Goal: Task Accomplishment & Management: Manage account settings

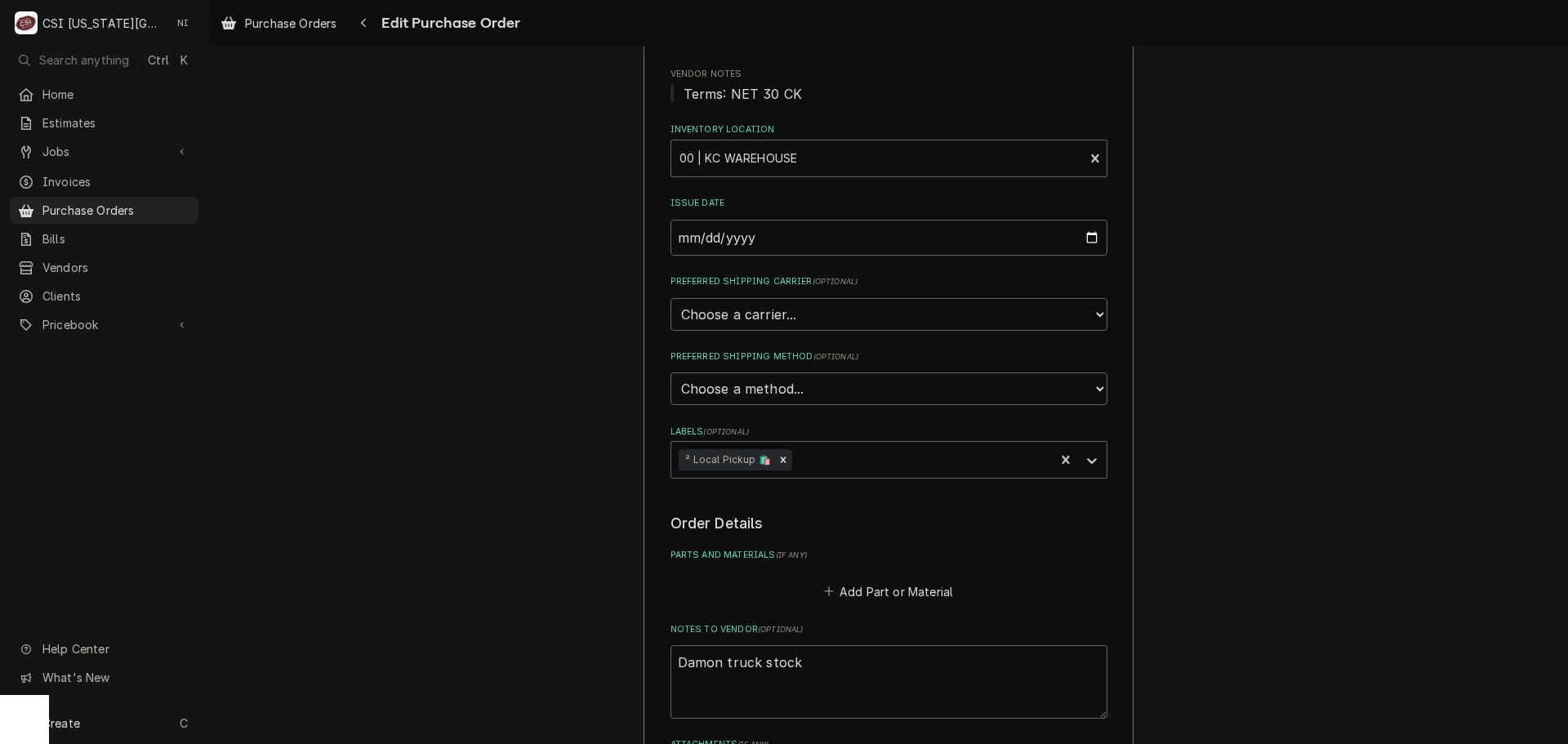
scroll to position [408, 0]
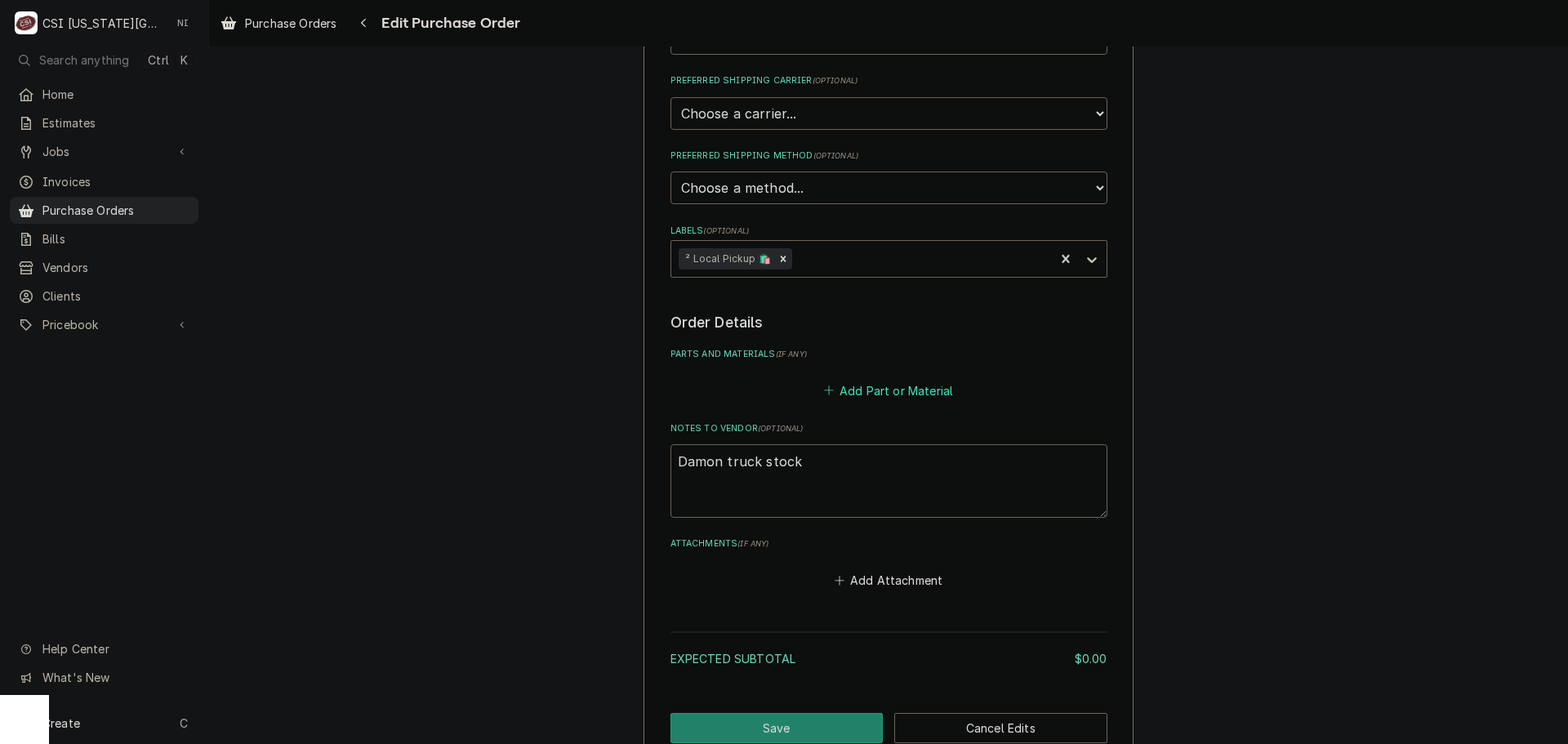
click at [860, 393] on button "Add Part or Material" at bounding box center [888, 391] width 135 height 23
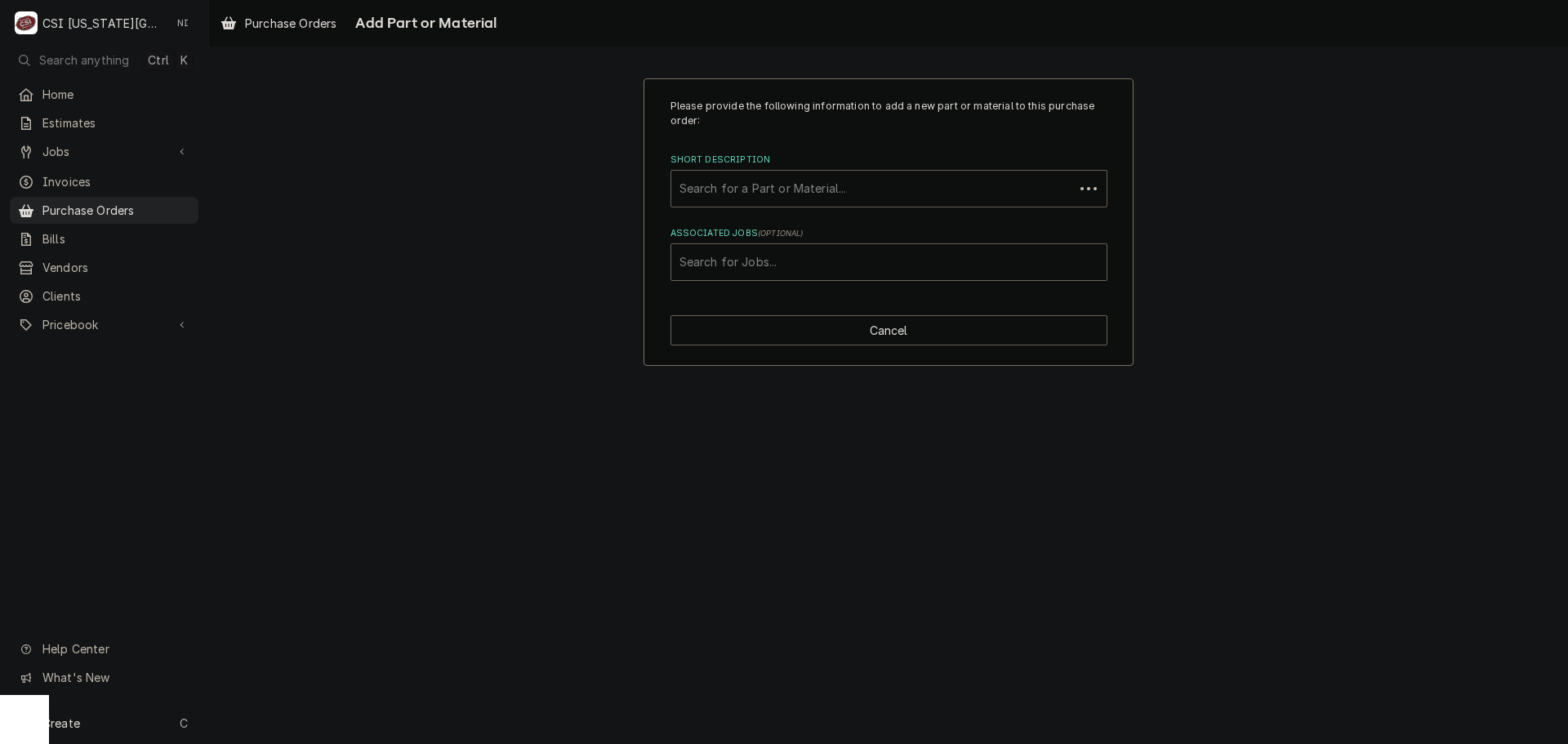
drag, startPoint x: 812, startPoint y: 190, endPoint x: 806, endPoint y: 195, distance: 7.8
click at [808, 195] on div "Short Description" at bounding box center [873, 188] width 386 height 29
type input "misc pro"
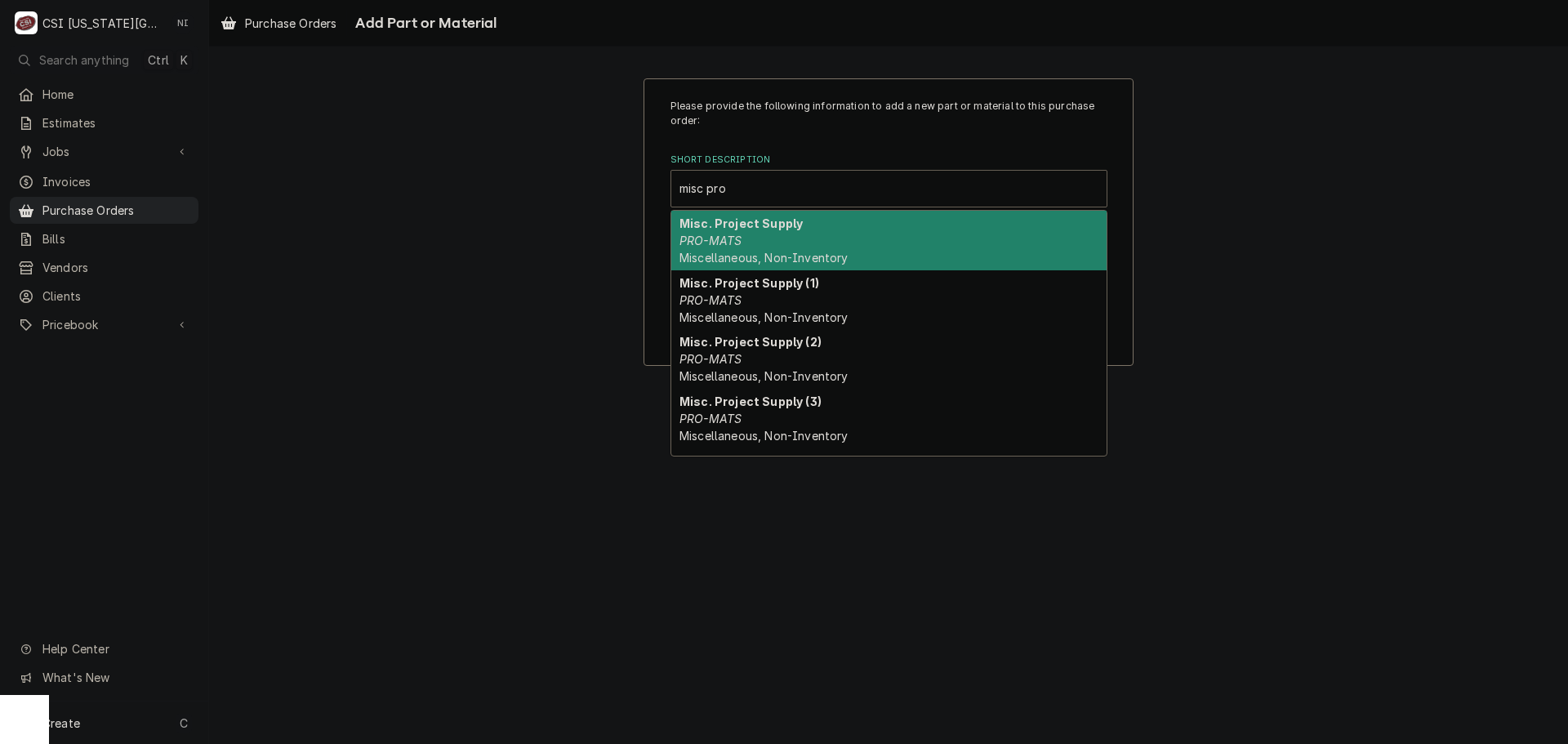
click at [784, 232] on div "Misc. Project Supply PRO-MATS Miscellaneous, Non-Inventory" at bounding box center [889, 241] width 435 height 60
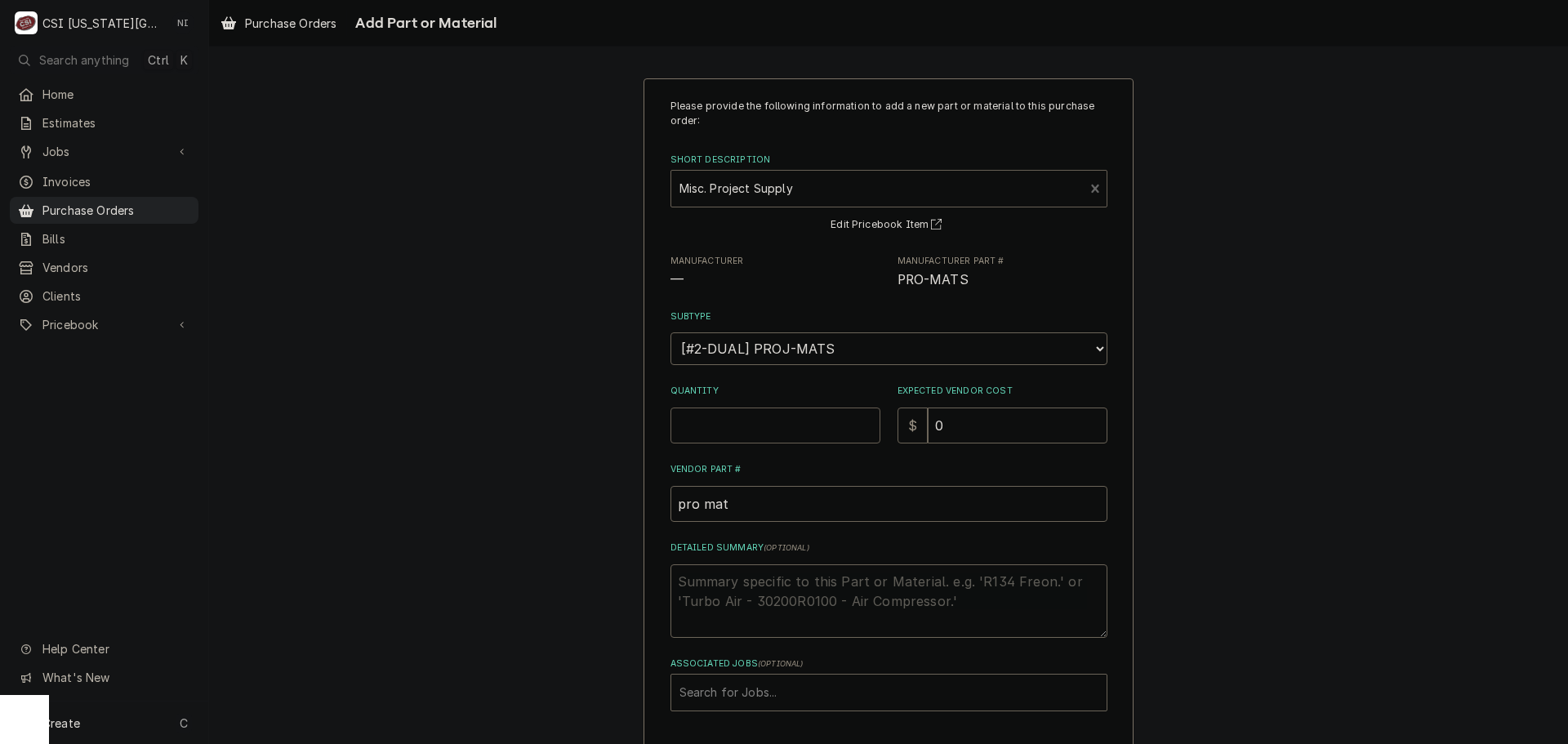
click at [758, 434] on input "Quantity" at bounding box center [776, 425] width 210 height 36
type textarea "x"
type input "1"
type textarea "x"
type input "2"
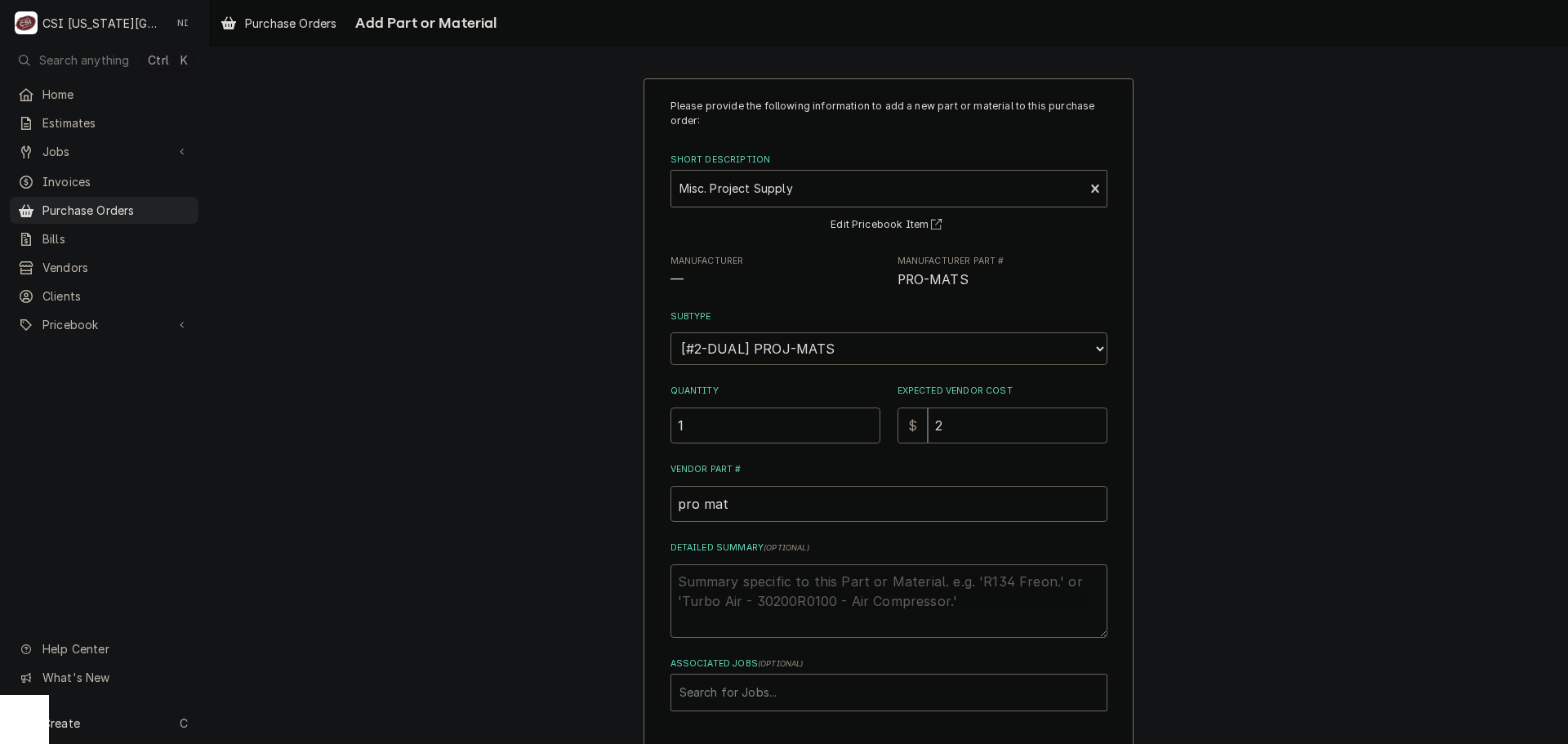
type textarea "x"
type input "29"
type textarea "x"
type input "296.8"
type textarea "x"
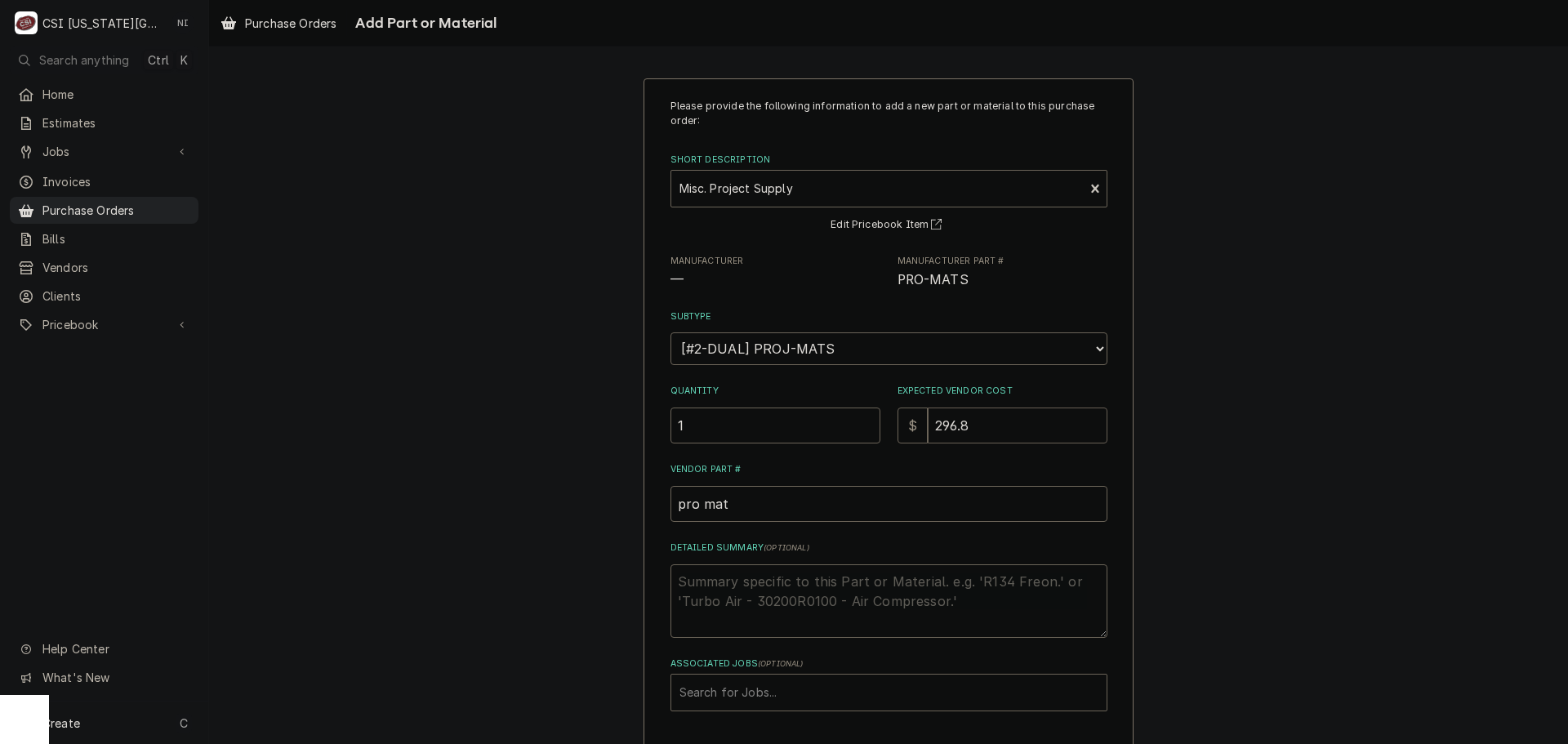
type input "296.85"
type textarea "x"
type input "296.853"
type textarea "x"
type input "296.85"
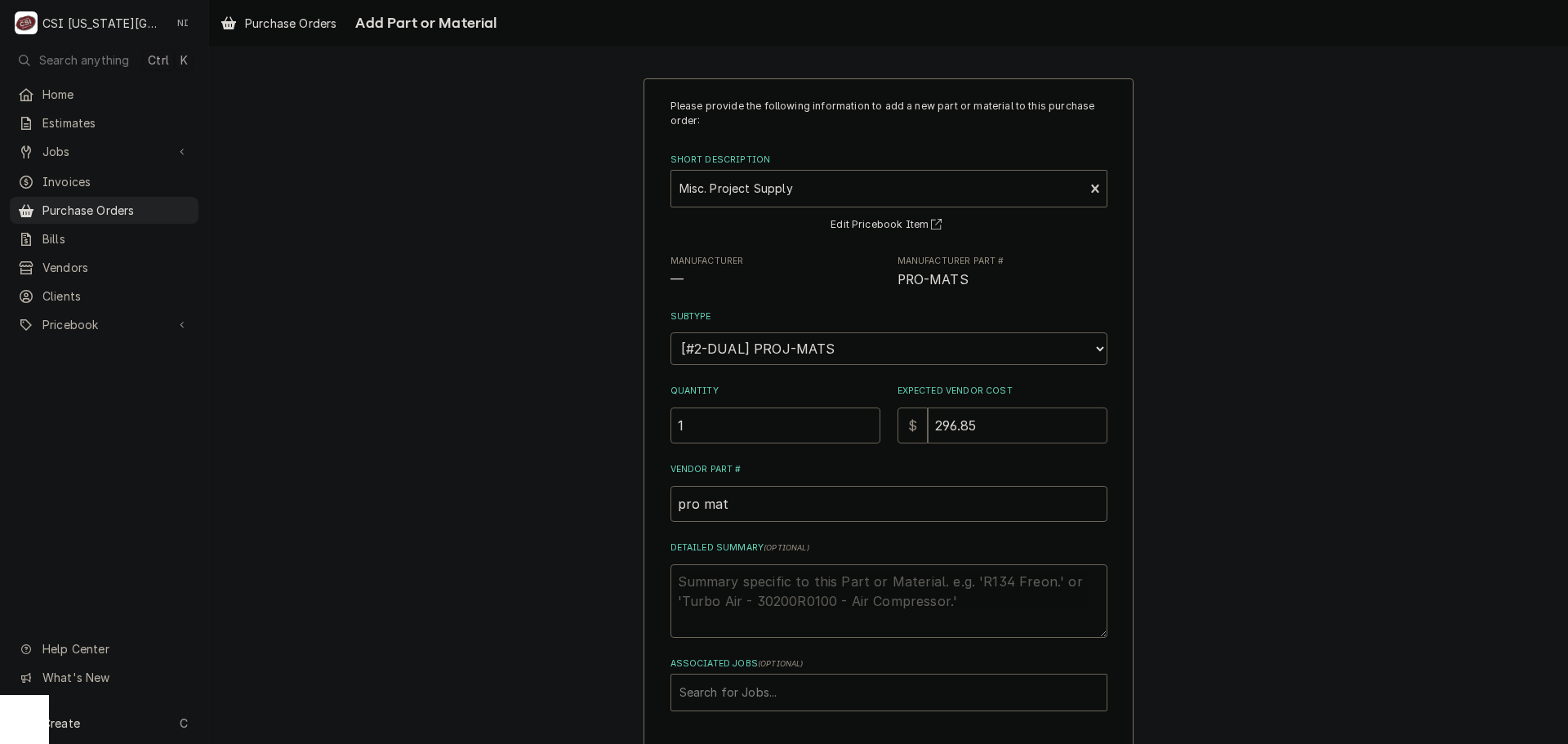
type textarea "x"
type input "296.8"
type textarea "x"
type input "296.86"
click at [720, 583] on textarea "Detailed Summary ( optional )" at bounding box center [889, 600] width 437 height 73
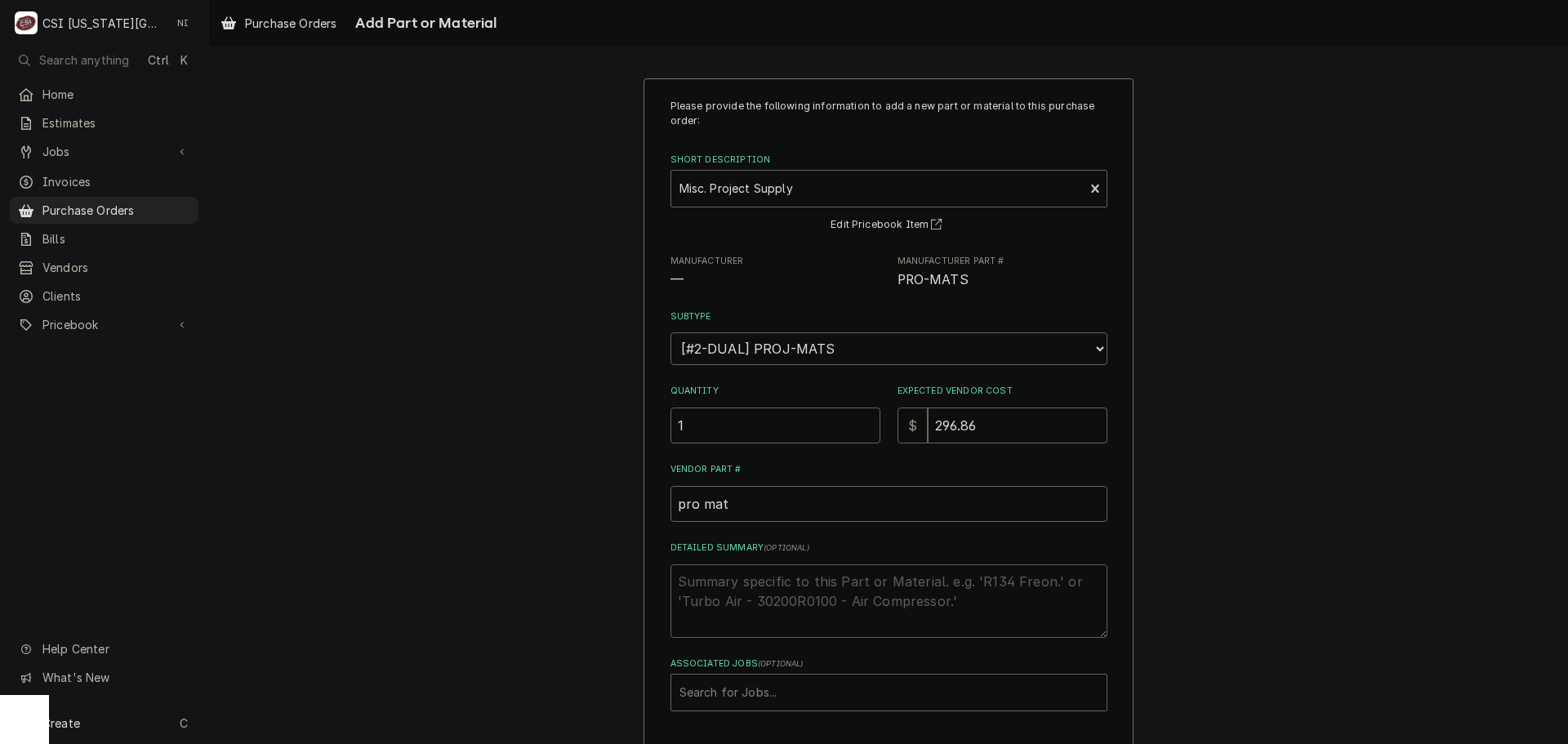
type textarea "x"
type textarea "t"
type textarea "x"
type textarea "tr"
type textarea "x"
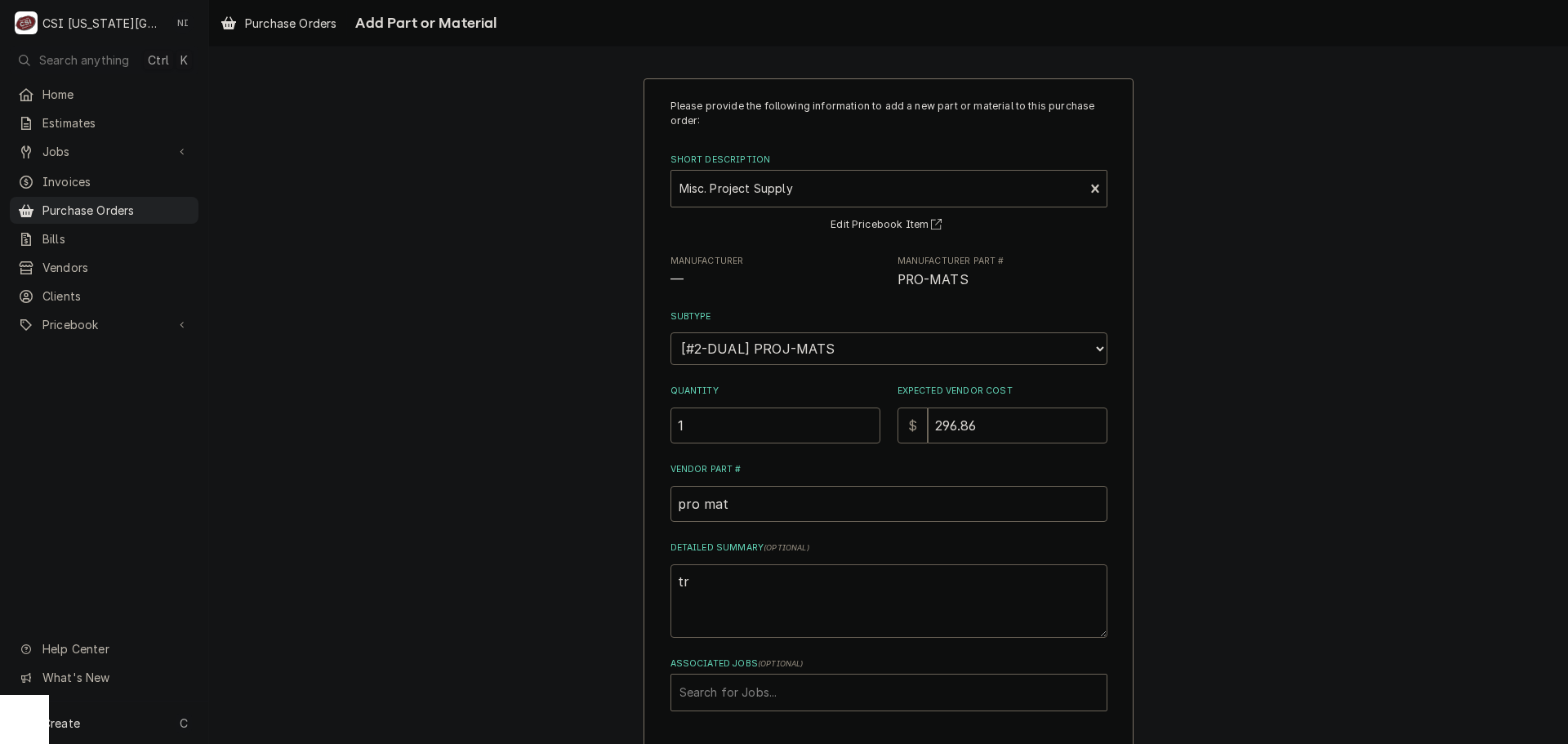
type textarea "tra"
type textarea "x"
type textarea "tras"
type textarea "x"
type textarea "trash"
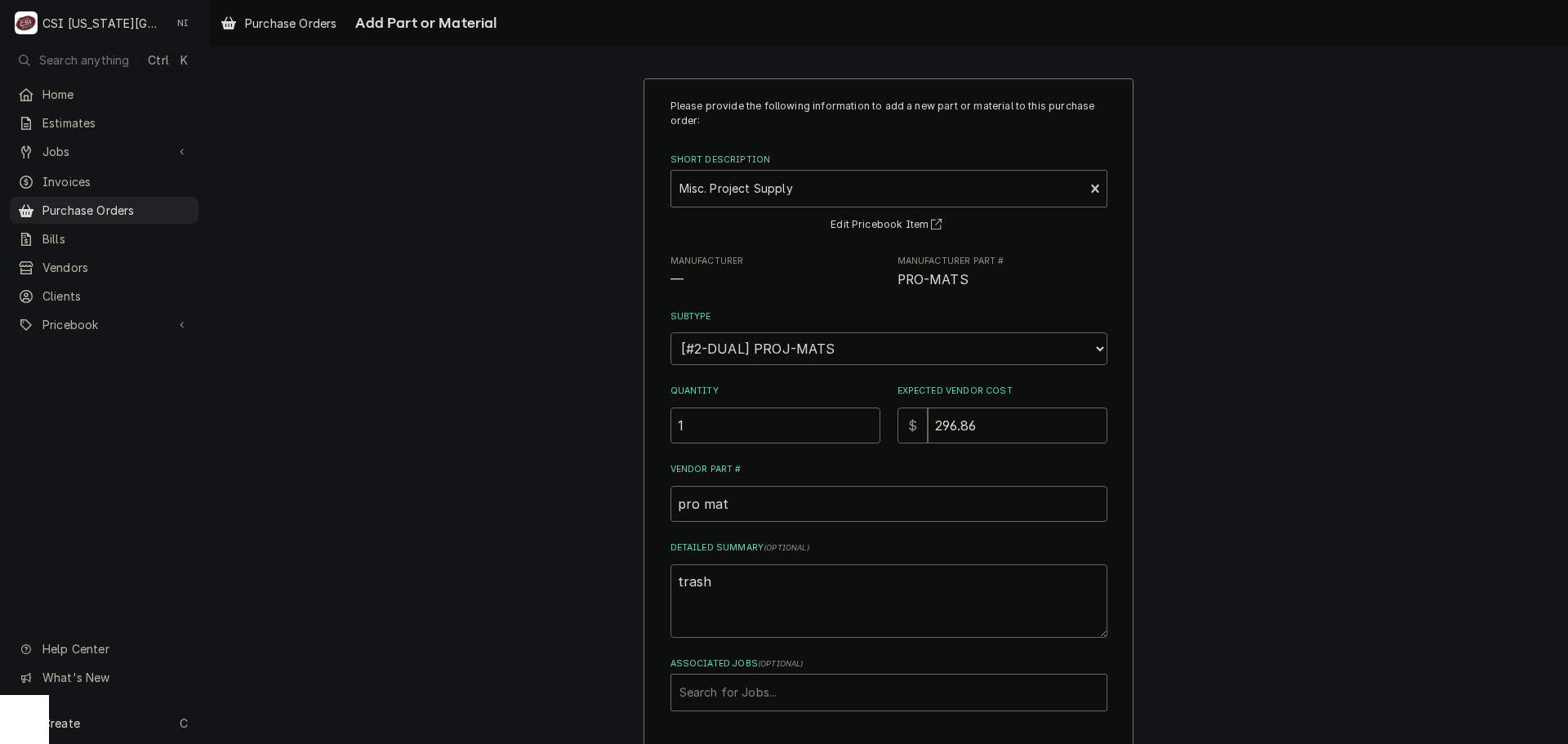
type textarea "x"
type textarea "trash"
type textarea "x"
type textarea "trash b"
type textarea "x"
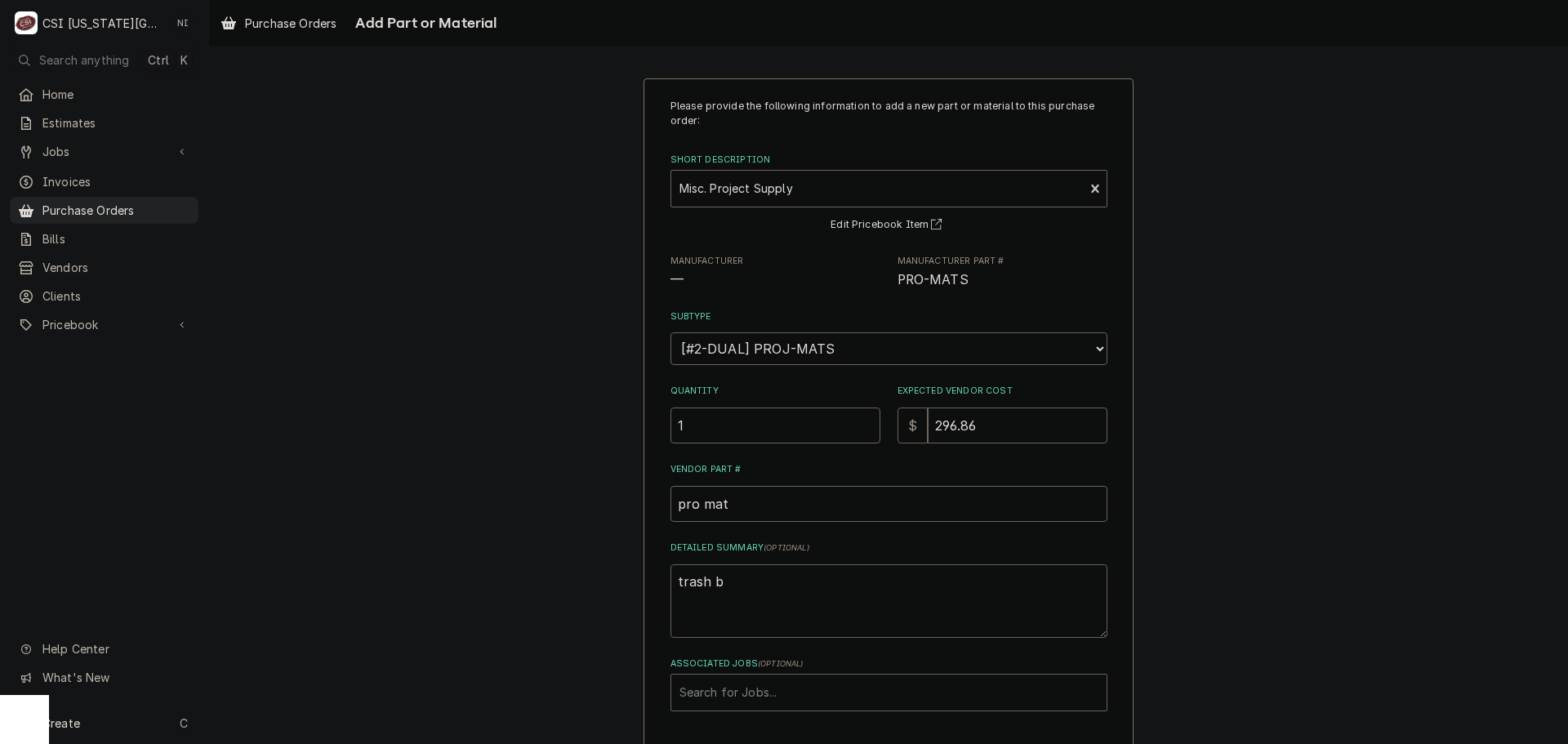
type textarea "trash ba"
type textarea "x"
type textarea "trash bag"
type textarea "x"
type textarea "trash bags"
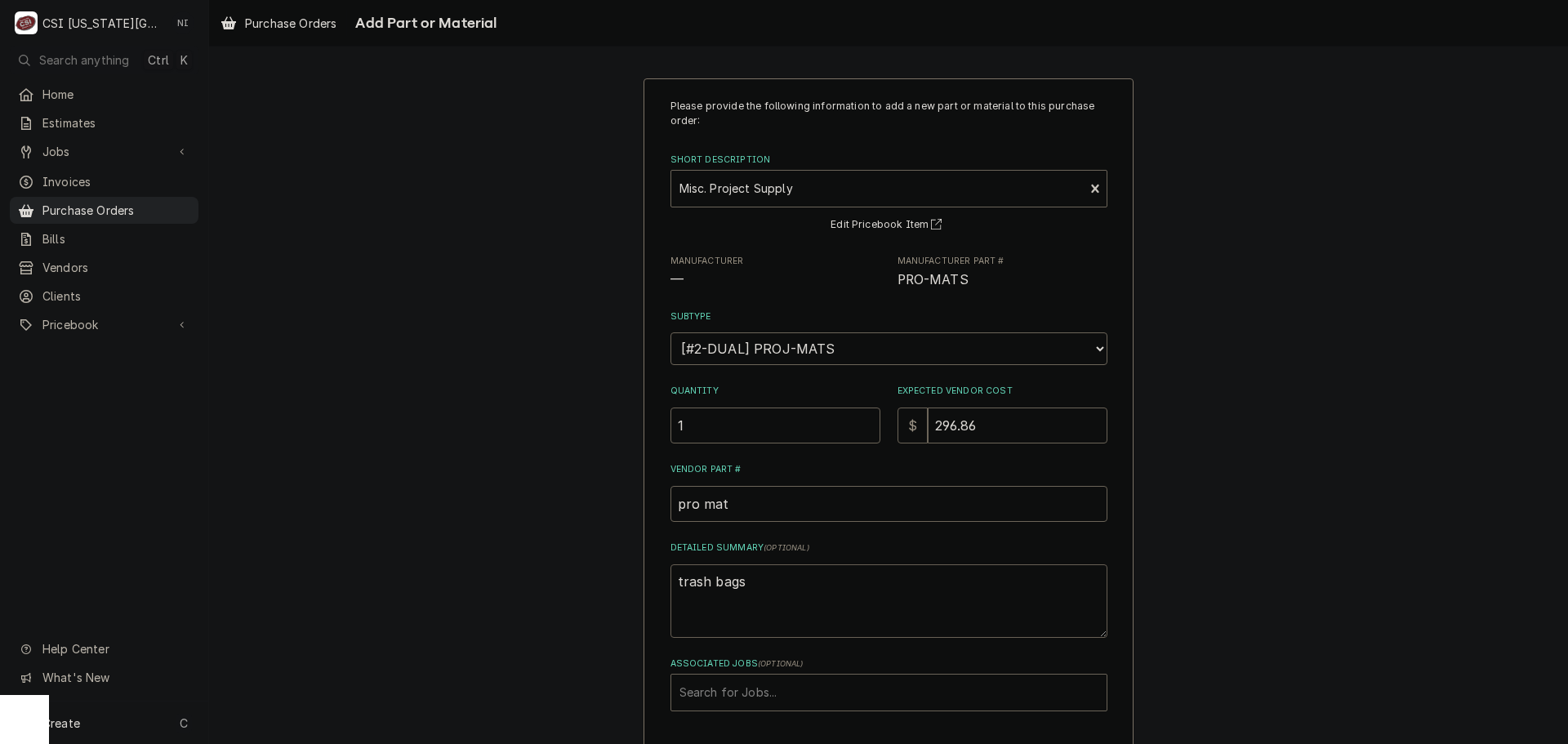
type textarea "x"
type textarea "trash bags,"
type textarea "x"
type textarea "trash bags,"
type textarea "x"
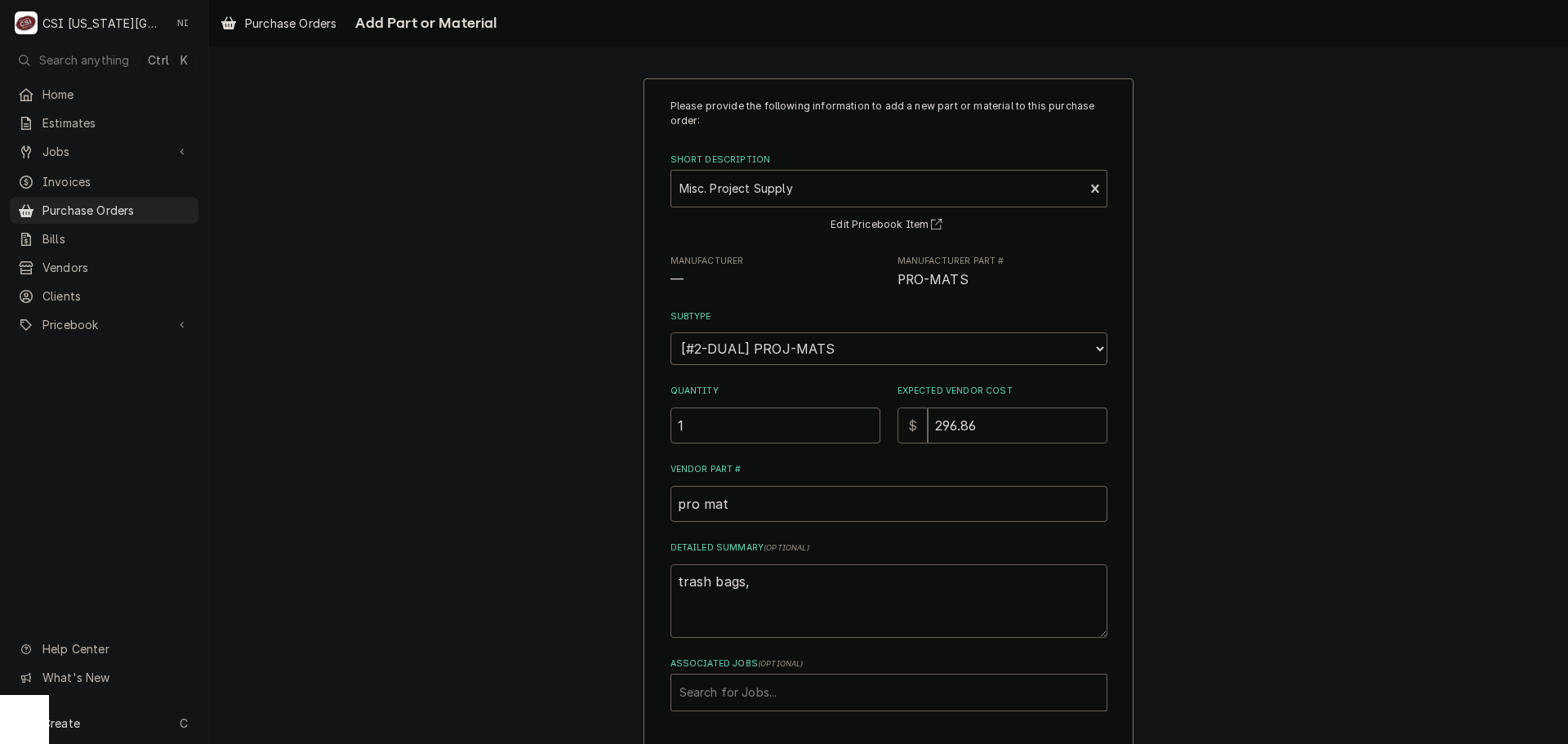
type textarea "trash bags, m"
type textarea "x"
type textarea "trash bags, mi"
type textarea "x"
type textarea "trash bags, mis"
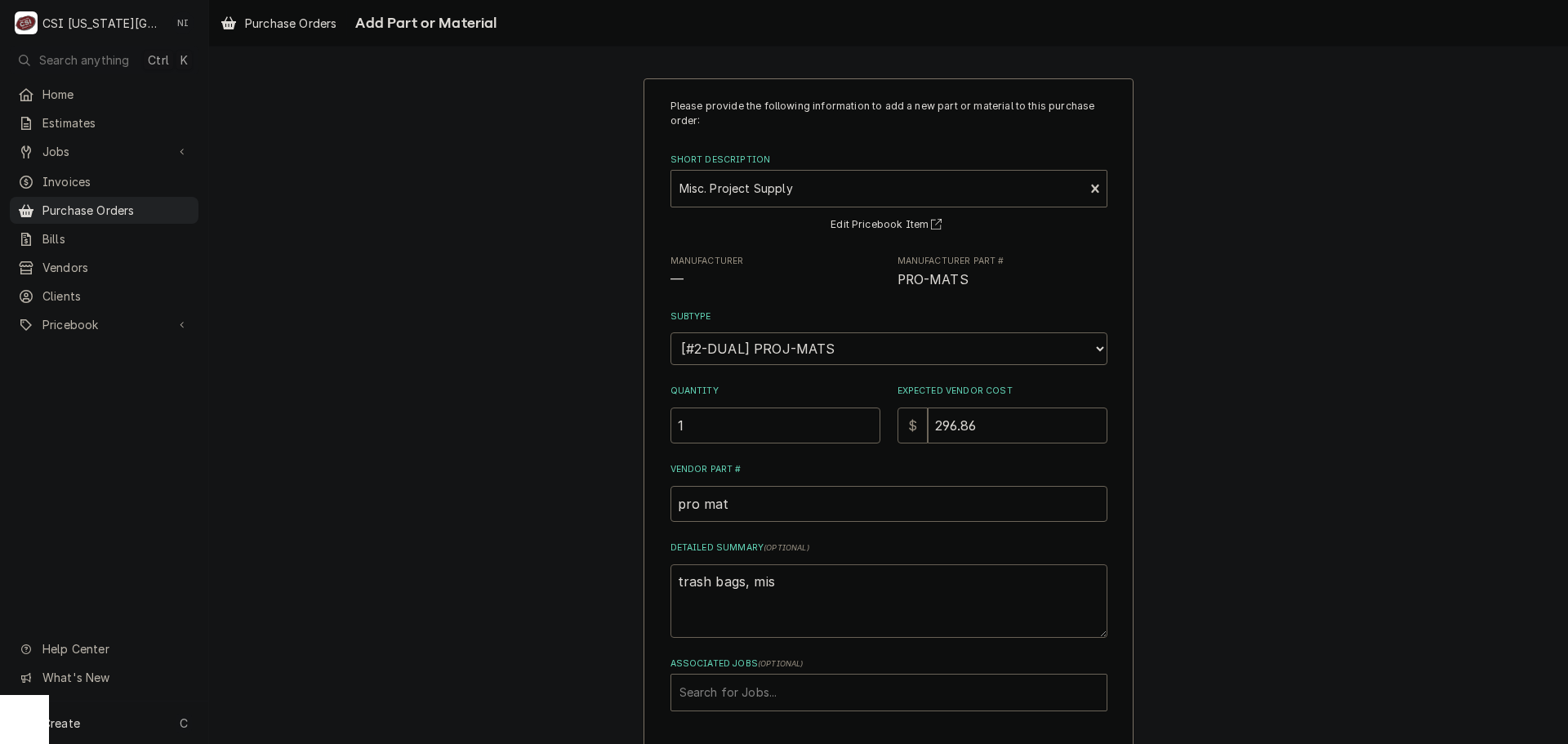
type textarea "x"
type textarea "trash bags, misc"
type textarea "x"
type textarea "trash bags, misch"
type textarea "x"
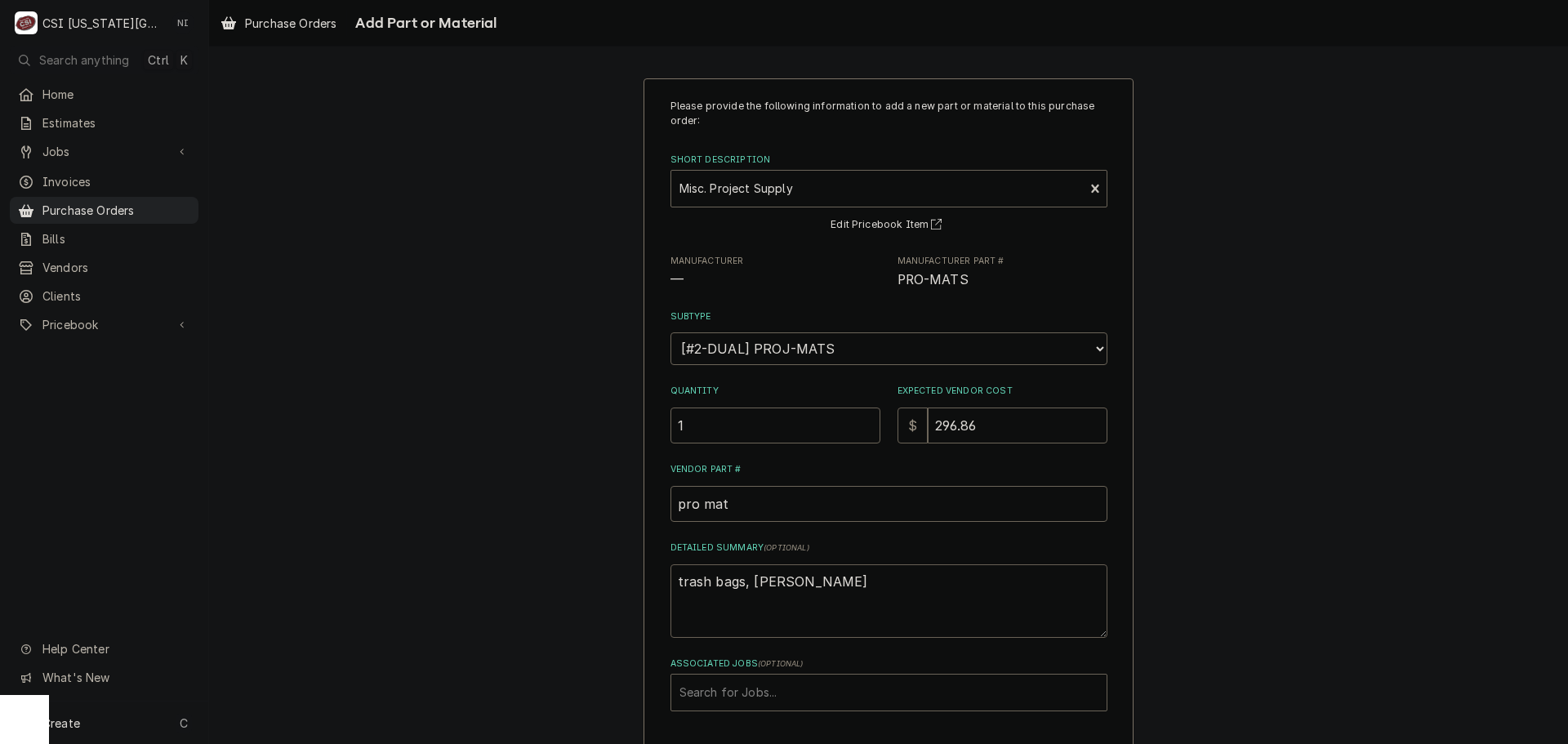
type textarea "trash bags, misch"
type textarea "x"
type textarea "trash bags, misch"
type textarea "x"
type textarea "trash bags, misc"
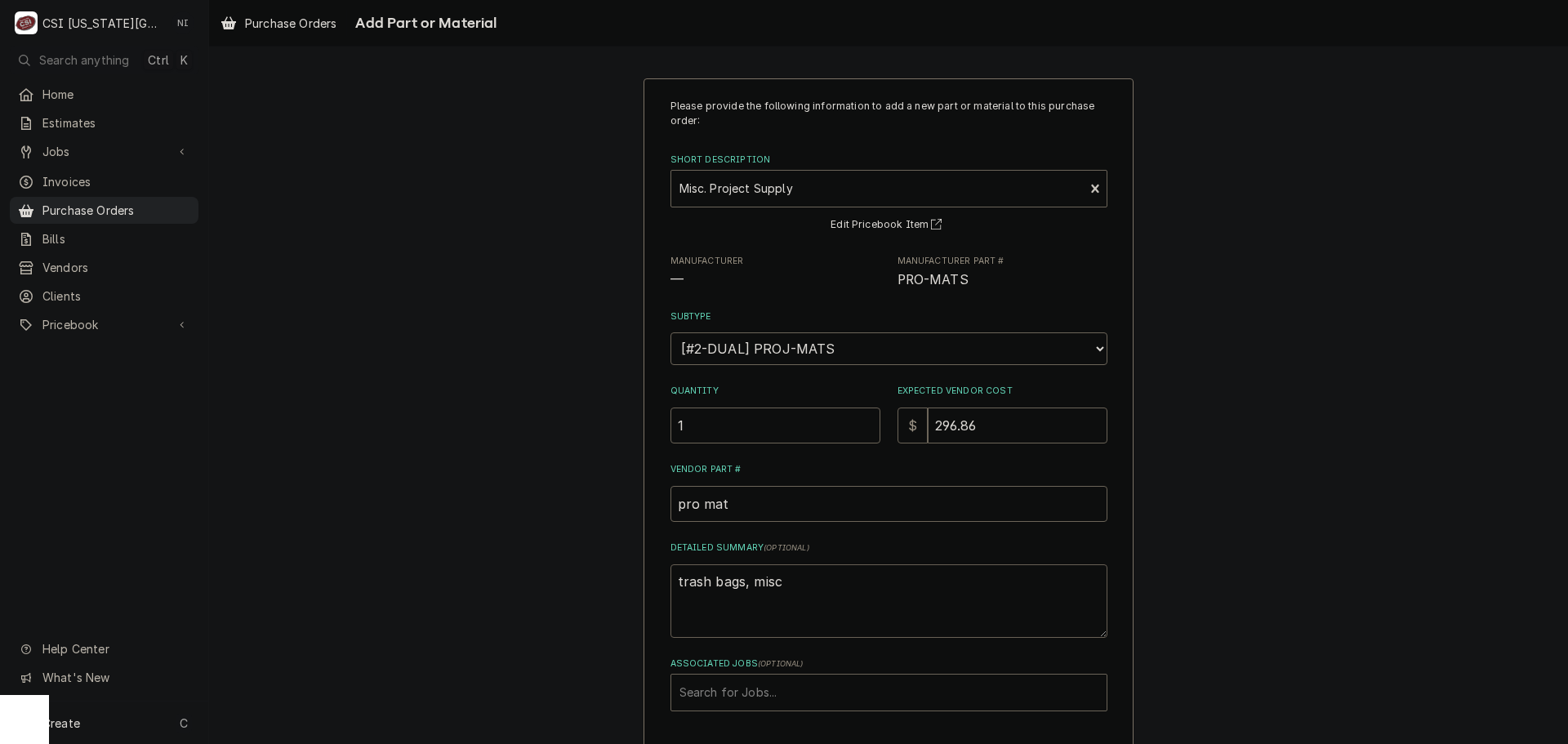
type textarea "x"
type textarea "trash bags, misc"
type textarea "x"
type textarea "trash bags, misc h"
type textarea "x"
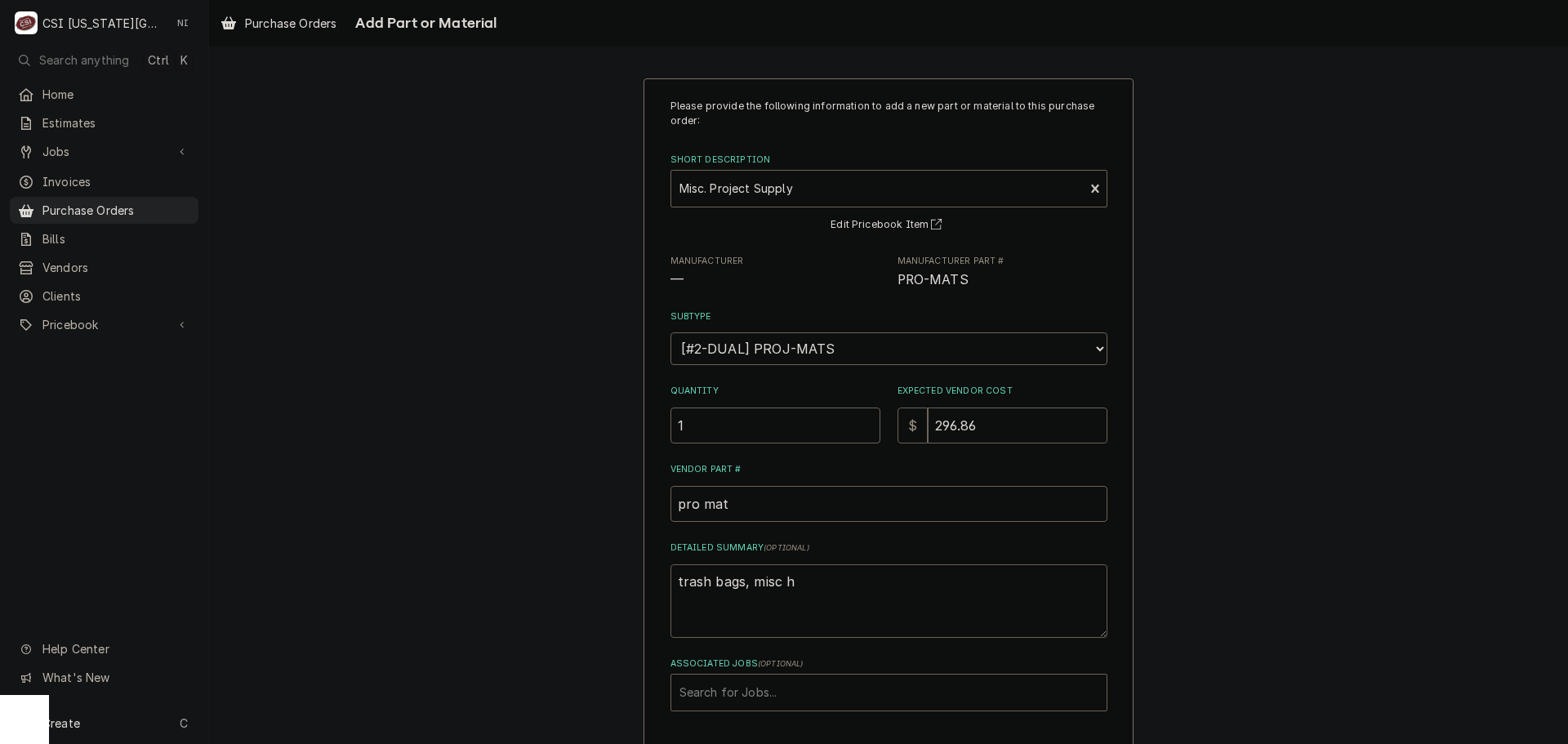
type textarea "trash bags, misc ha"
type textarea "x"
type textarea "trash bags, misc har"
type textarea "x"
type textarea "trash bags, misc hard"
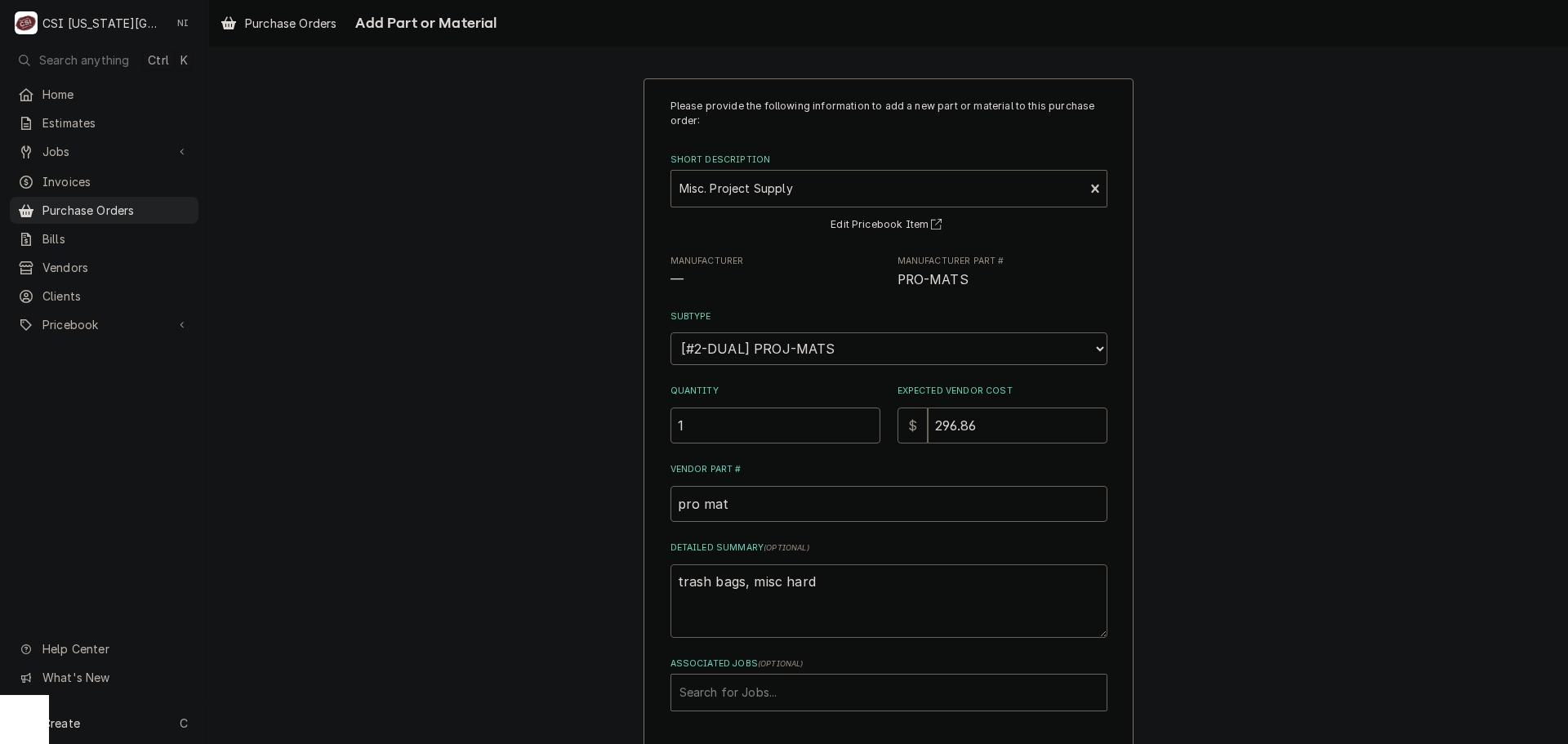
type textarea "x"
type textarea "trash bags, misc hardw"
type textarea "x"
type textarea "trash bags, misc hard"
type textarea "x"
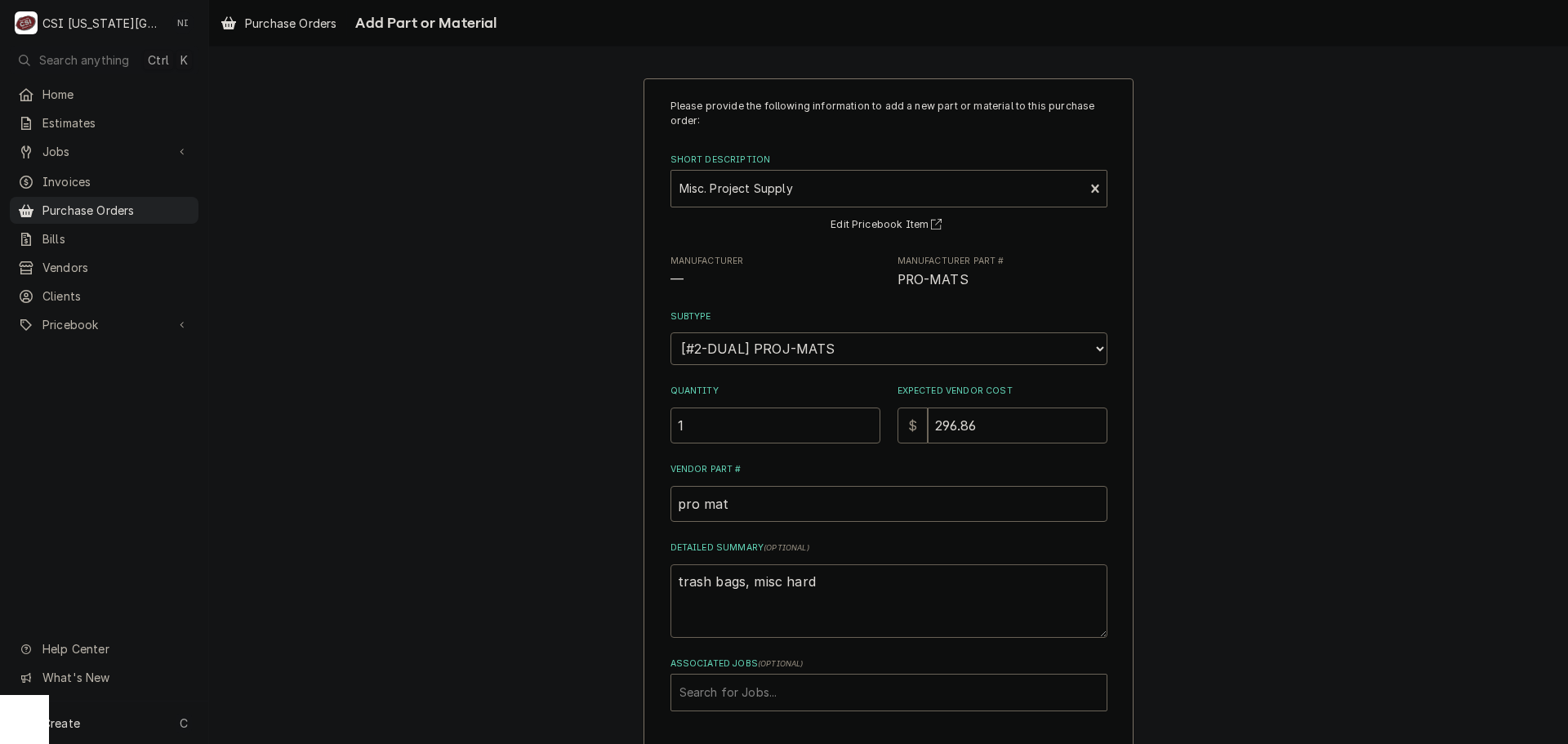
type textarea "trash bags, misc hardw"
type textarea "x"
type textarea "trash bags, misc hardwa"
type textarea "x"
type textarea "trash bags, misc hardwar"
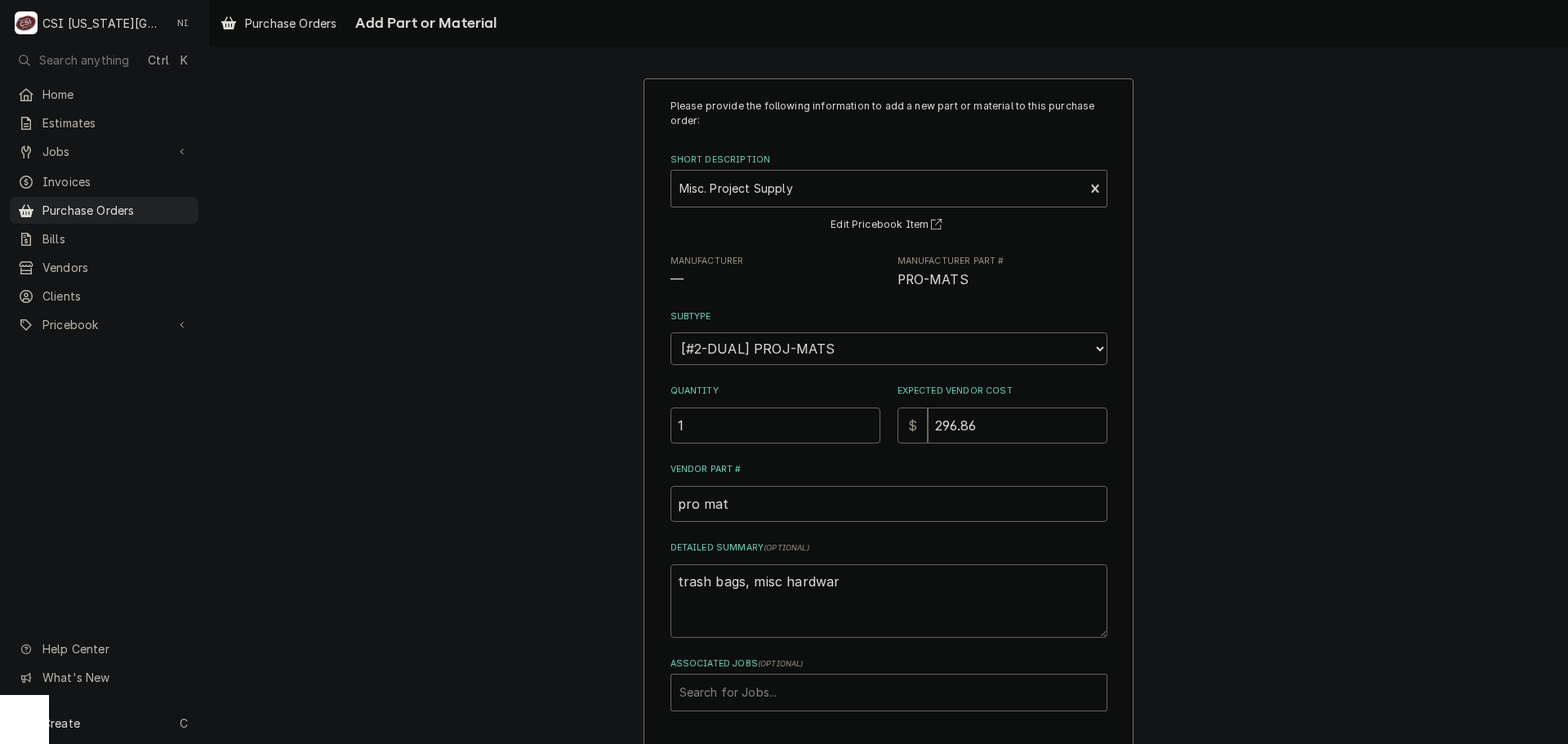
type textarea "x"
type textarea "trash bags, misc hardware"
type textarea "x"
type textarea "trash bags, misc hardware,"
type textarea "x"
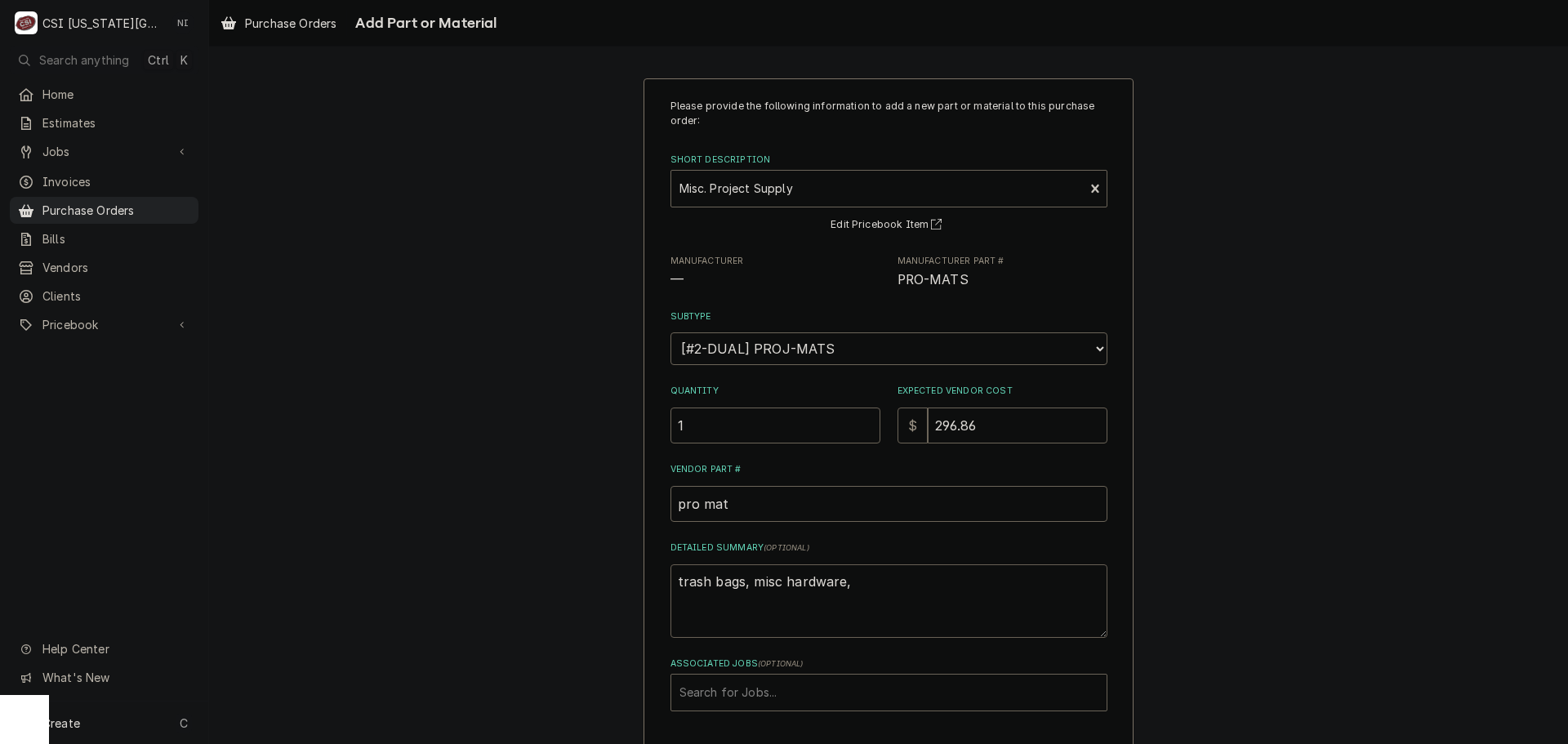
type textarea "trash bags, misc hardware,"
type textarea "x"
type textarea "trash bags, misc hardware, h"
type textarea "x"
type textarea "trash bags, misc hardware, ha"
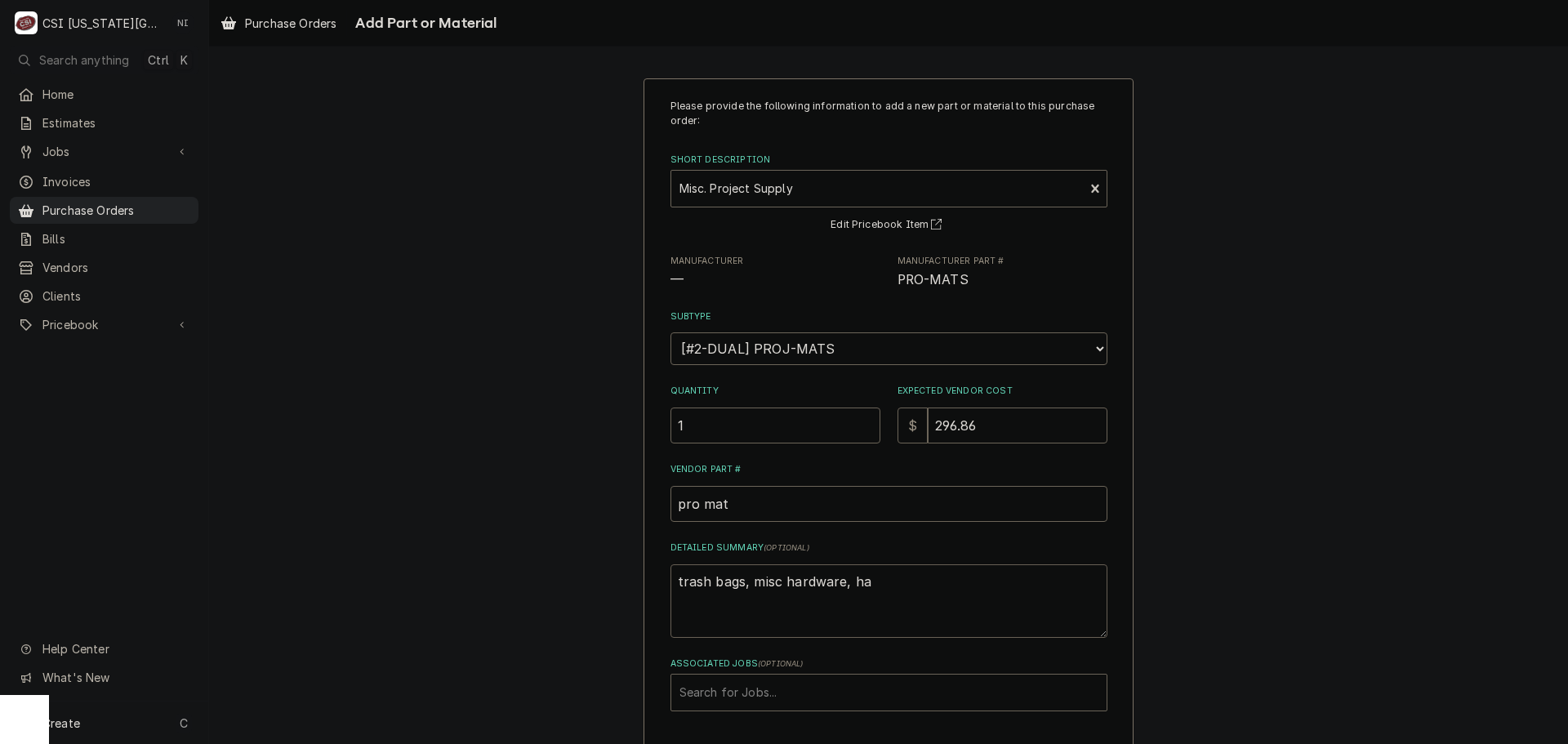
type textarea "x"
type textarea "trash bags, misc hardware, han"
type textarea "x"
type textarea "trash bags, misc hardware, hang"
type textarea "x"
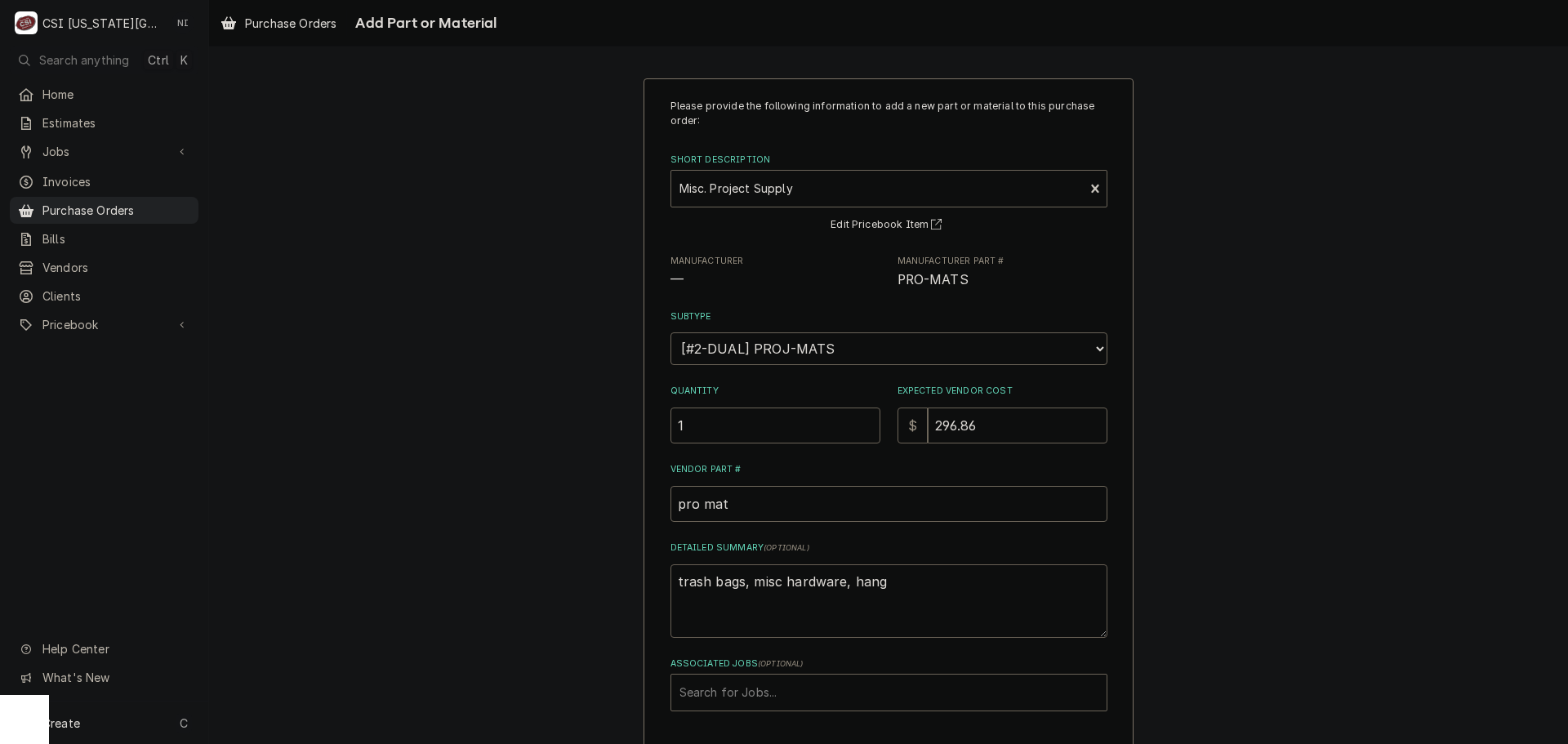
type textarea "trash bags, misc hardware, hange"
type textarea "x"
type textarea "trash bags, misc hardware, hanges"
type textarea "x"
type textarea "trash bags, misc hardware, hanges"
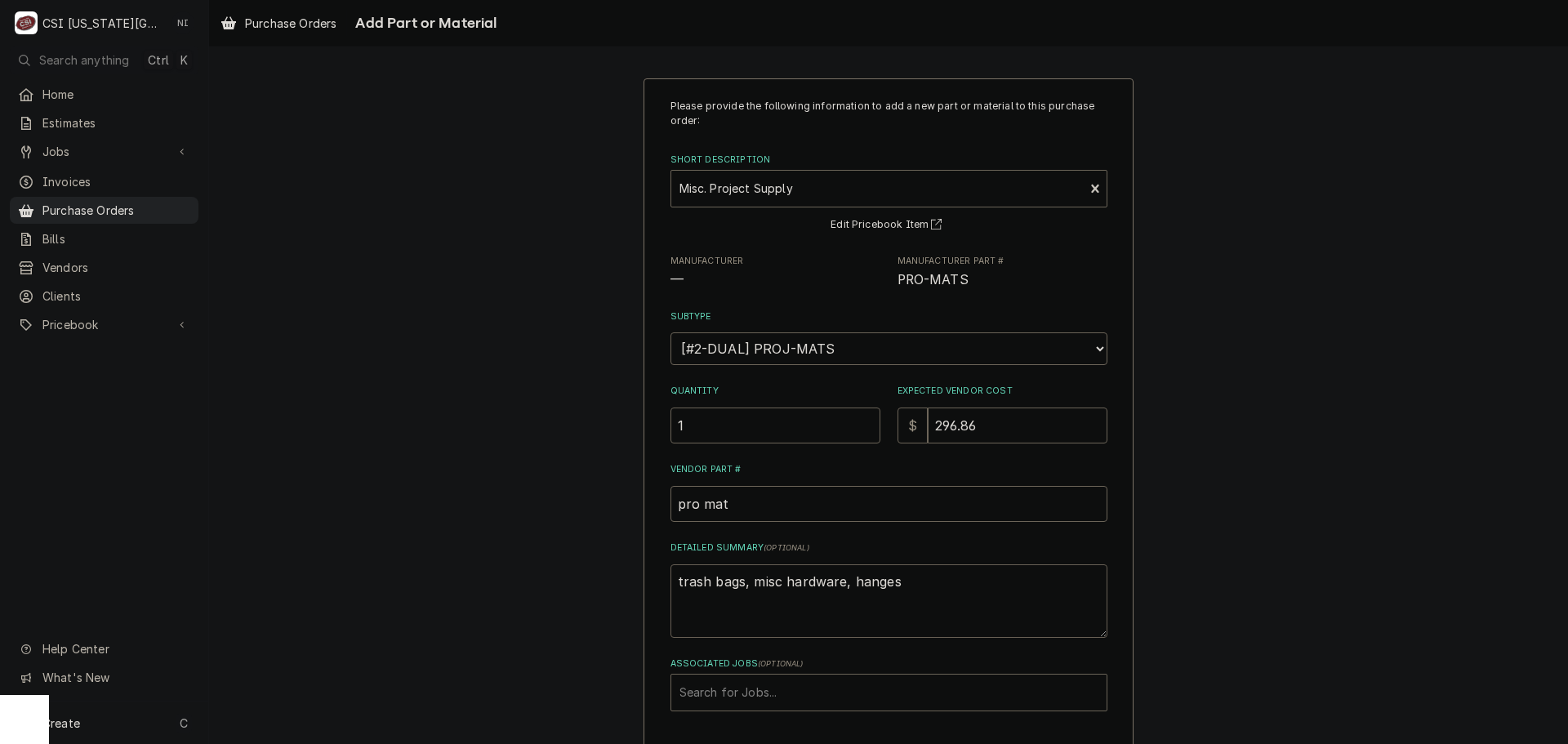
type textarea "x"
type textarea "trash bags, misc hardware, hanges"
type textarea "x"
type textarea "trash bags, misc hardware, hange"
type textarea "x"
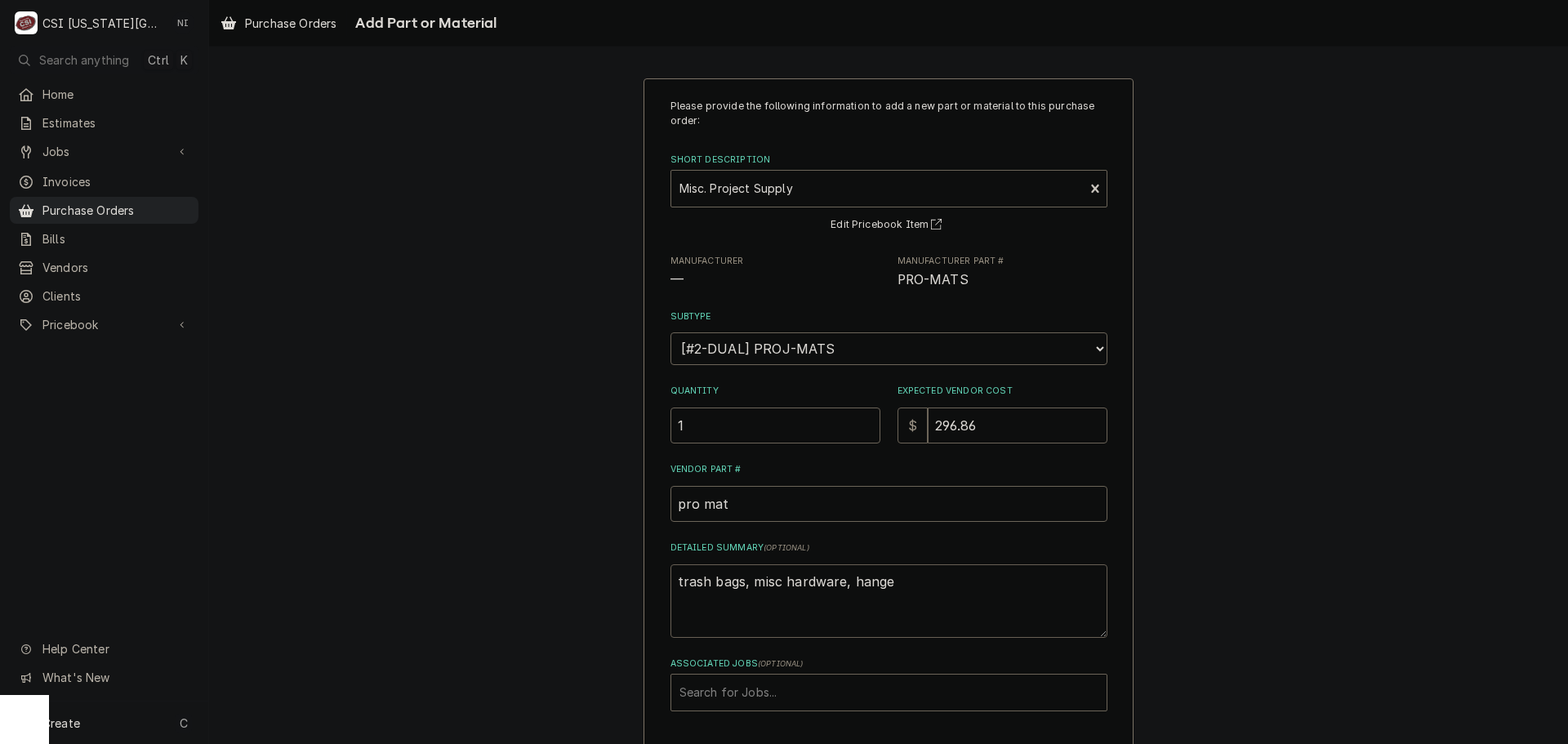
type textarea "trash bags, misc hardware, hanger"
type textarea "x"
type textarea "trash bags, misc hardware, hangers"
type textarea "x"
type textarea "trash bags, misc hardware, hangers,"
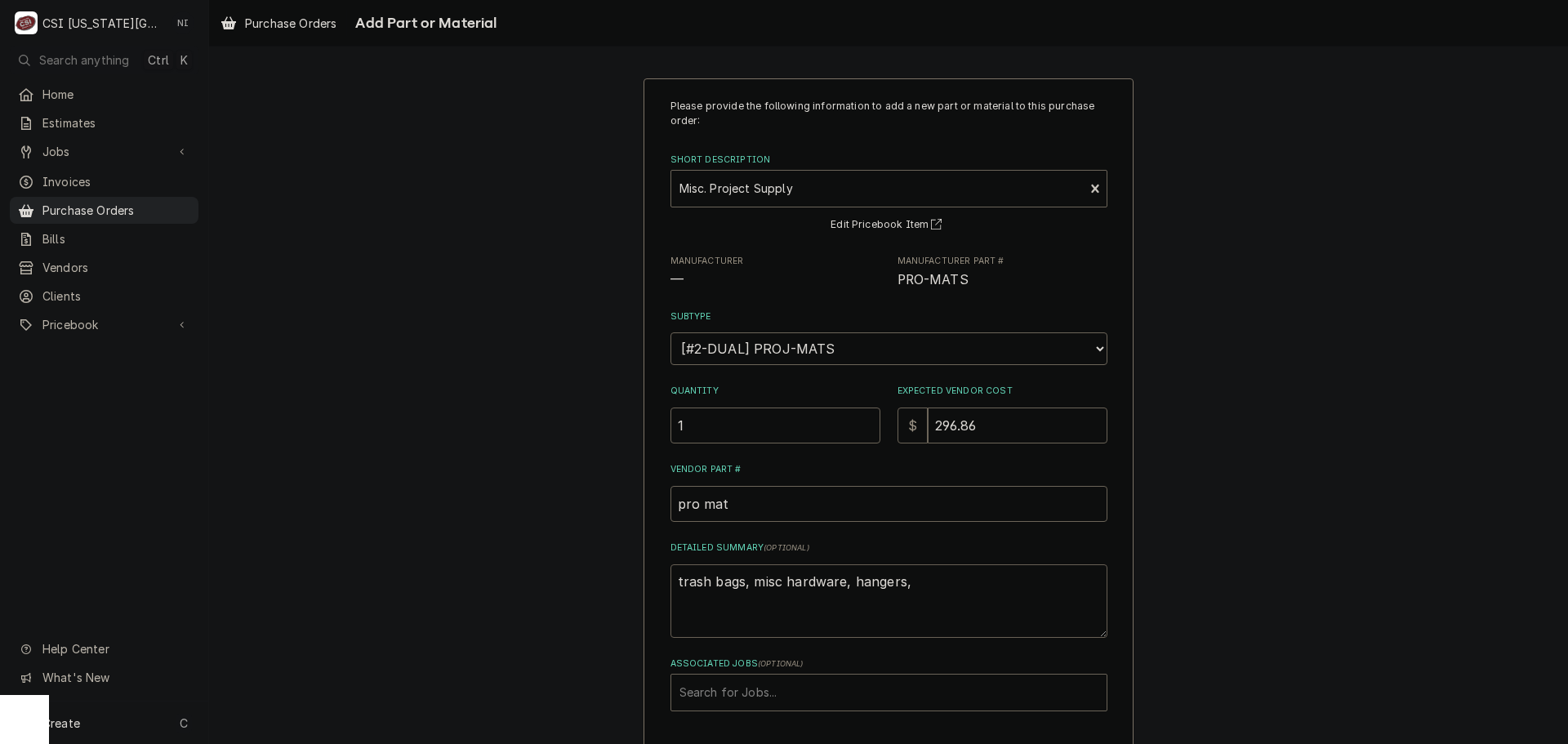
type textarea "x"
type textarea "trash bags, misc hardware, hangers,"
type textarea "x"
type textarea "trash bags, misc hardware, hangers, s"
type textarea "x"
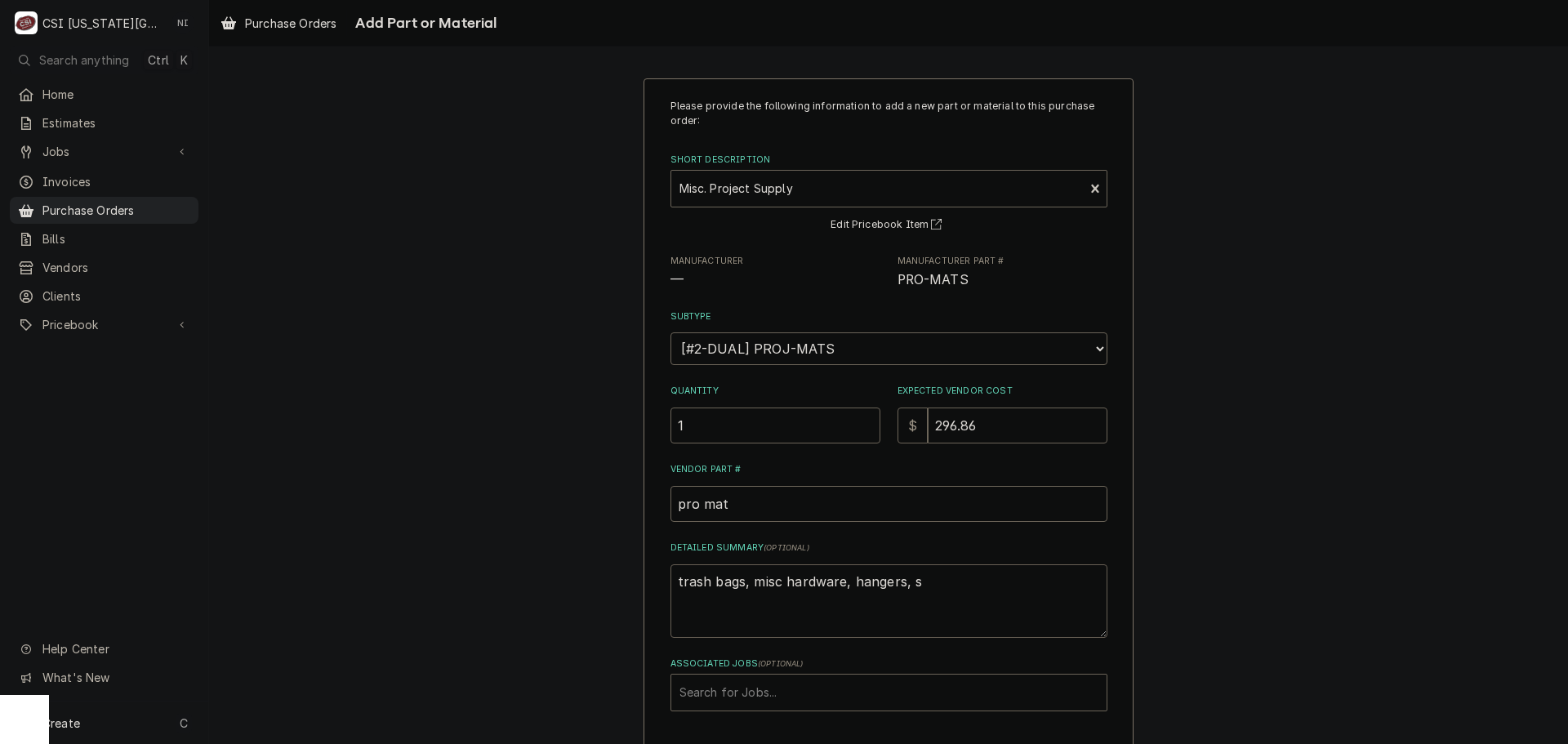
type textarea "trash bags, misc hardware, hangers, st"
type textarea "x"
type textarea "trash bags, misc hardware, hangers, str"
type textarea "x"
type textarea "trash bags, misc hardware, hangers, stra"
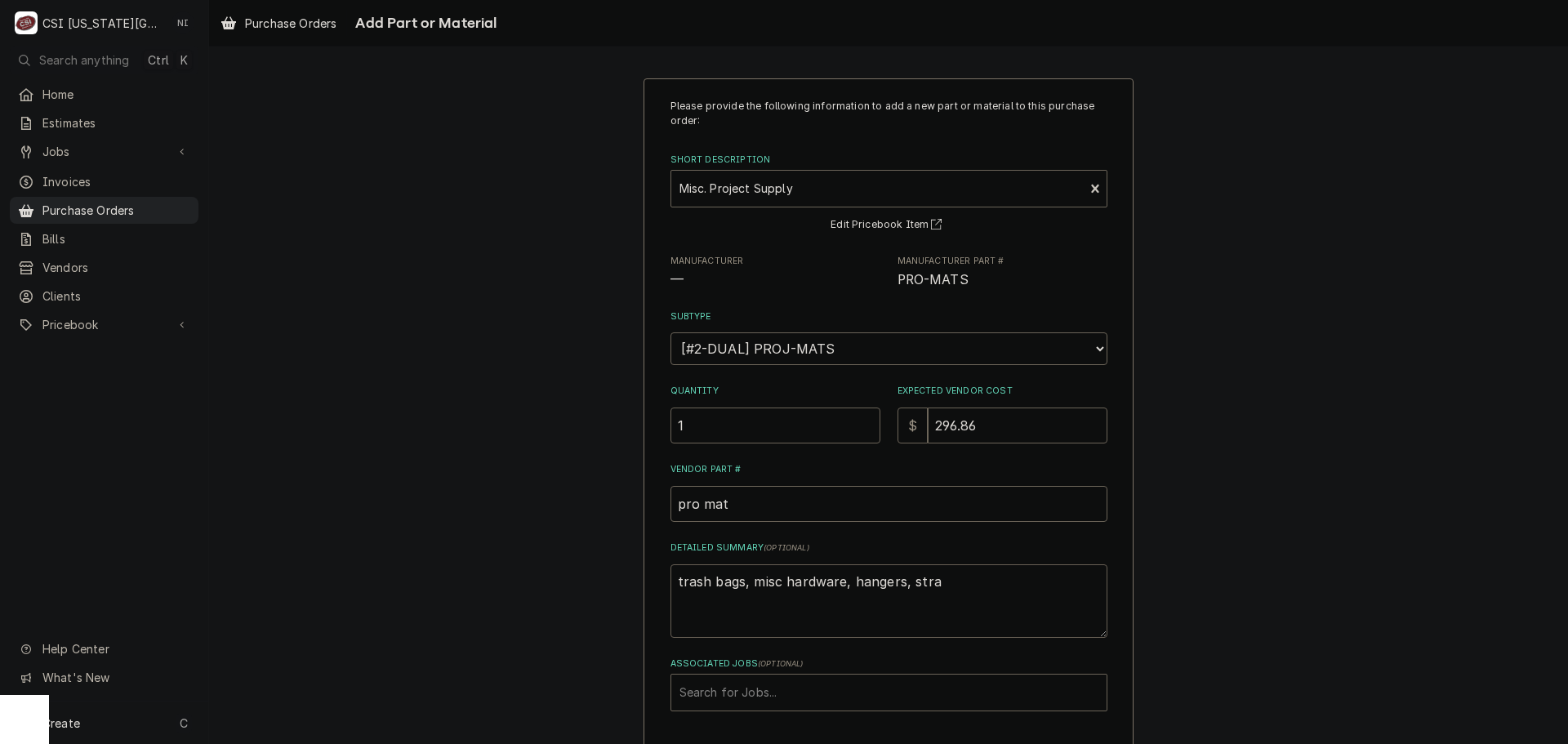
type textarea "x"
type textarea "trash bags, misc hardware, hangers, strap"
type textarea "x"
type textarea "trash bags, misc hardware, hangers, strap,"
type textarea "x"
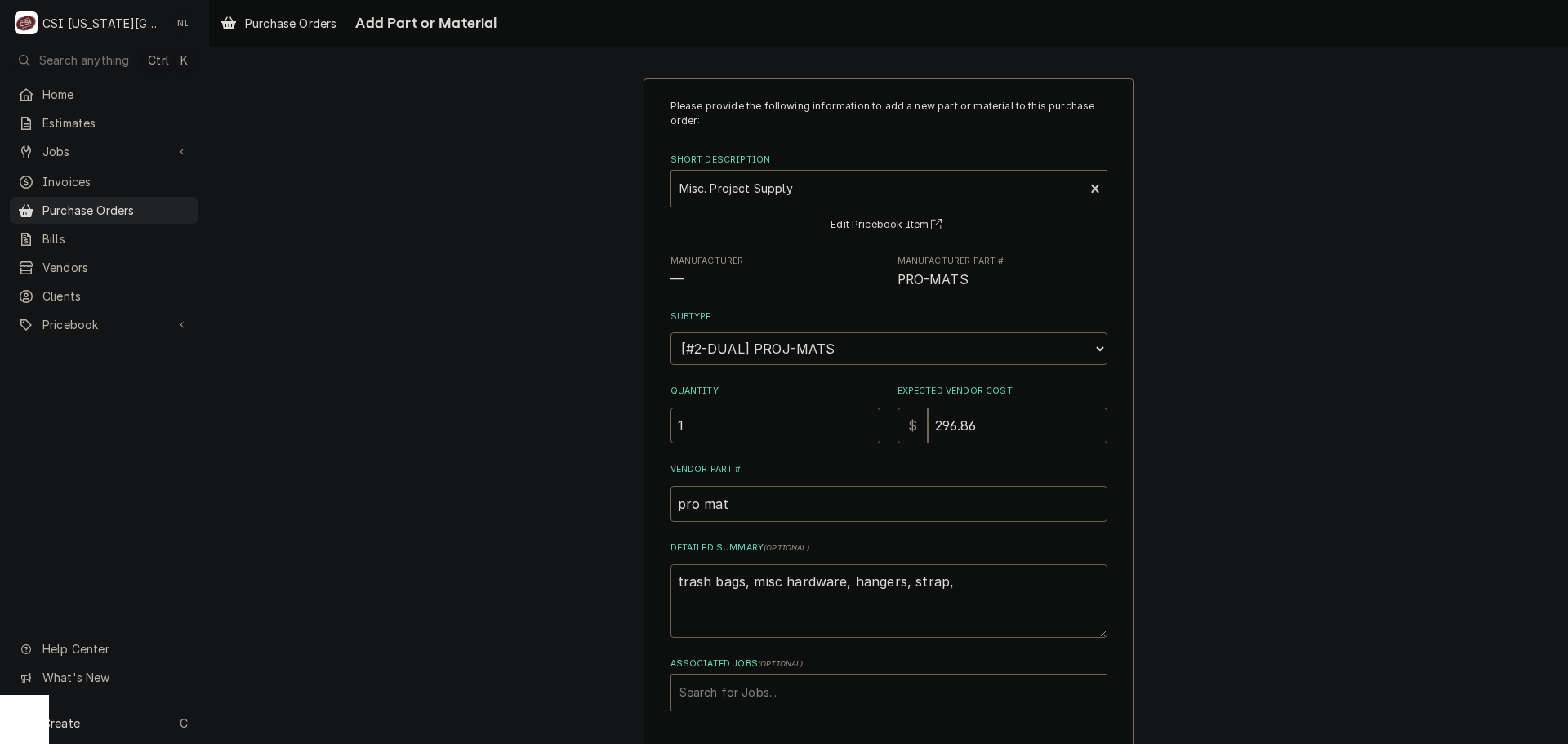
type textarea "trash bags, misc hardware, hangers, strap,"
type textarea "x"
type textarea "trash bags, misc hardware, hangers, strap, t"
type textarea "x"
type textarea "trash bags, misc hardware, hangers, strap, ta"
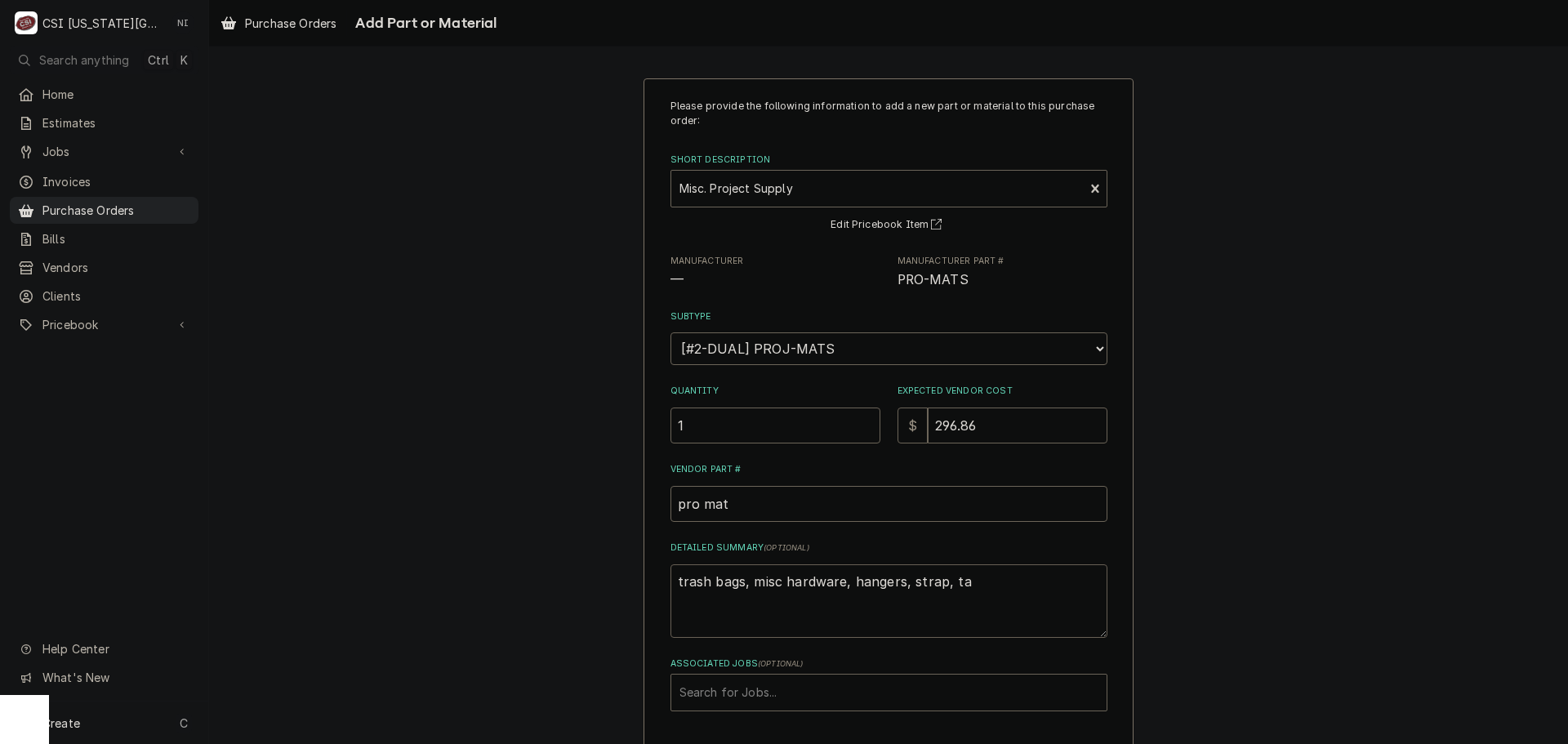
type textarea "x"
type textarea "trash bags, misc hardware, hangers, strap, tap"
type textarea "x"
type textarea "trash bags, misc hardware, hangers, strap, tape"
type textarea "x"
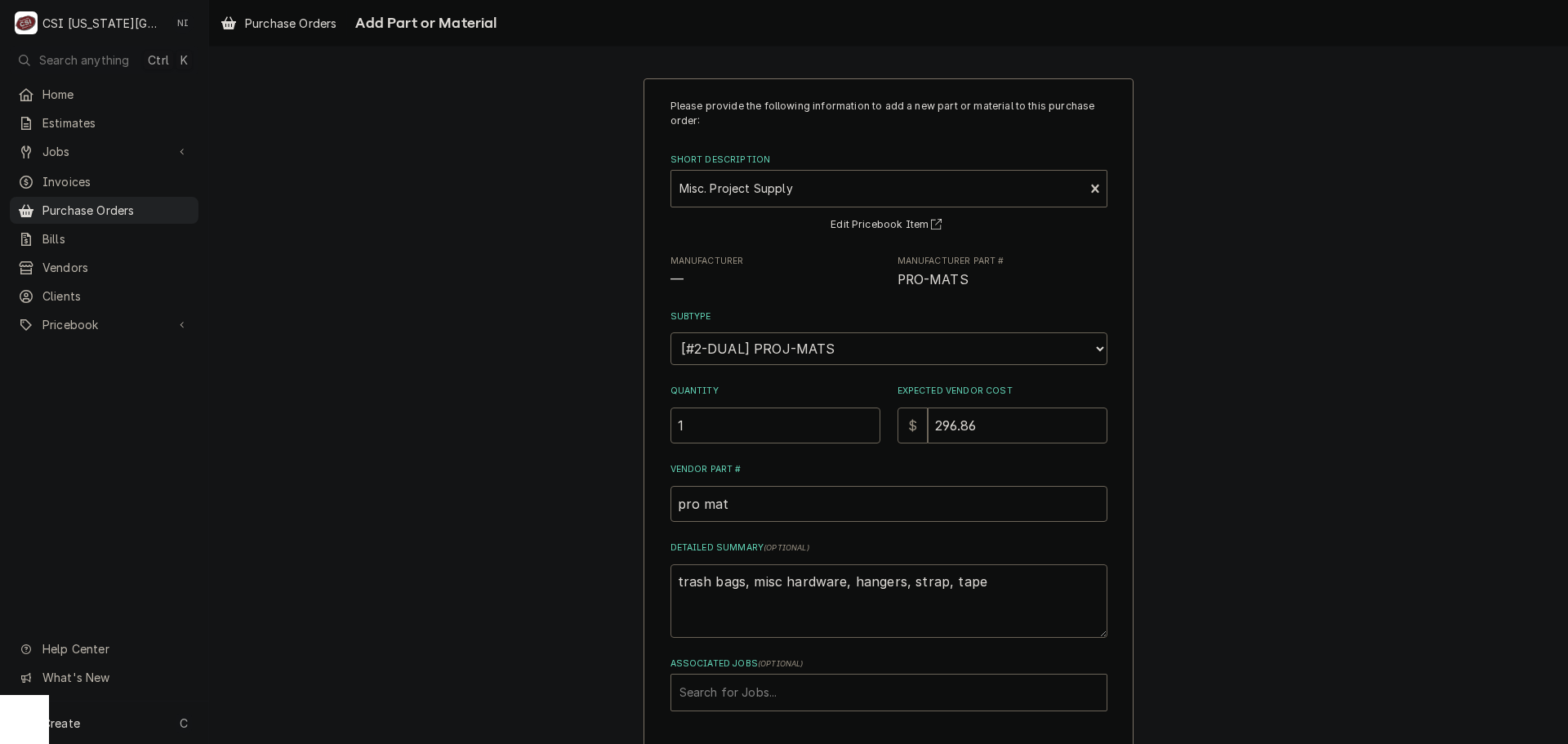
type textarea "trash bags, misc hardware, hangers, strap, tape,"
type textarea "x"
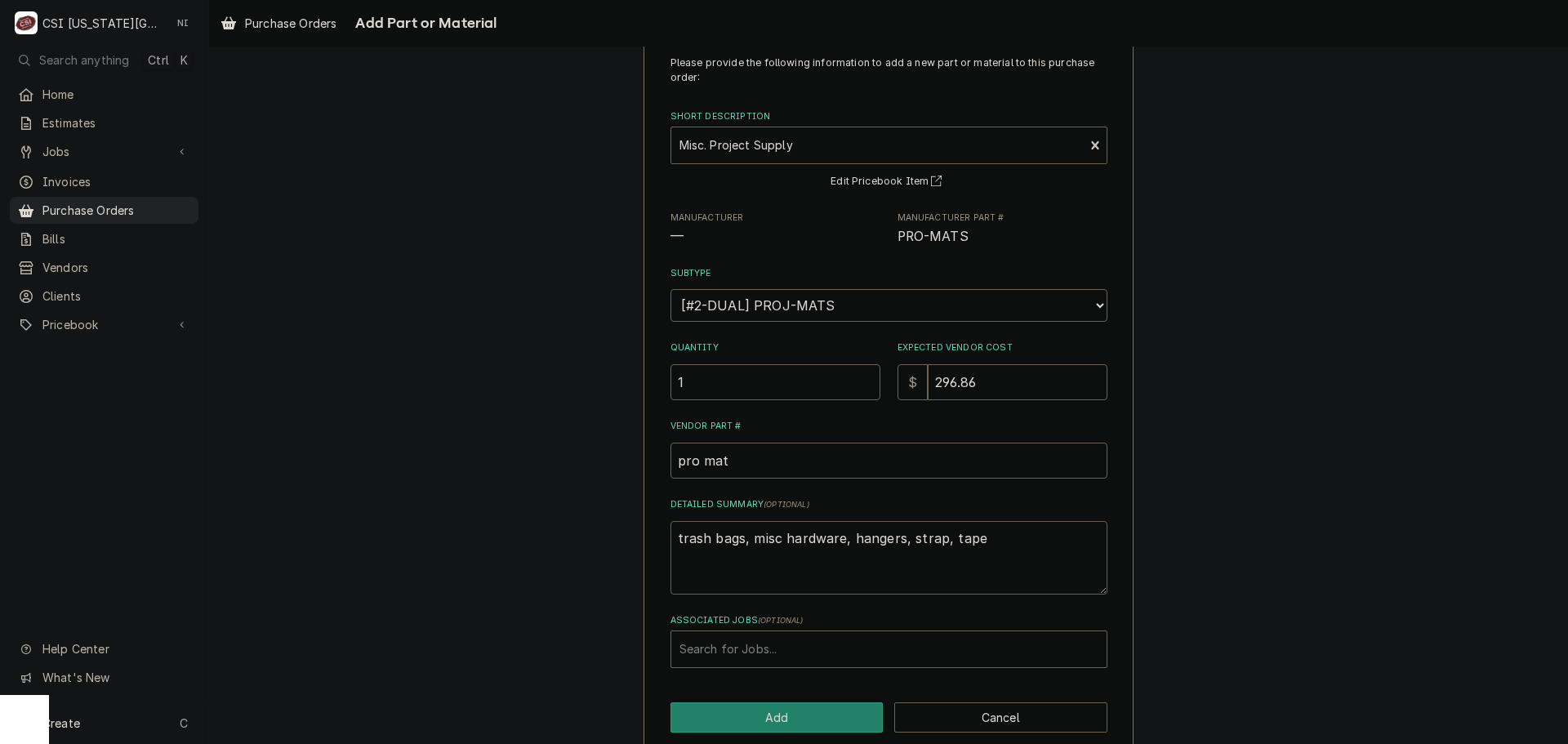
scroll to position [67, 0]
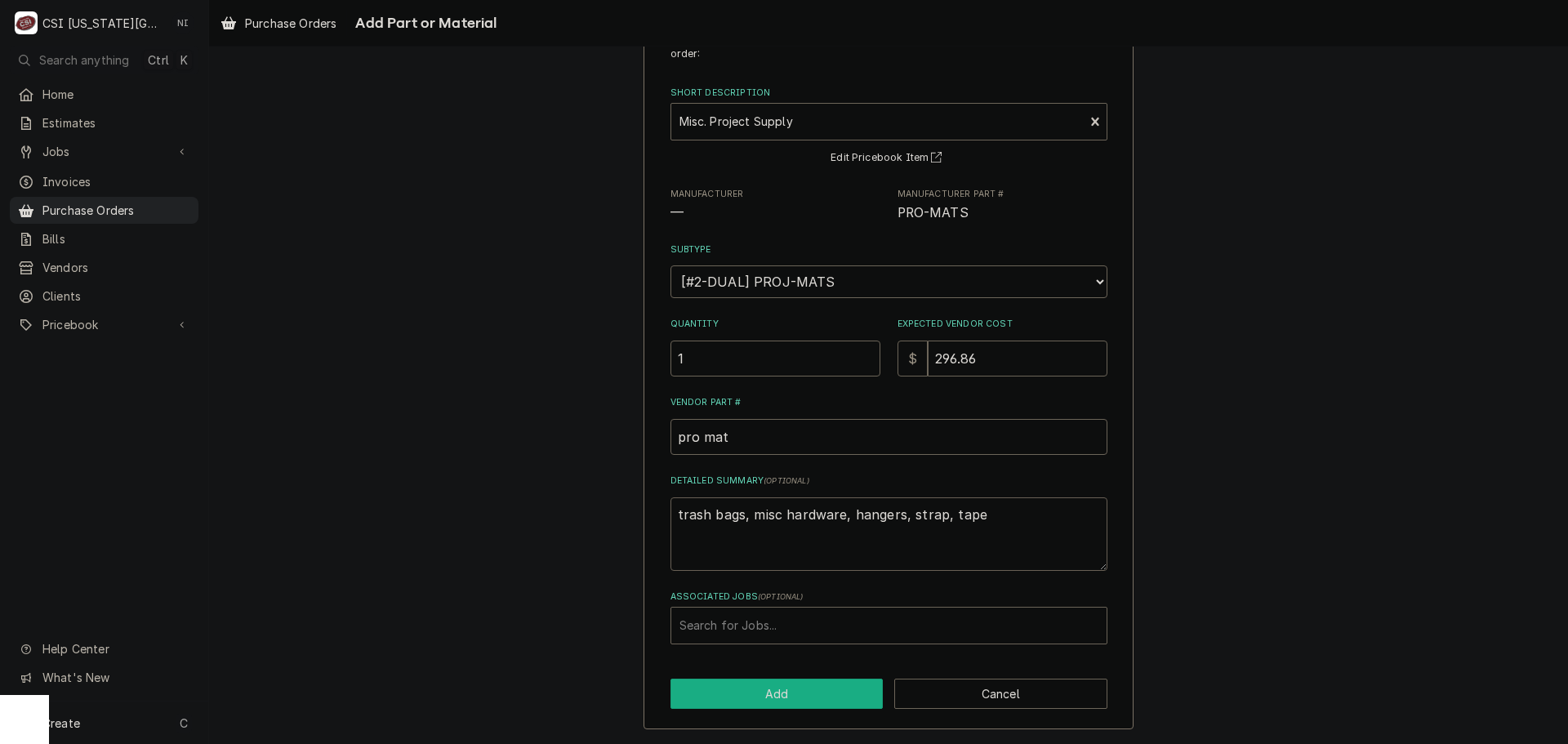
type textarea "trash bags, misc hardware, hangers, strap, tape"
drag, startPoint x: 808, startPoint y: 678, endPoint x: 808, endPoint y: 686, distance: 8.0
click at [808, 685] on div "Please provide the following information to add a new part or material to this …" at bounding box center [888, 371] width 490 height 719
click at [808, 686] on button "Add" at bounding box center [777, 694] width 213 height 30
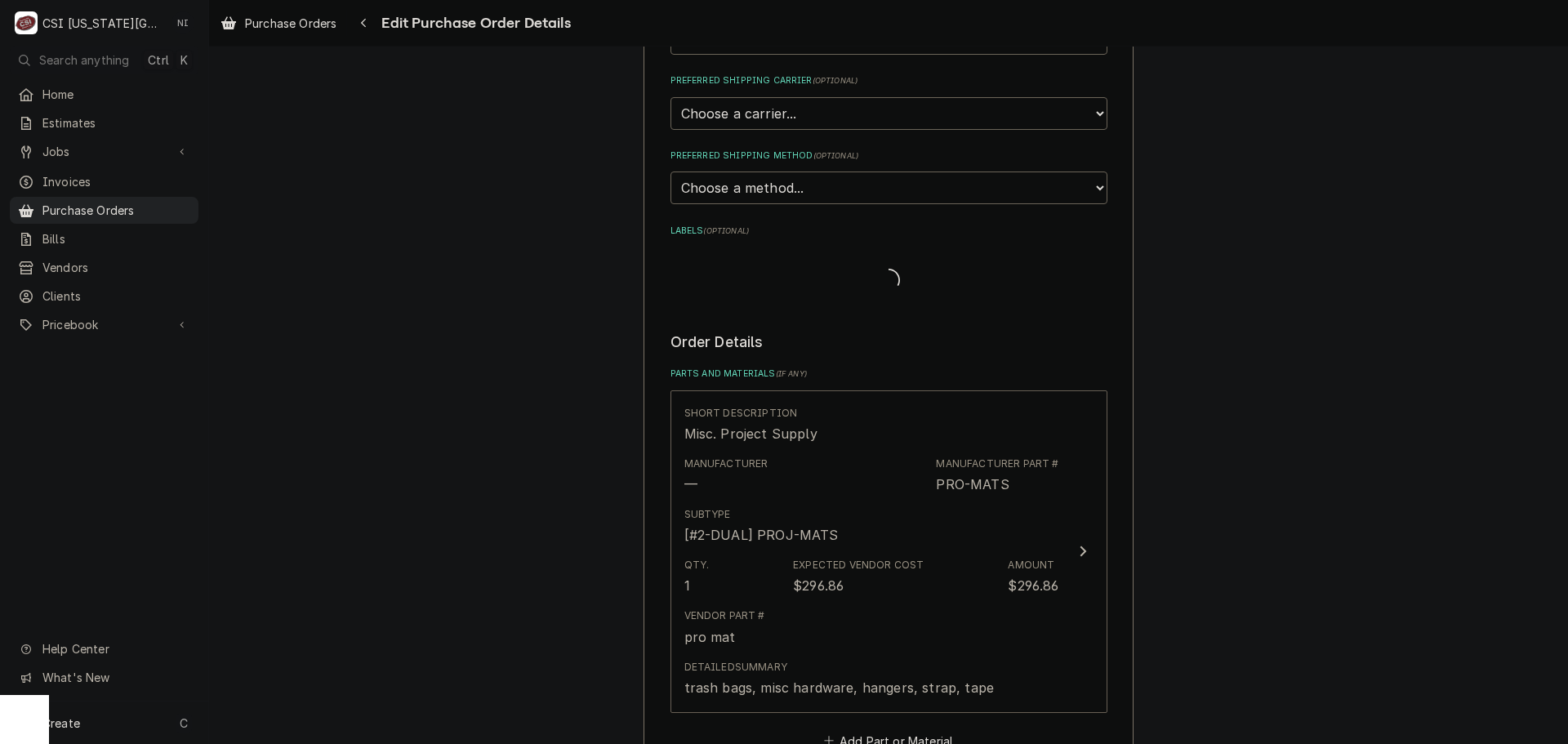
scroll to position [852, 0]
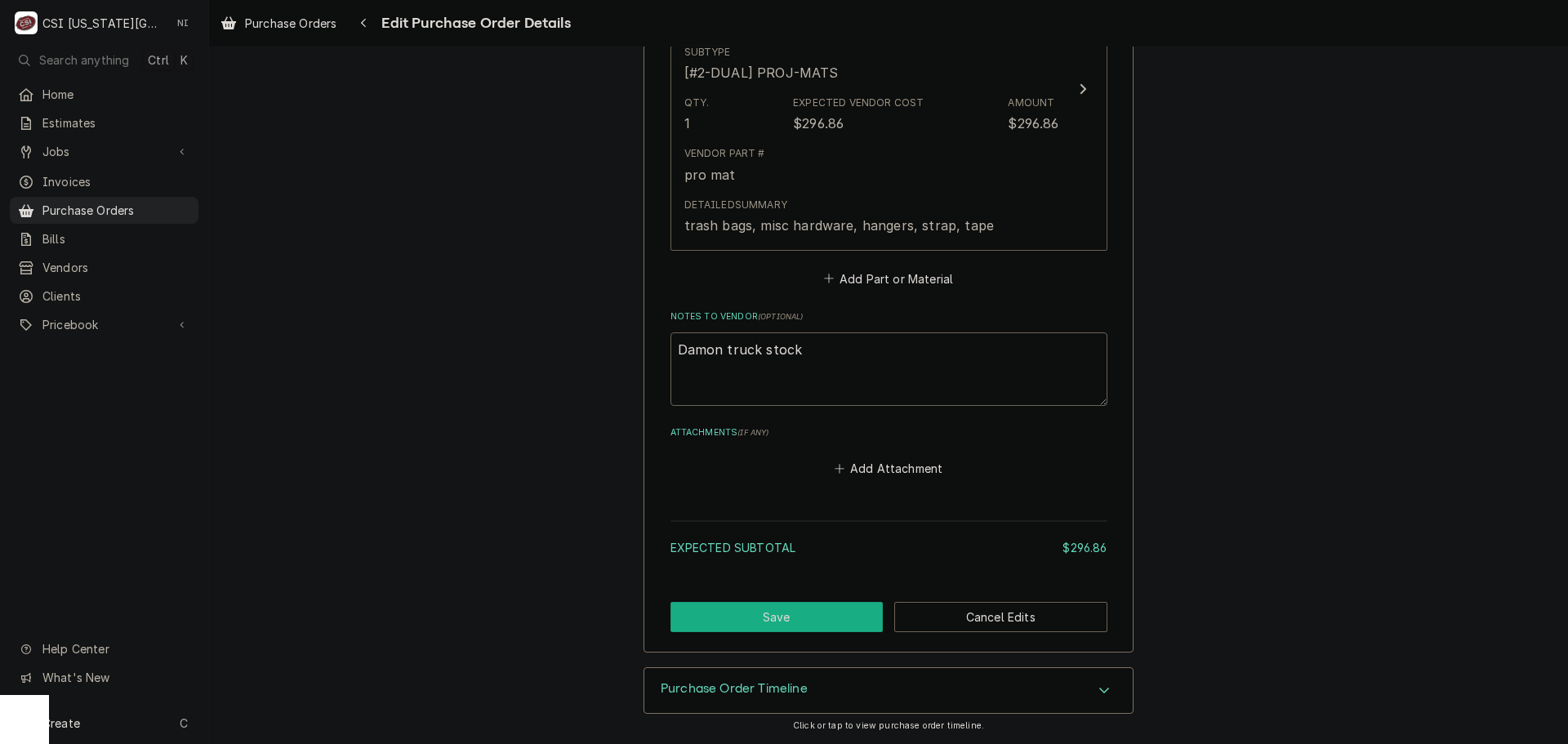
click at [820, 620] on button "Save" at bounding box center [777, 617] width 213 height 30
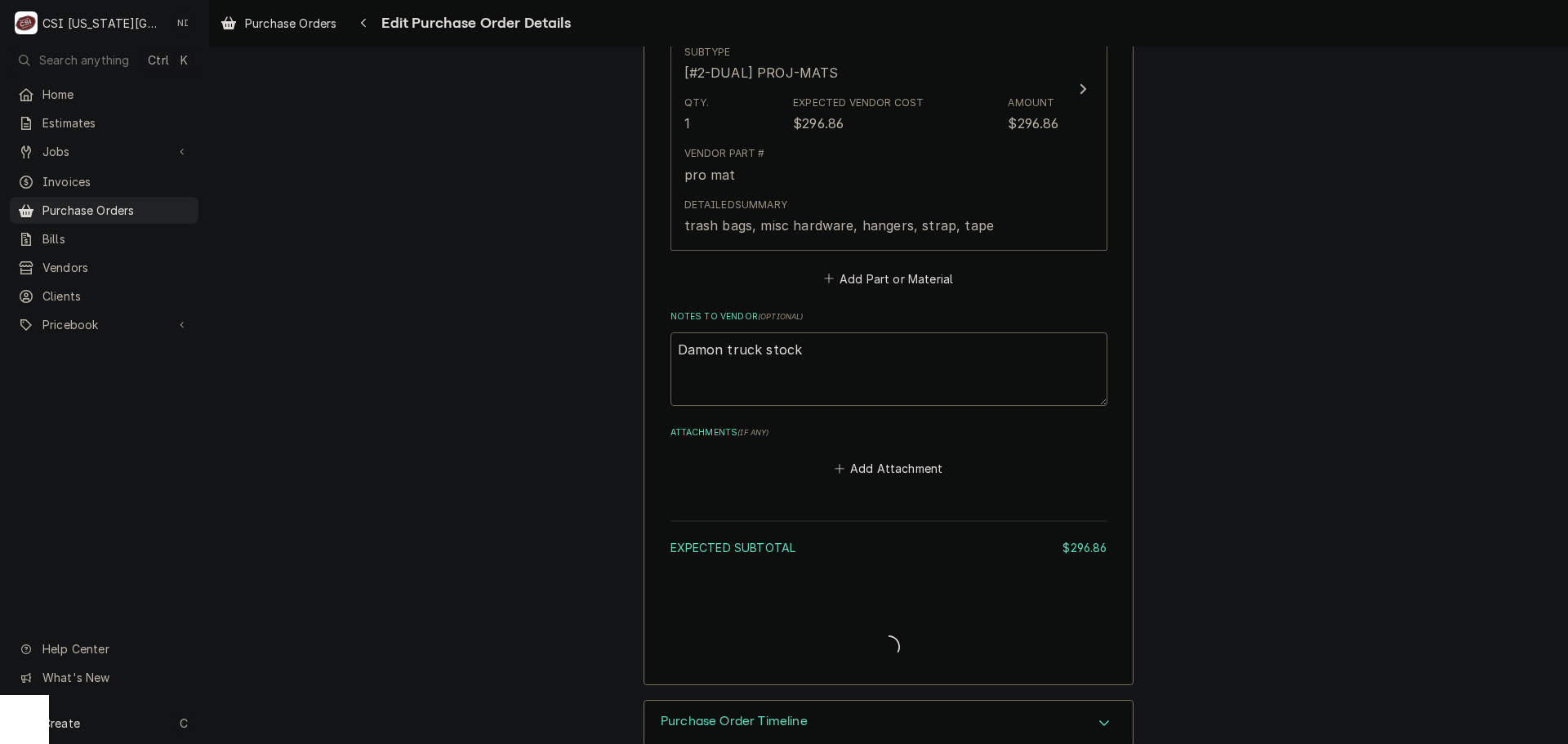
type textarea "x"
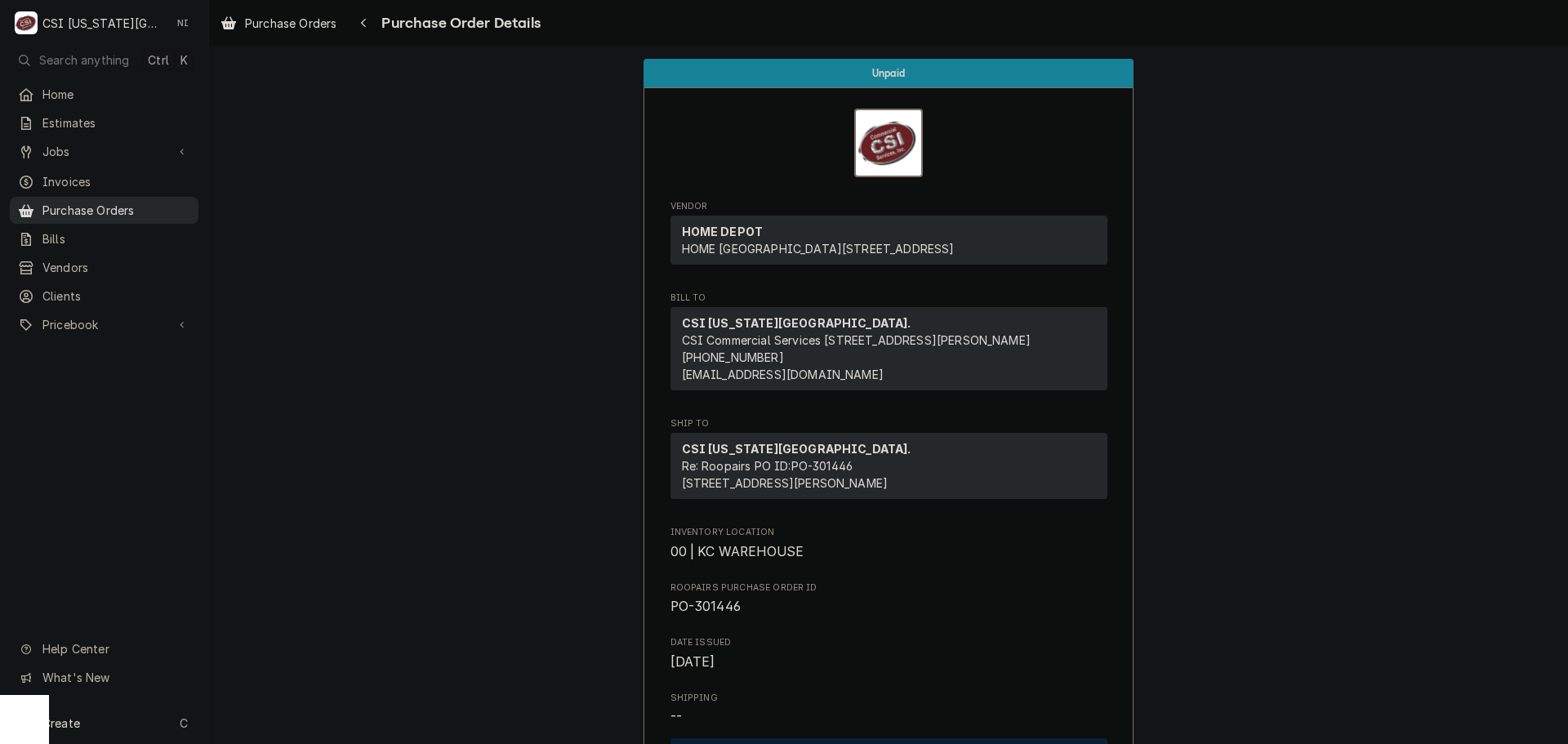
click at [119, 208] on span "Purchase Orders" at bounding box center [116, 210] width 148 height 17
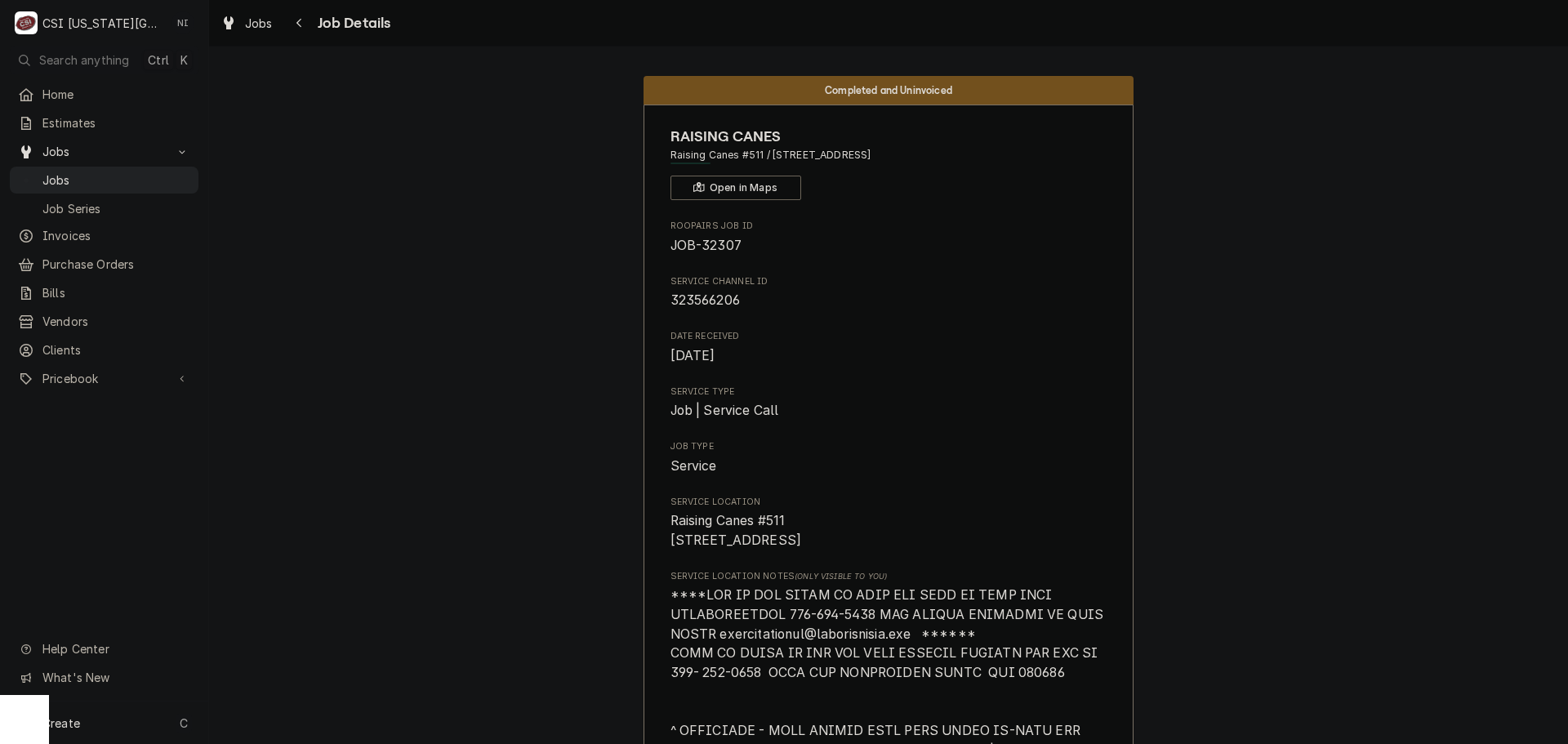
scroll to position [2206, 0]
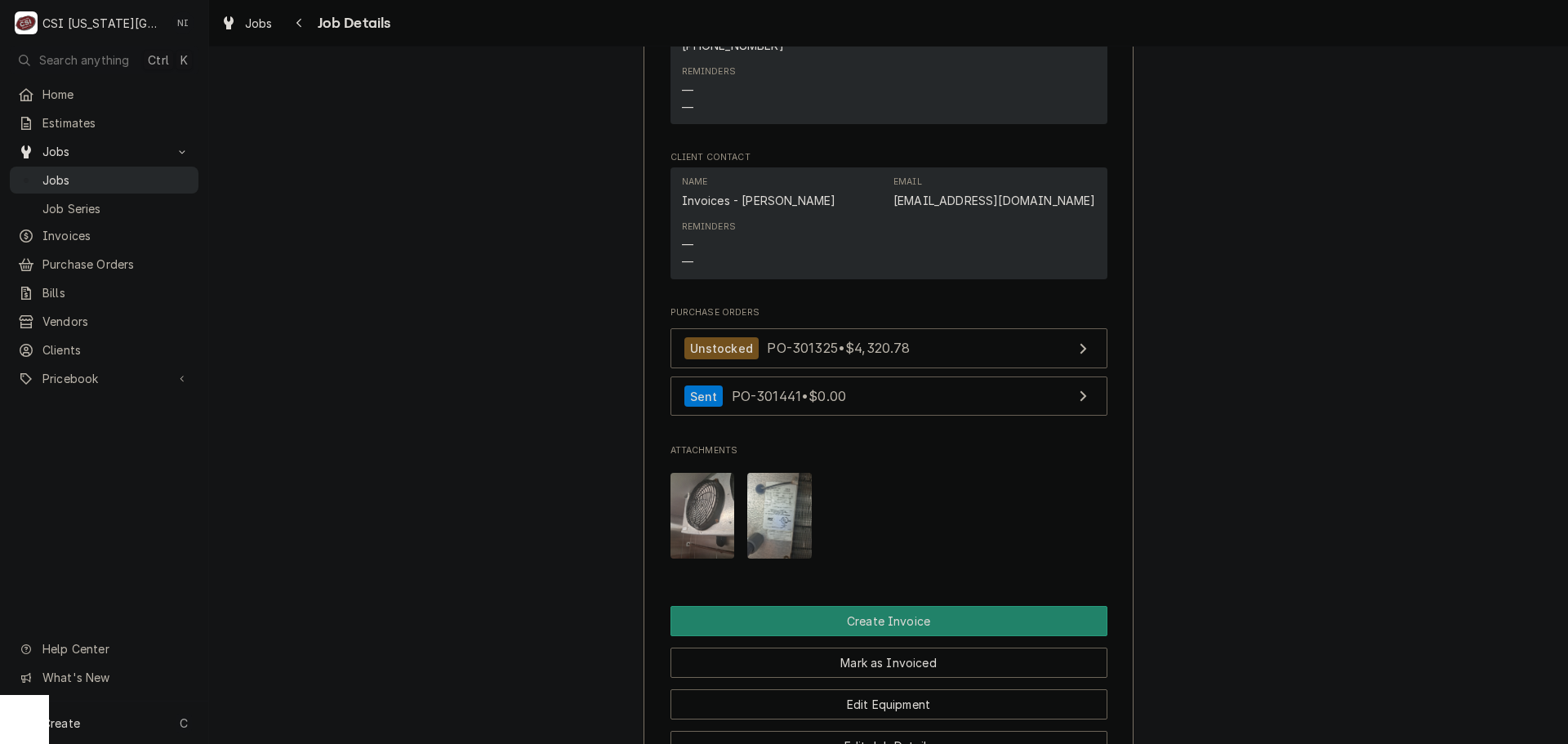
click at [160, 174] on span "Jobs" at bounding box center [116, 180] width 148 height 17
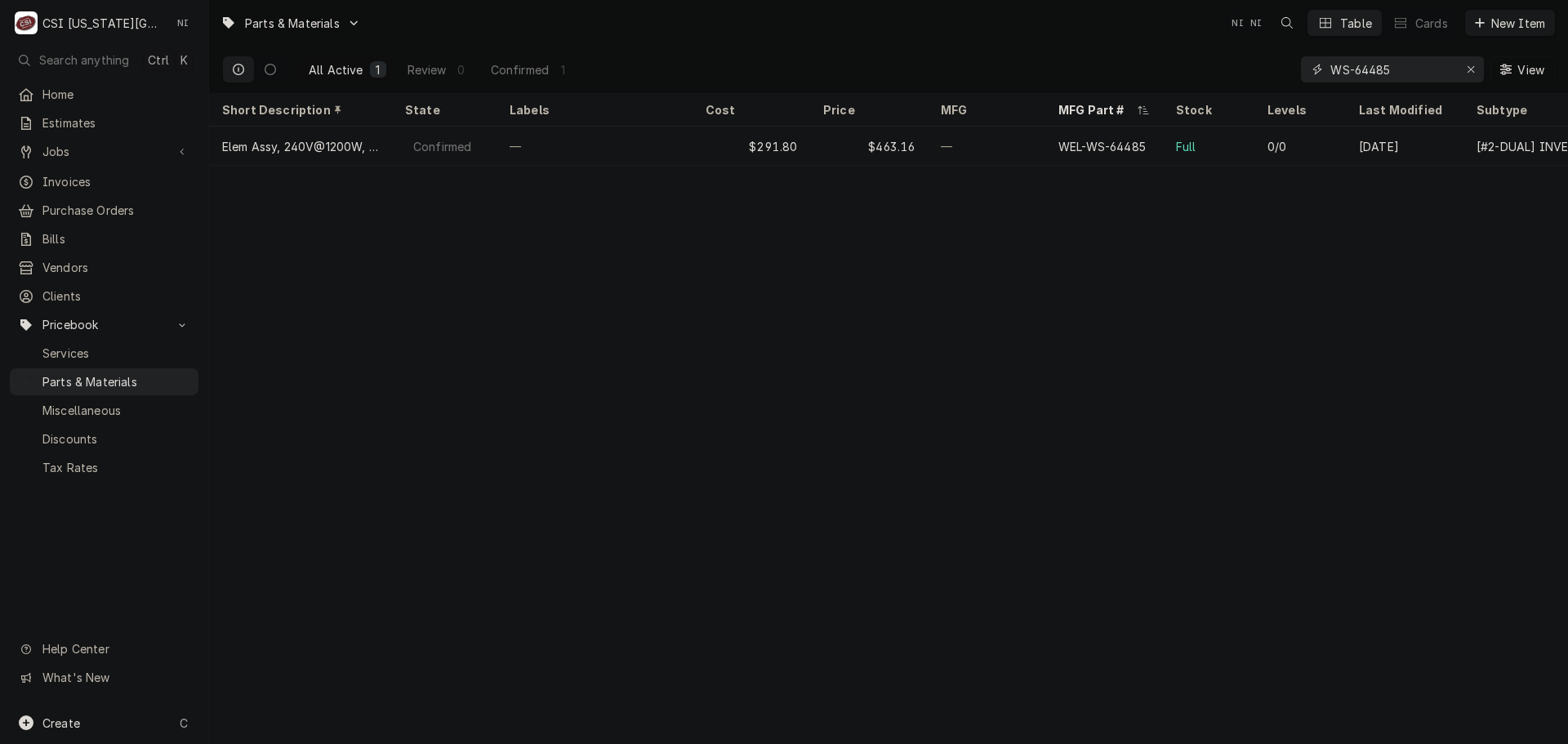
drag, startPoint x: 1393, startPoint y: 71, endPoint x: 1246, endPoint y: 70, distance: 147.0
click at [1246, 70] on div "All Active 1 Review 0 Confirmed 1 WS-64485 View" at bounding box center [888, 70] width 1333 height 46
paste input "5008"
drag, startPoint x: 1403, startPoint y: 71, endPoint x: 1257, endPoint y: 69, distance: 146.0
click at [1257, 69] on div "All Active 1 Review 0 Confirmed 1 500885 View" at bounding box center [888, 70] width 1333 height 46
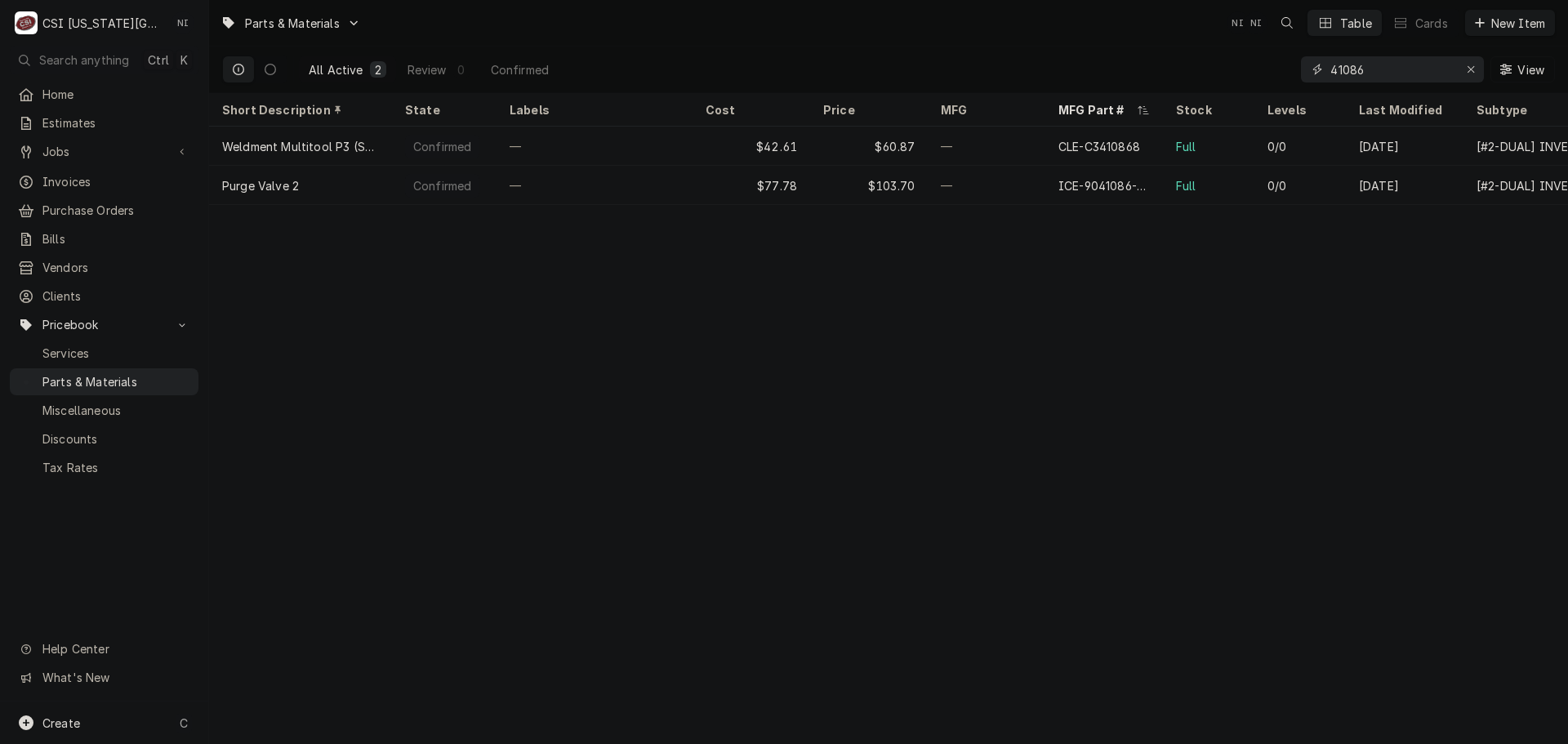
click at [1345, 67] on input "41086" at bounding box center [1392, 70] width 123 height 26
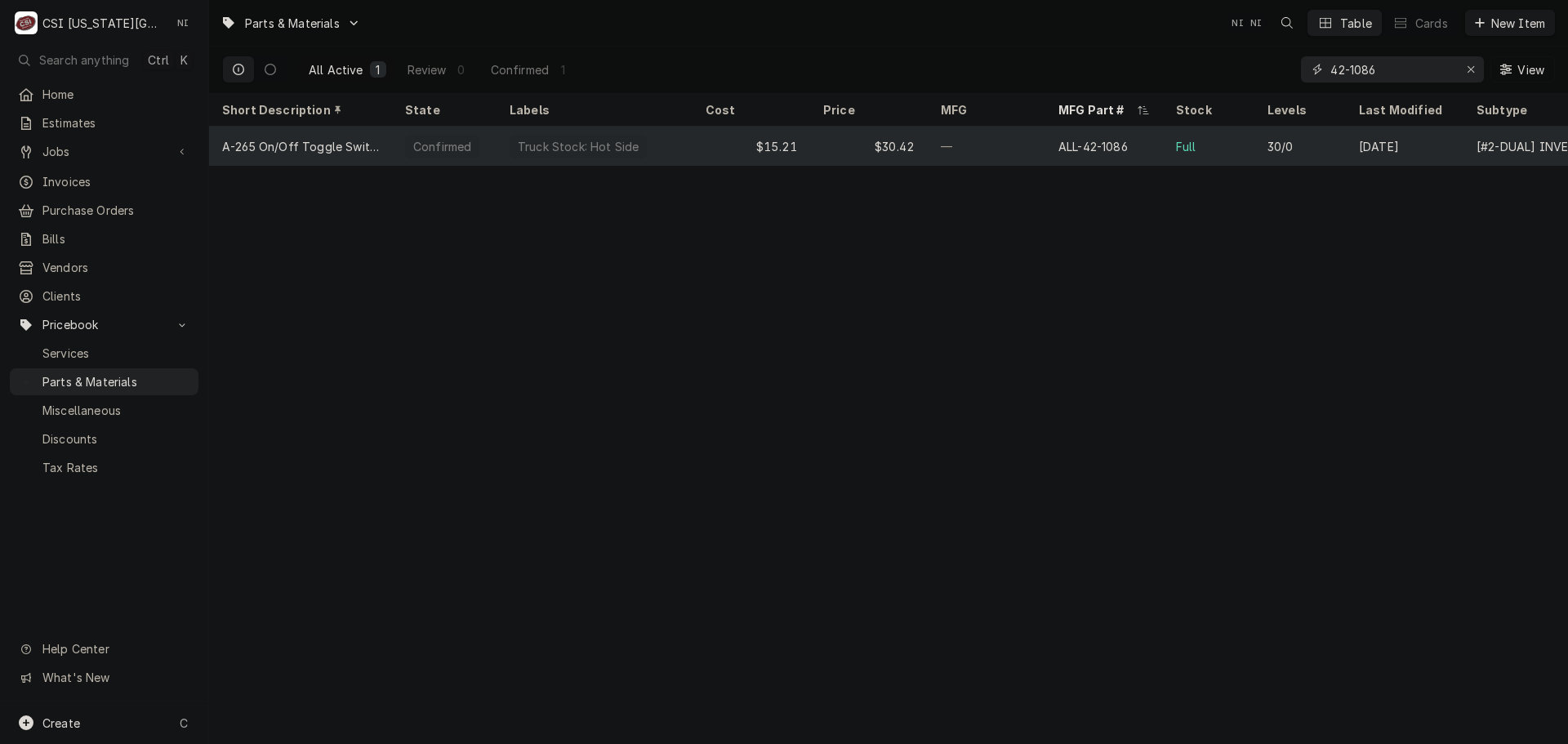
type input "42-1086"
click at [710, 158] on div "$15.21" at bounding box center [751, 146] width 117 height 39
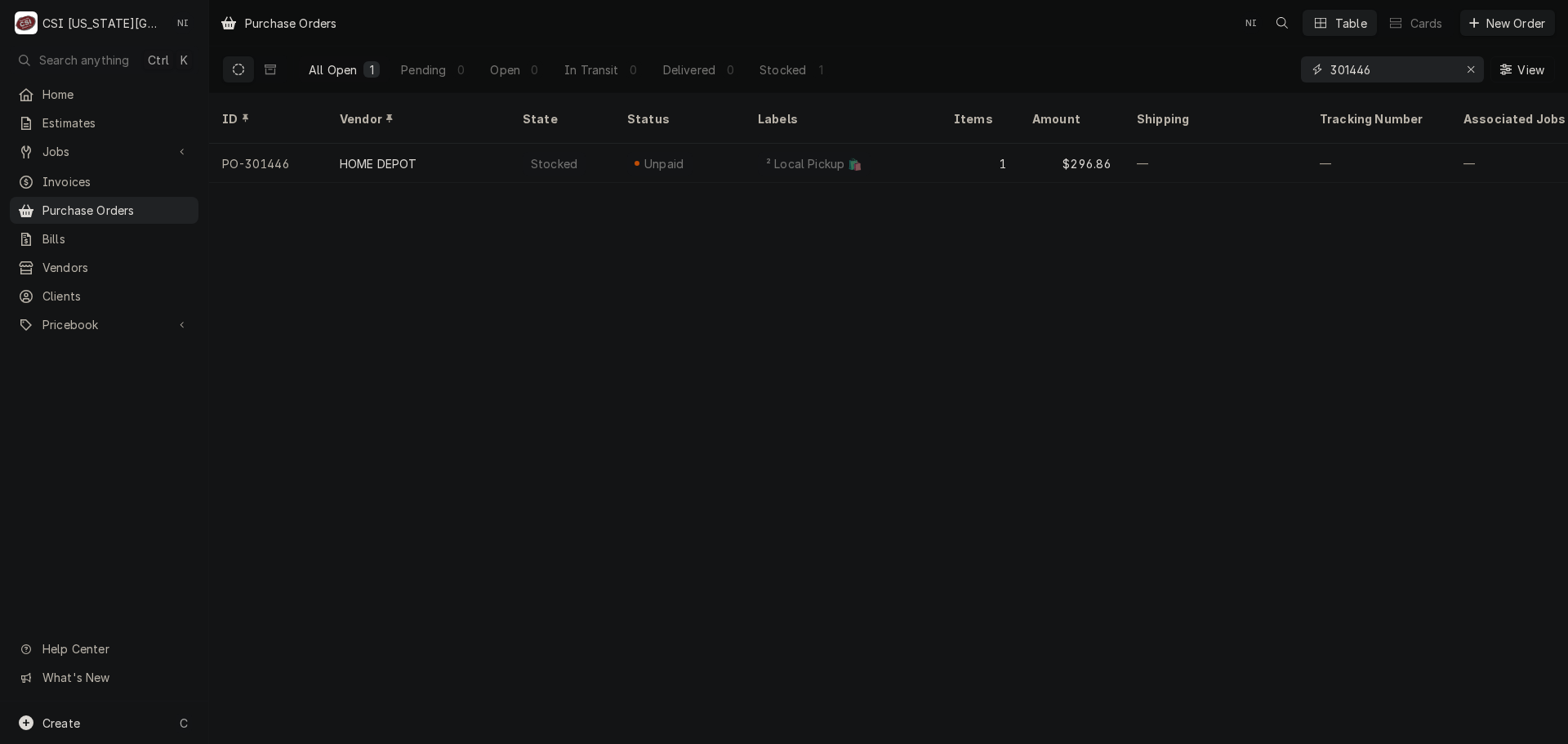
drag, startPoint x: 1371, startPoint y: 69, endPoint x: 1205, endPoint y: 75, distance: 166.1
click at [1224, 78] on div "All Open 1 Pending 0 Open 0 In Transit 0 Delivered 0 Stocked 1 301446 View" at bounding box center [888, 70] width 1333 height 46
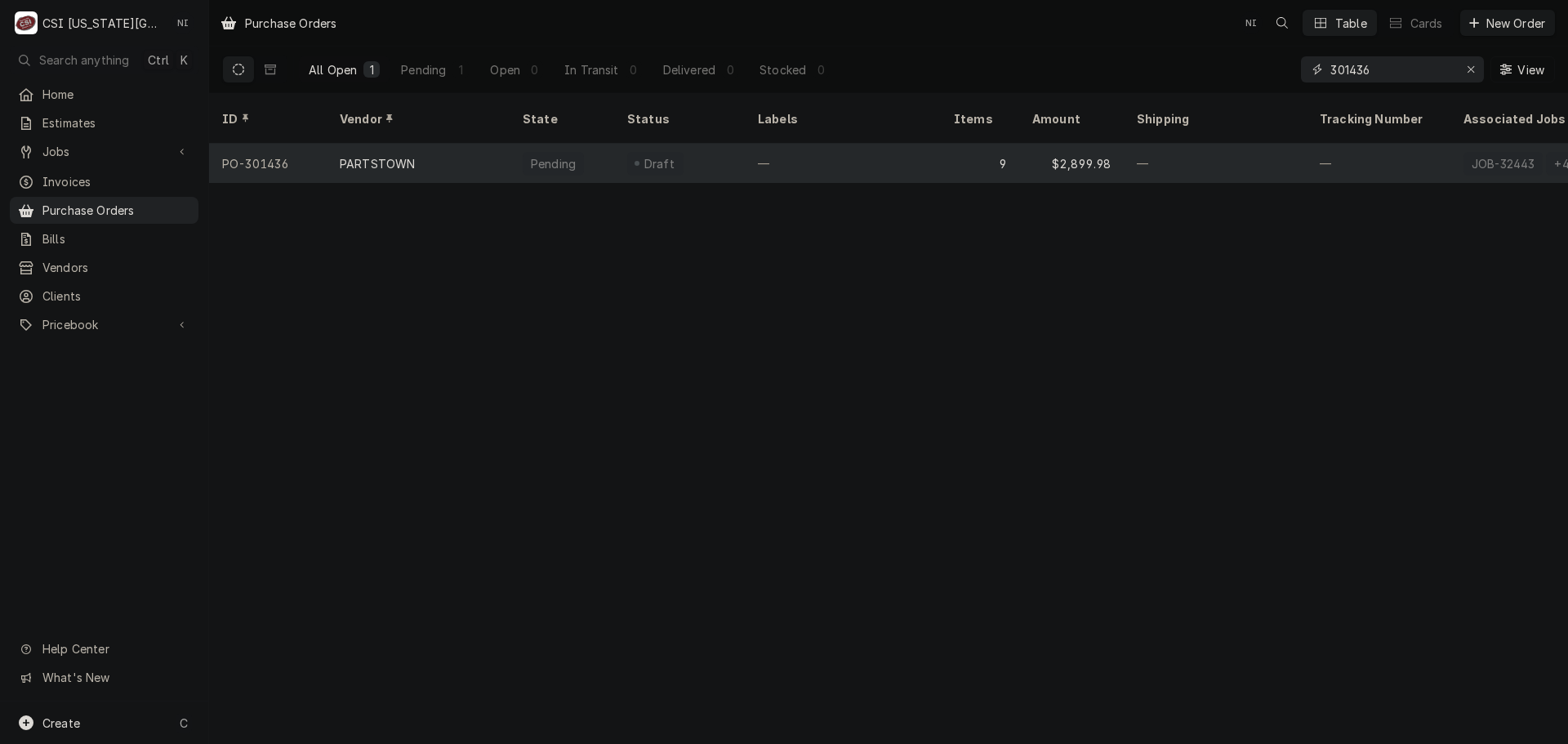
type input "301436"
click at [808, 145] on div "—" at bounding box center [843, 163] width 196 height 39
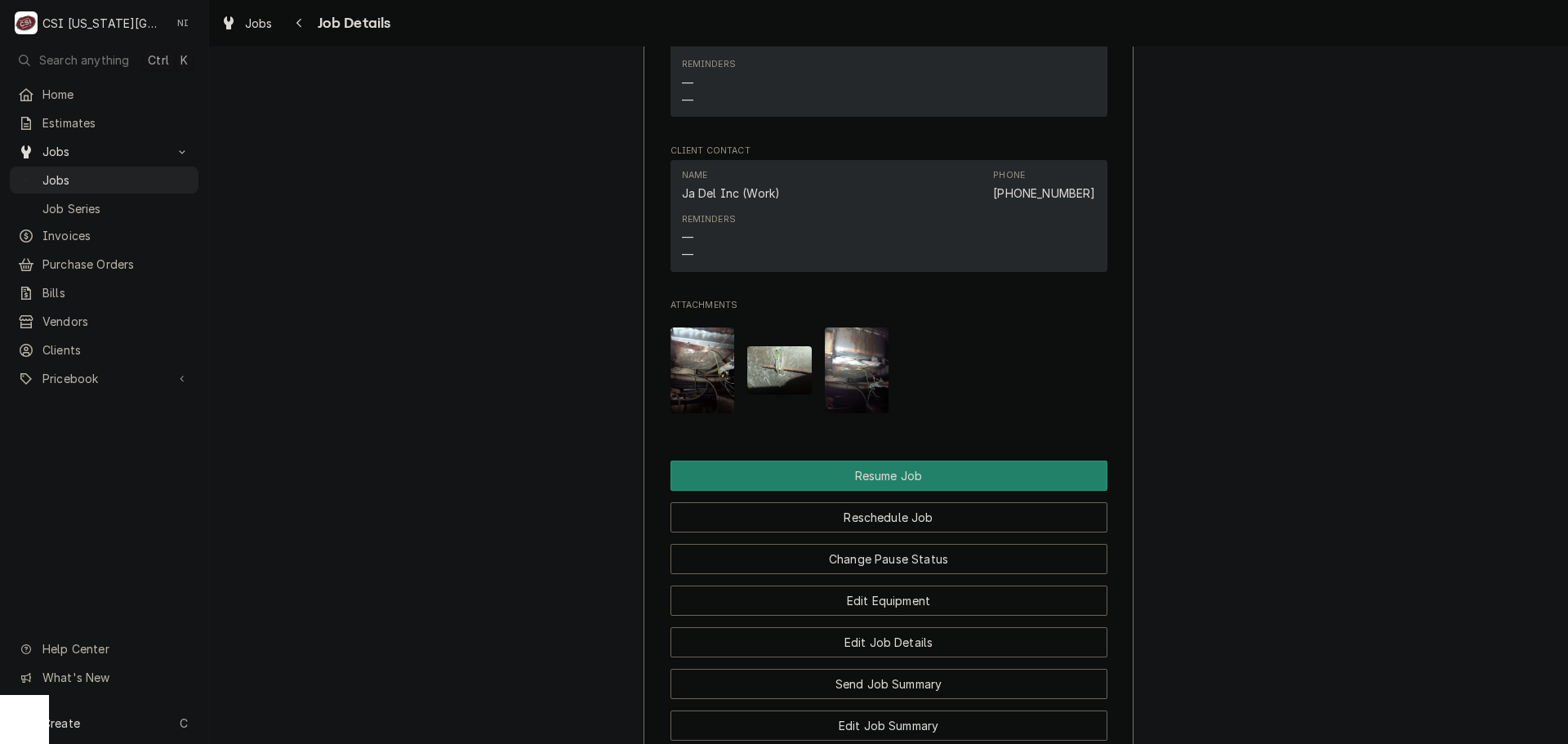
scroll to position [2514, 0]
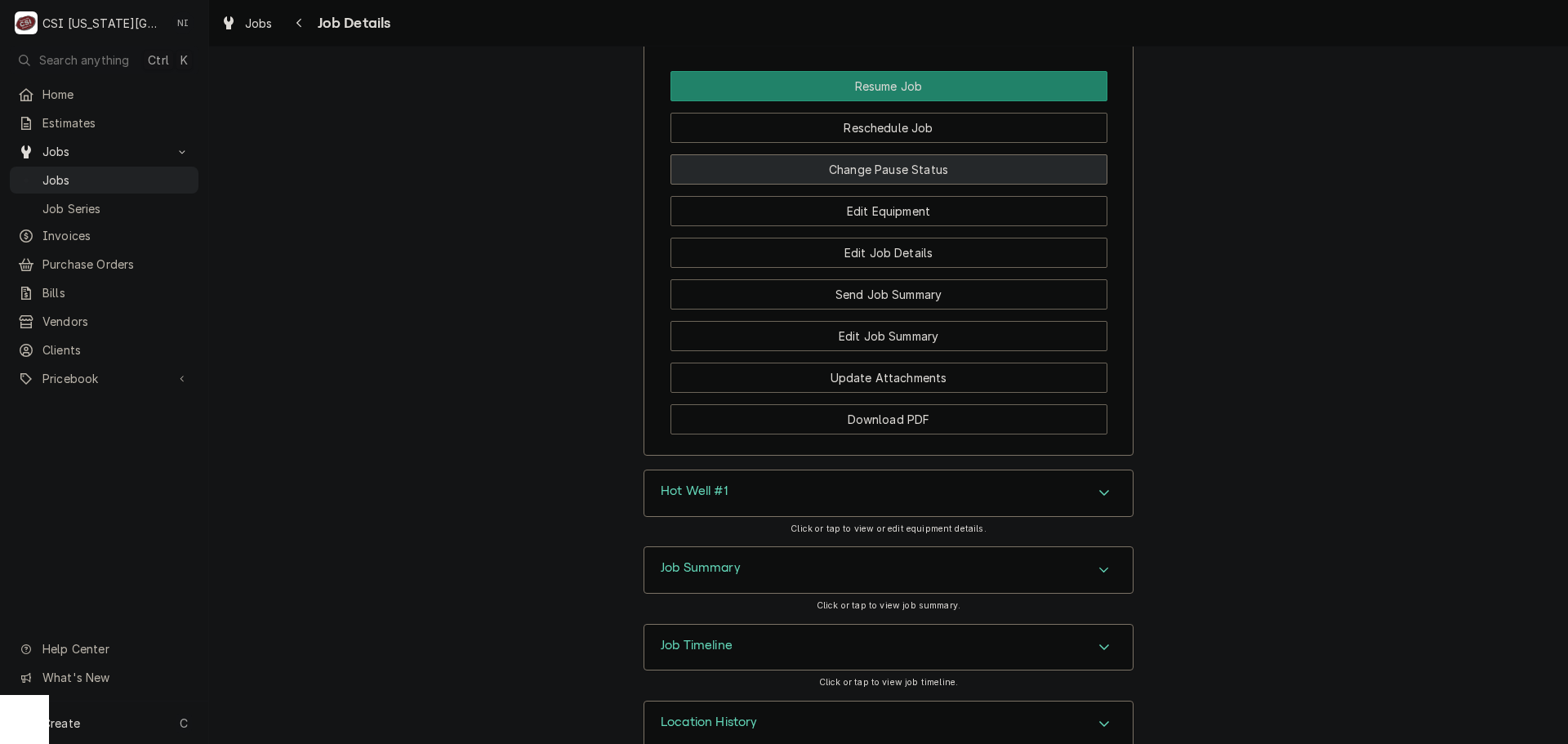
click at [926, 154] on button "Change Pause Status" at bounding box center [889, 169] width 437 height 30
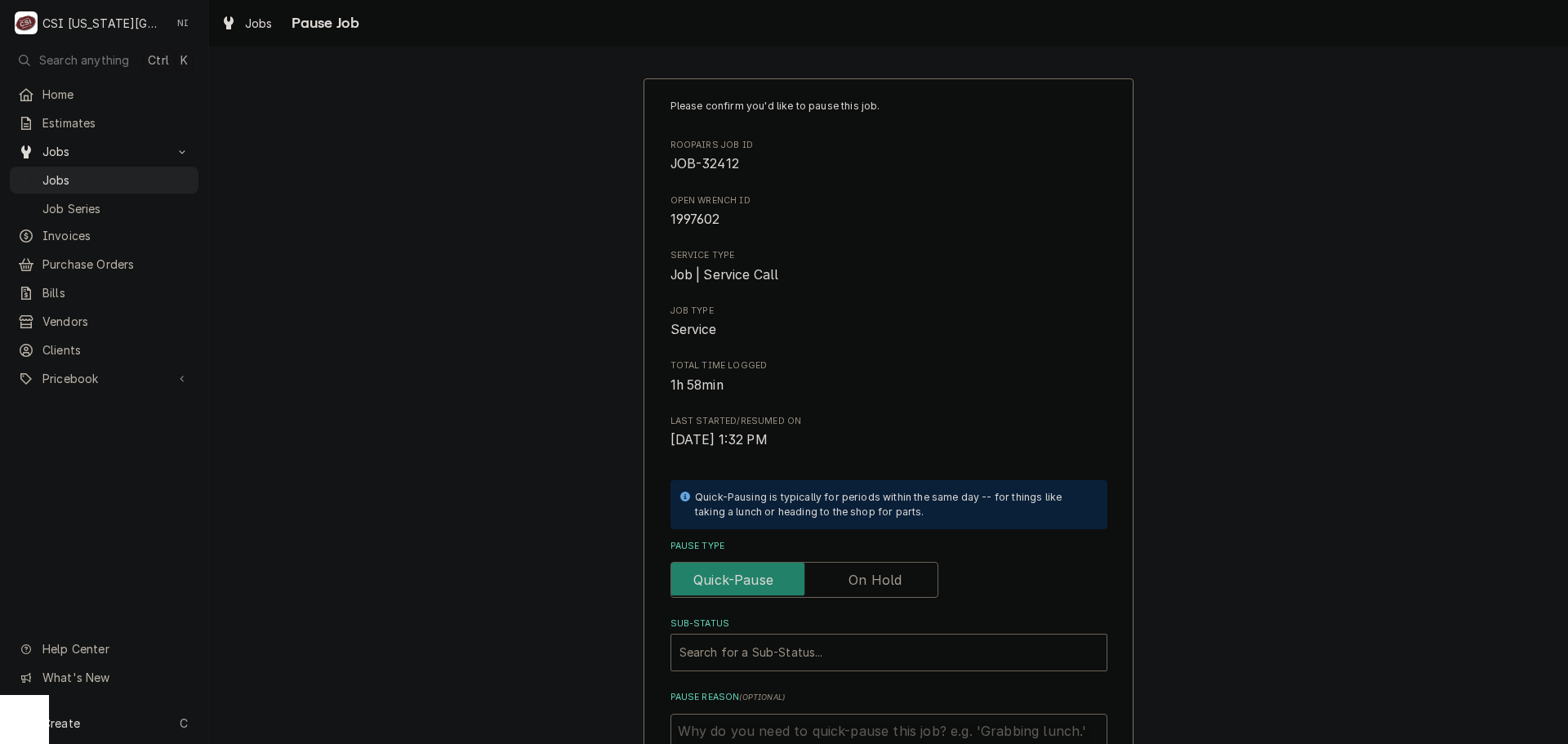
click at [890, 588] on label "Pause Type" at bounding box center [805, 580] width 268 height 36
click at [890, 588] on input "Pause Type" at bounding box center [804, 580] width 253 height 36
checkbox input "true"
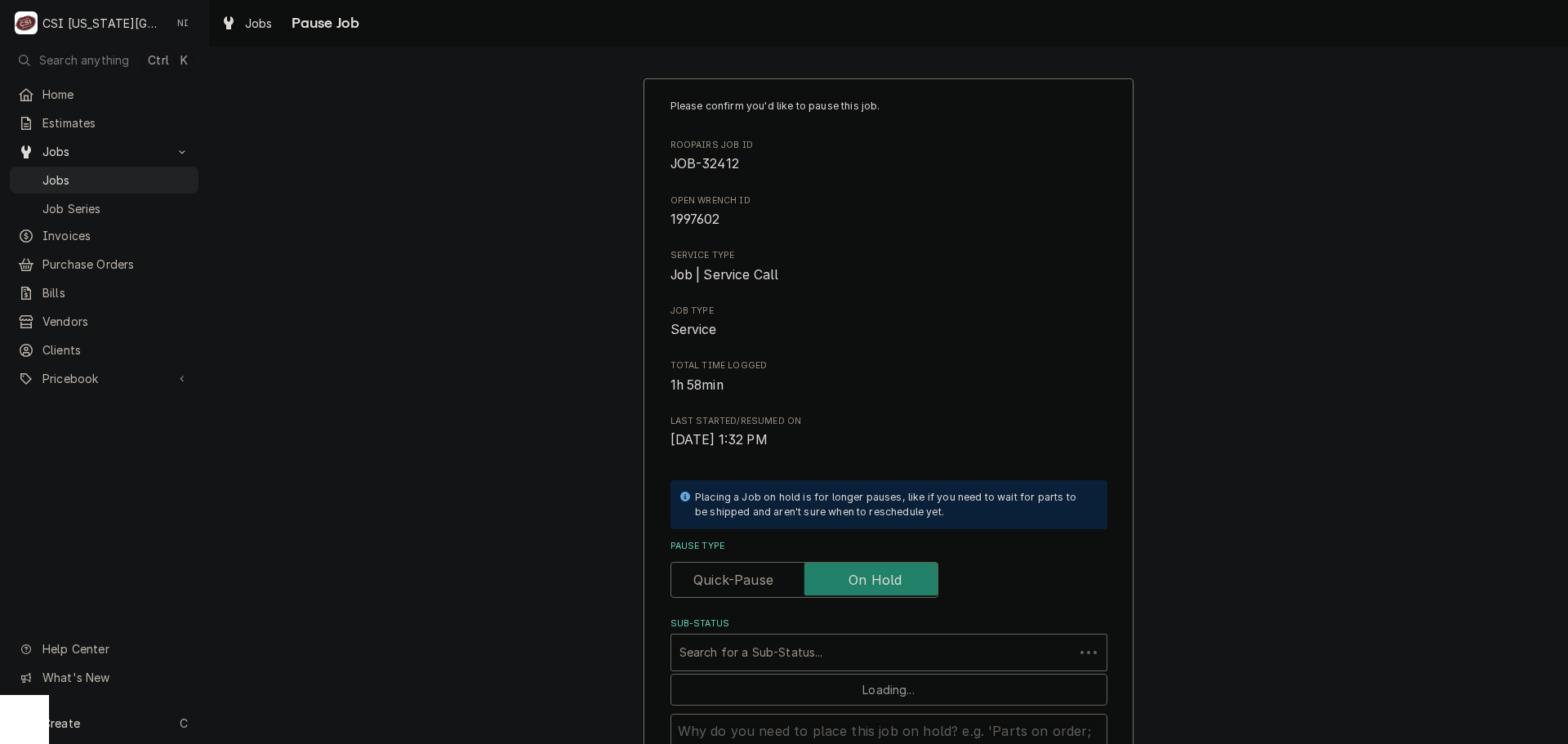
drag, startPoint x: 862, startPoint y: 646, endPoint x: 879, endPoint y: 659, distance: 21.4
click at [863, 651] on div "Sub-Status" at bounding box center [873, 652] width 386 height 29
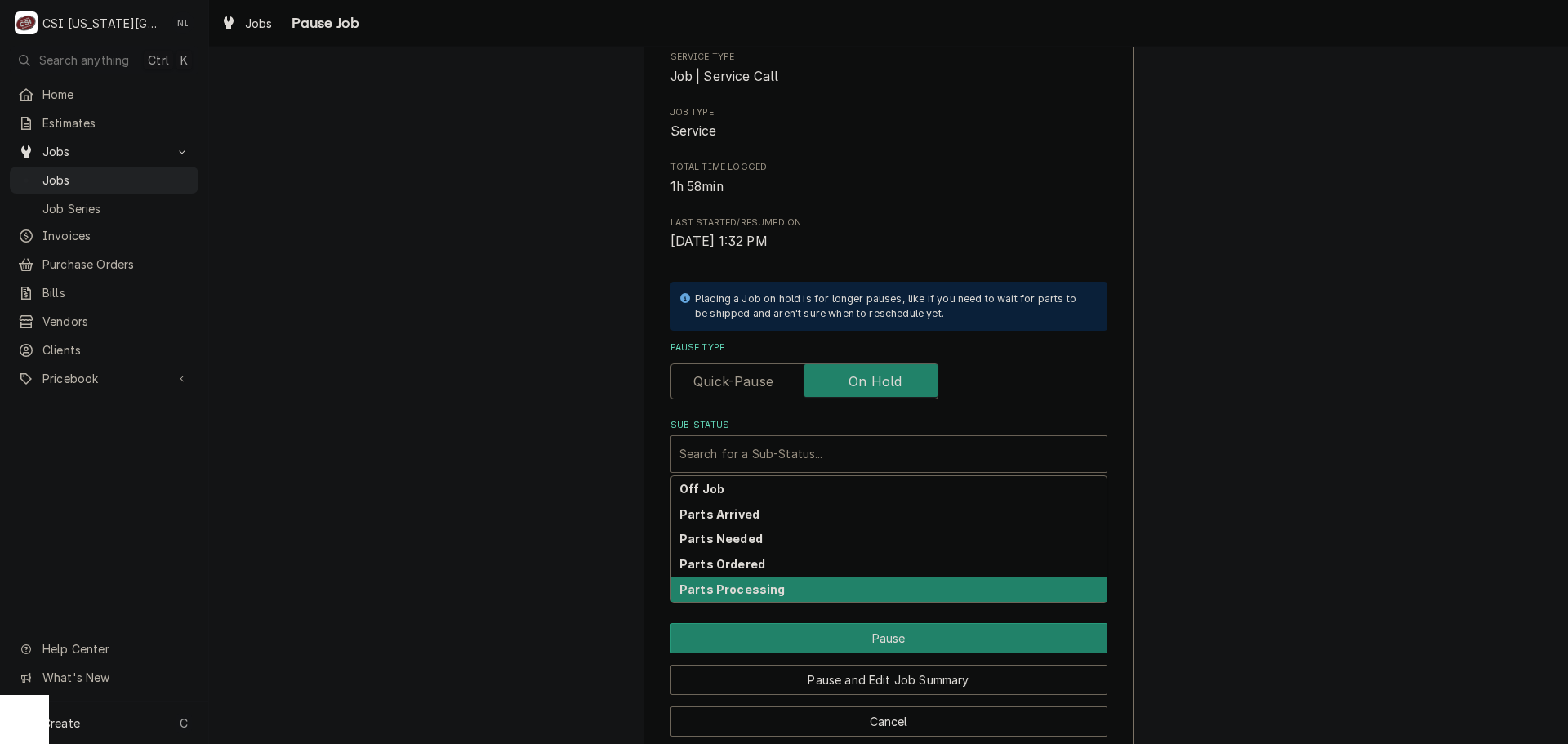
scroll to position [227, 0]
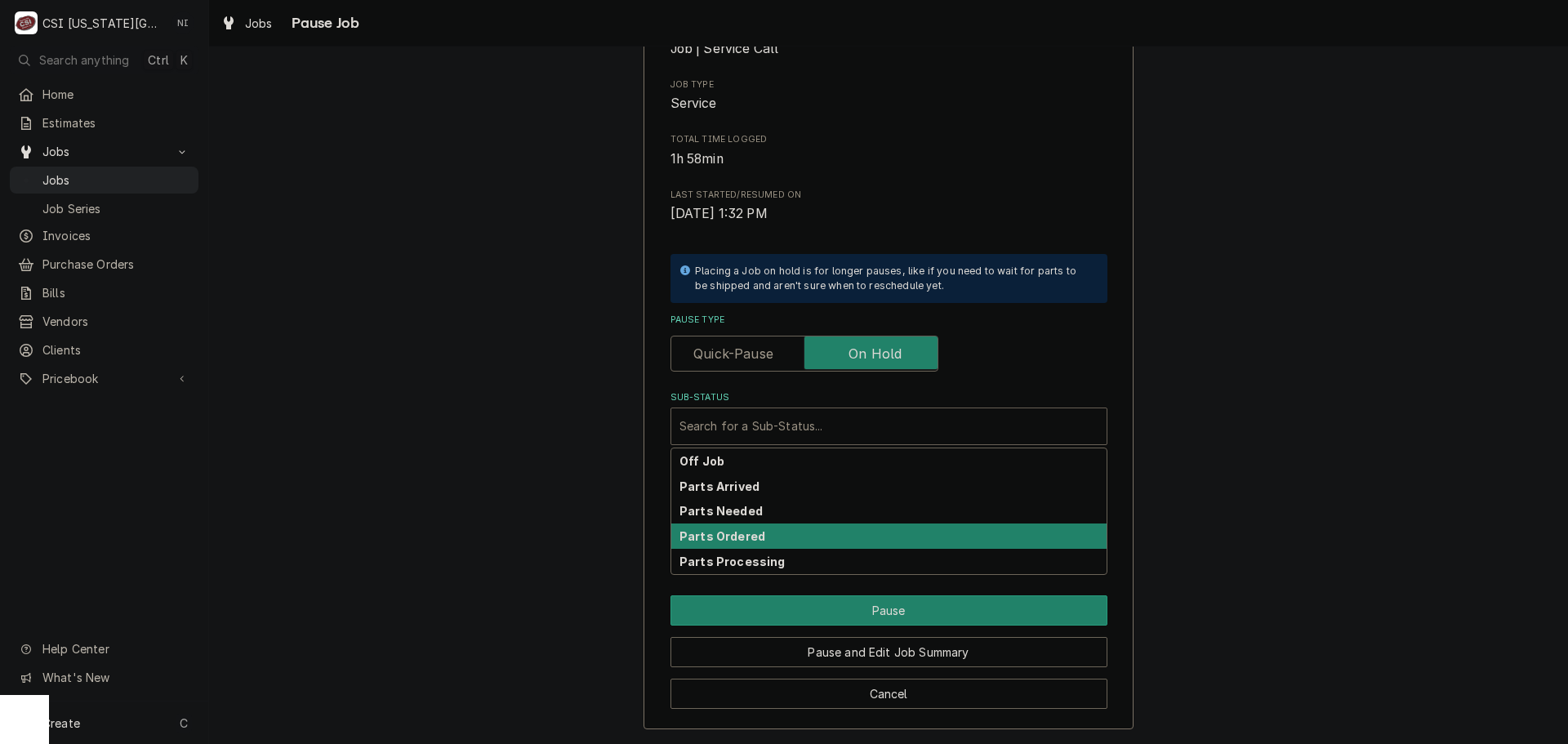
click at [747, 533] on strong "Parts Ordered" at bounding box center [722, 537] width 85 height 14
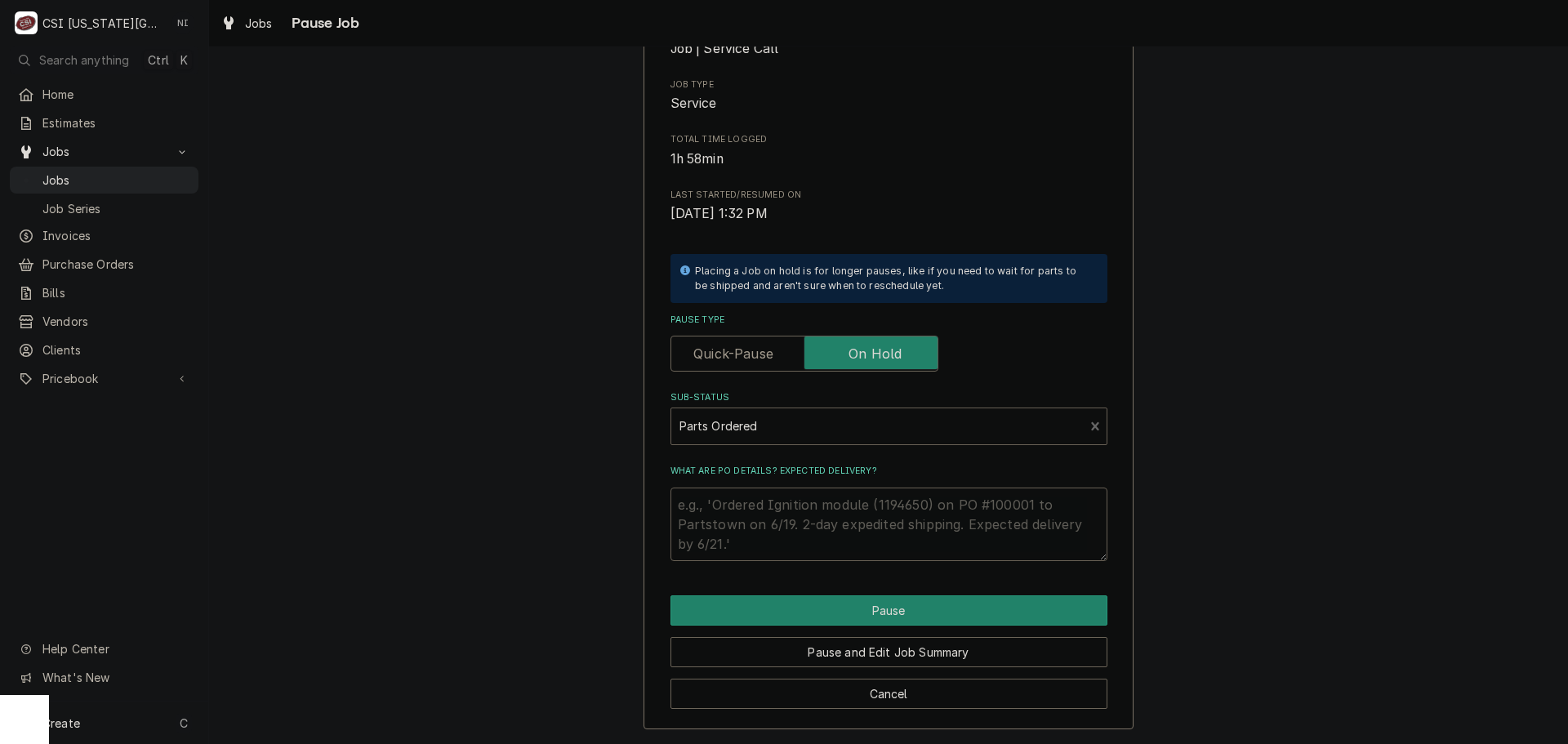
click at [747, 516] on textarea "What are PO details? Expected delivery?" at bounding box center [889, 524] width 437 height 73
type textarea "x"
type textarea "p"
type textarea "x"
type textarea "pa"
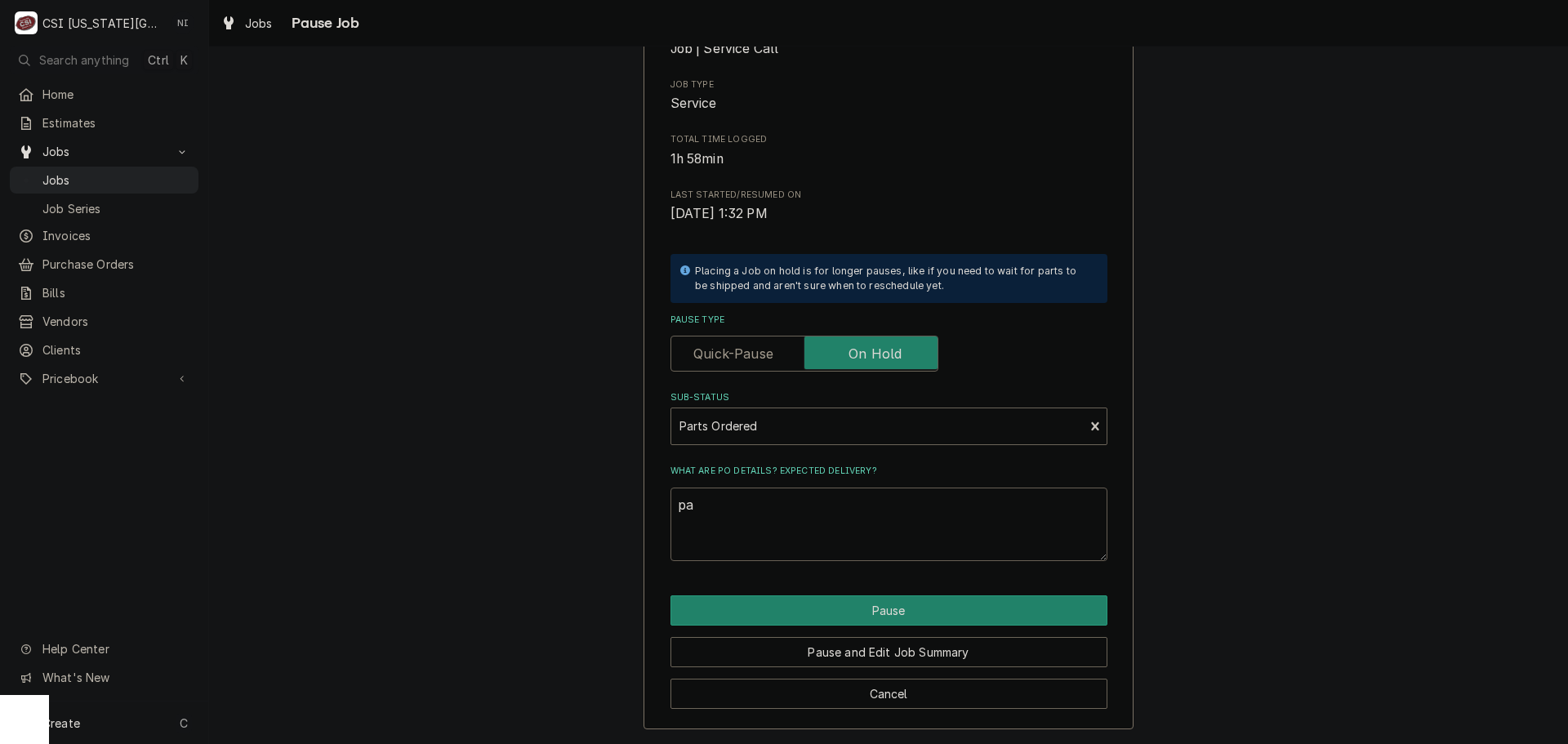
type textarea "x"
type textarea "par"
type textarea "x"
type textarea "part"
type textarea "x"
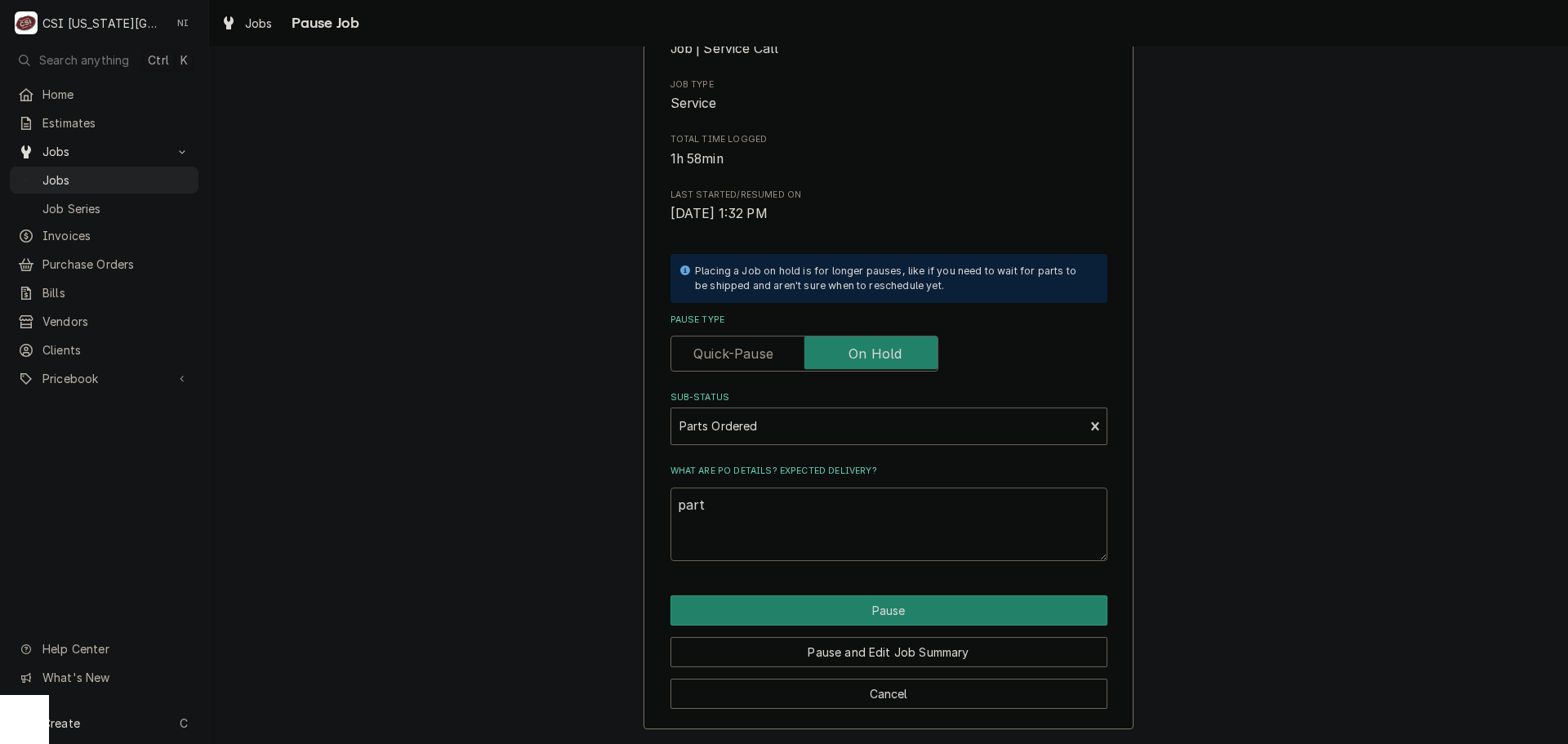
type textarea "parts"
type textarea "x"
type textarea "parts"
type textarea "x"
type textarea "parts o"
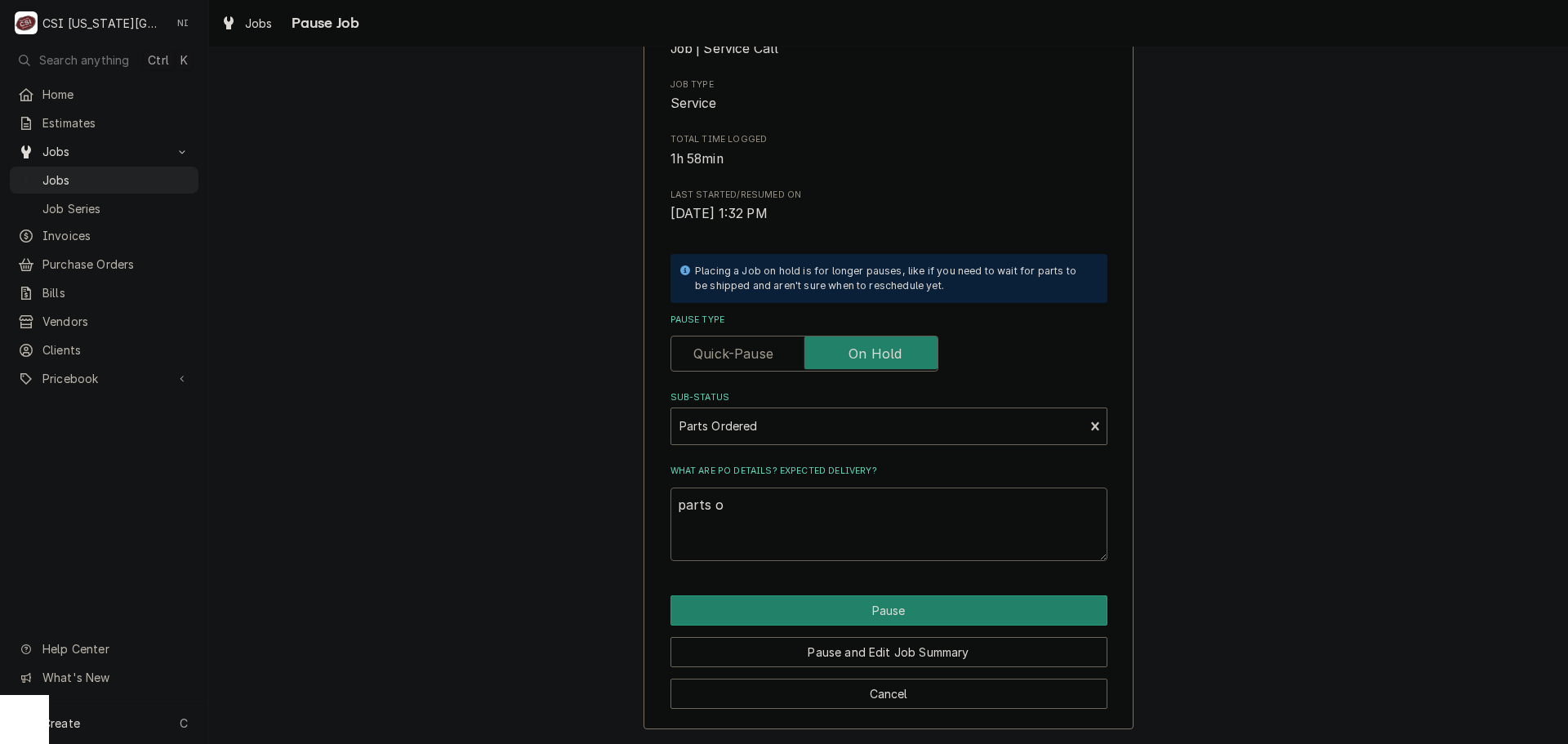
type textarea "x"
type textarea "parts or"
type textarea "x"
type textarea "parts ord"
type textarea "x"
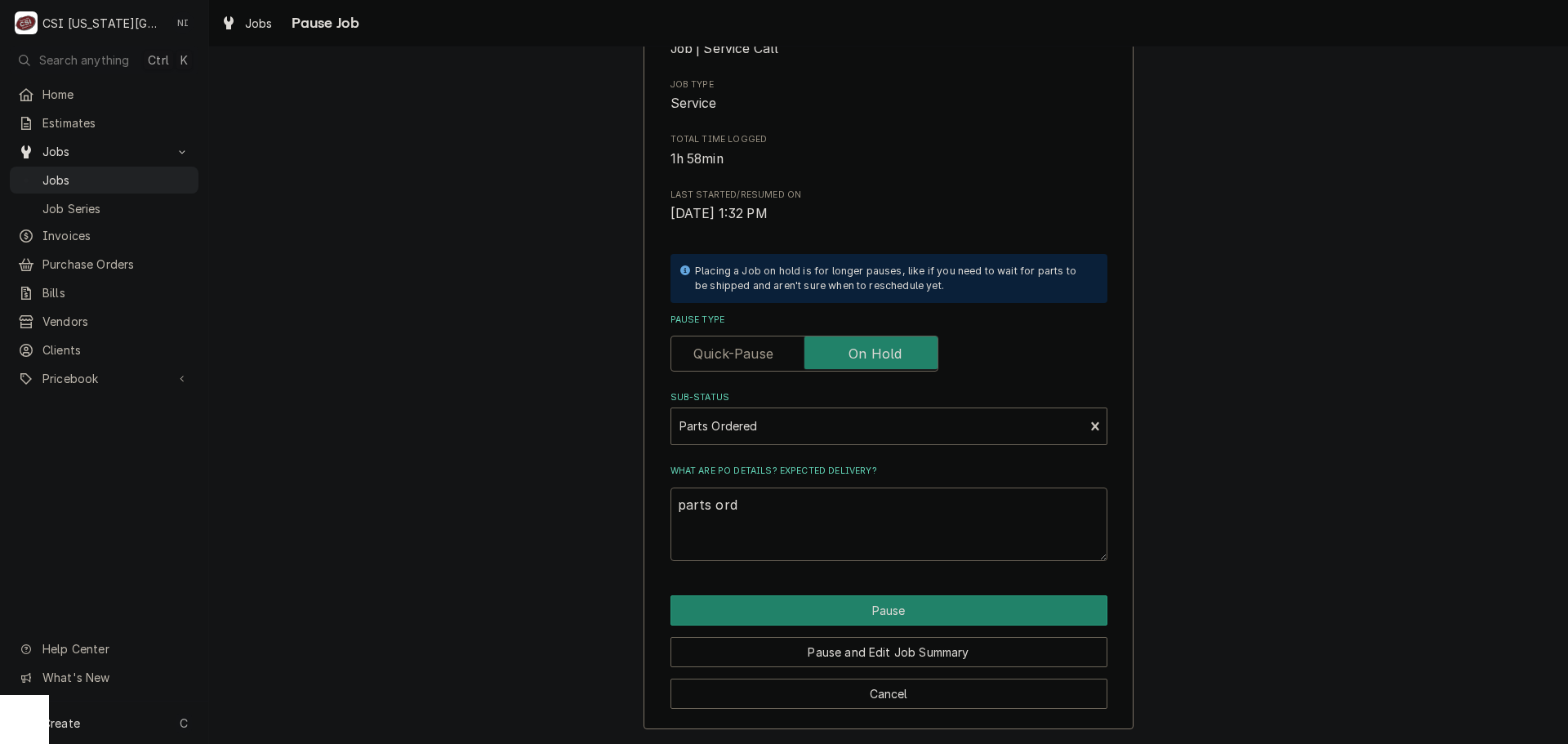
type textarea "parts orde"
type textarea "x"
type textarea "parts order"
type textarea "x"
type textarea "parts ordere"
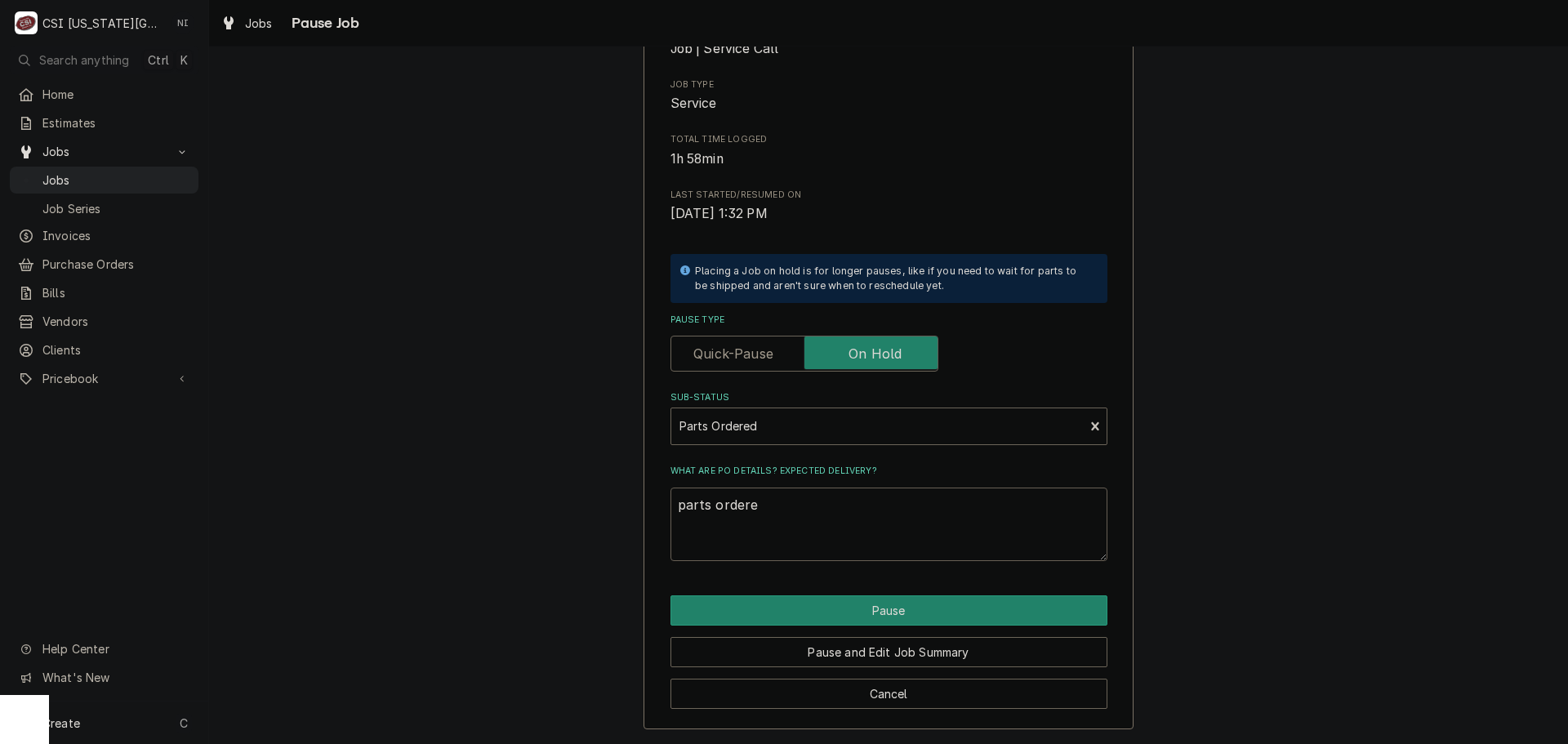
type textarea "x"
type textarea "parts ordered"
type textarea "x"
type textarea "parts ordered"
type textarea "x"
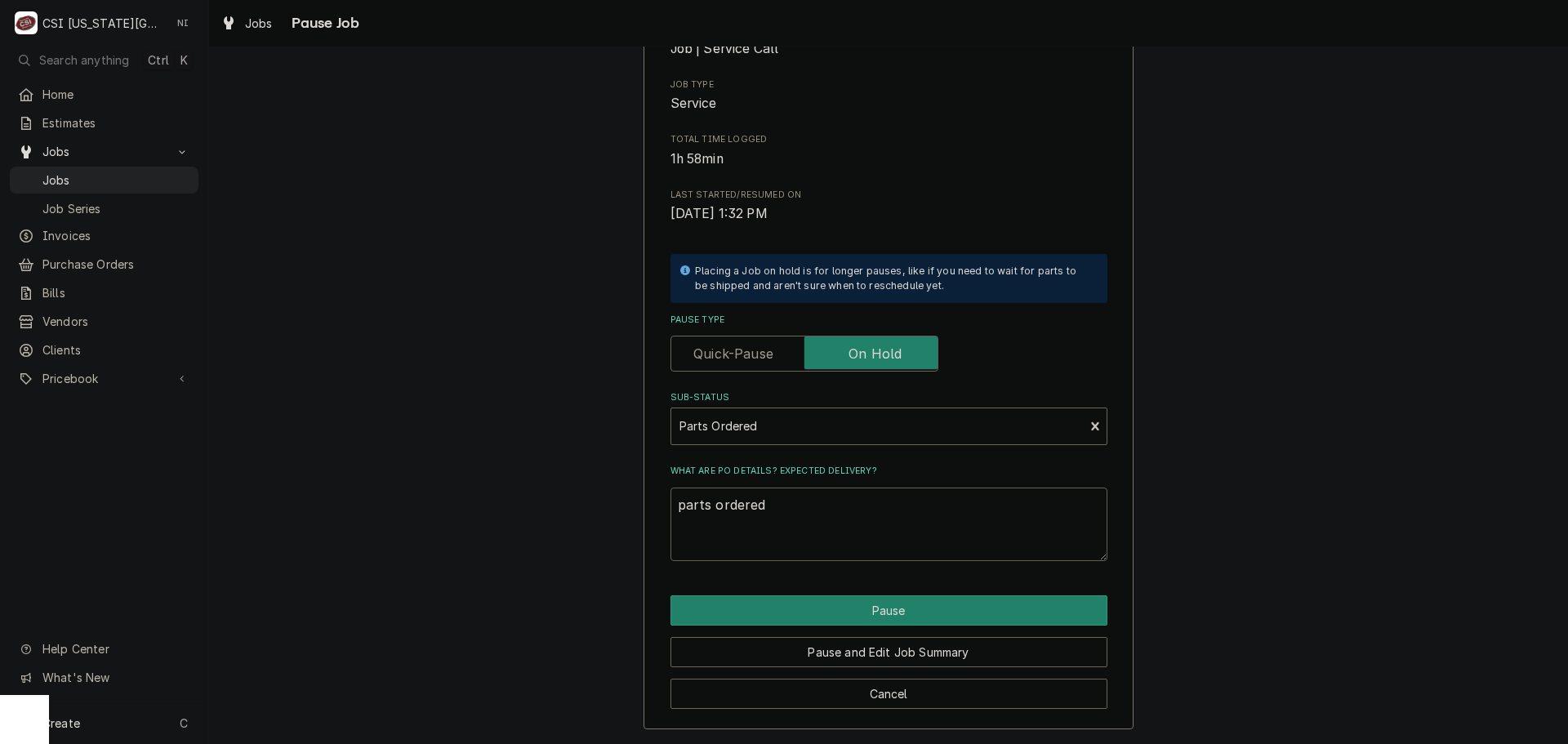
type textarea "parts ordered o"
type textarea "x"
type textarea "parts ordered on"
type textarea "x"
type textarea "parts ordered on"
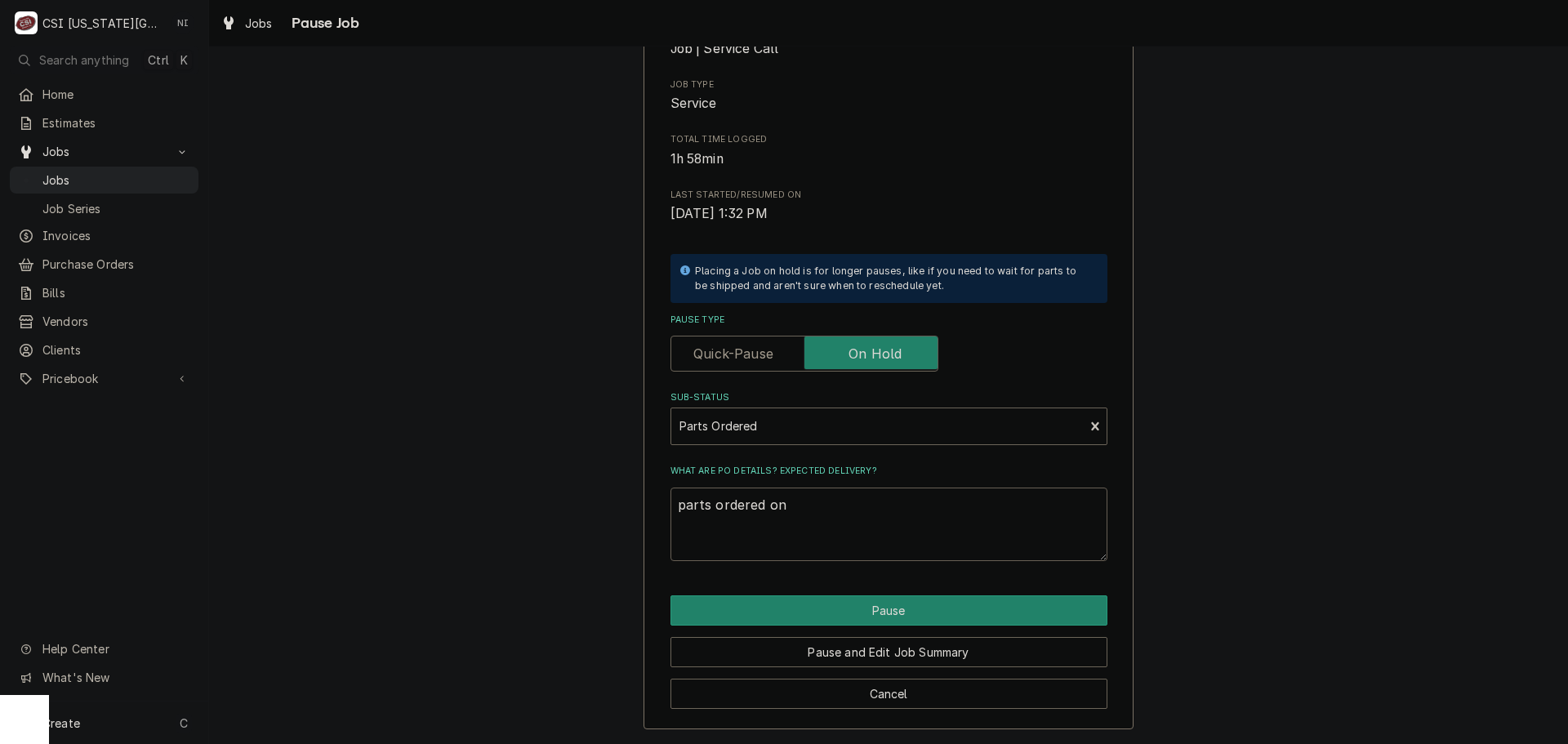
type textarea "x"
type textarea "parts ordered on P"
type textarea "x"
type textarea "parts ordered on PO"
type textarea "x"
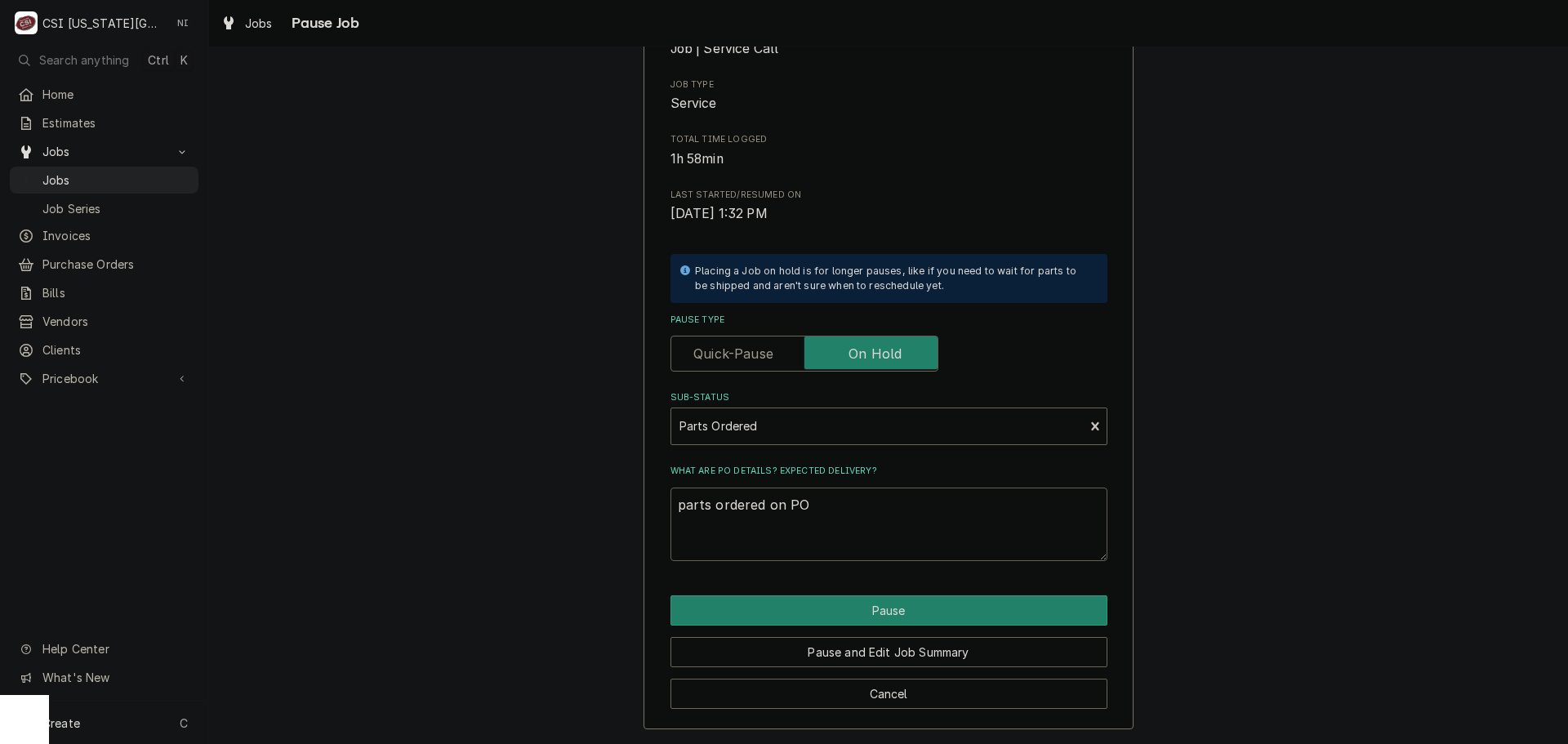
type textarea "parts ordered on PO"
type textarea "x"
type textarea "parts ordered on PO 31"
type textarea "x"
type textarea "parts ordered on PO 310"
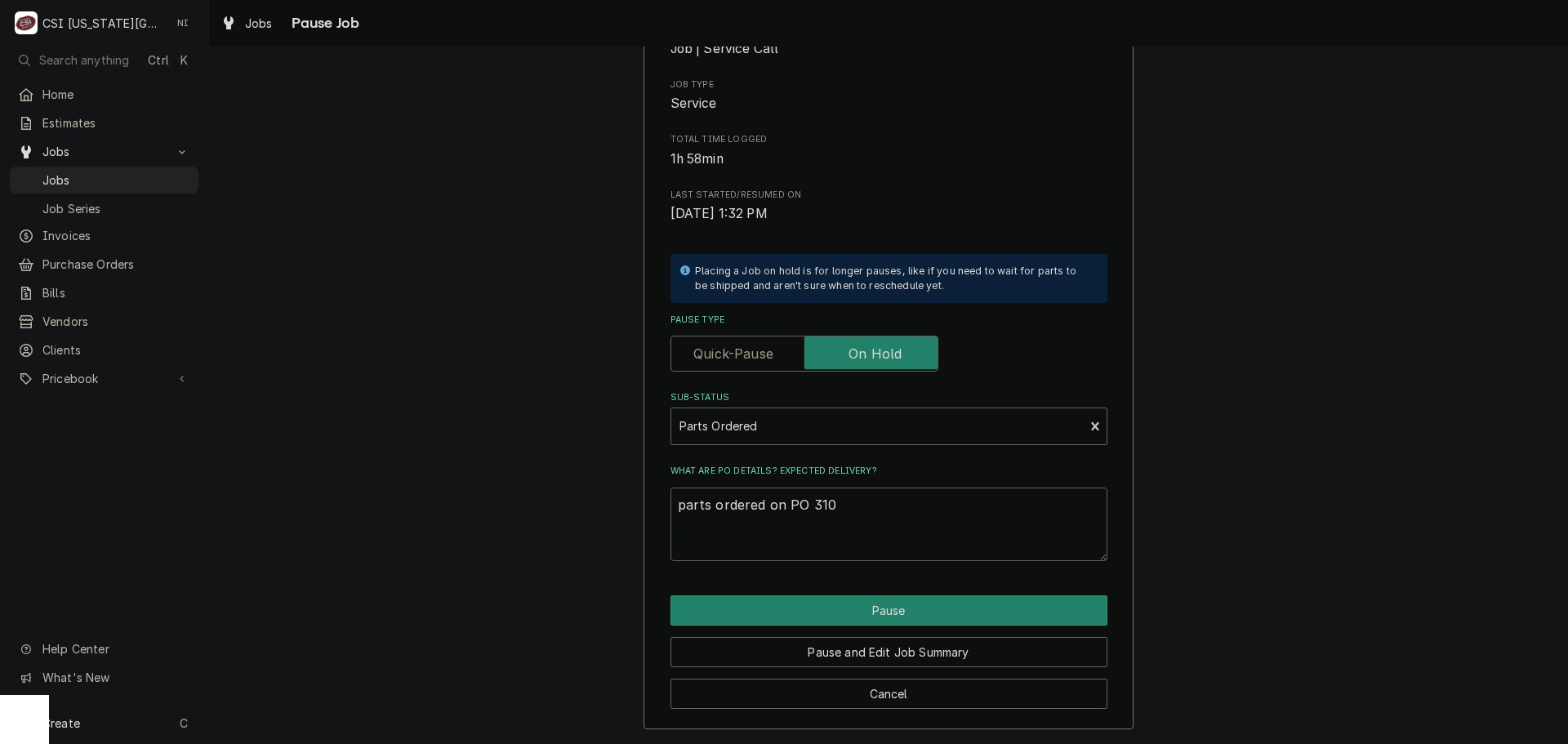
type textarea "x"
type textarea "parts ordered on PO 31"
type textarea "x"
type textarea "parts ordered on PO 3"
type textarea "x"
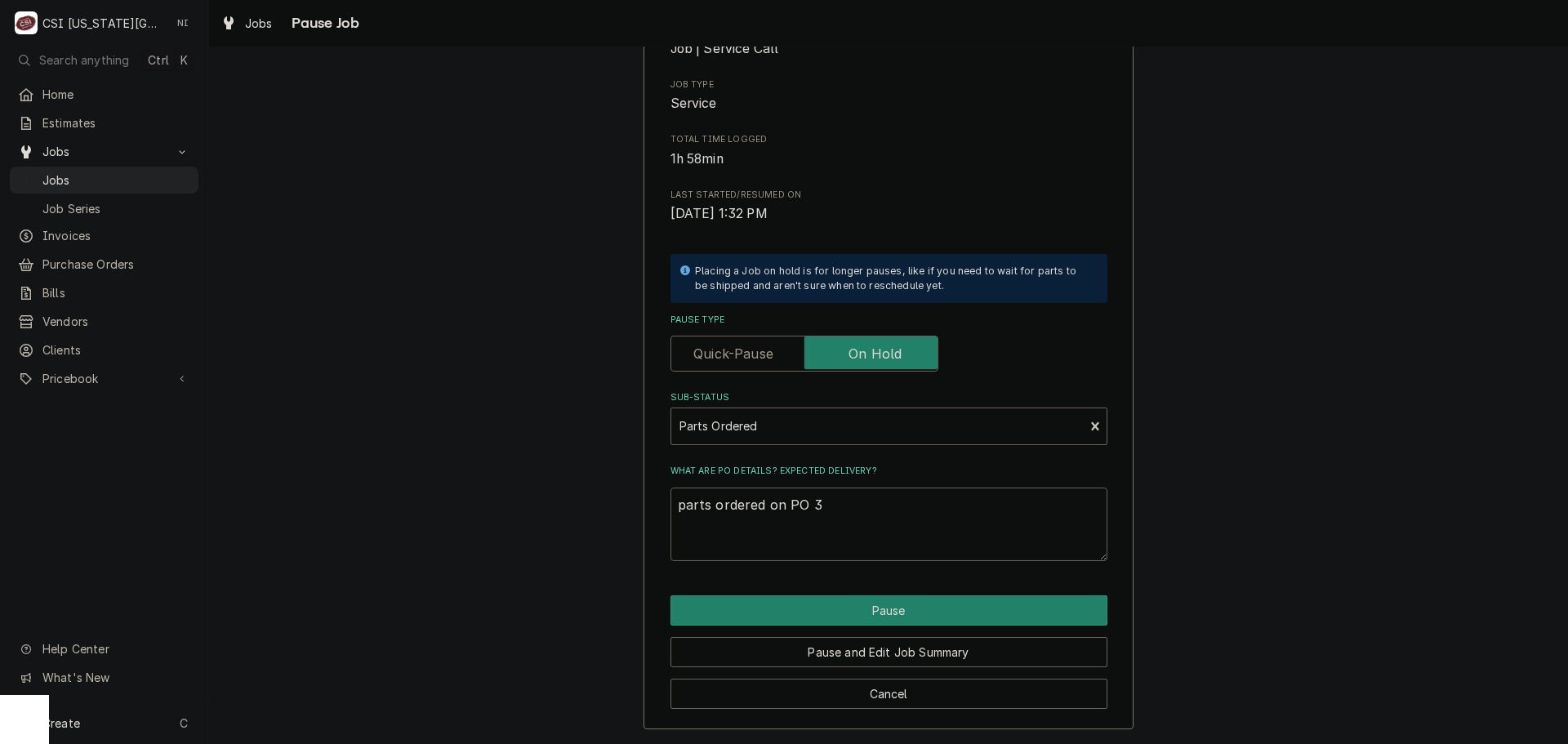
type textarea "parts ordered on PO 30"
type textarea "x"
type textarea "parts ordered on PO 301"
type textarea "x"
type textarea "parts ordered on PO 3014"
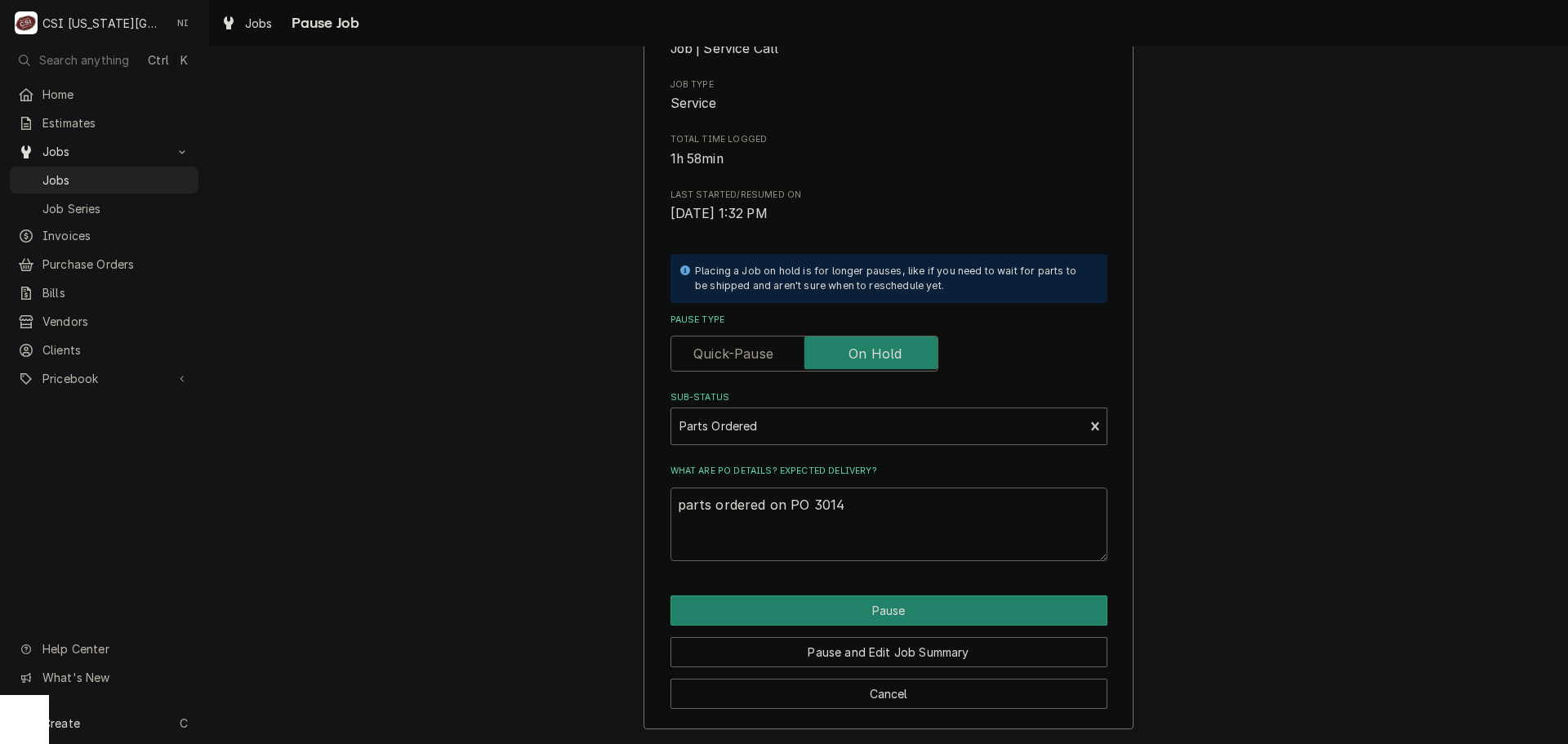
type textarea "x"
type textarea "parts ordered on PO 30143"
type textarea "x"
type textarea "parts ordered on PO 301436"
click at [883, 611] on button "Pause" at bounding box center [889, 611] width 437 height 30
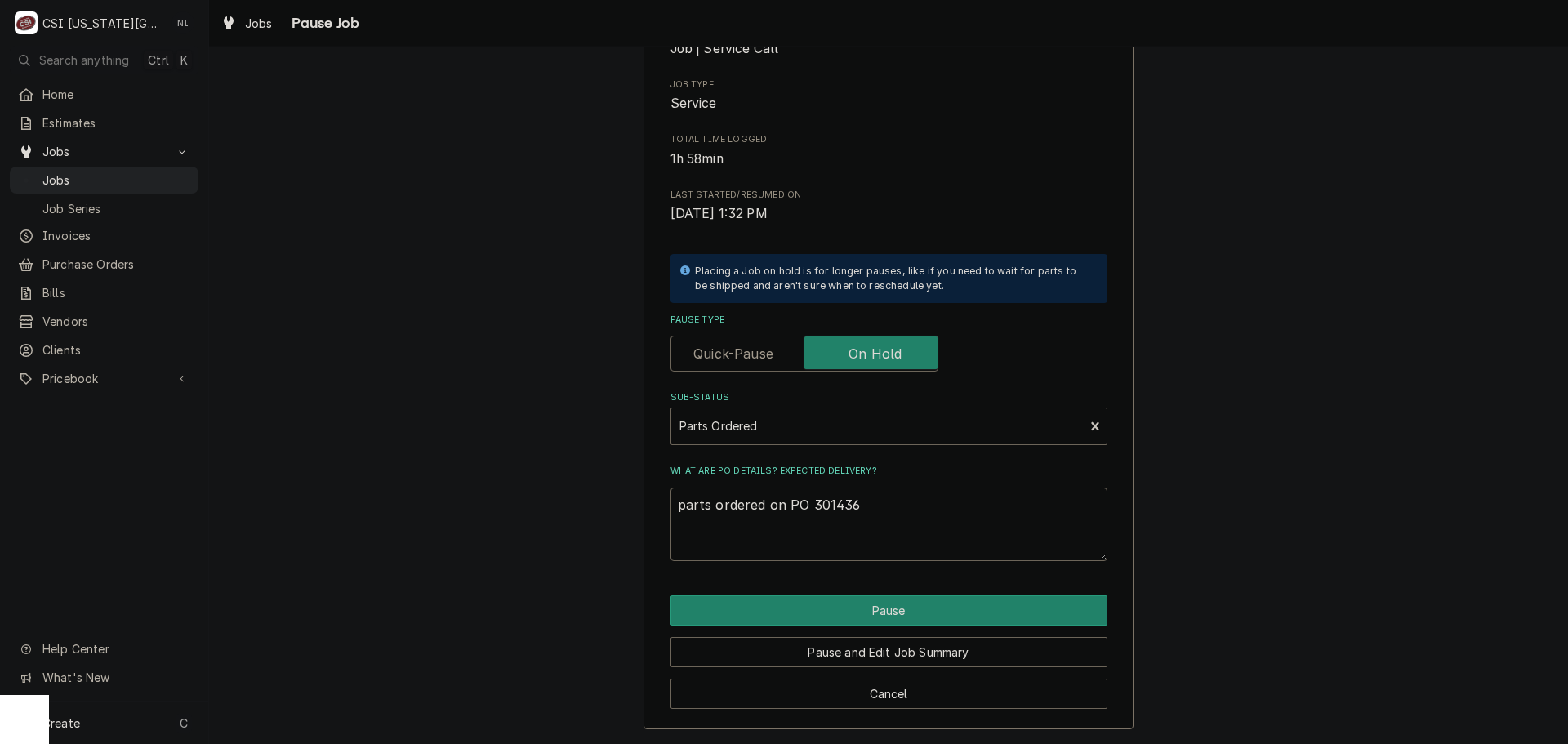
type textarea "x"
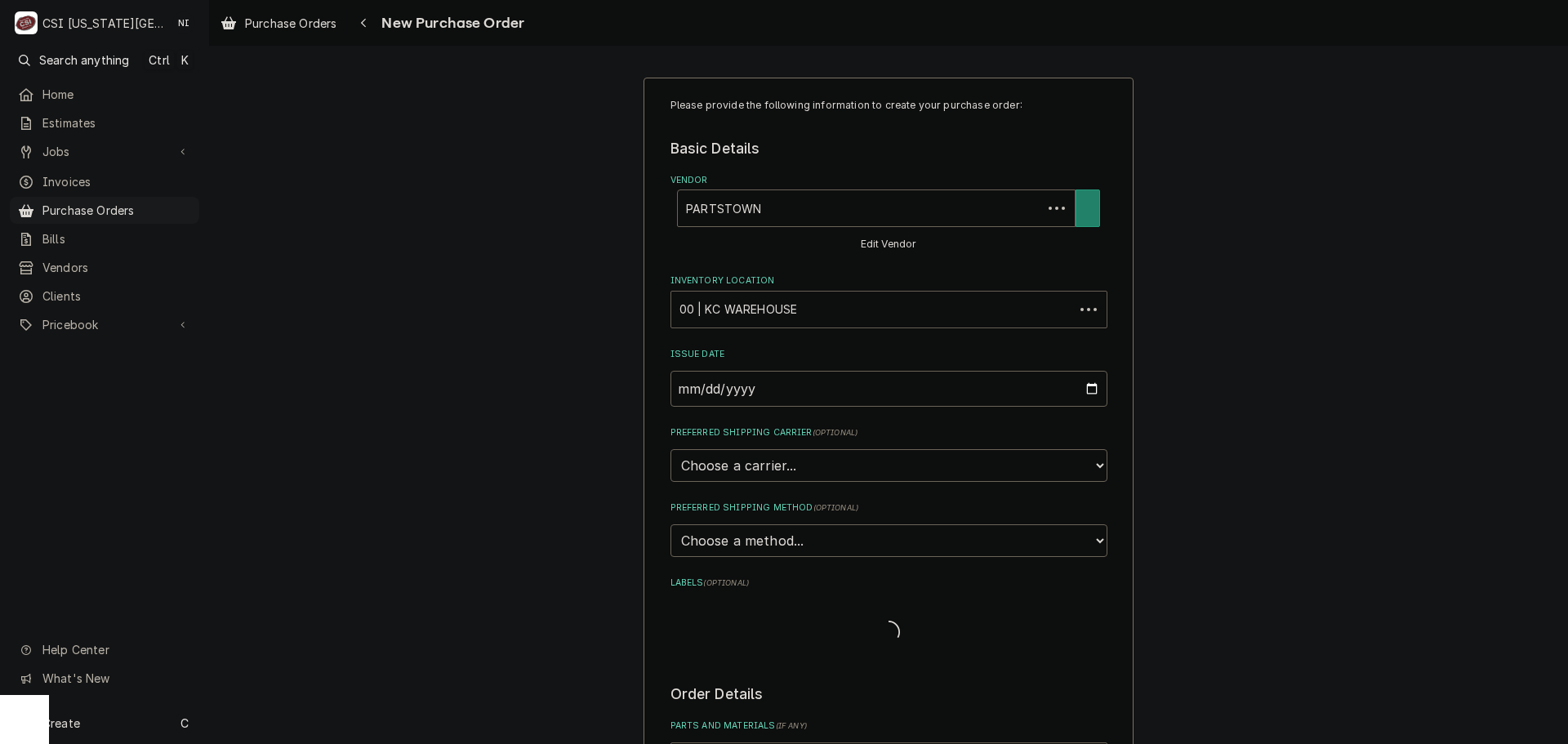
type textarea "x"
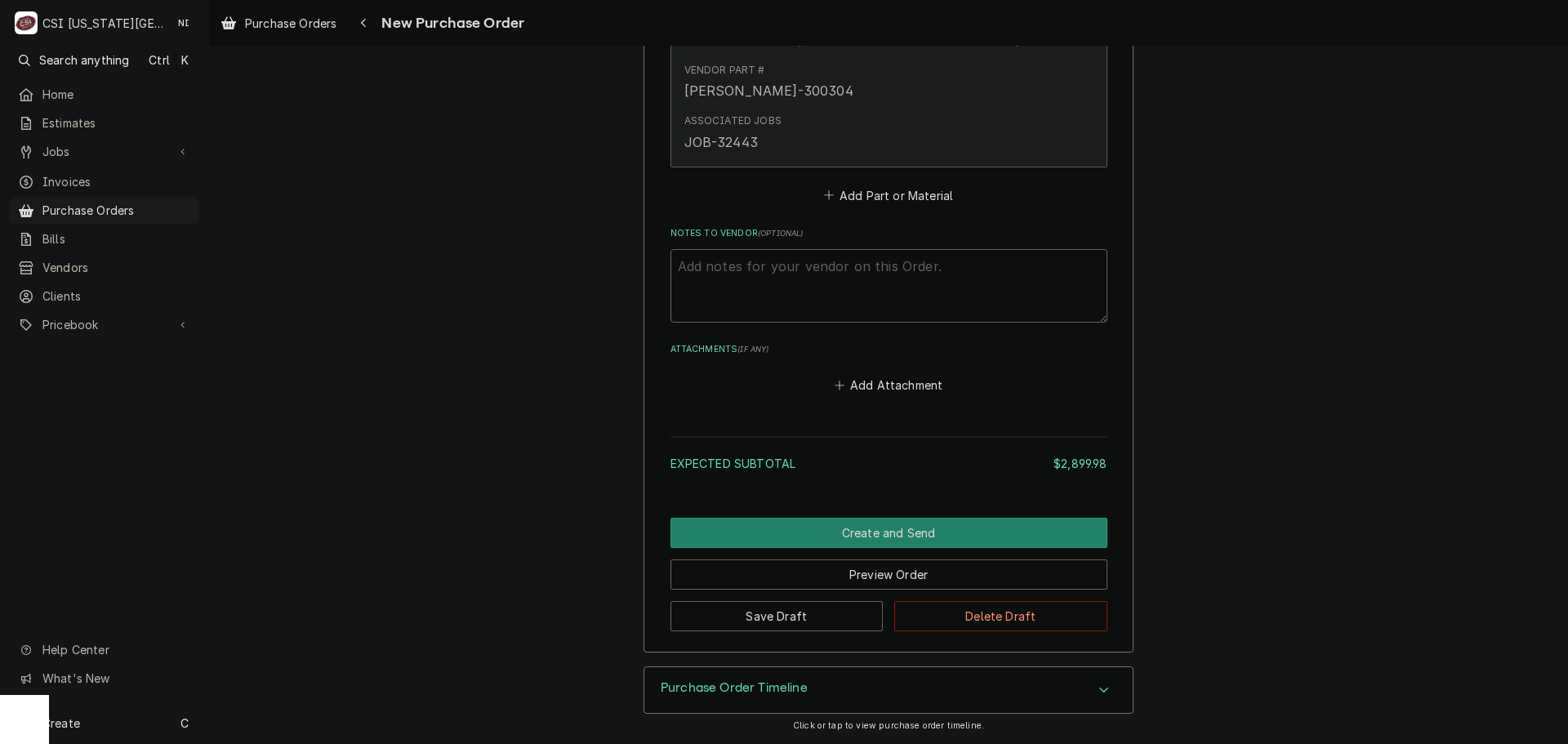
scroll to position [4035, 0]
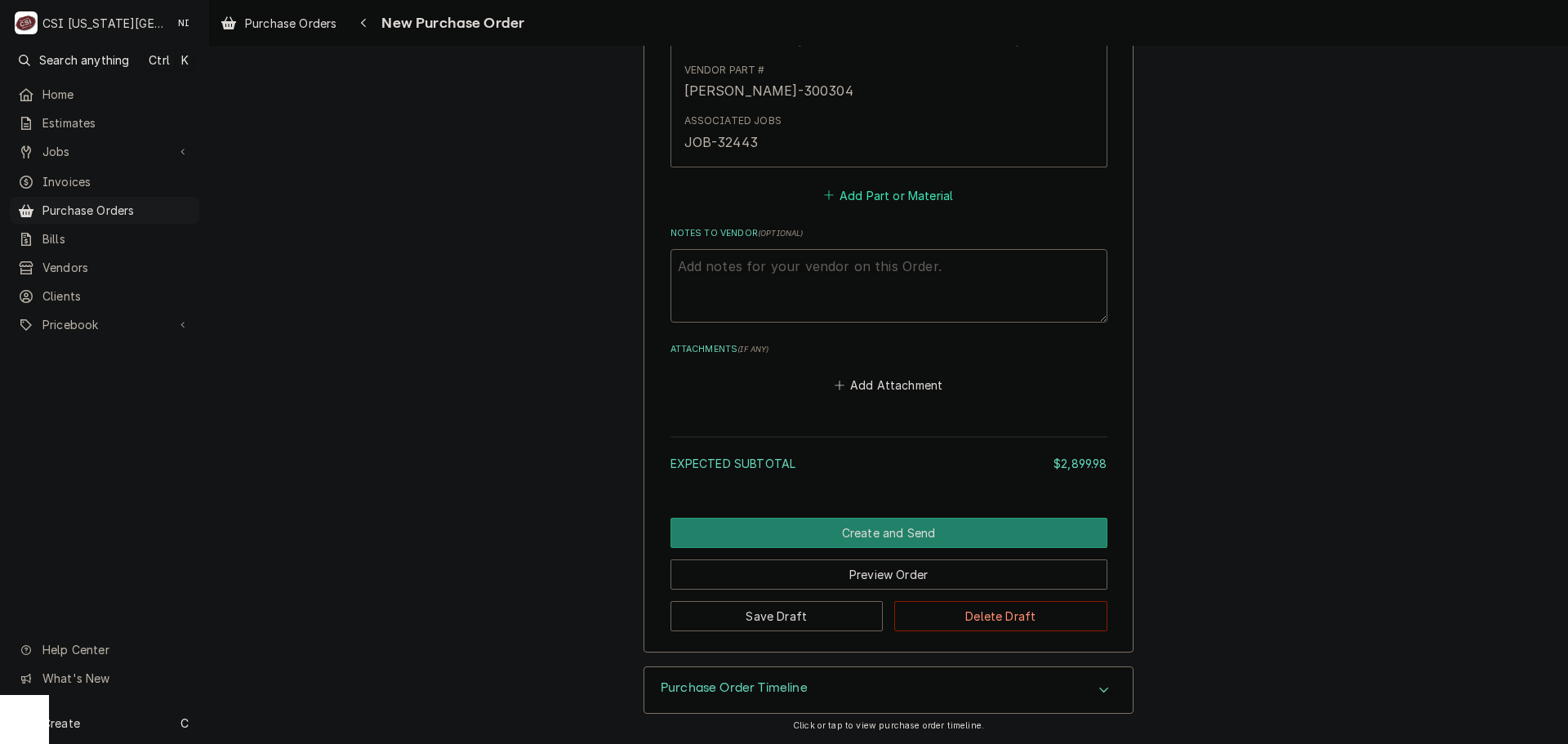
click at [861, 185] on button "Add Part or Material" at bounding box center [888, 196] width 135 height 23
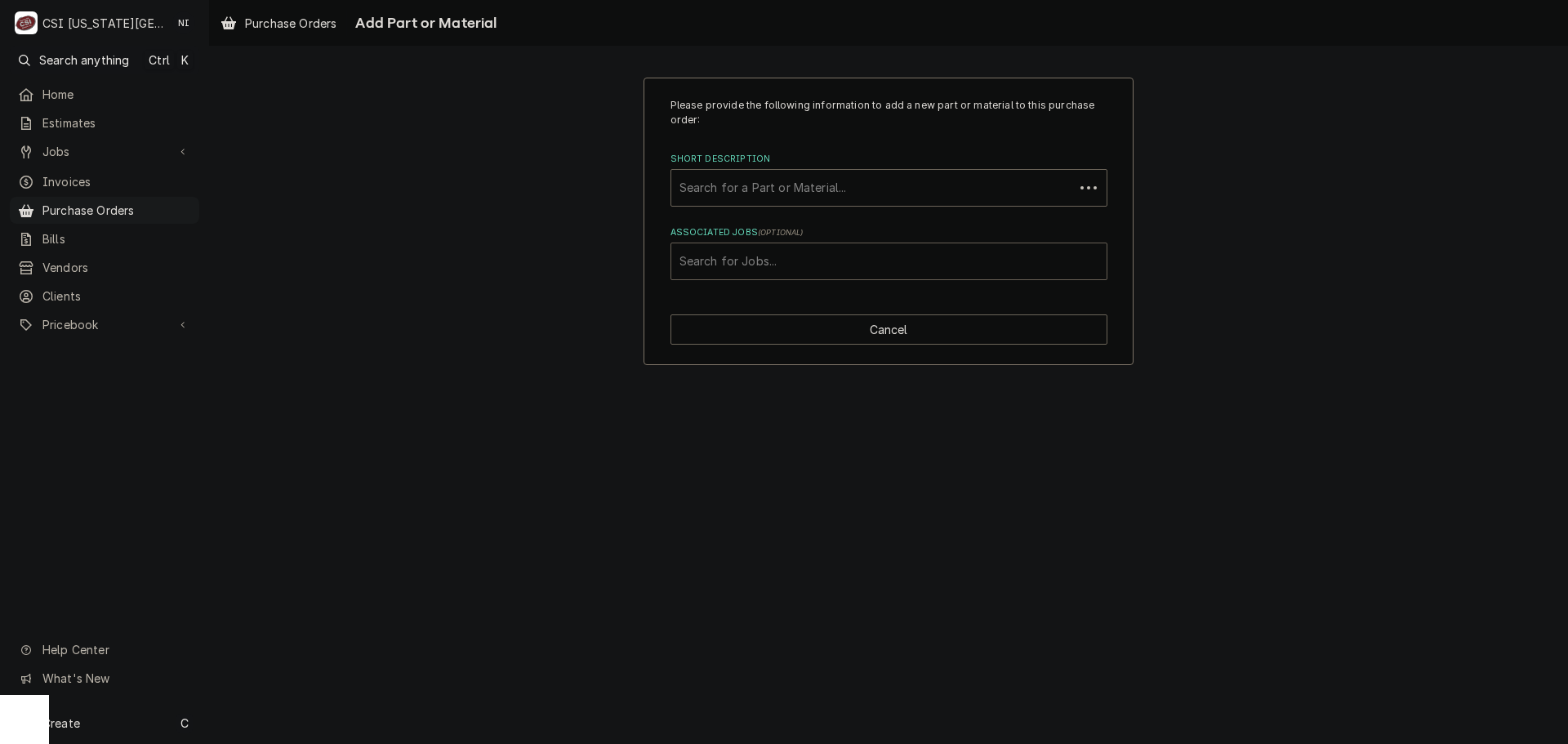
click at [799, 256] on div "Associated Jobs" at bounding box center [888, 261] width 419 height 29
type input "32412"
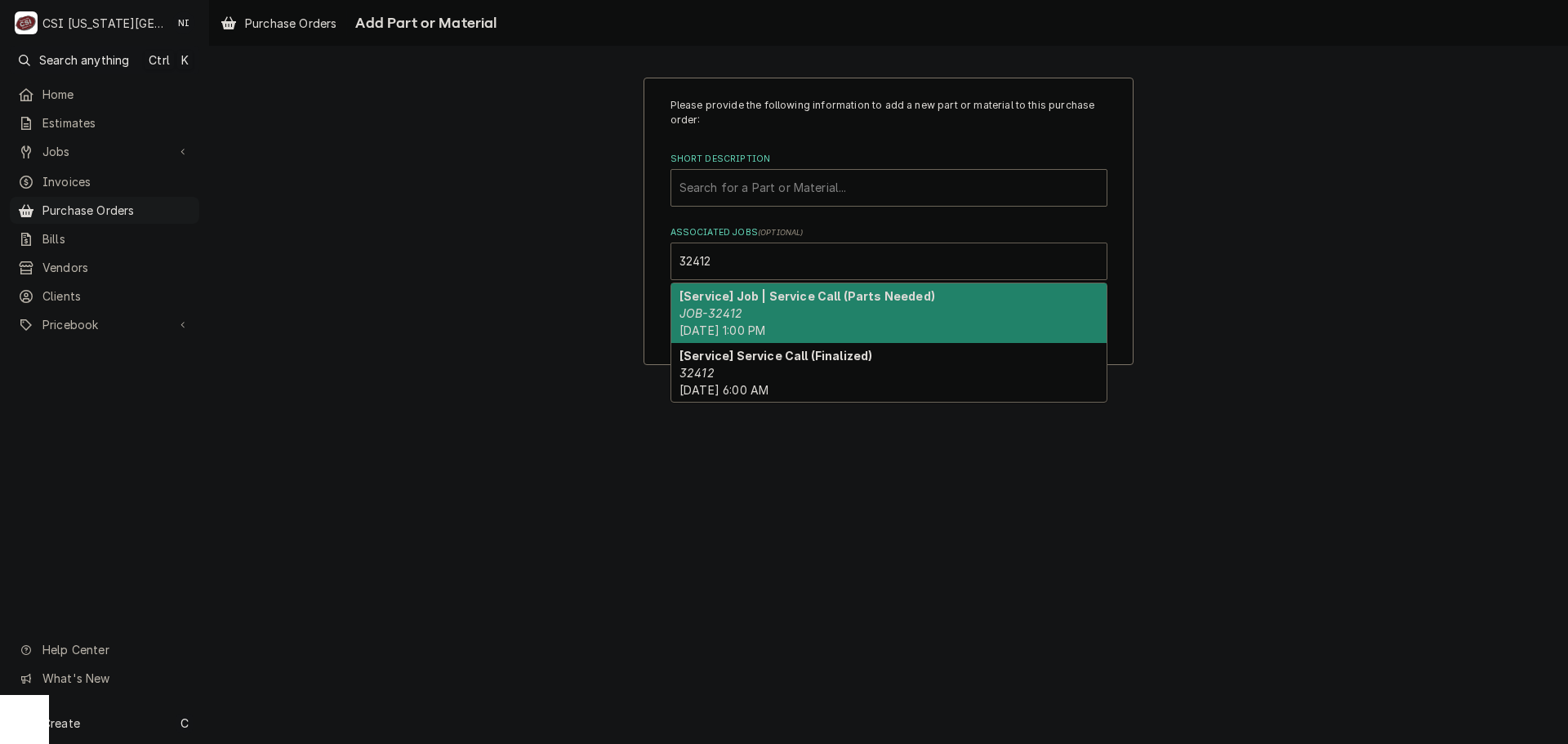
drag, startPoint x: 765, startPoint y: 306, endPoint x: 775, endPoint y: 239, distance: 67.7
click at [767, 301] on div "[Service] Job | Service Call (Parts Needed) JOB-32412 Fri, Sep 5th, 2025 - 1:00…" at bounding box center [889, 314] width 435 height 60
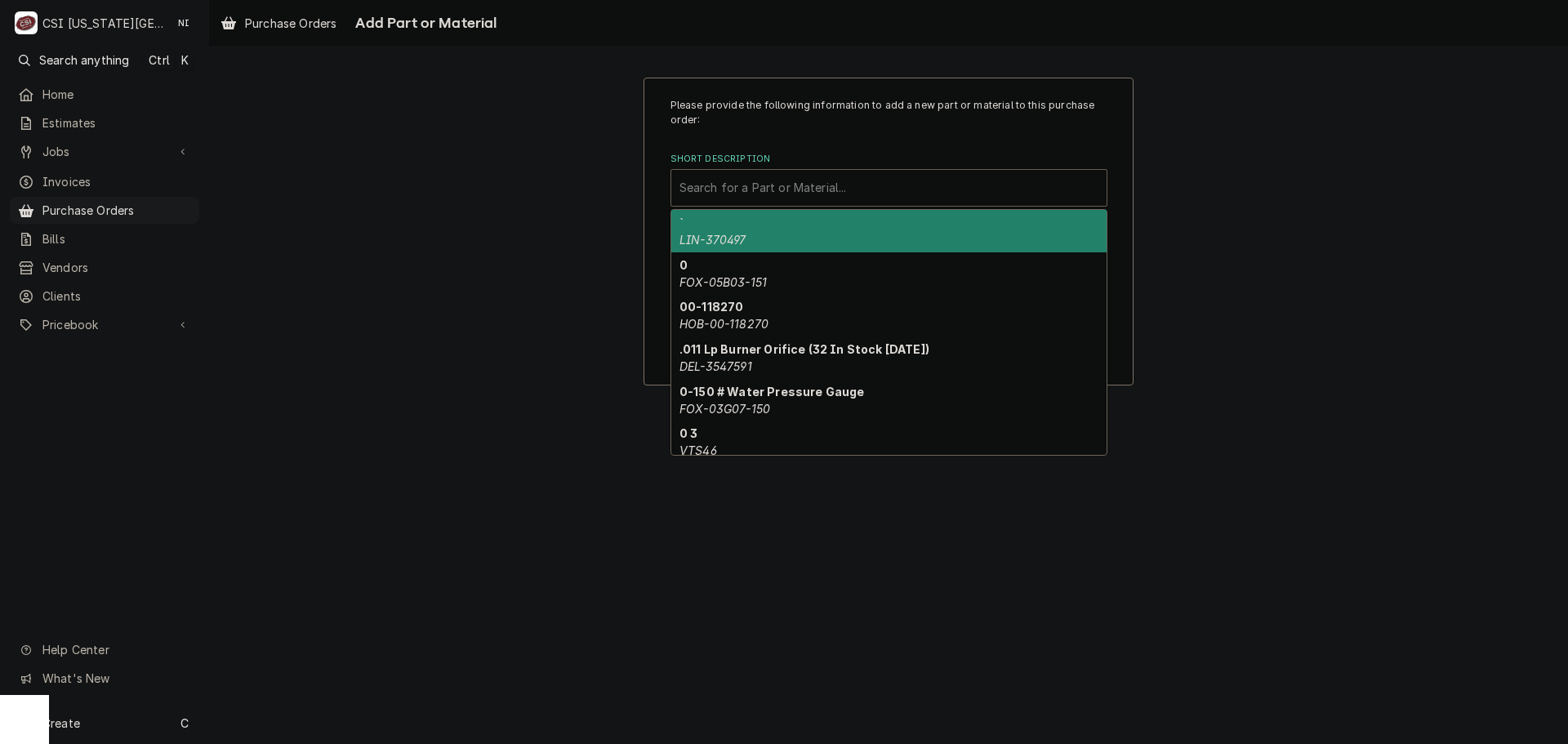
click at [770, 195] on div "Short Description" at bounding box center [888, 187] width 419 height 29
paste input "WS-64485"
type input "WS-64485"
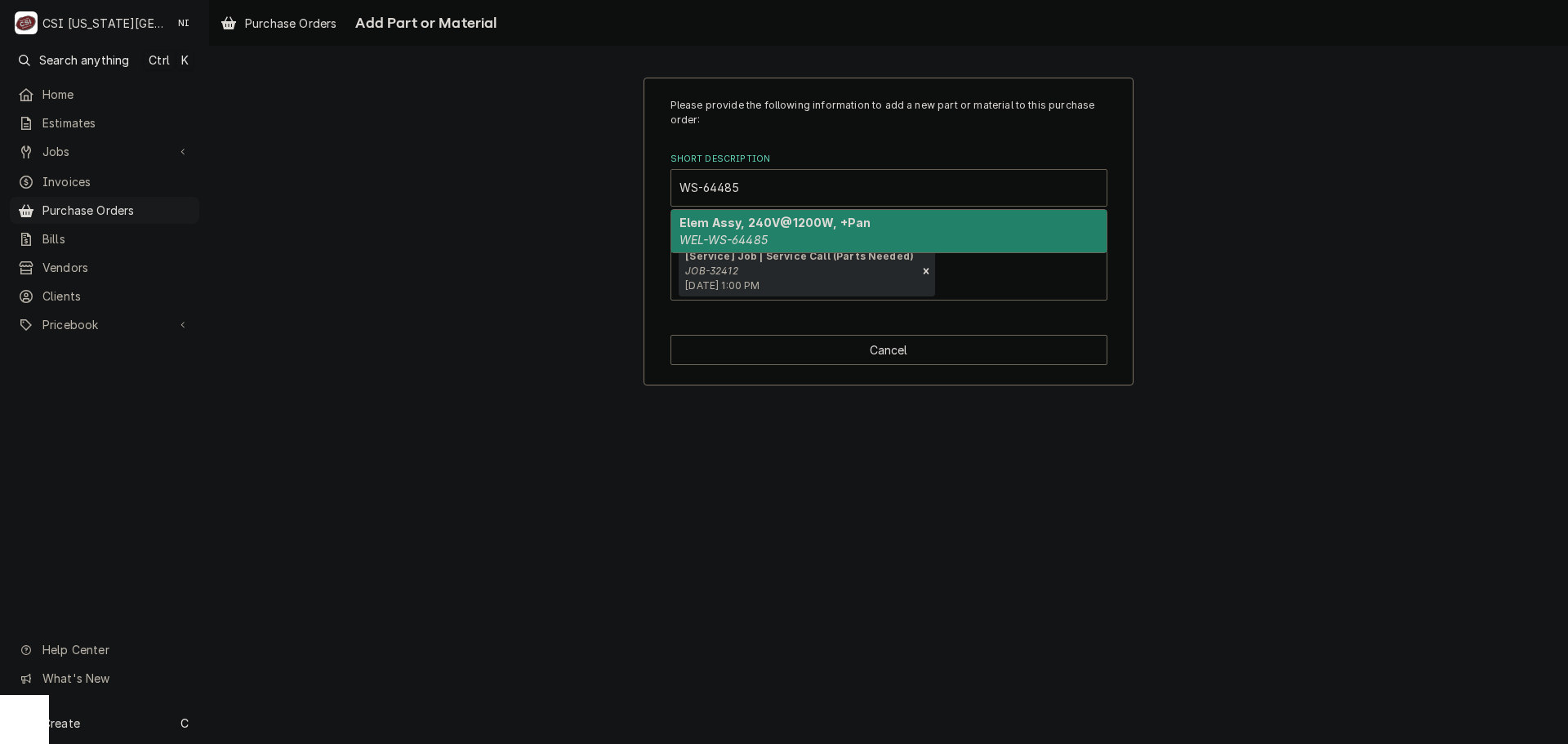
click at [747, 228] on strong "Elem Assy, 240V@1200W, +Pan" at bounding box center [775, 223] width 191 height 14
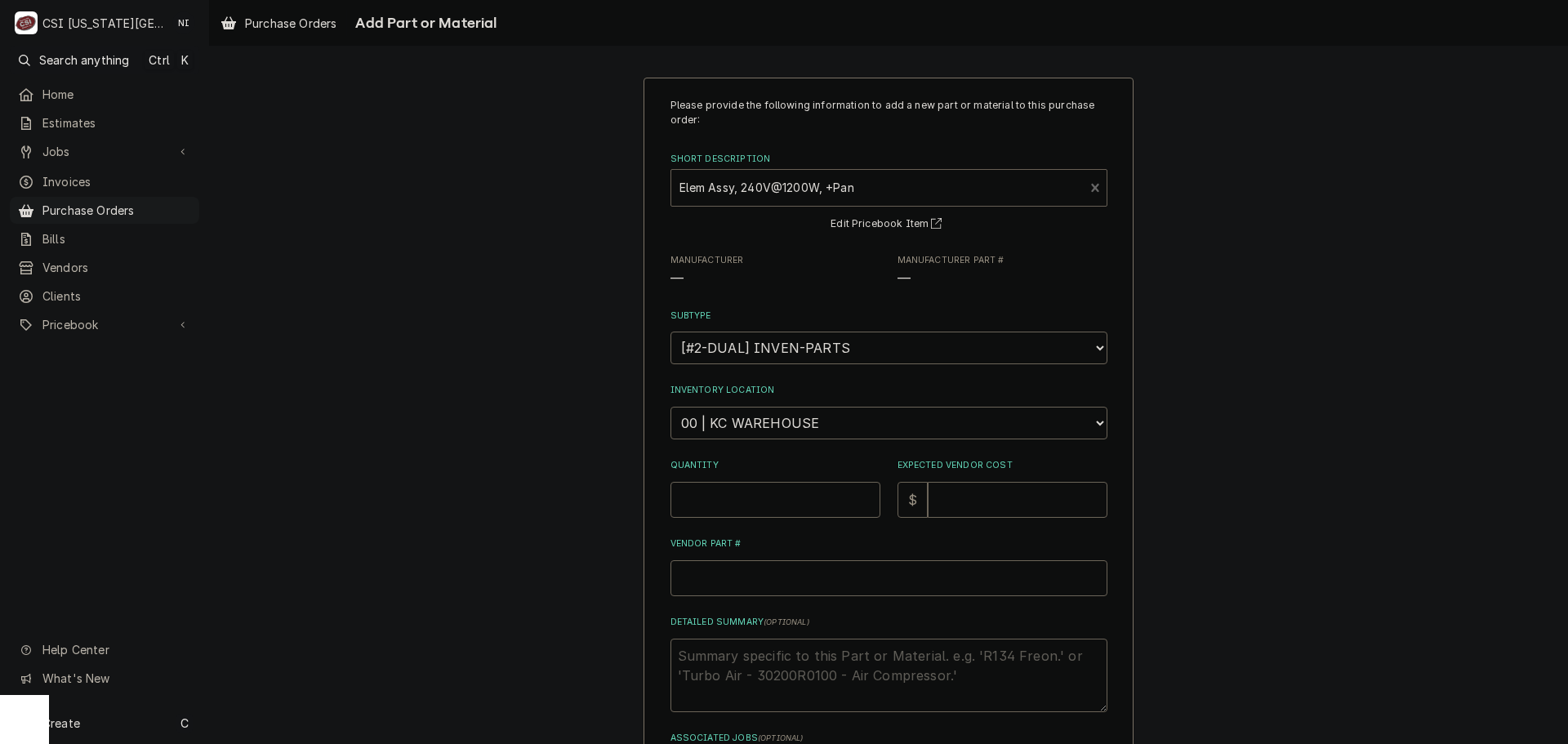
type textarea "x"
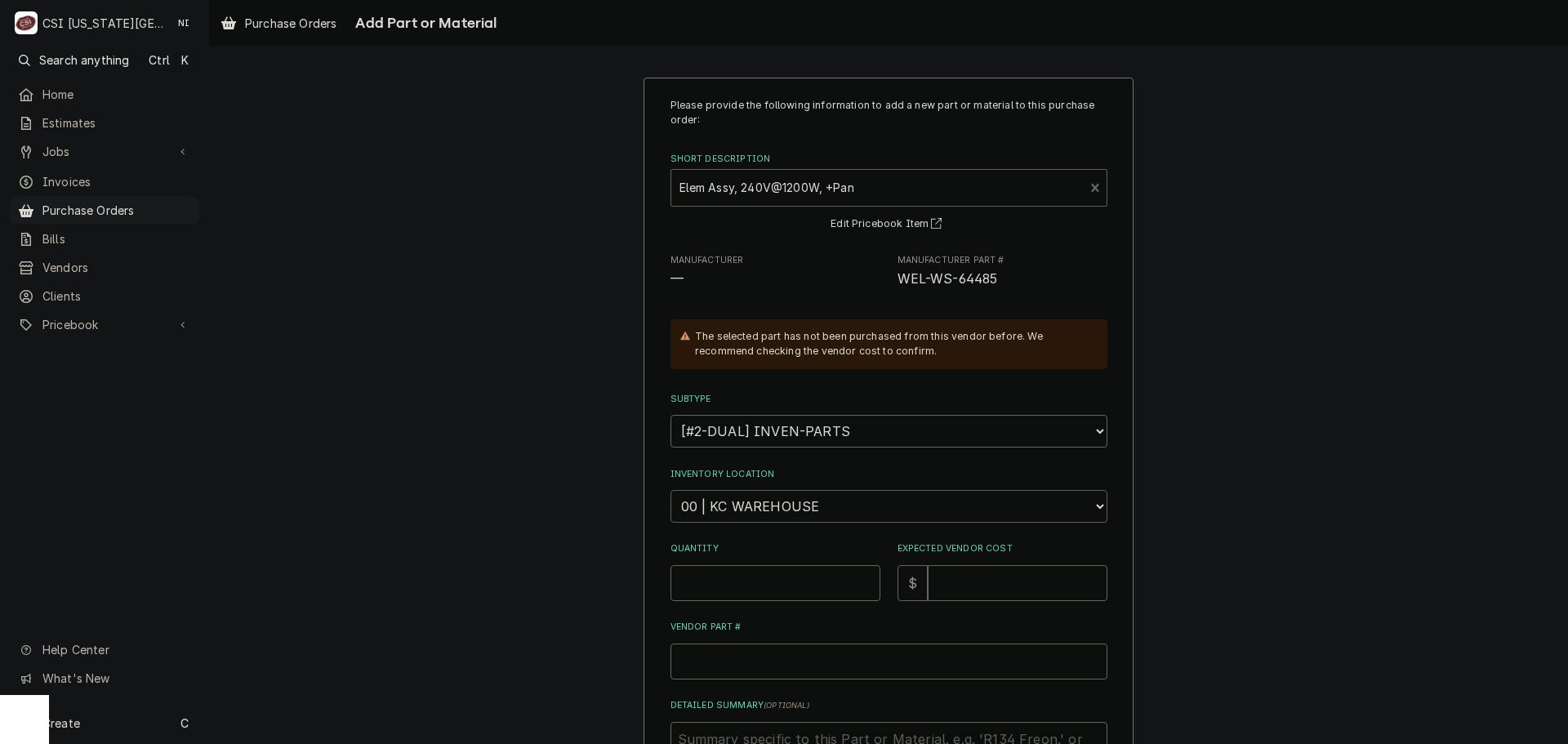
click at [731, 502] on select "Choose a location... 00 | KC WAREHOUSE 00 | MAIN WAREHOUSE 01 | BRIAN BREAZIER …" at bounding box center [889, 506] width 437 height 33
select select "2781"
click at [671, 490] on select "Choose a location... 00 | KC WAREHOUSE 00 | MAIN WAREHOUSE 01 | BRIAN BREAZIER …" at bounding box center [889, 506] width 437 height 33
click at [769, 587] on input "Quantity" at bounding box center [776, 583] width 210 height 36
type textarea "x"
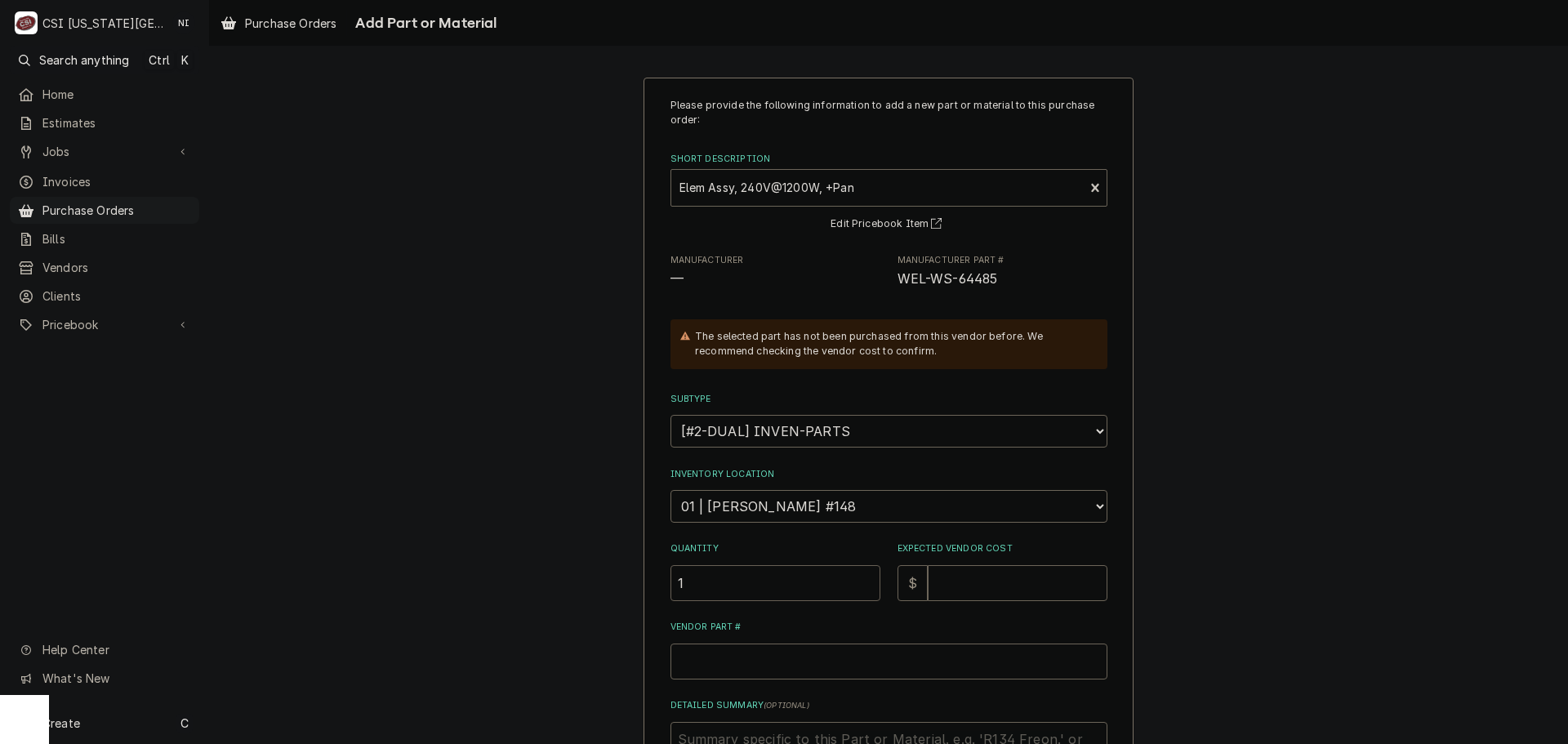
type input "1"
type textarea "x"
type input "2"
type textarea "x"
type input "29"
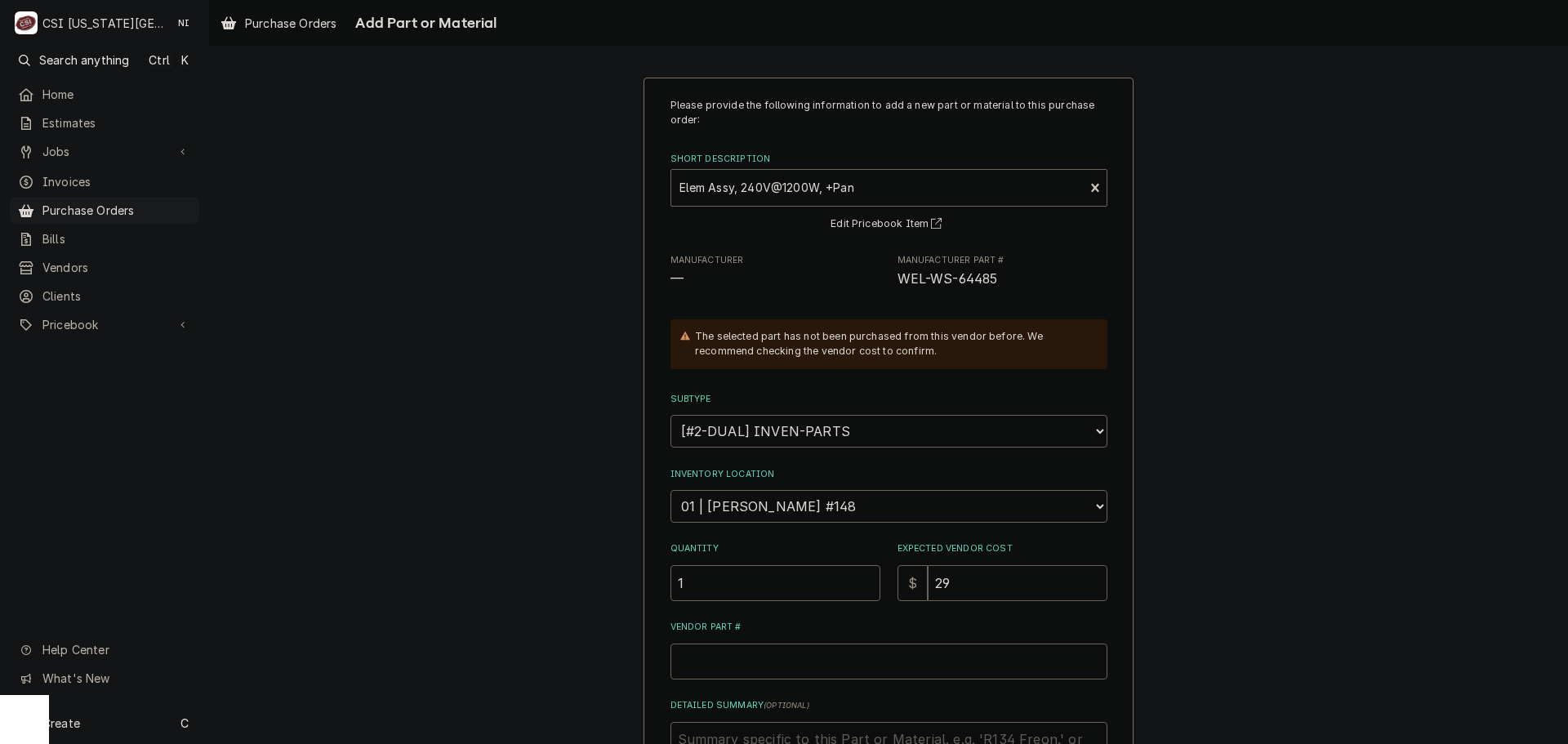
type textarea "x"
type input "291"
type textarea "x"
type input "291.5"
type textarea "x"
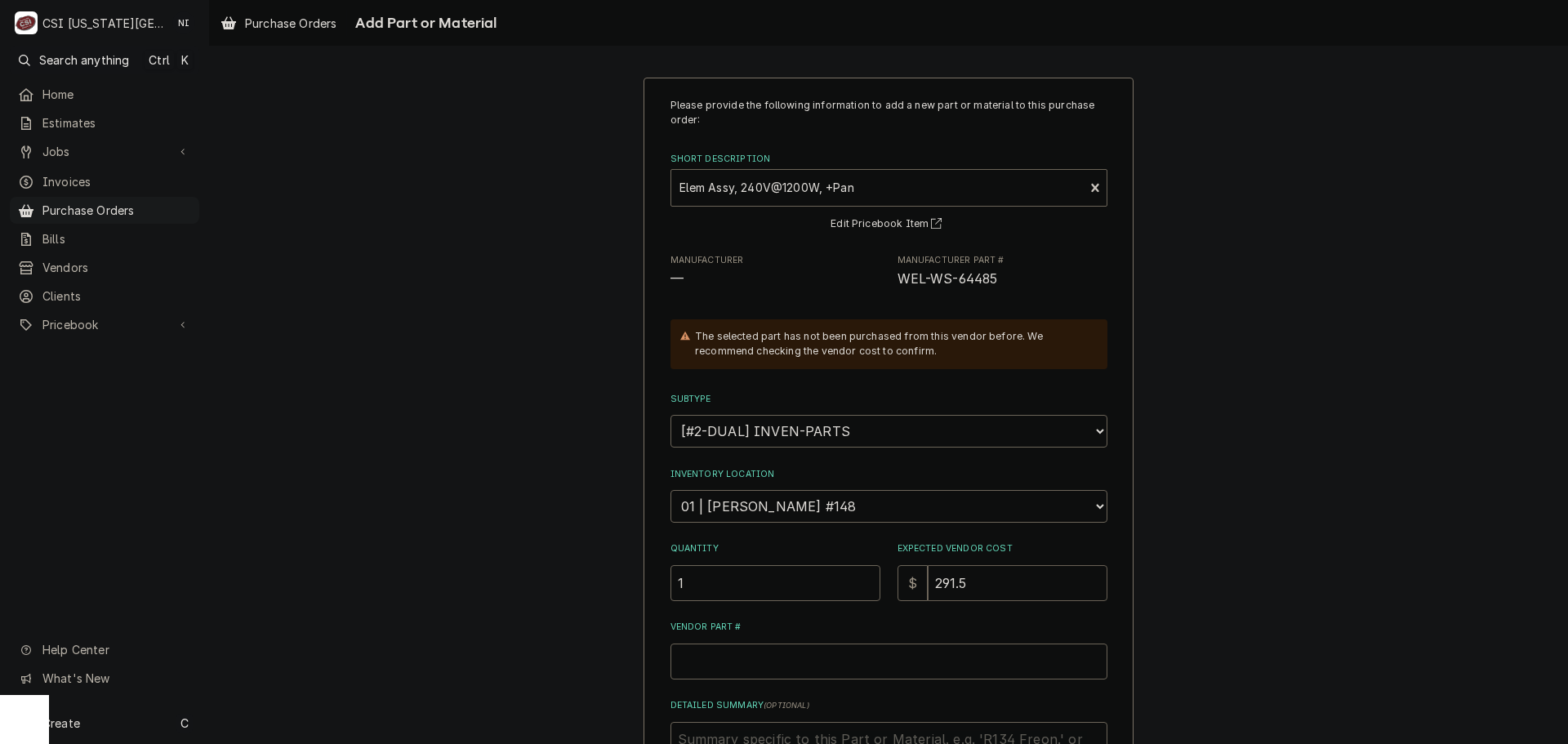
type input "291.55"
type textarea "x"
type input "291.550"
type textarea "x"
type input "291.55"
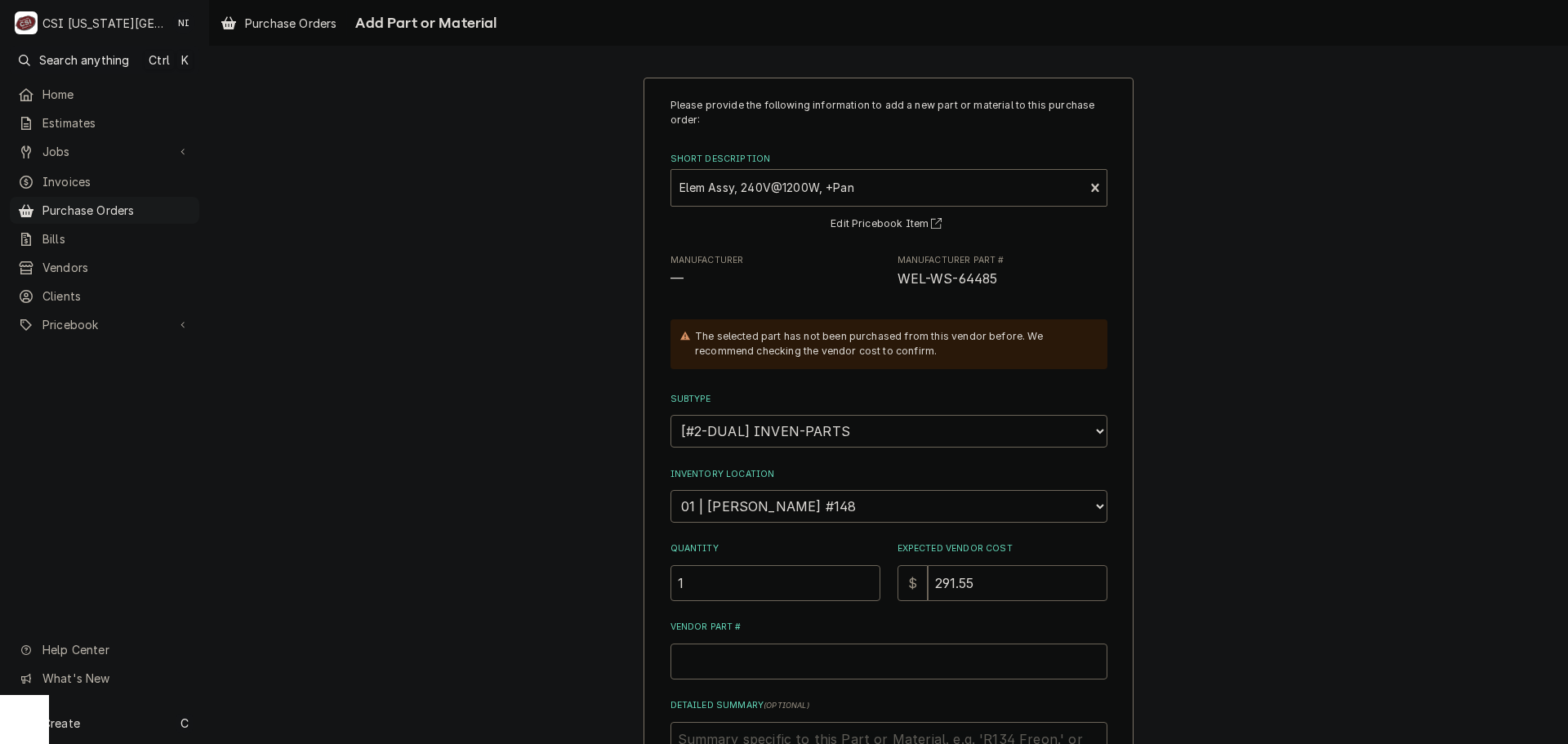
type textarea "x"
type input "291.5"
type textarea "x"
type input "291"
type textarea "x"
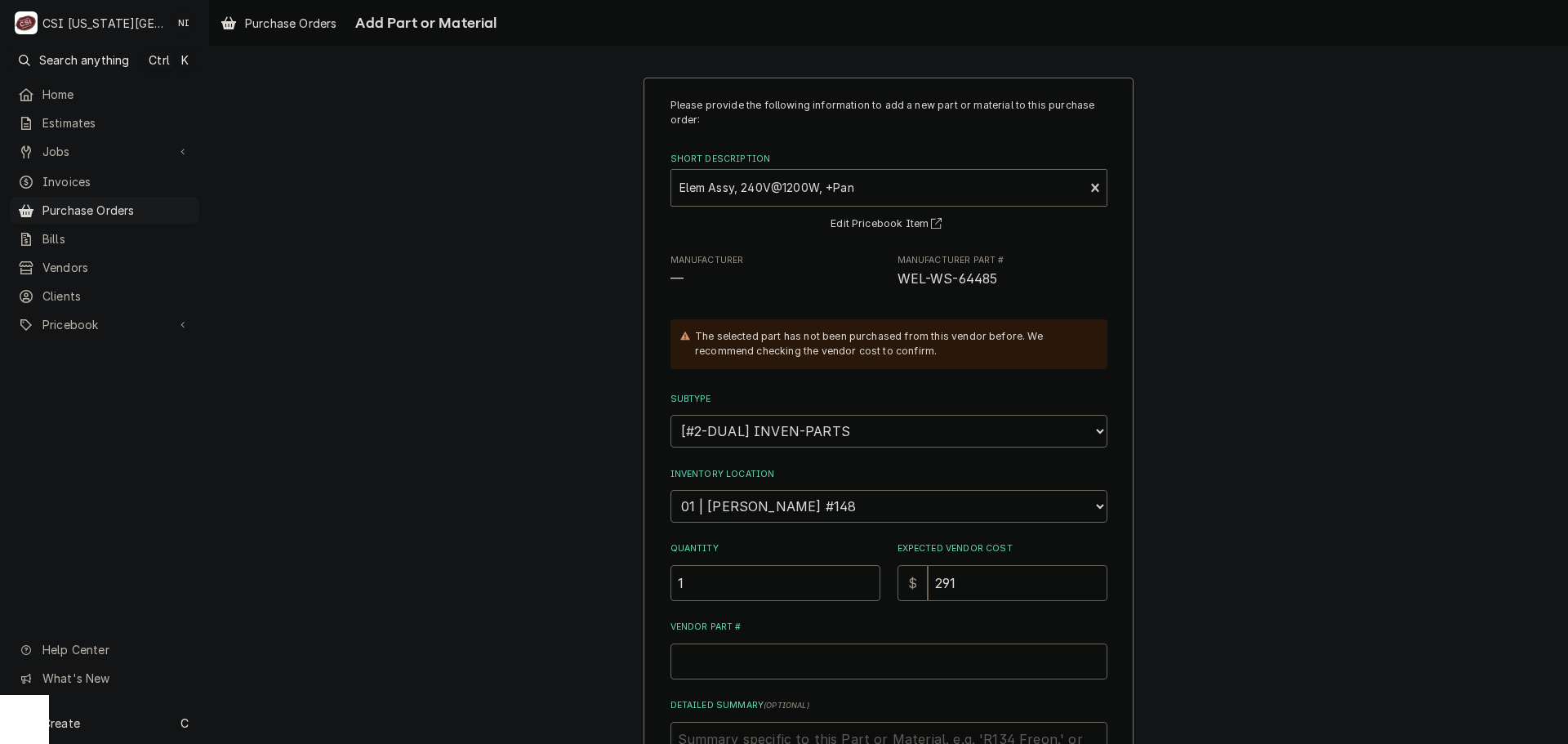
type input "291.8"
type textarea "x"
type input "291.80"
drag, startPoint x: 990, startPoint y: 285, endPoint x: 887, endPoint y: 290, distance: 103.1
click at [887, 289] on div "Manufacturer — Manufacturer Part # WEL-WS-64485" at bounding box center [889, 272] width 437 height 35
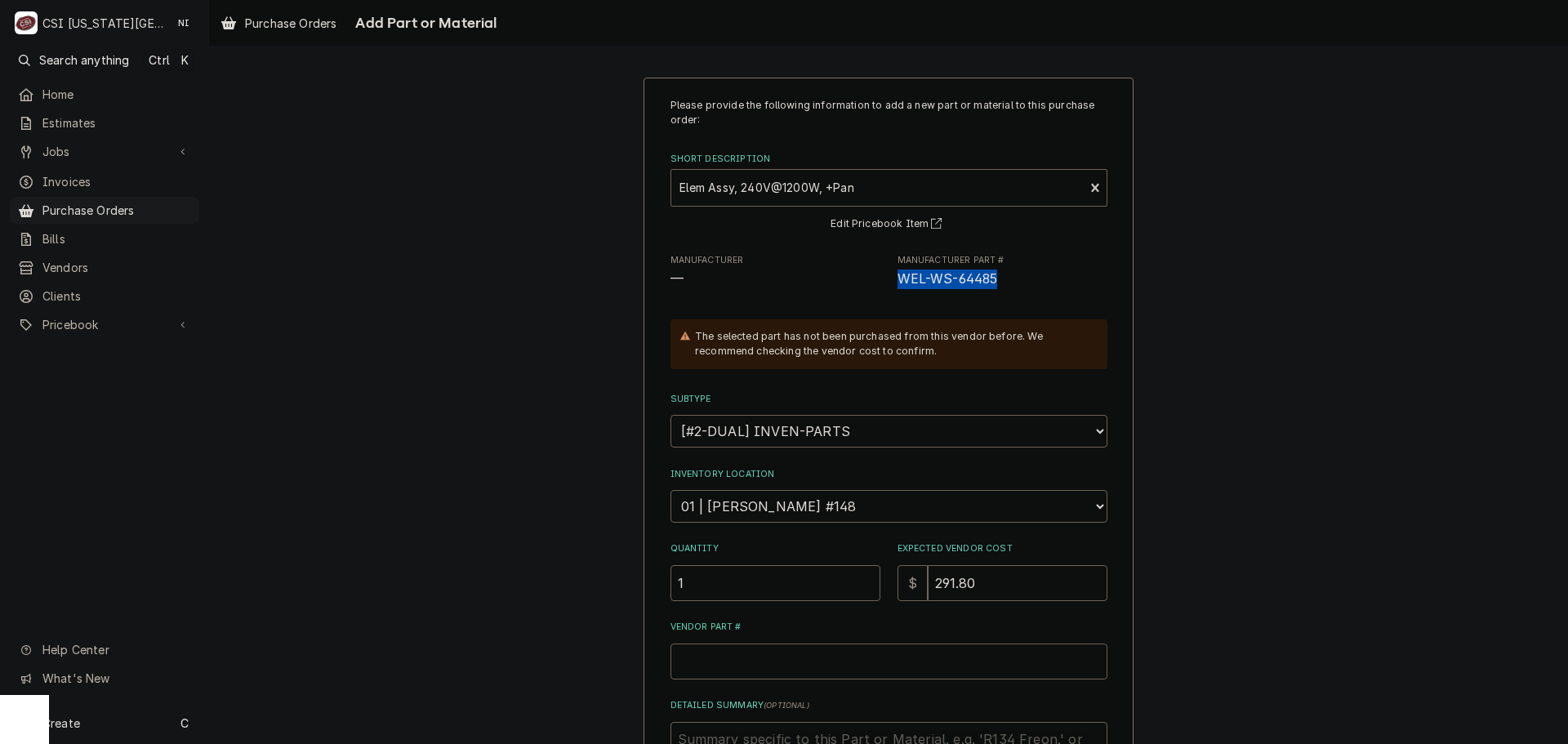
copy span "WEL-WS-64485"
click at [828, 657] on input "Vendor Part #" at bounding box center [889, 661] width 437 height 36
paste input "WEL-WS-64485"
type textarea "x"
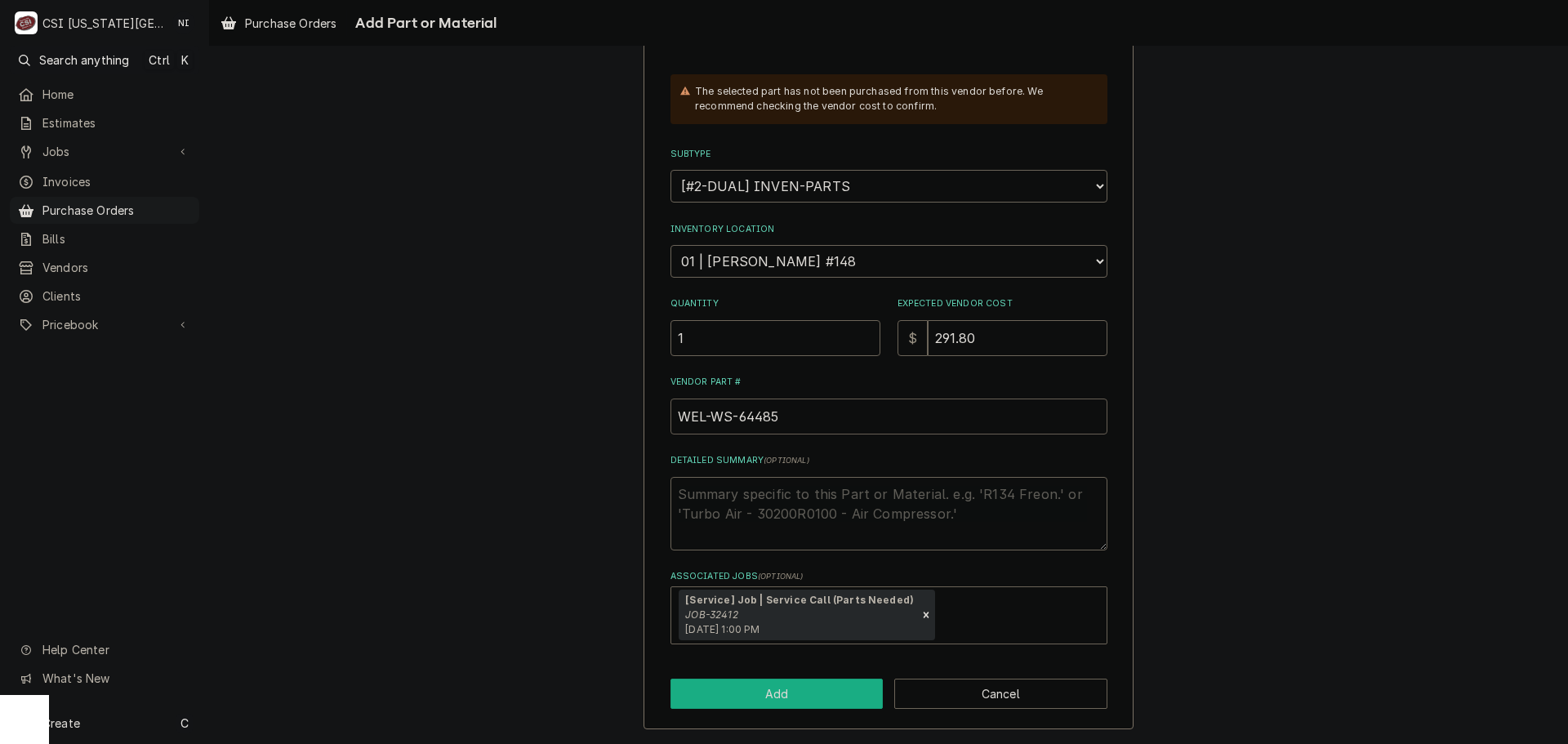
type input "WEL-WS-64485"
click at [787, 693] on button "Add" at bounding box center [777, 694] width 213 height 30
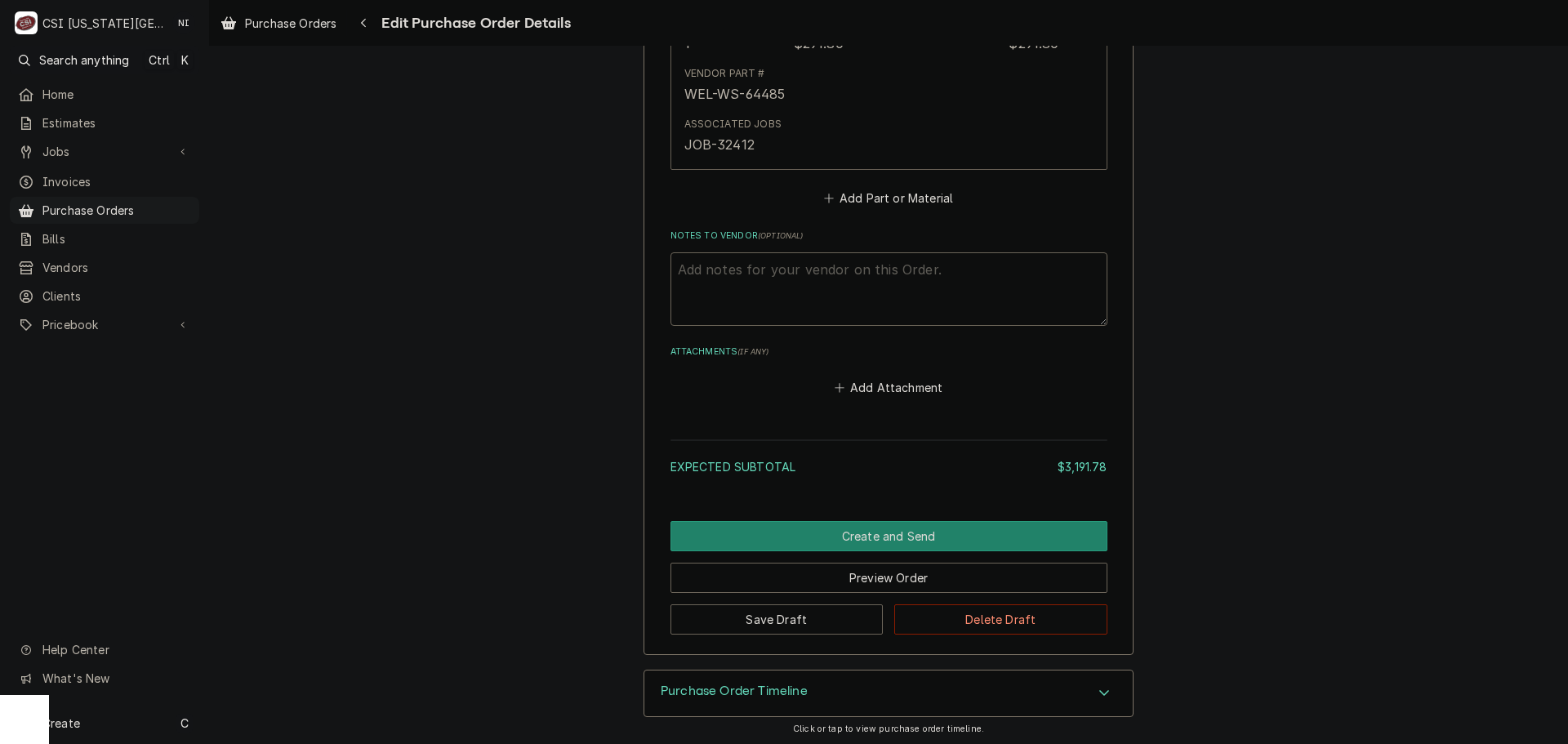
scroll to position [4413, 0]
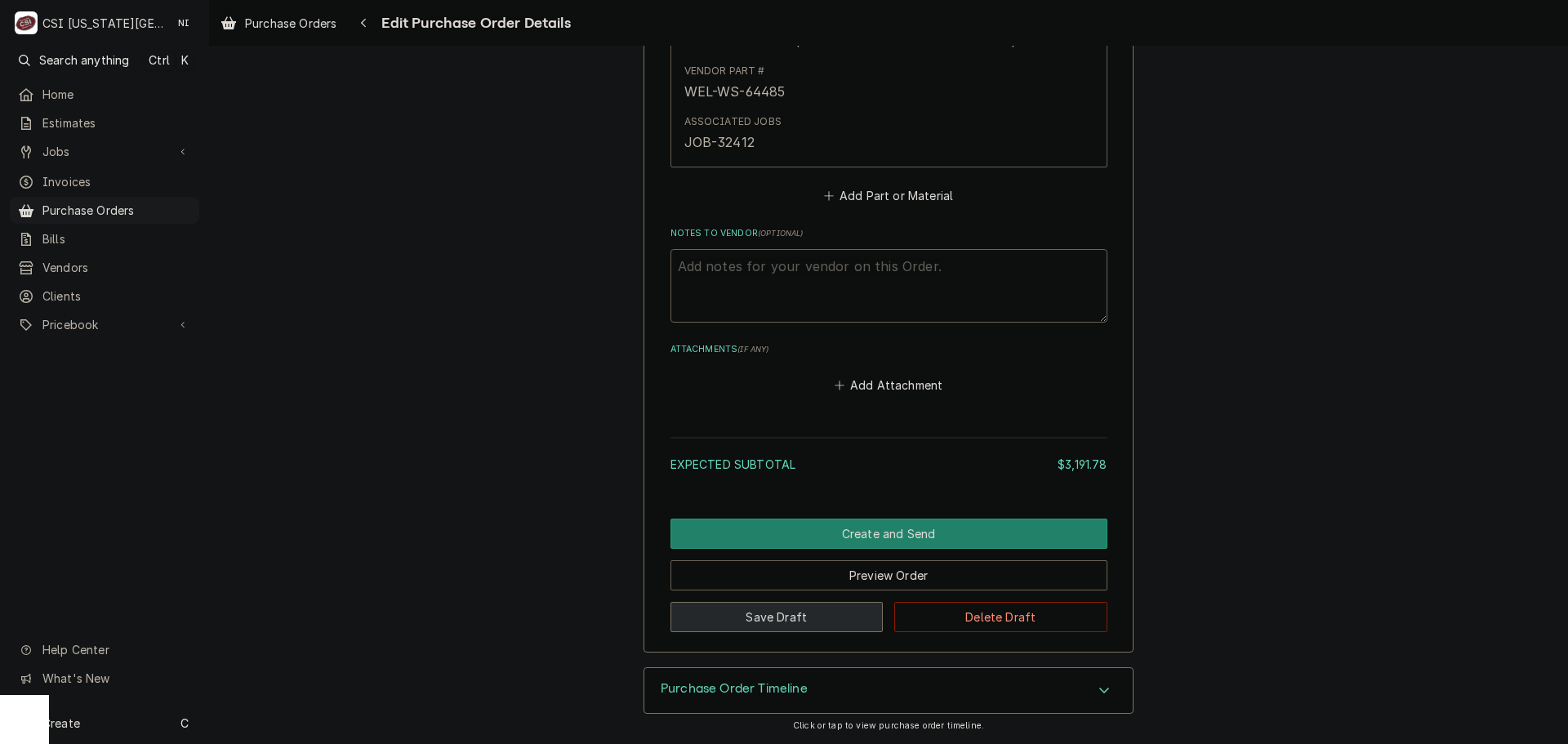
click at [799, 613] on button "Save Draft" at bounding box center [777, 617] width 213 height 30
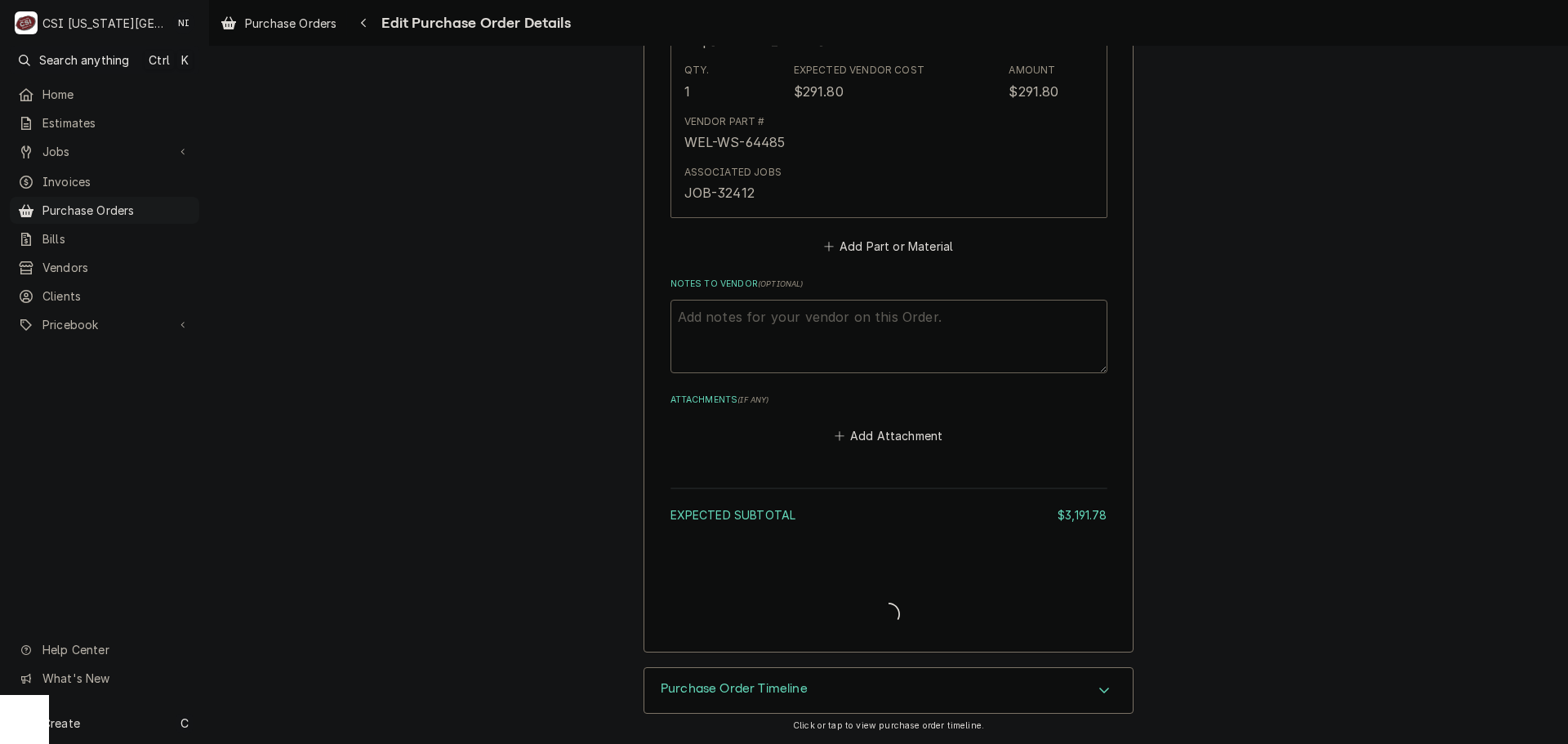
type textarea "x"
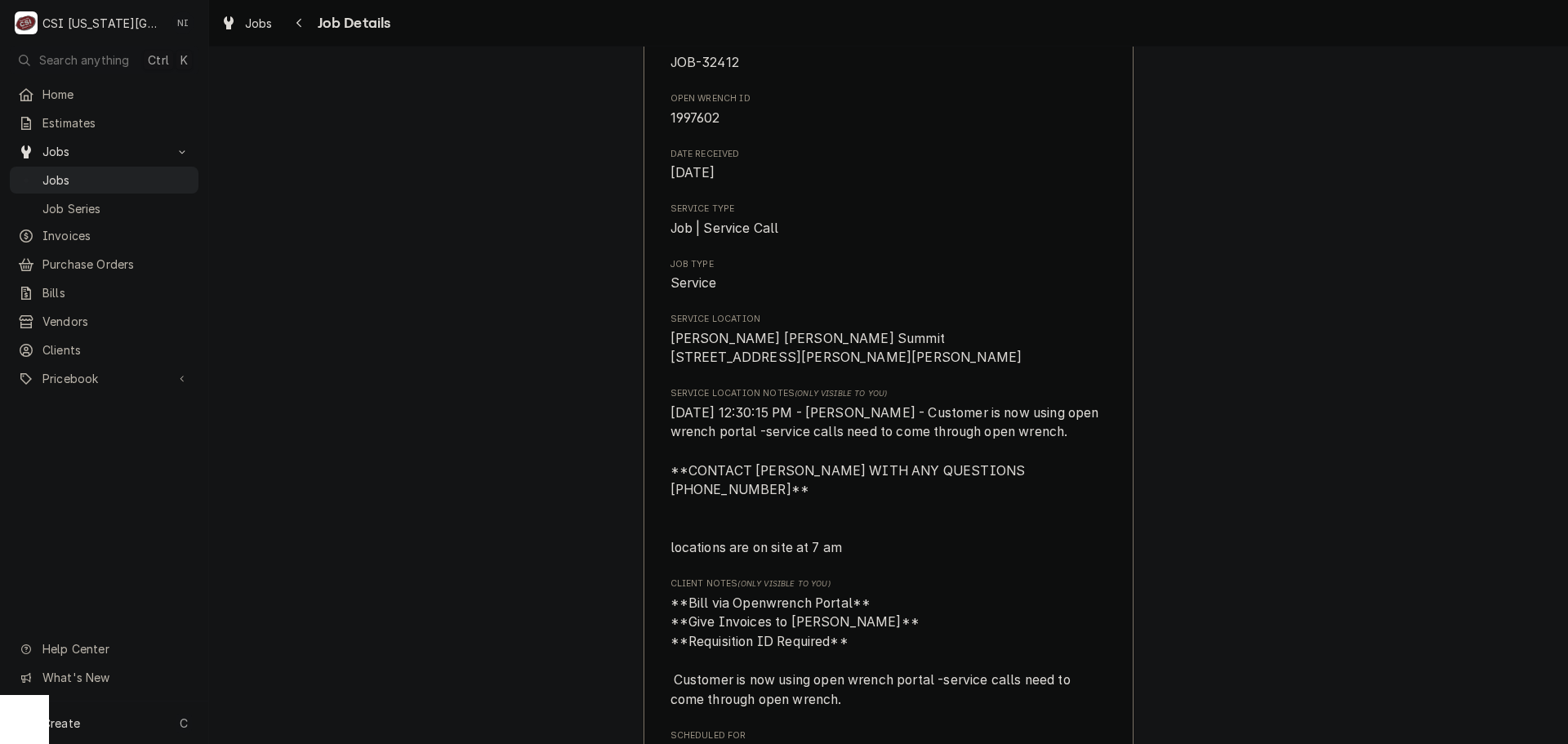
scroll to position [653, 0]
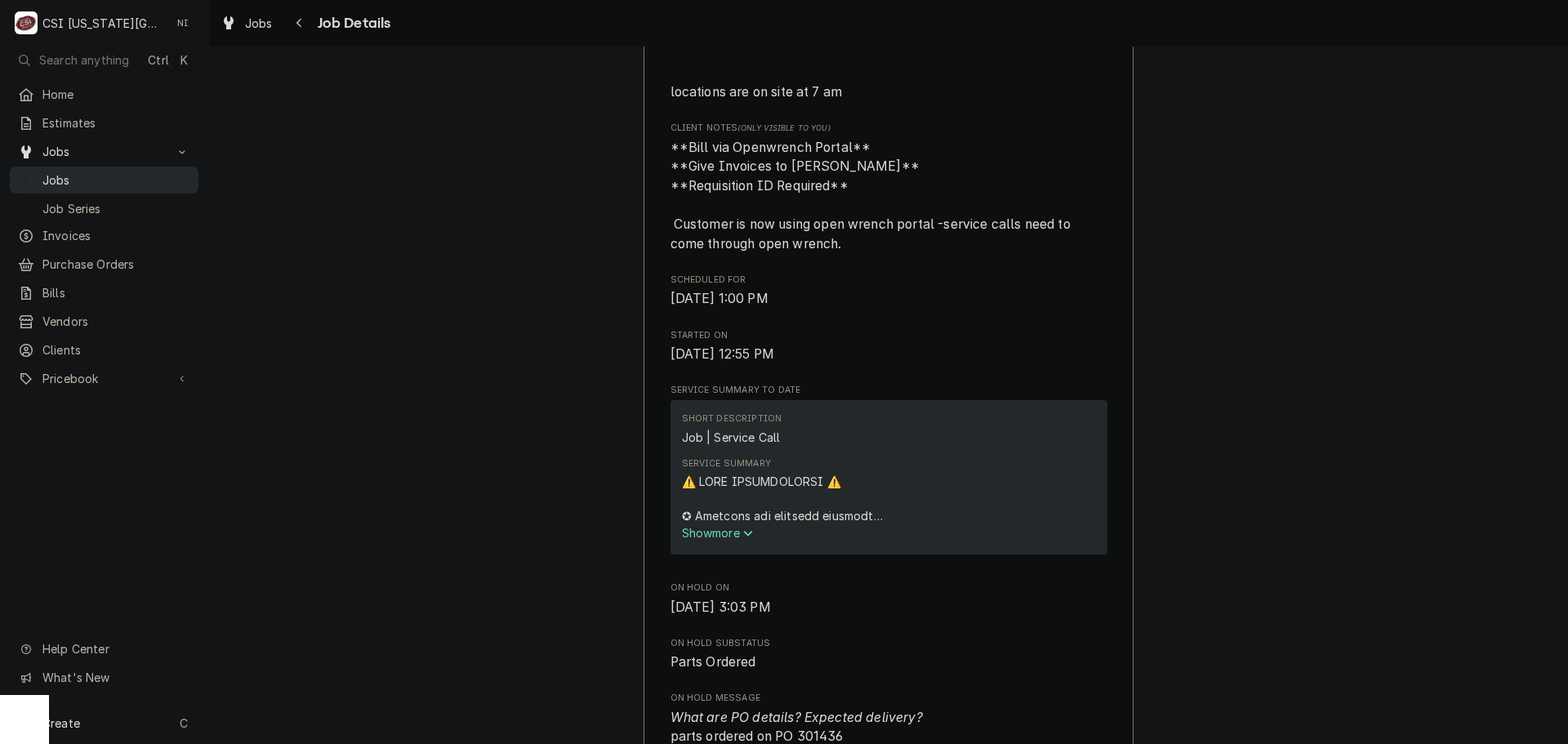
click at [173, 174] on span "Jobs" at bounding box center [116, 180] width 148 height 17
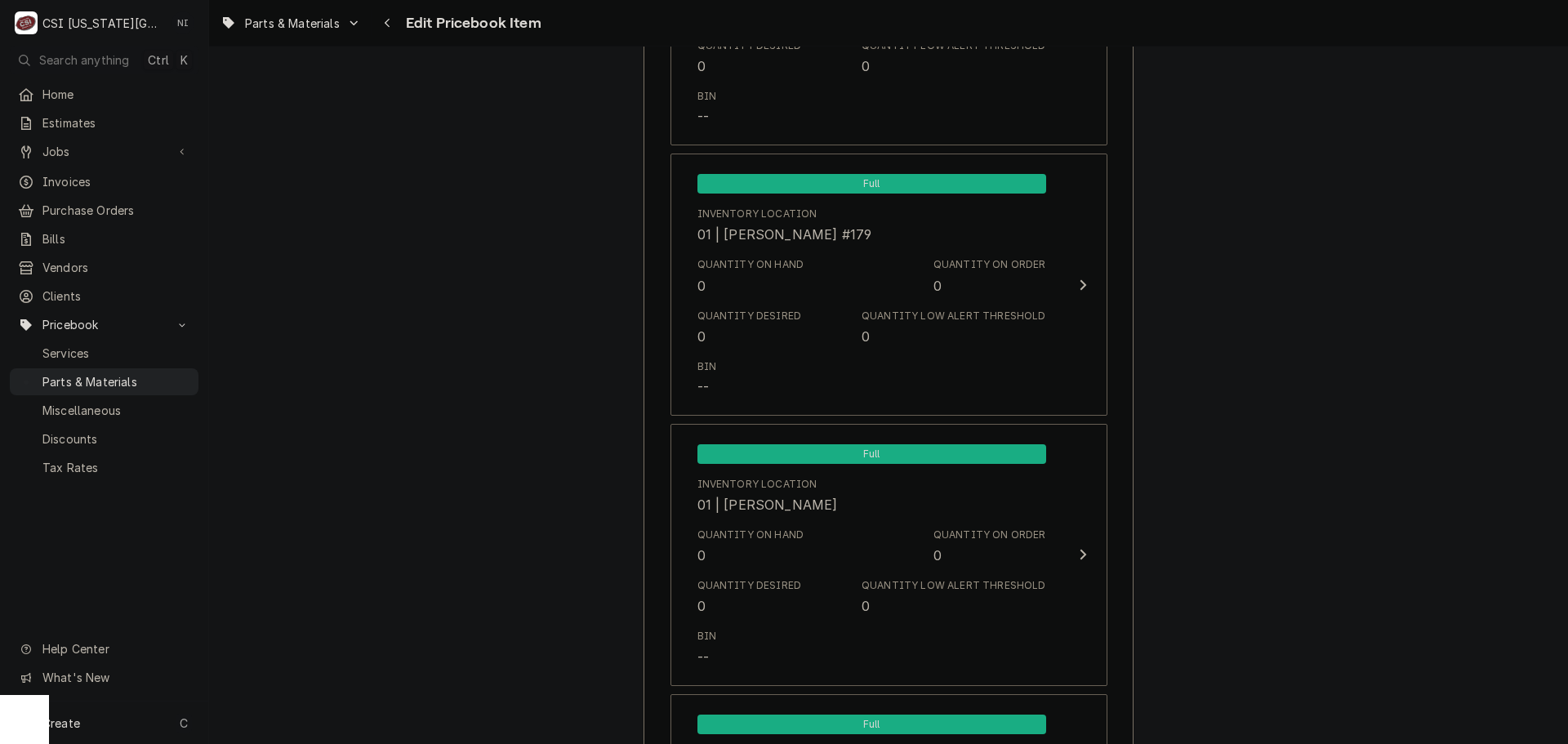
scroll to position [5636, 0]
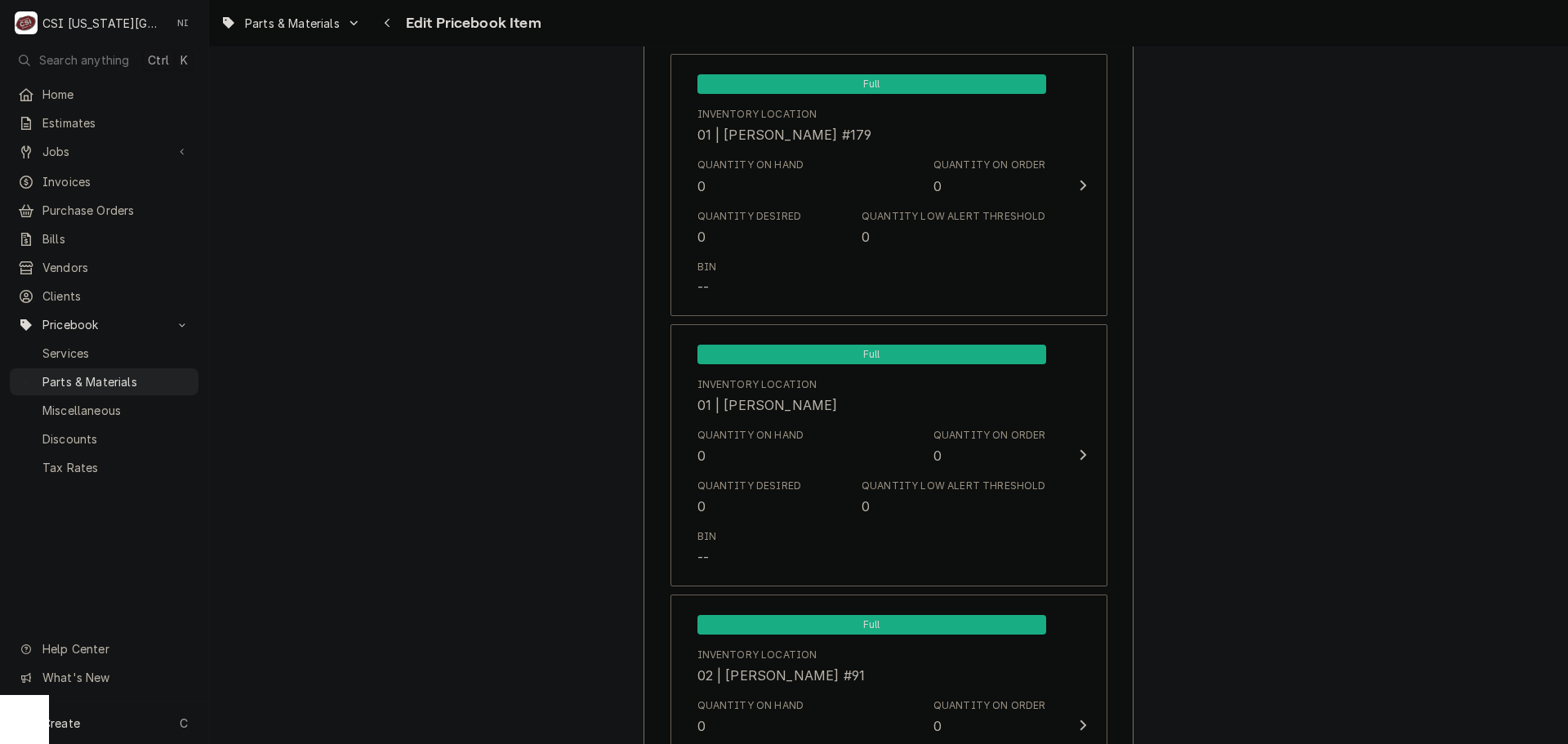
type textarea "x"
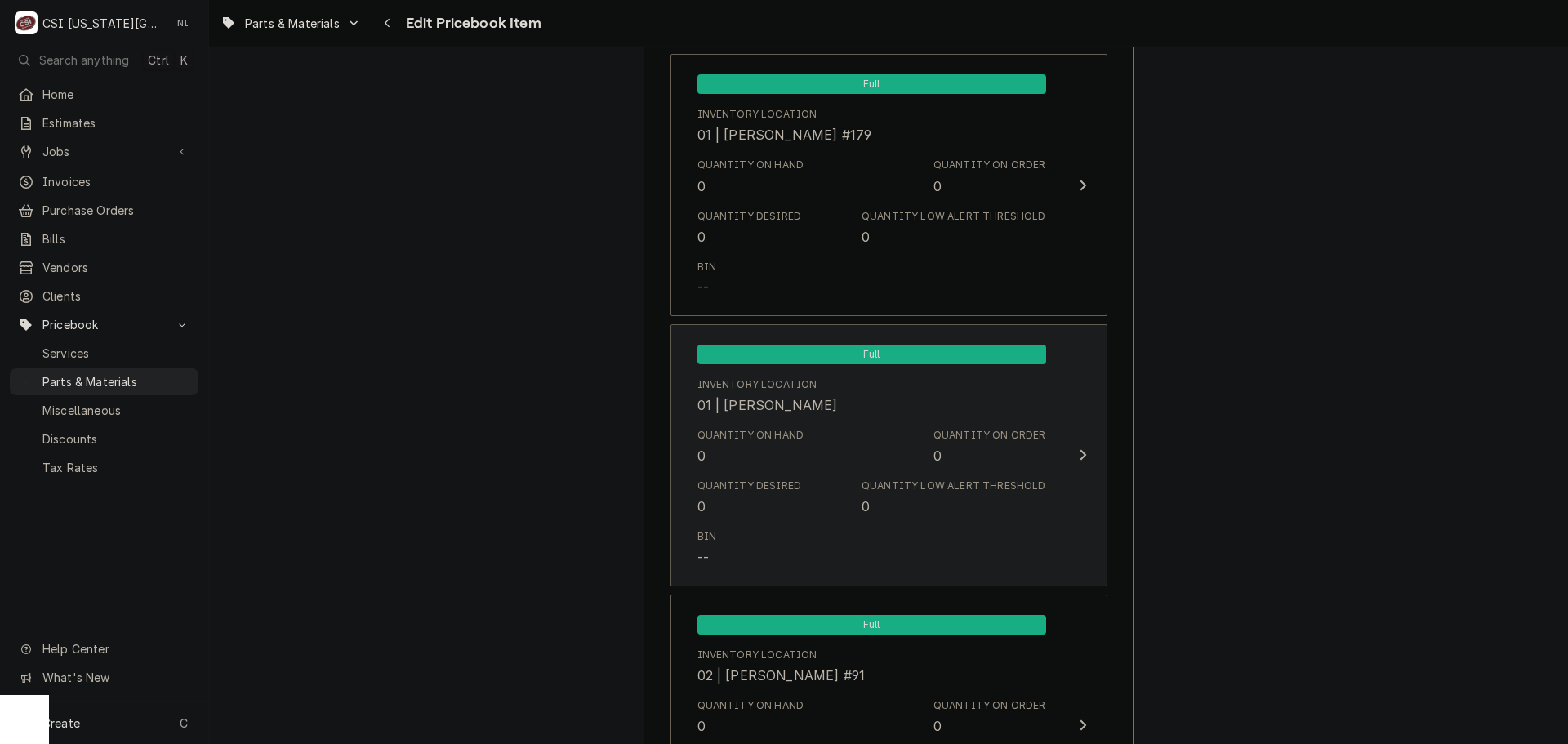
click at [881, 472] on div "Quantity Desired 0 Quantity Low Alert Threshold 0" at bounding box center [872, 497] width 349 height 50
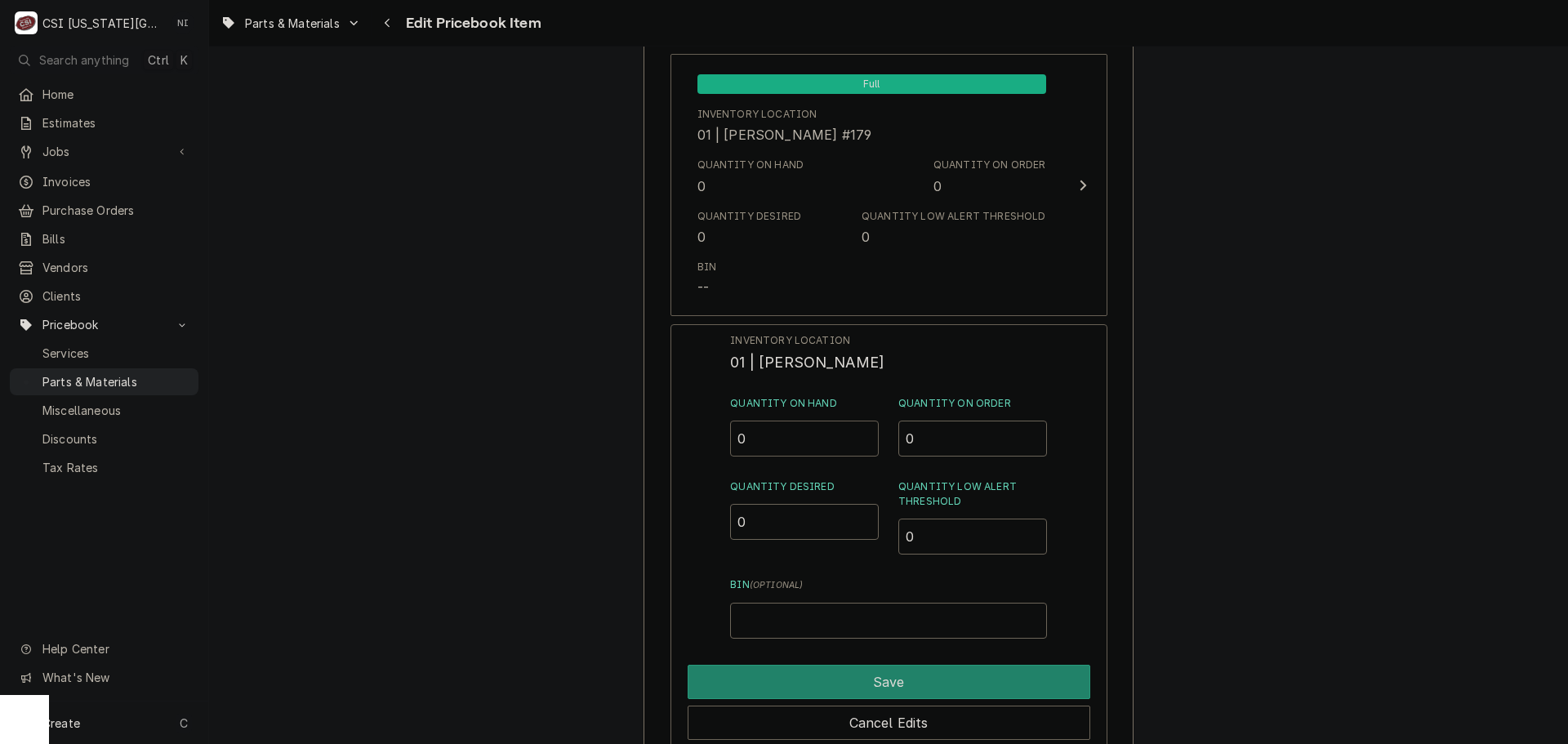
drag, startPoint x: 778, startPoint y: 423, endPoint x: 719, endPoint y: 442, distance: 62.0
click at [720, 441] on div "Inventory Location 01 | ZACH WILSON Quantity on Hand 0 Quantity on Order 0 Quan…" at bounding box center [889, 537] width 437 height 425
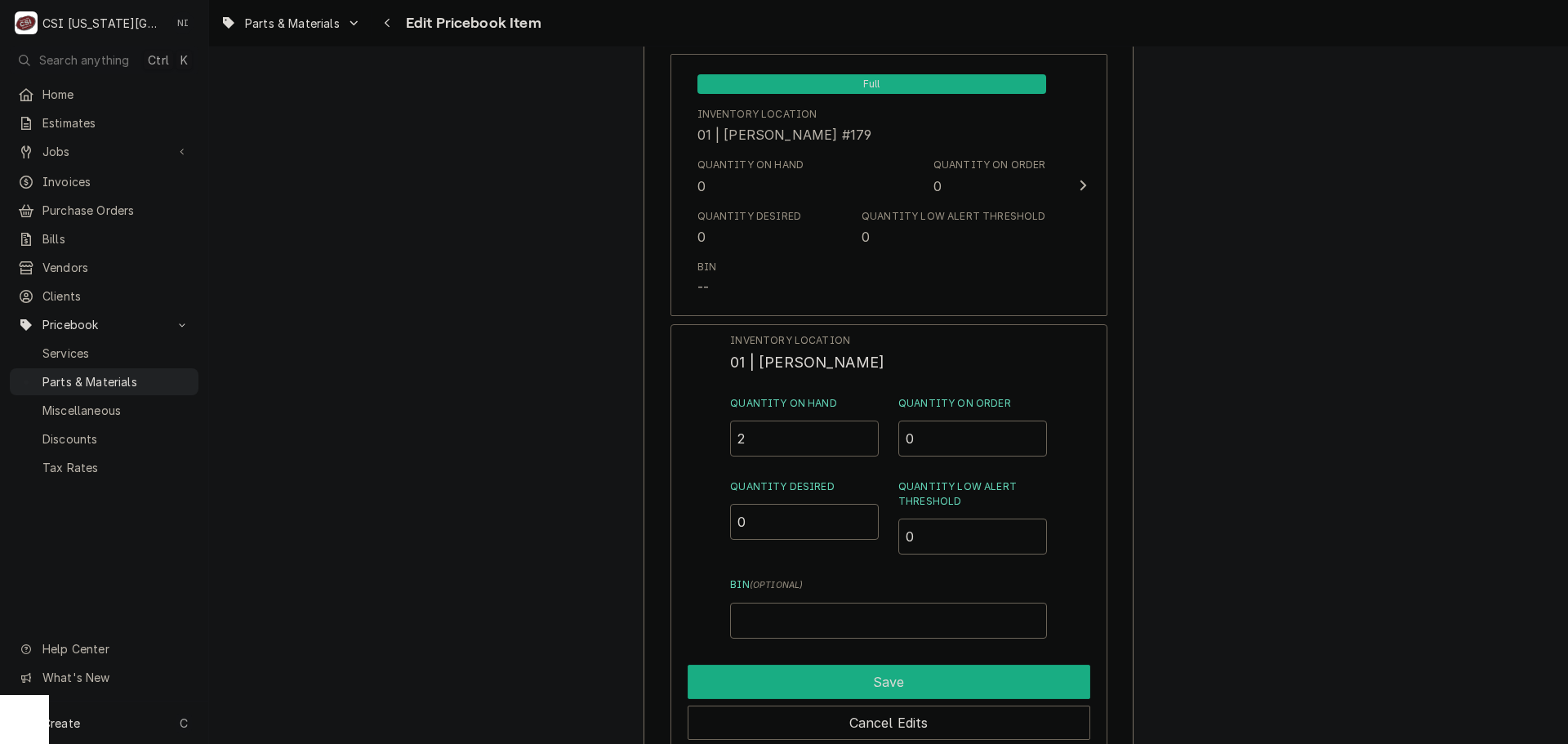
type input "2"
click at [864, 689] on button "Save" at bounding box center [888, 681] width 403 height 34
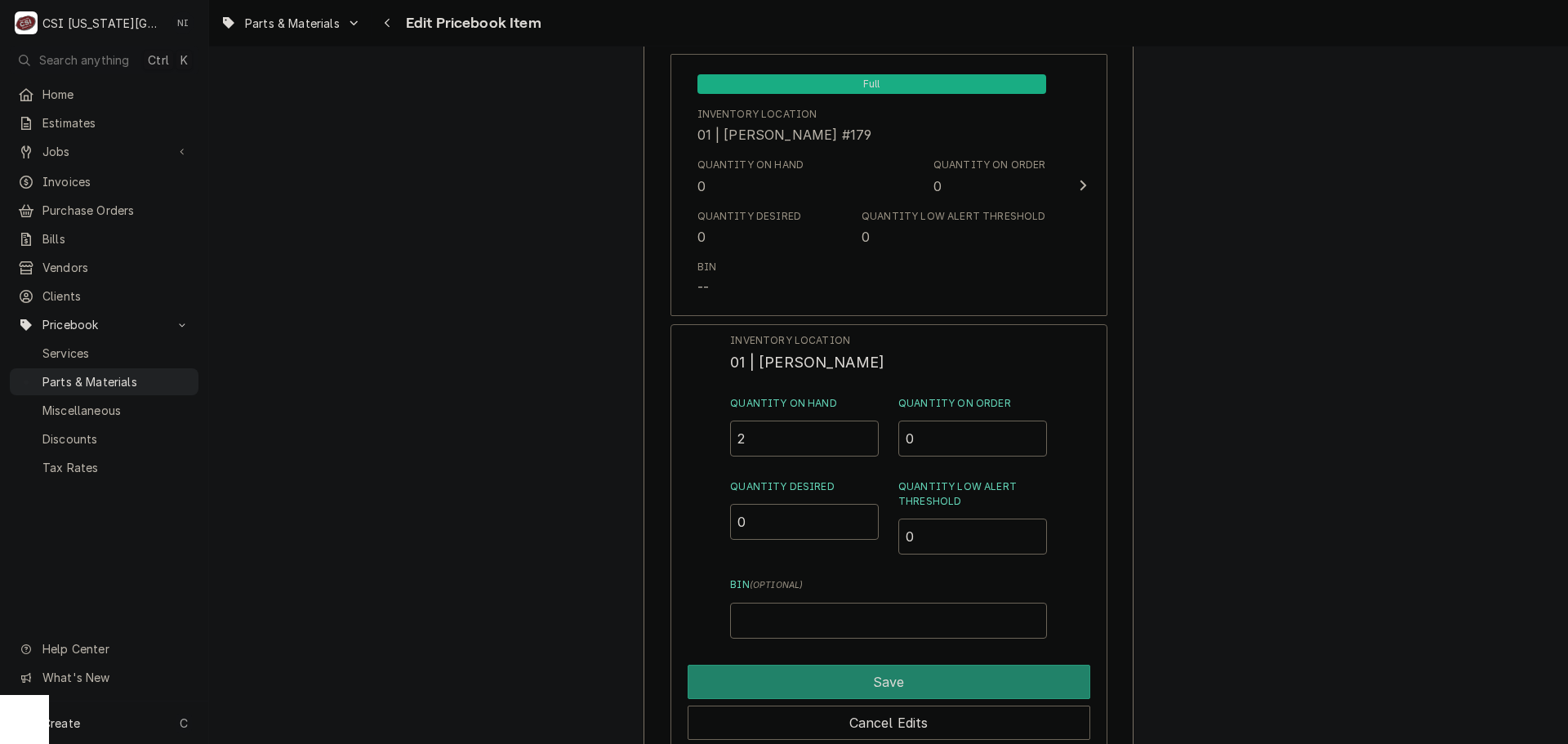
type textarea "x"
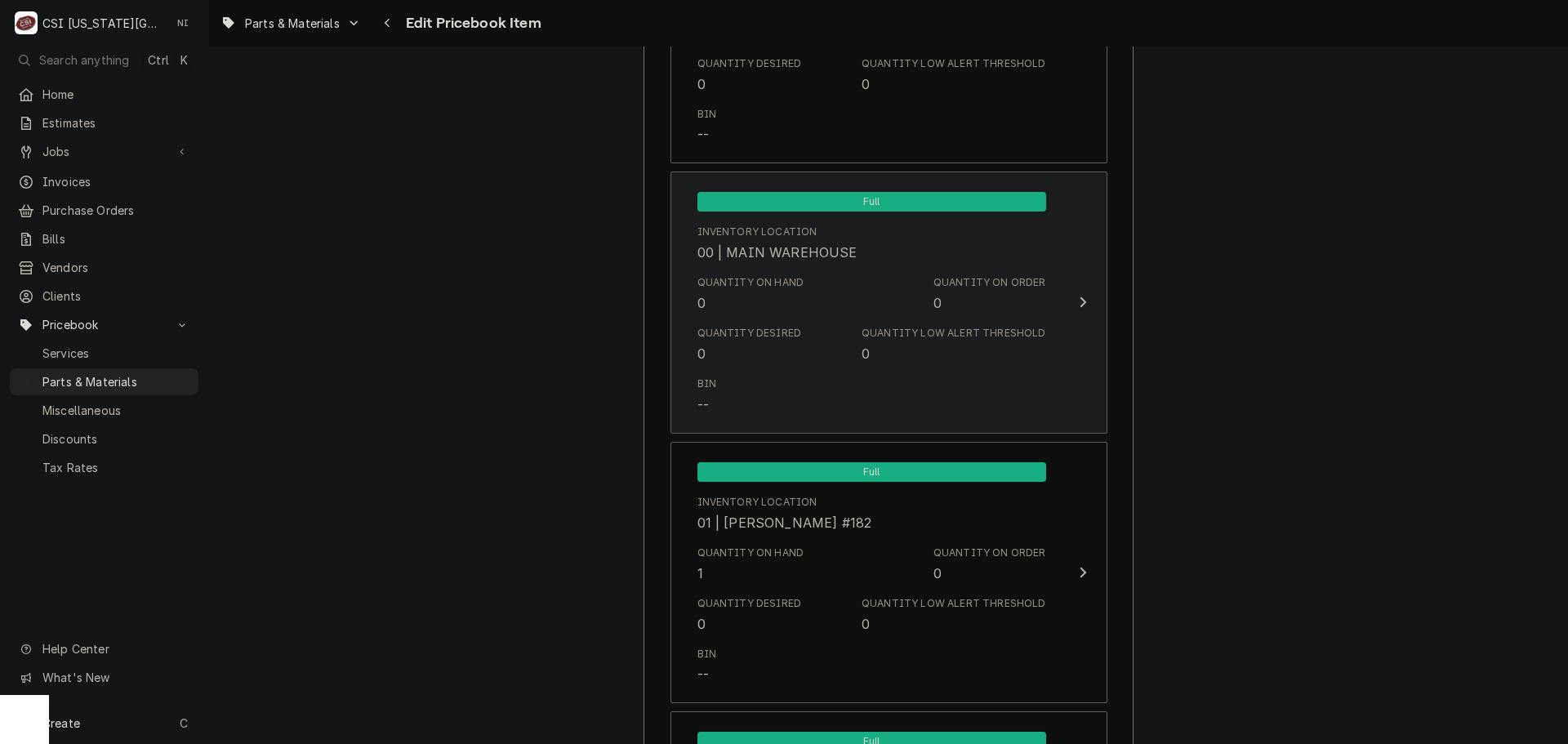
scroll to position [1303, 0]
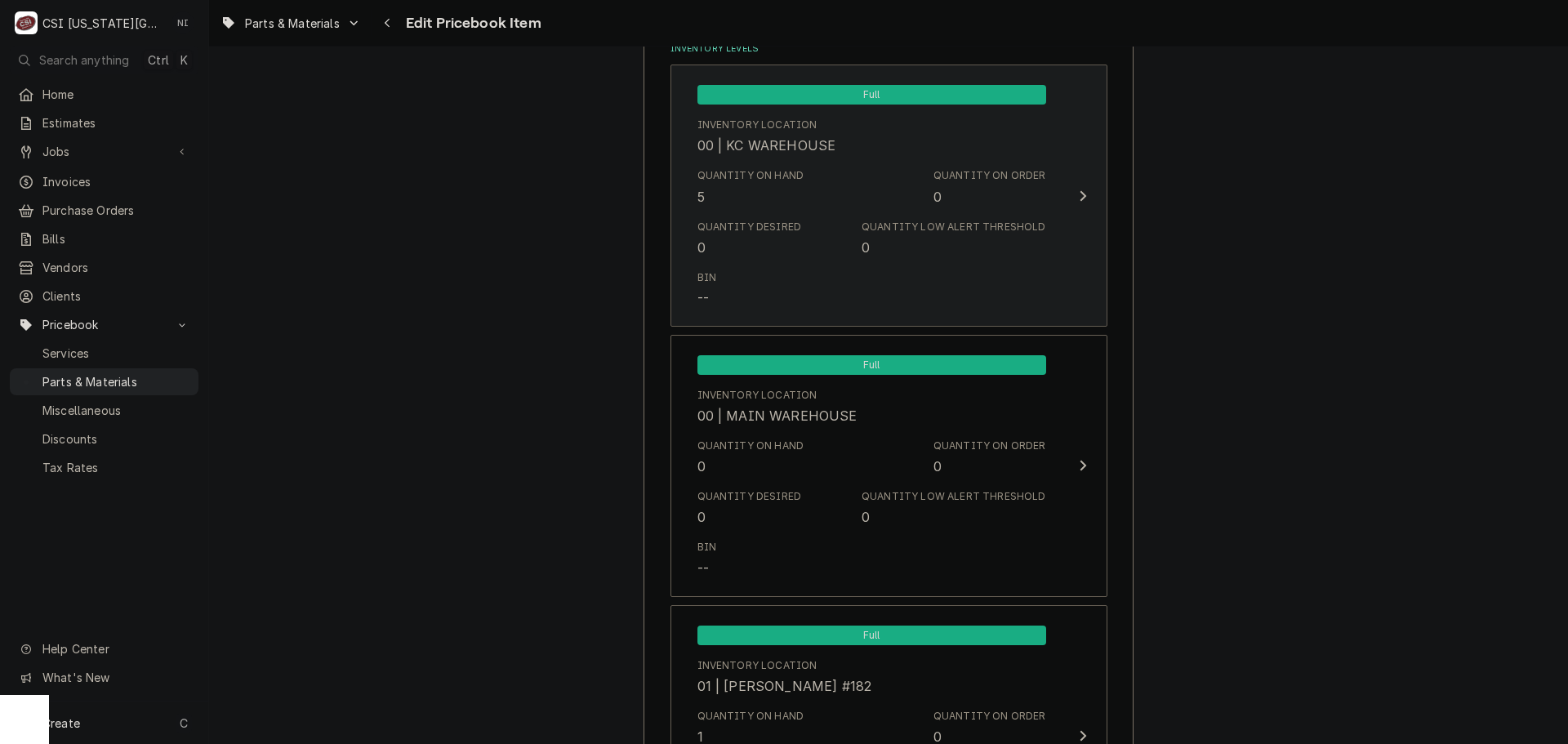
click at [847, 277] on div "Bin --" at bounding box center [872, 288] width 349 height 50
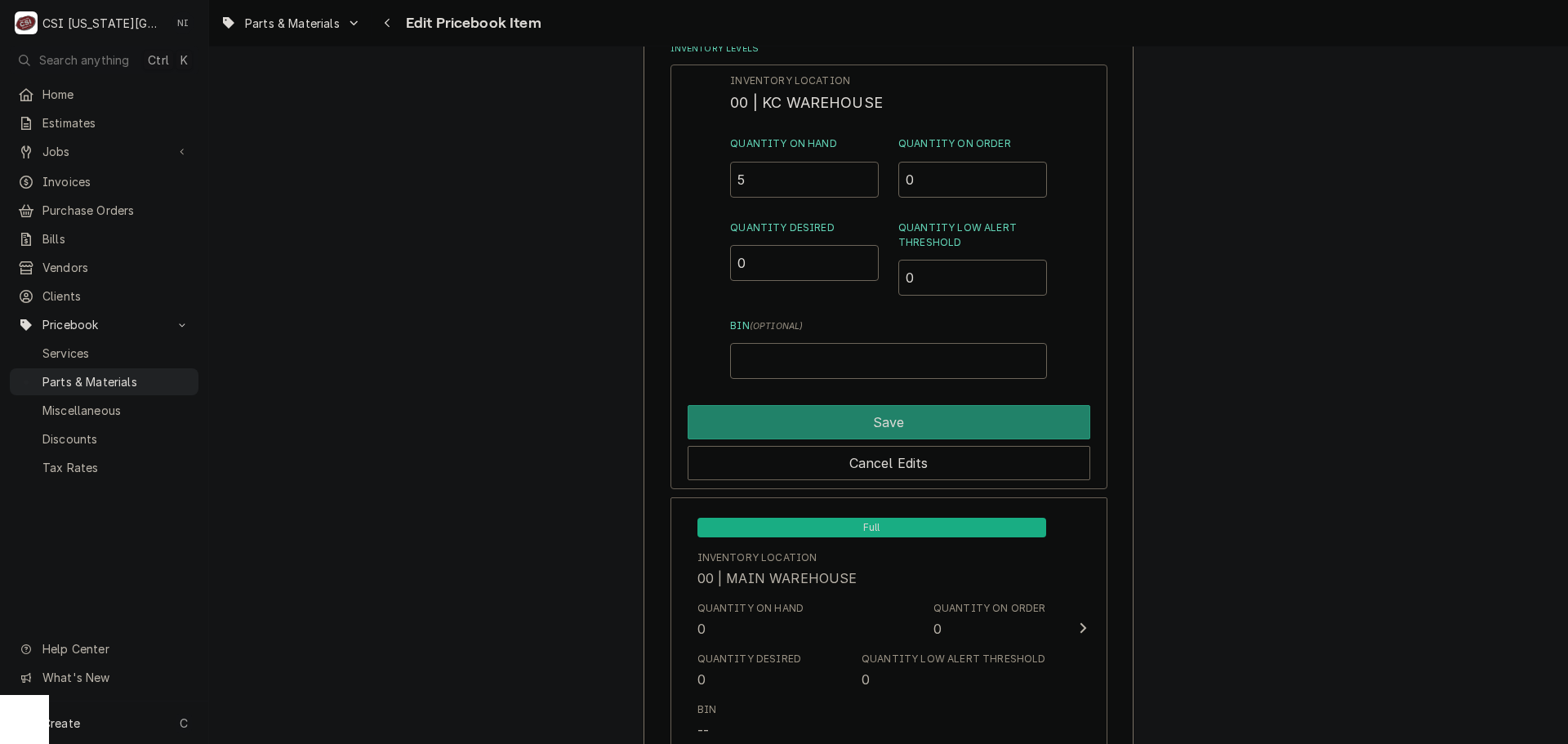
drag, startPoint x: 757, startPoint y: 178, endPoint x: 715, endPoint y: 193, distance: 44.6
click at [724, 193] on div "Inventory Location 00 | KC WAREHOUSE Quantity on Hand 5 Quantity on Order 0 Qua…" at bounding box center [889, 277] width 437 height 425
type input "3"
click at [1043, 440] on div "Cancel Edits" at bounding box center [888, 460] width 403 height 41
click at [1050, 427] on button "Save" at bounding box center [888, 422] width 403 height 34
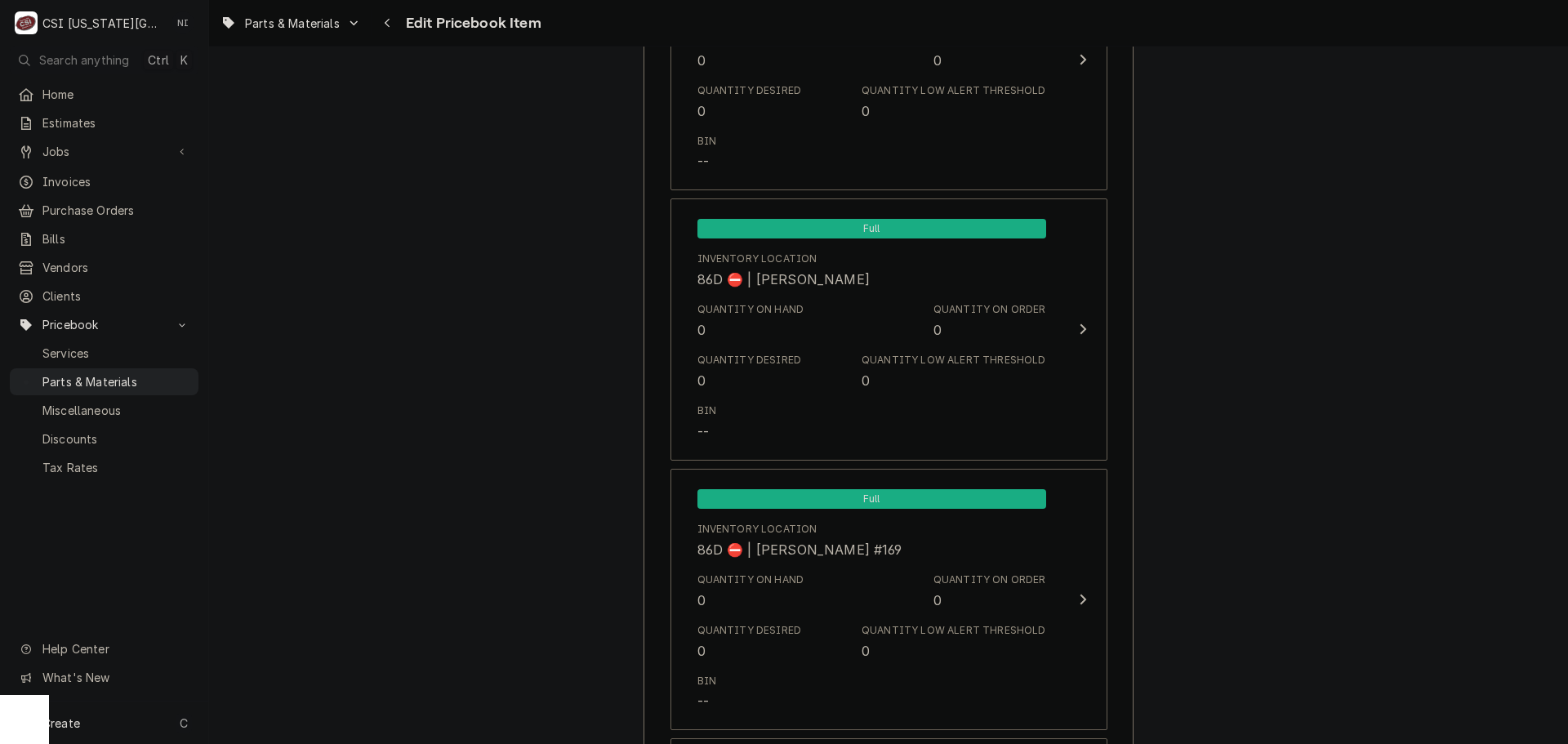
scroll to position [16104, 0]
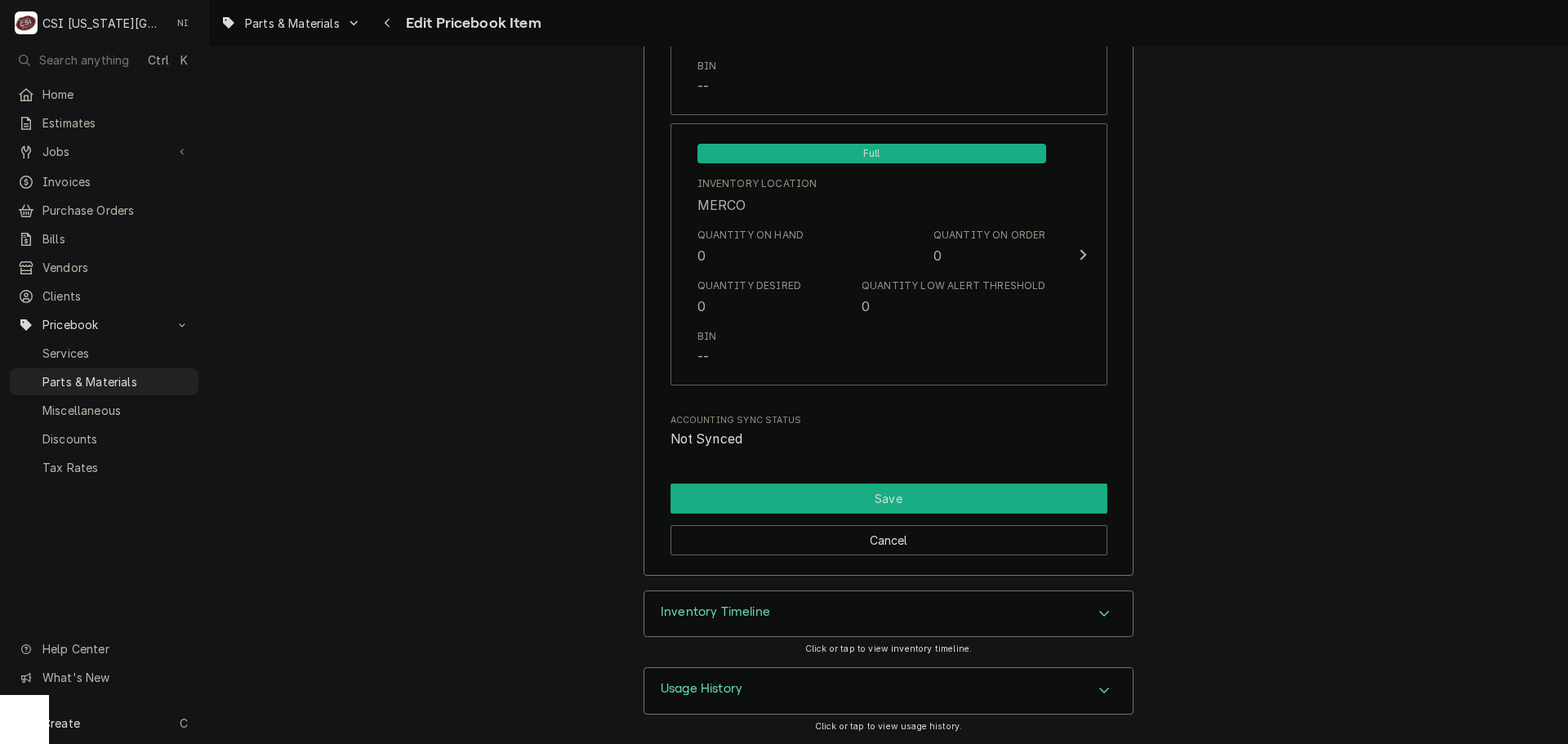
click at [914, 504] on button "Save" at bounding box center [889, 499] width 437 height 30
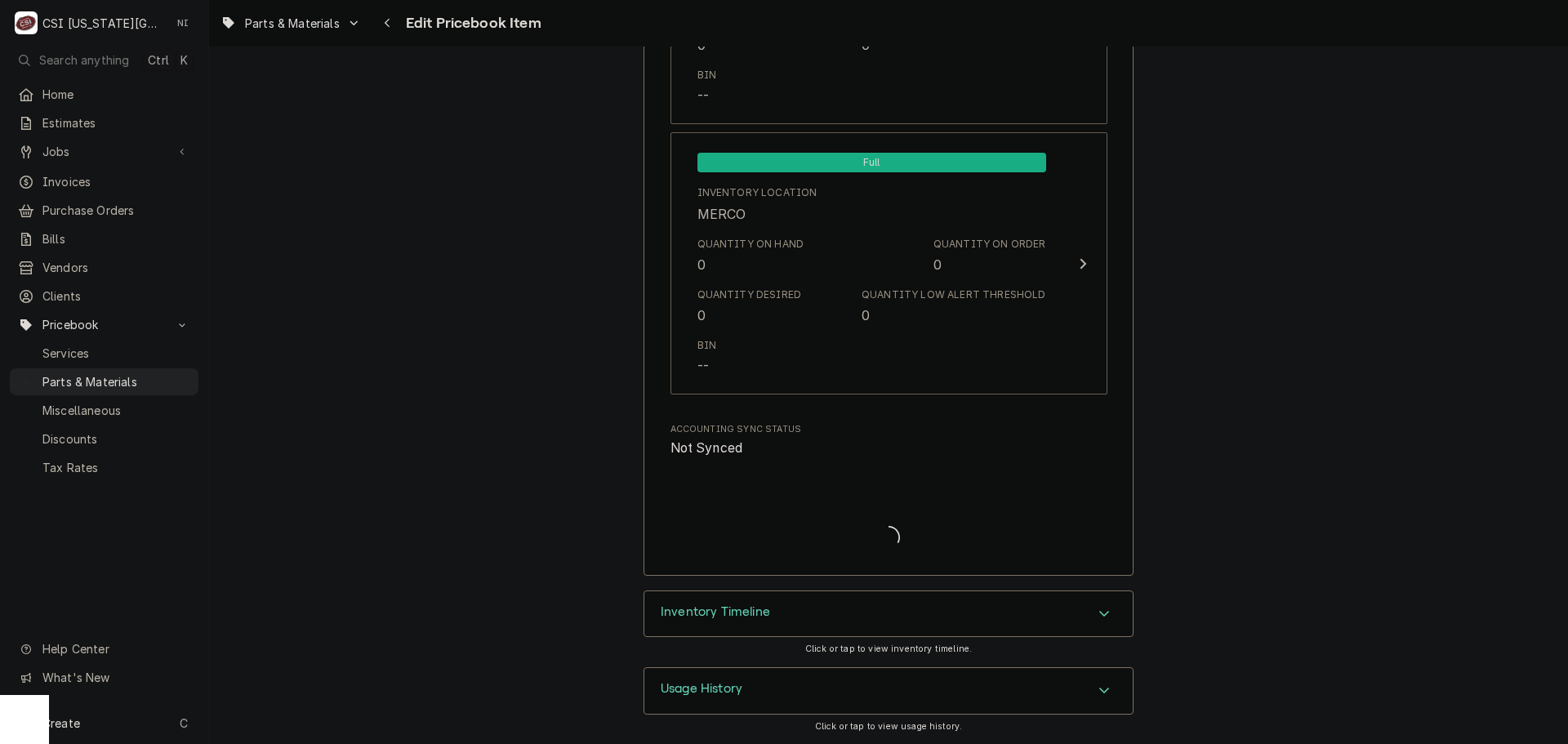
scroll to position [16096, 0]
type textarea "x"
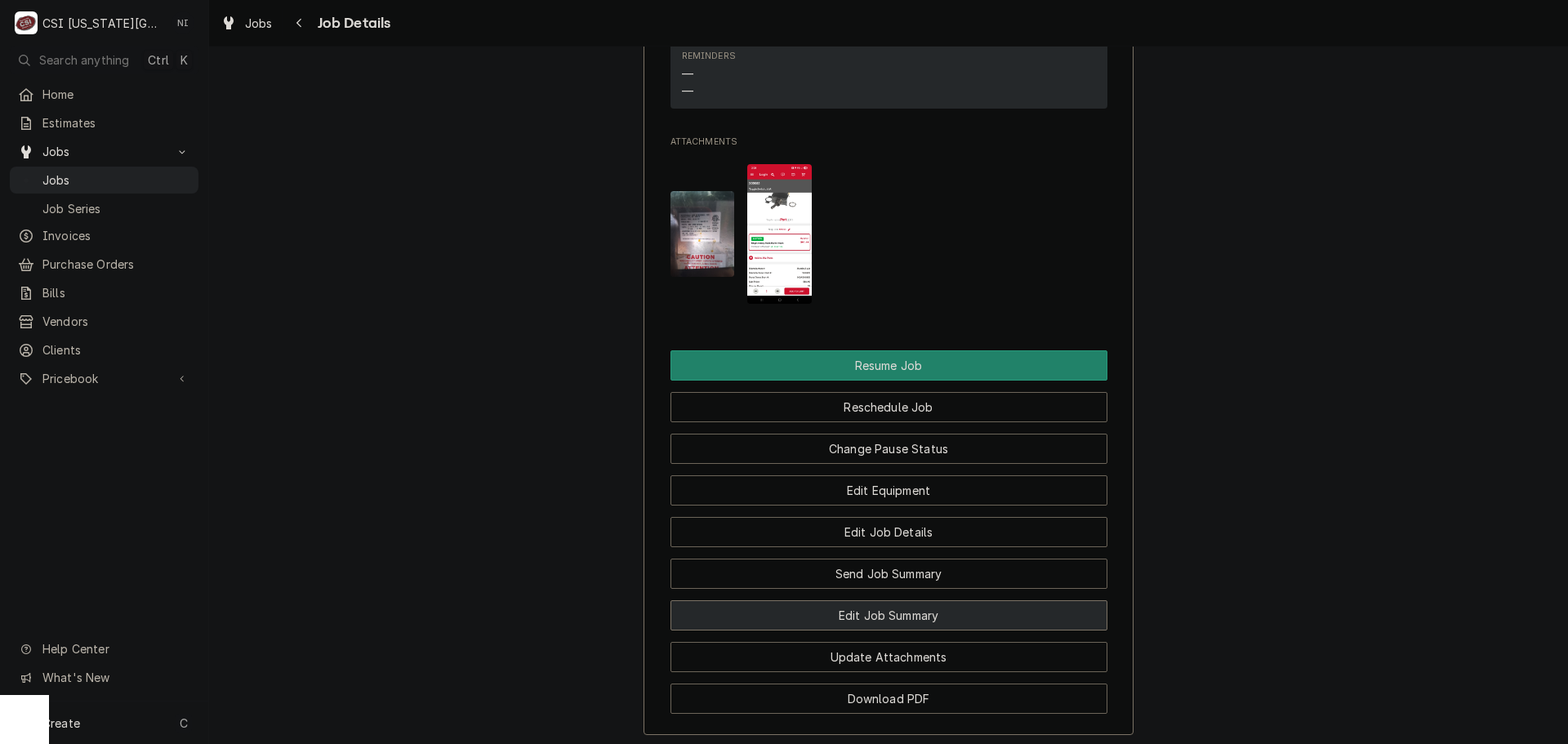
scroll to position [2922, 0]
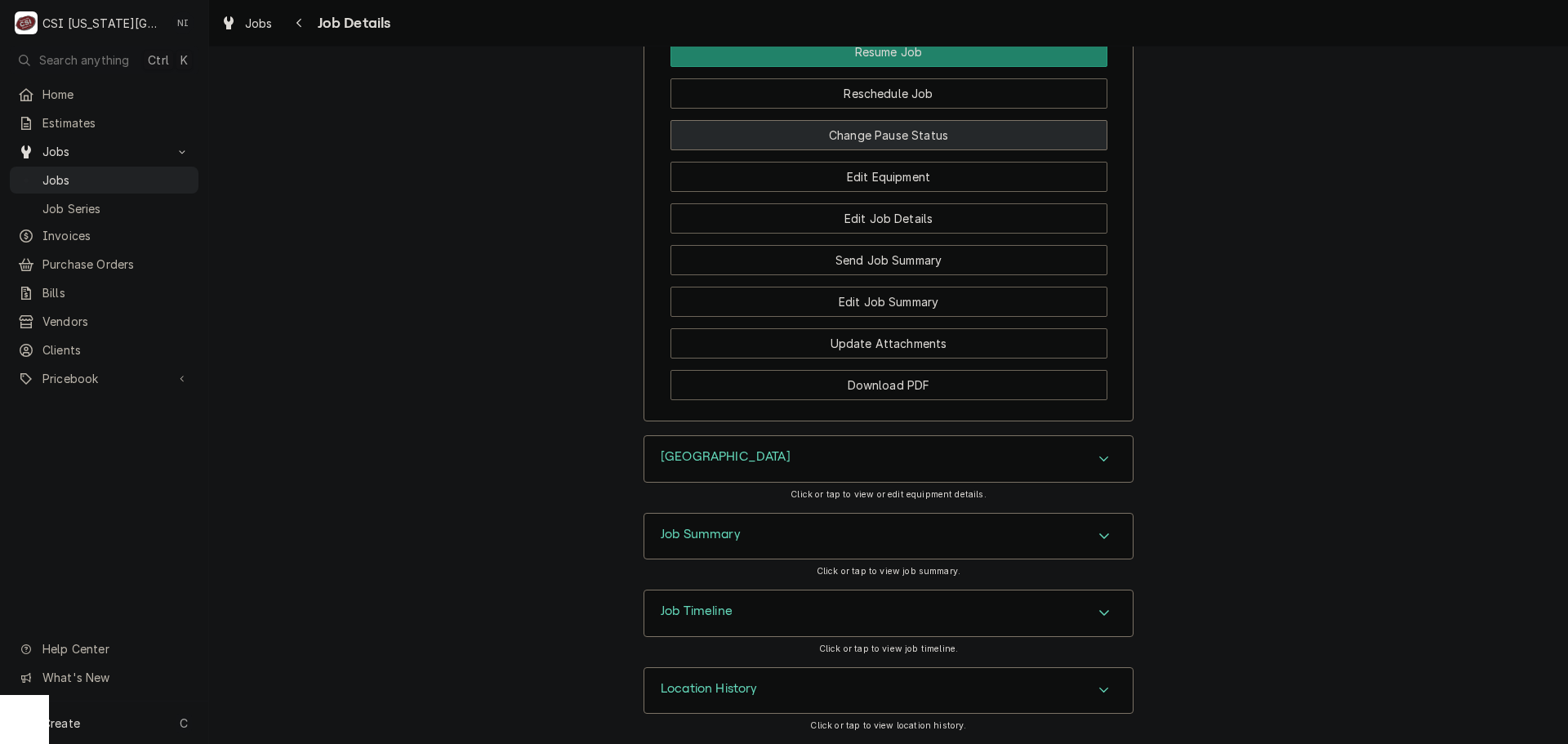
click at [915, 138] on button "Change Pause Status" at bounding box center [889, 135] width 437 height 30
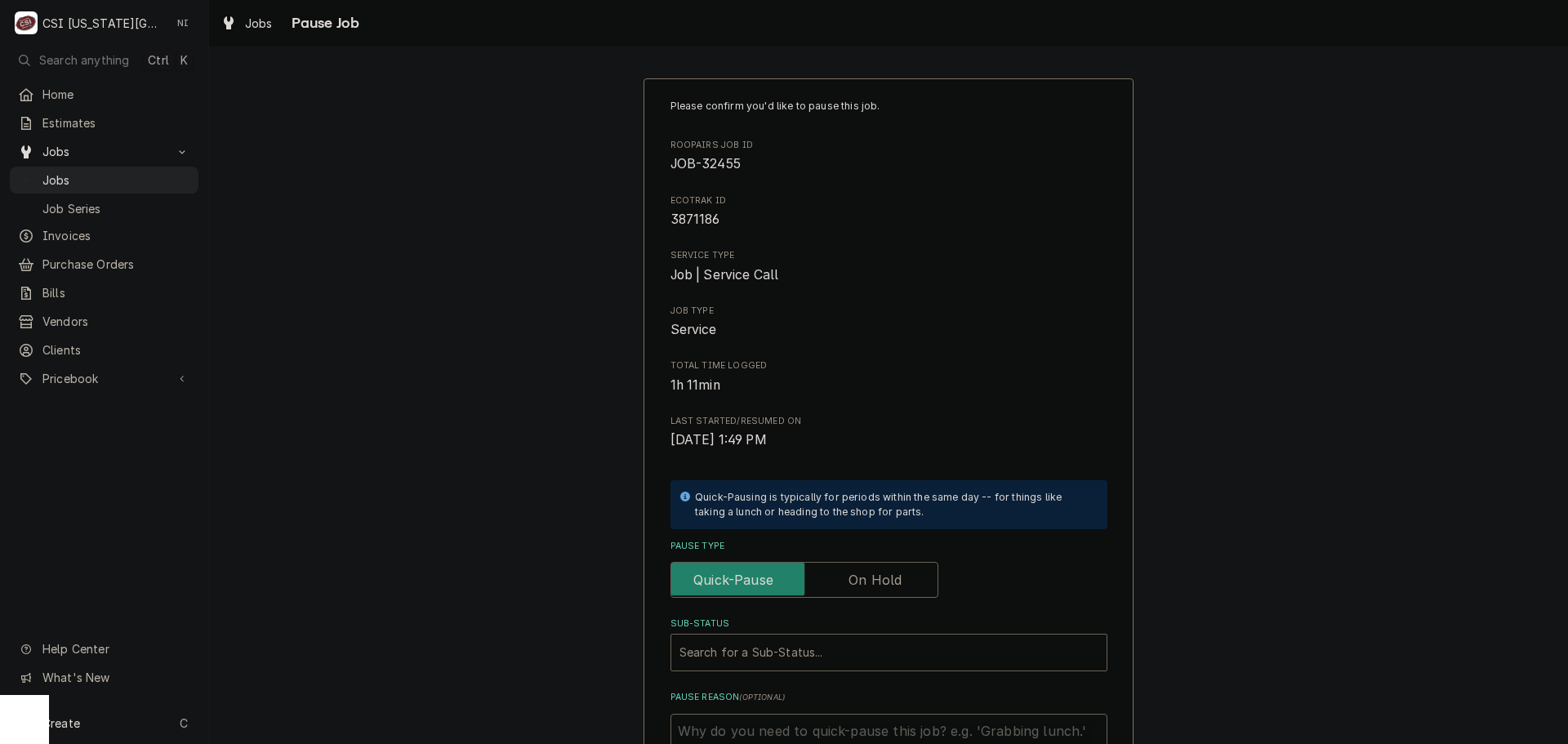
drag, startPoint x: 847, startPoint y: 575, endPoint x: 823, endPoint y: 621, distance: 51.9
click at [846, 575] on label "Pause Type" at bounding box center [805, 580] width 268 height 36
click at [846, 575] on input "Pause Type" at bounding box center [804, 580] width 253 height 36
checkbox input "true"
click at [818, 646] on div "Sub-Status" at bounding box center [888, 652] width 419 height 29
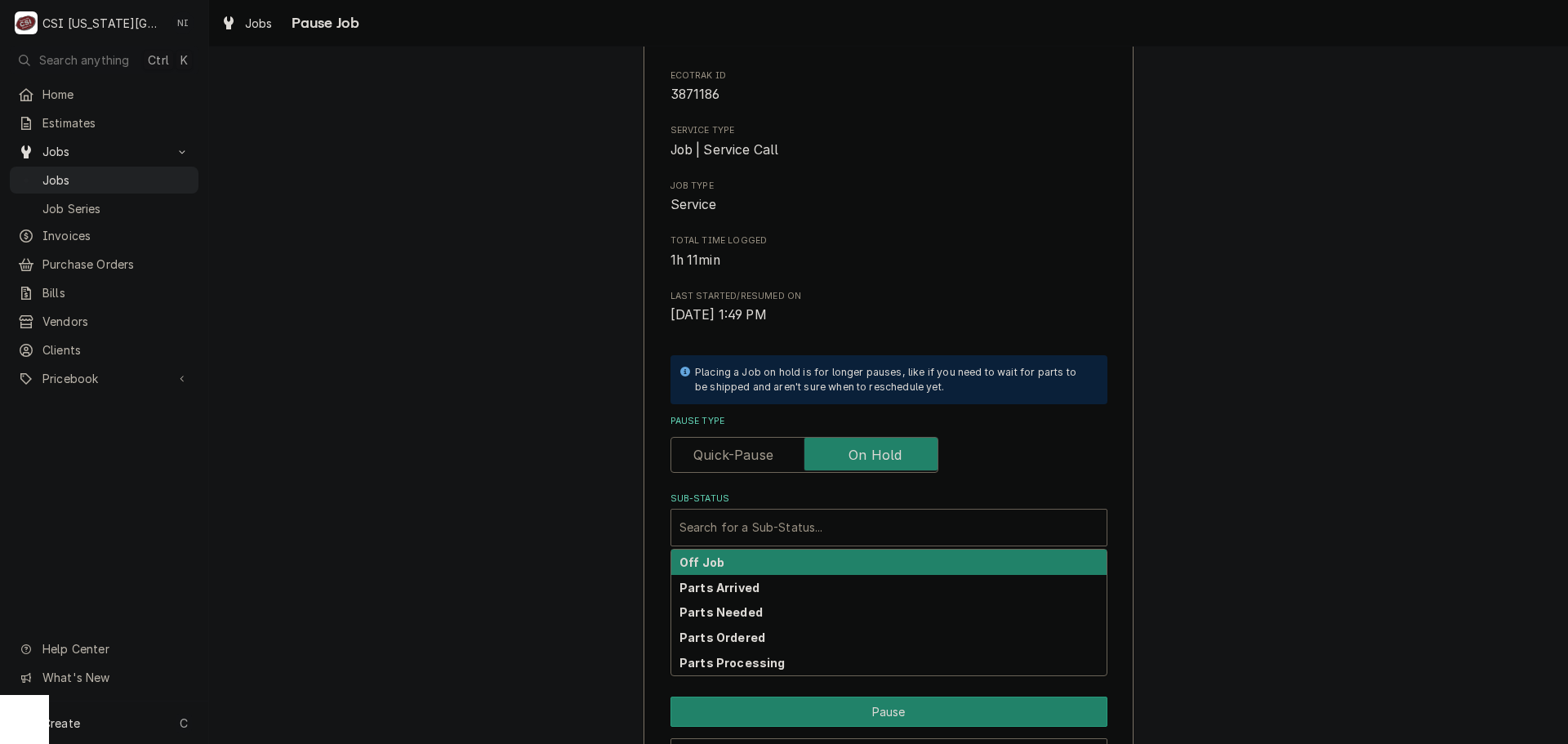
scroll to position [227, 0]
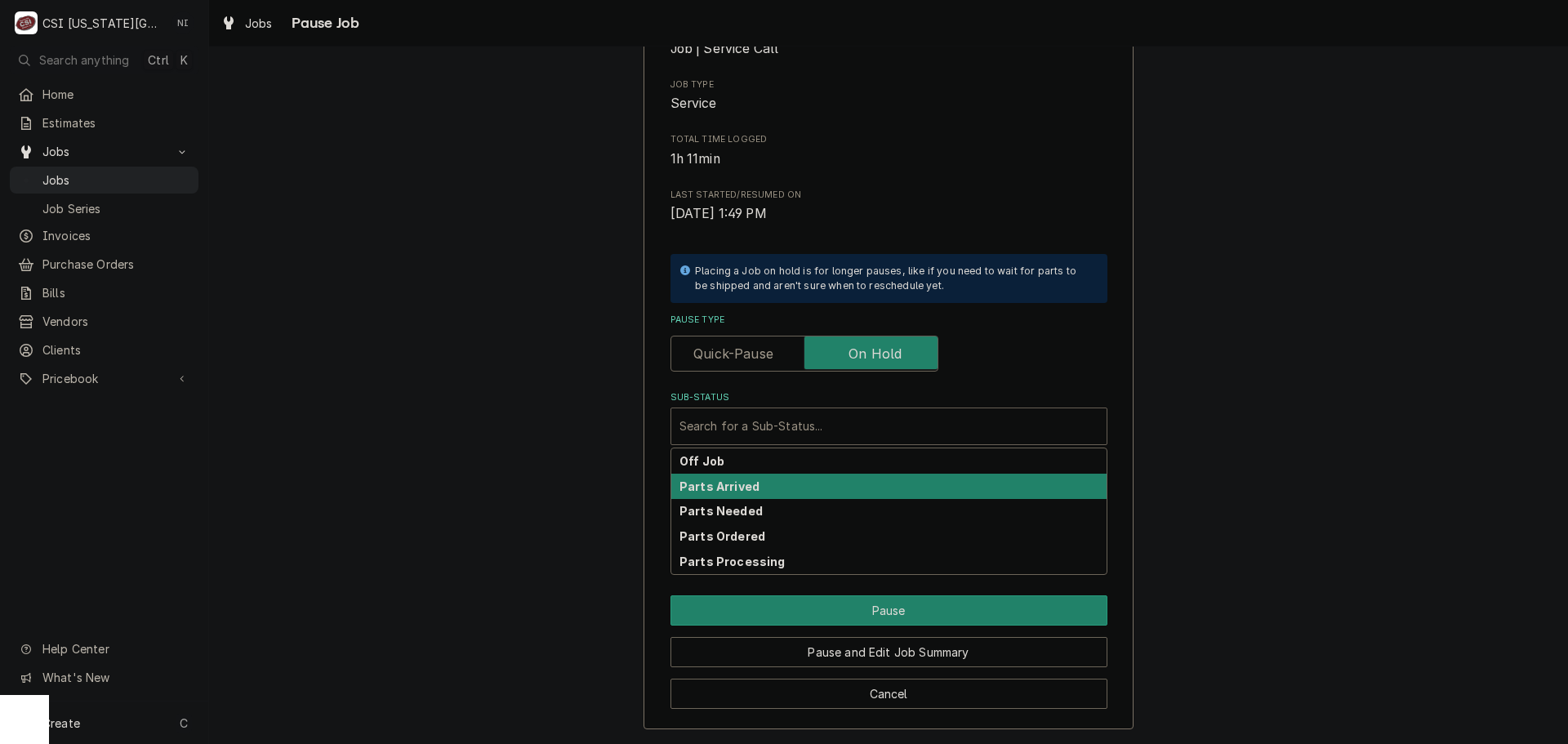
click at [717, 491] on strong "Parts Arrived" at bounding box center [719, 487] width 80 height 14
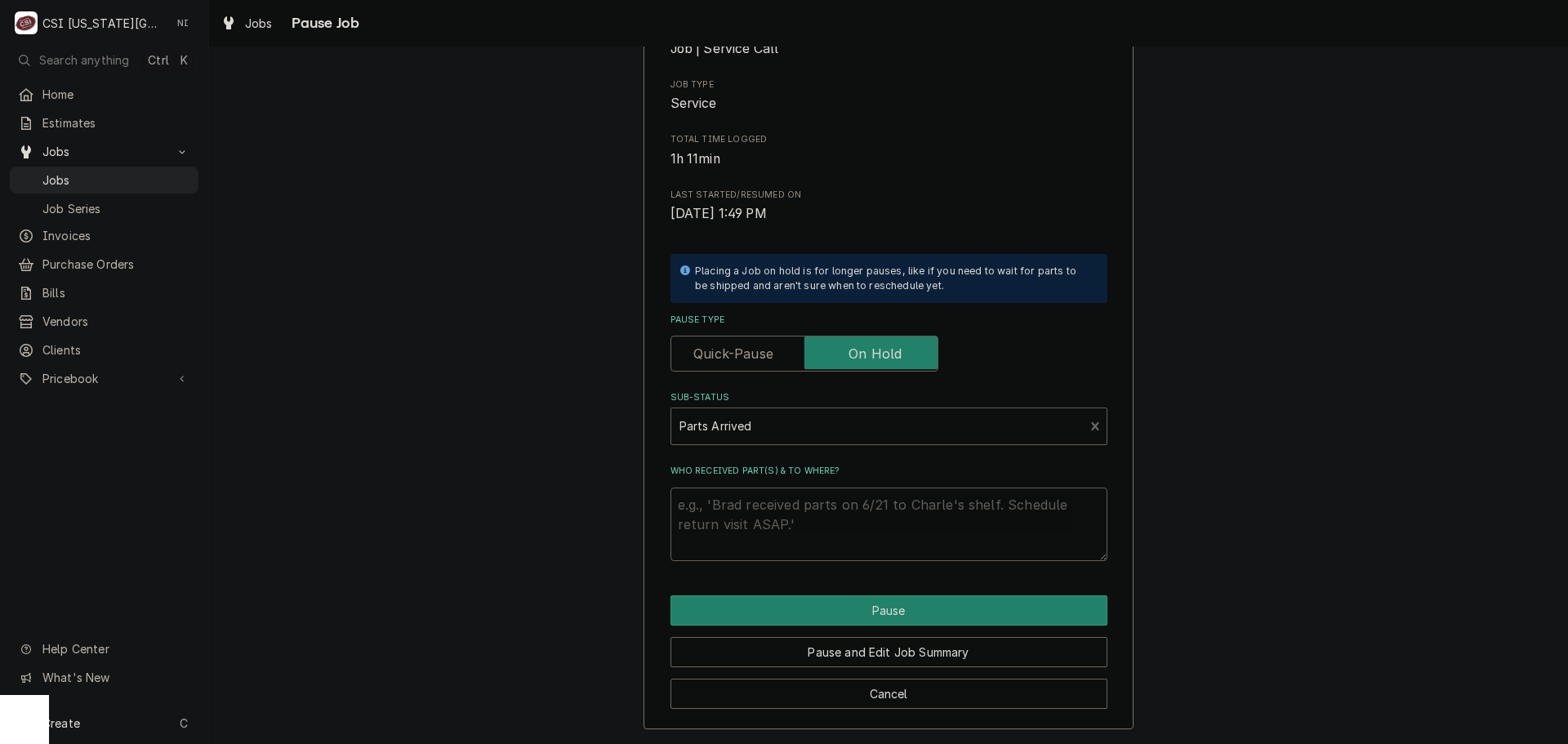
click at [730, 498] on textarea "Who received part(s) & to where?" at bounding box center [889, 524] width 437 height 73
type textarea "x"
type textarea "p"
type textarea "x"
type textarea "pa"
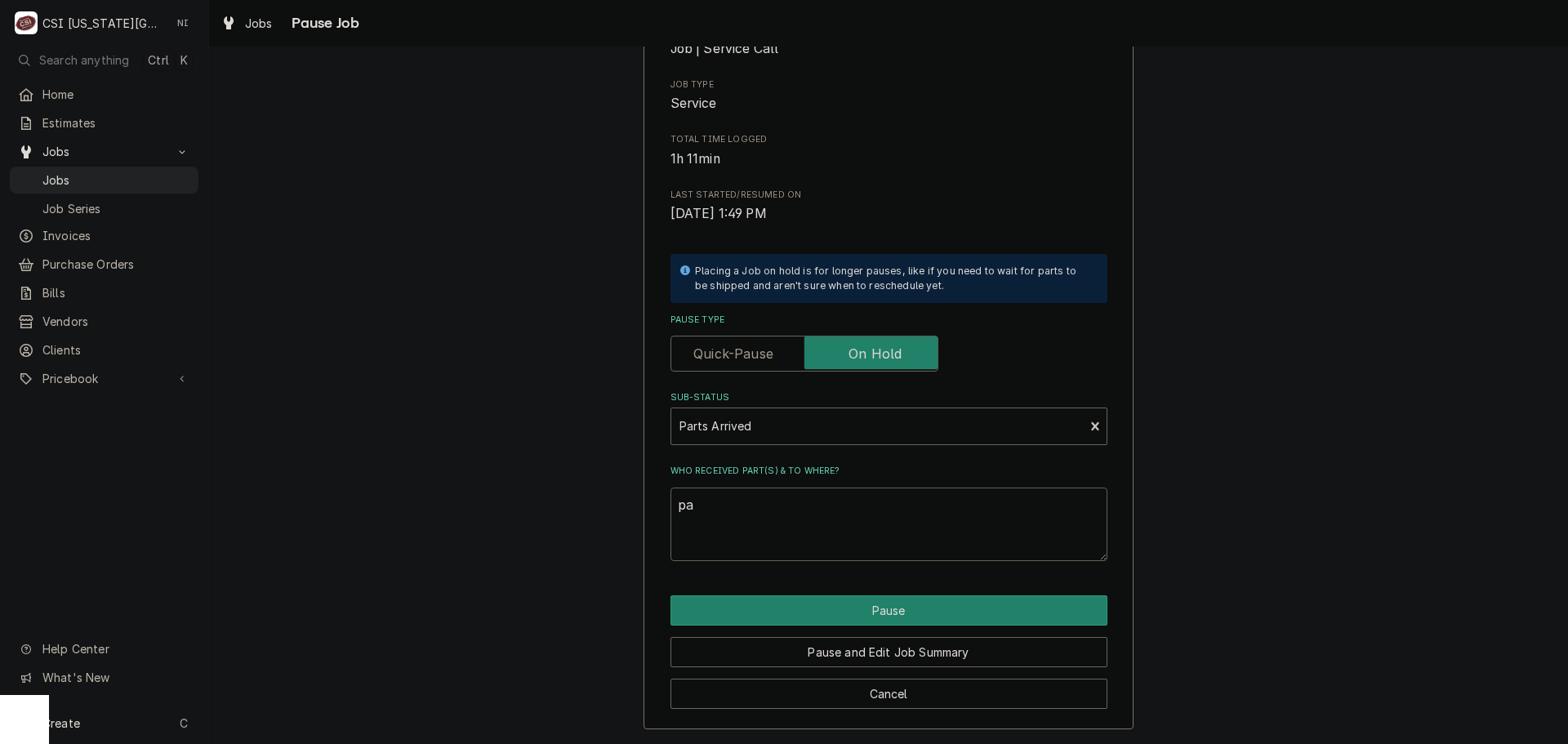
type textarea "x"
type textarea "pas"
type textarea "x"
type textarea "pasr"
type textarea "x"
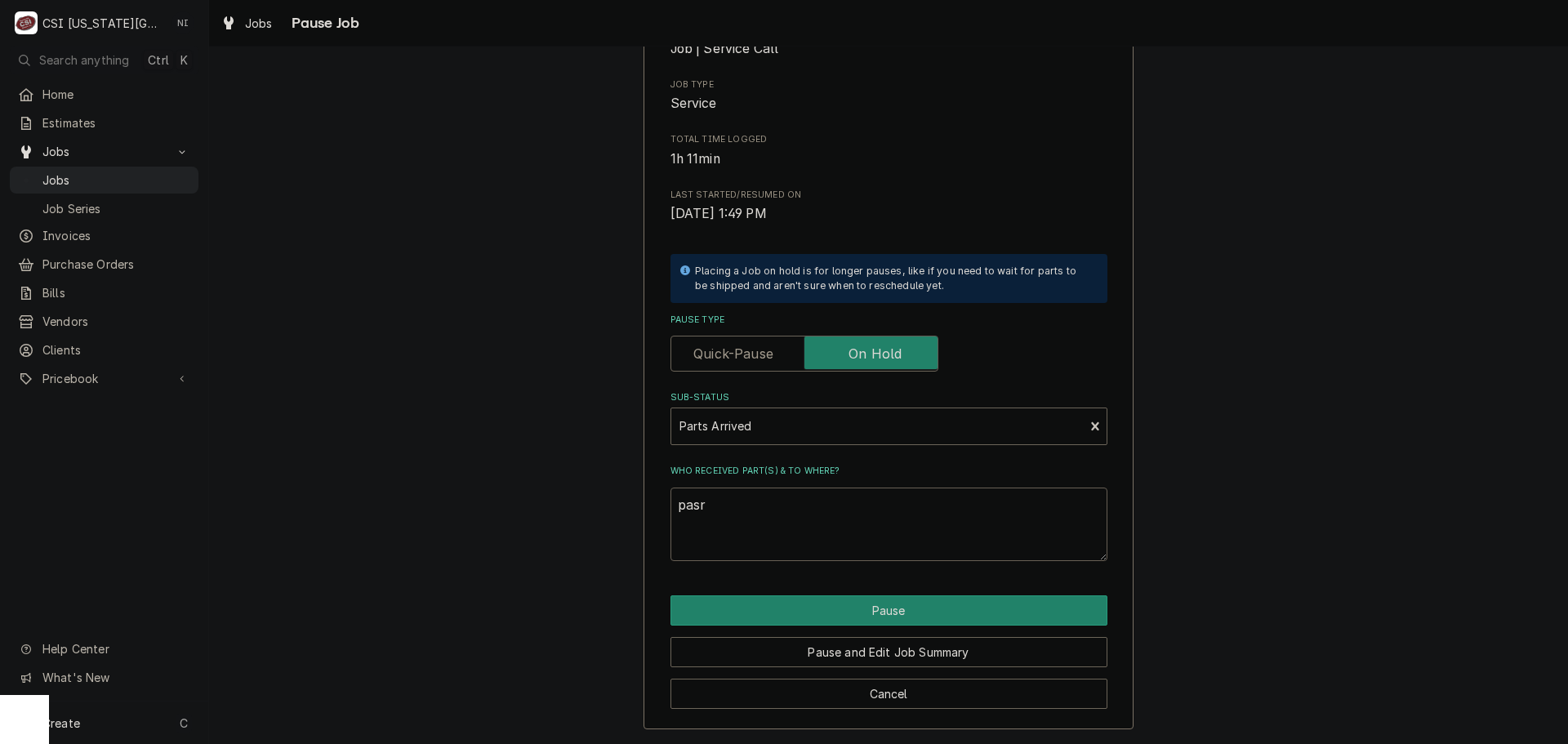
type textarea "pasrt"
type textarea "x"
type textarea "pasr"
type textarea "x"
type textarea "pas"
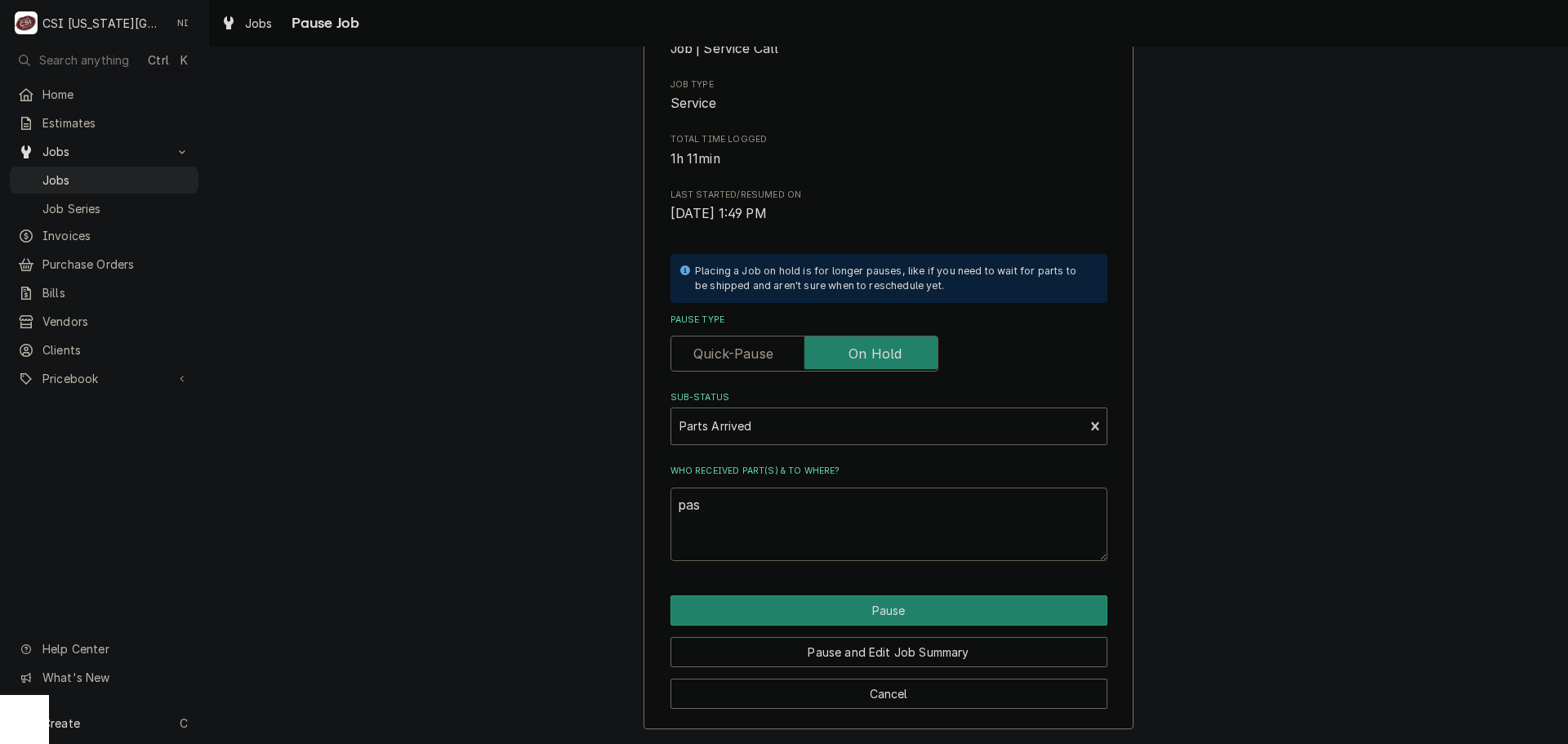
type textarea "x"
type textarea "pa"
type textarea "x"
type textarea "p"
type textarea "x"
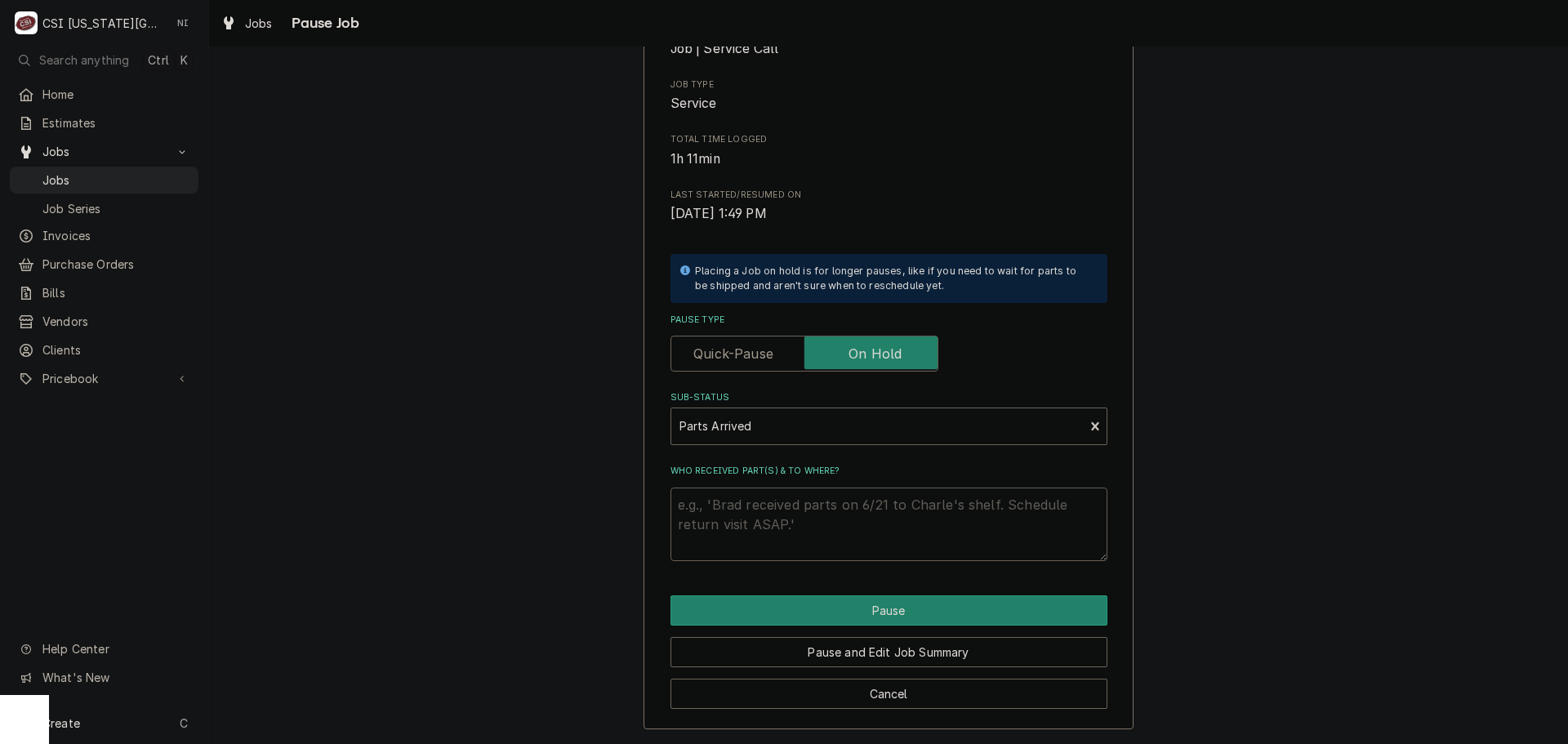
type textarea "x"
type textarea "A"
type textarea "x"
type textarea "Al"
type textarea "x"
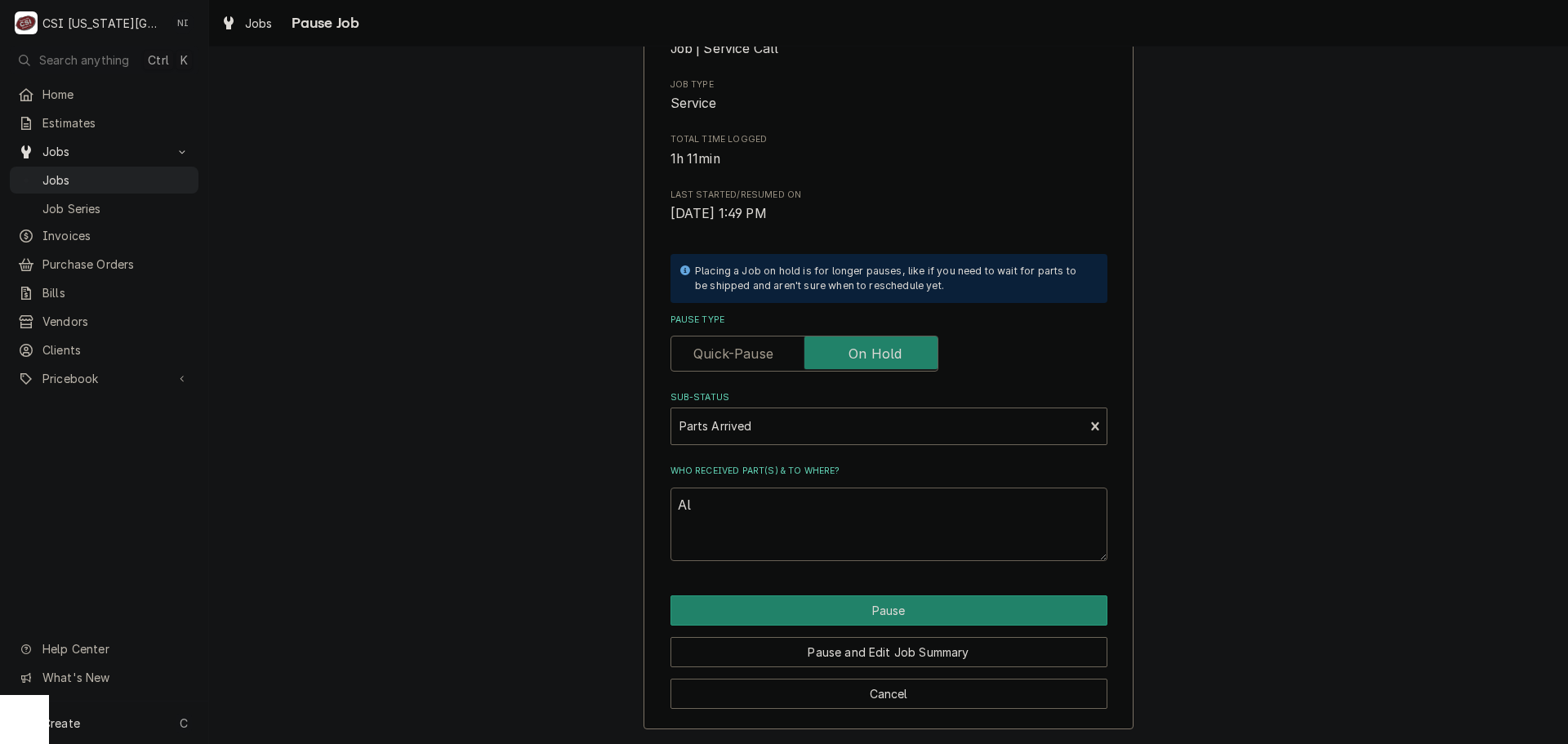
type textarea "All"
type textarea "x"
type textarea "Allo"
type textarea "x"
type textarea "Allo"
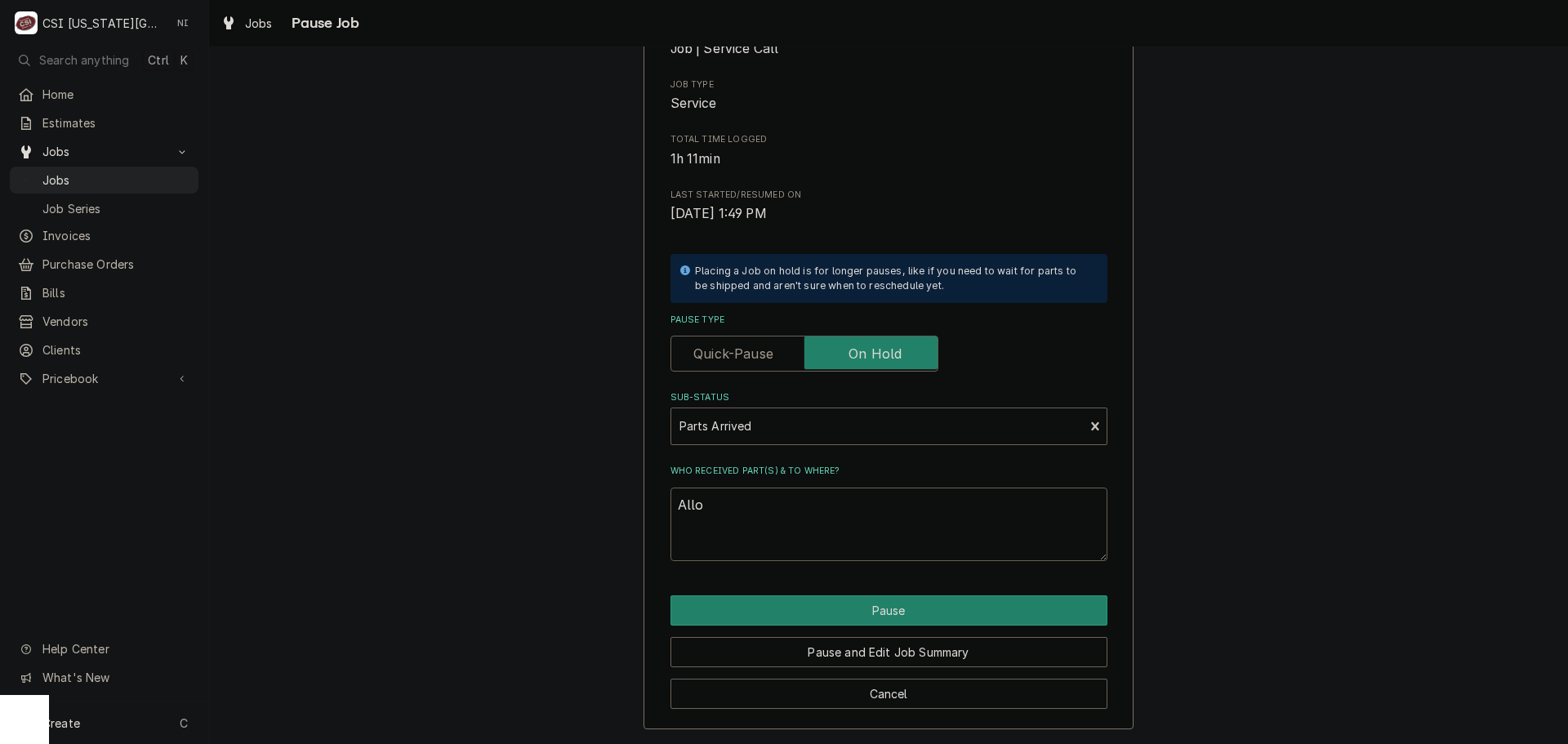
type textarea "x"
type textarea "Allo"
type textarea "x"
type textarea "Allj"
type textarea "x"
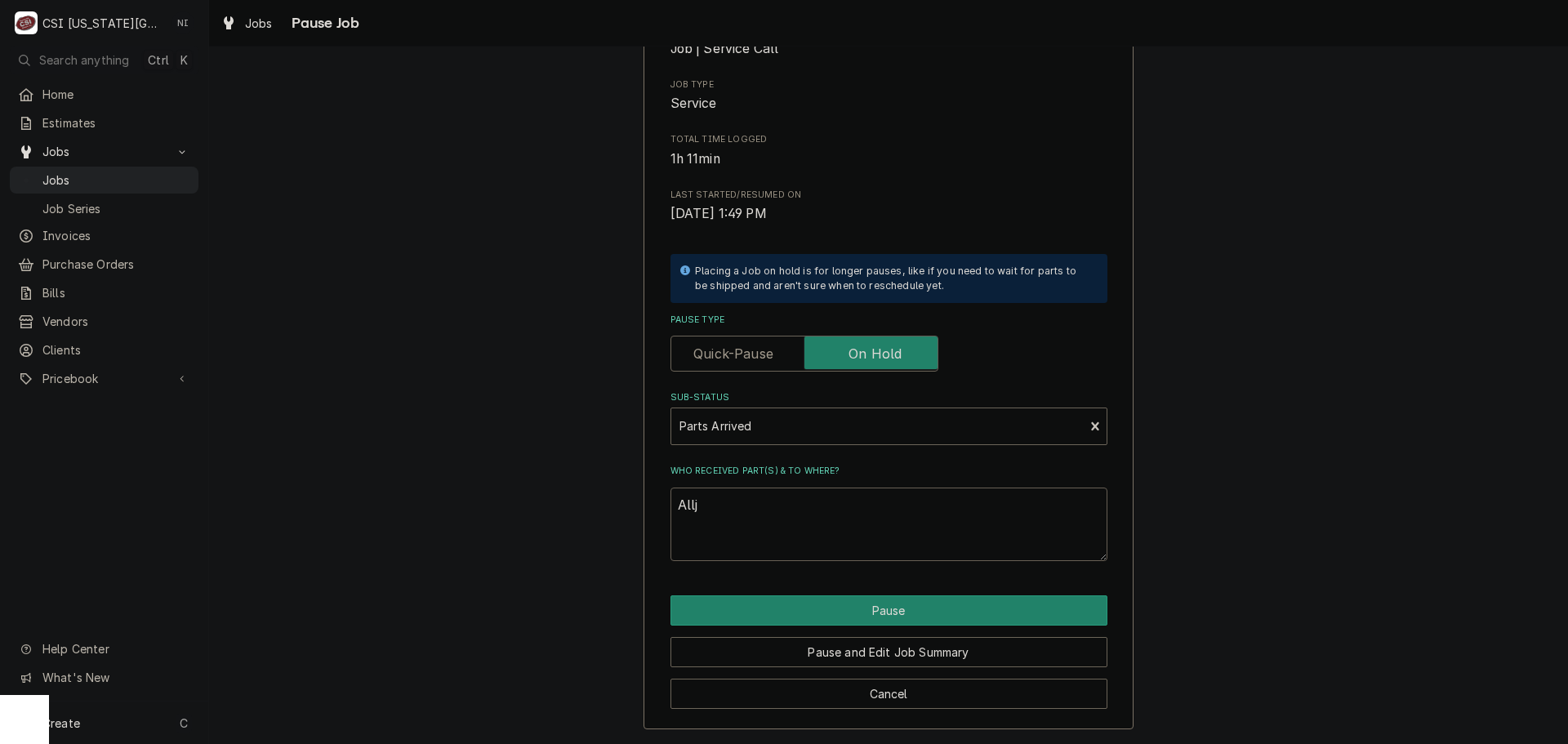
type textarea "Allj"
type textarea "x"
type textarea "Allj"
type textarea "x"
type textarea "All"
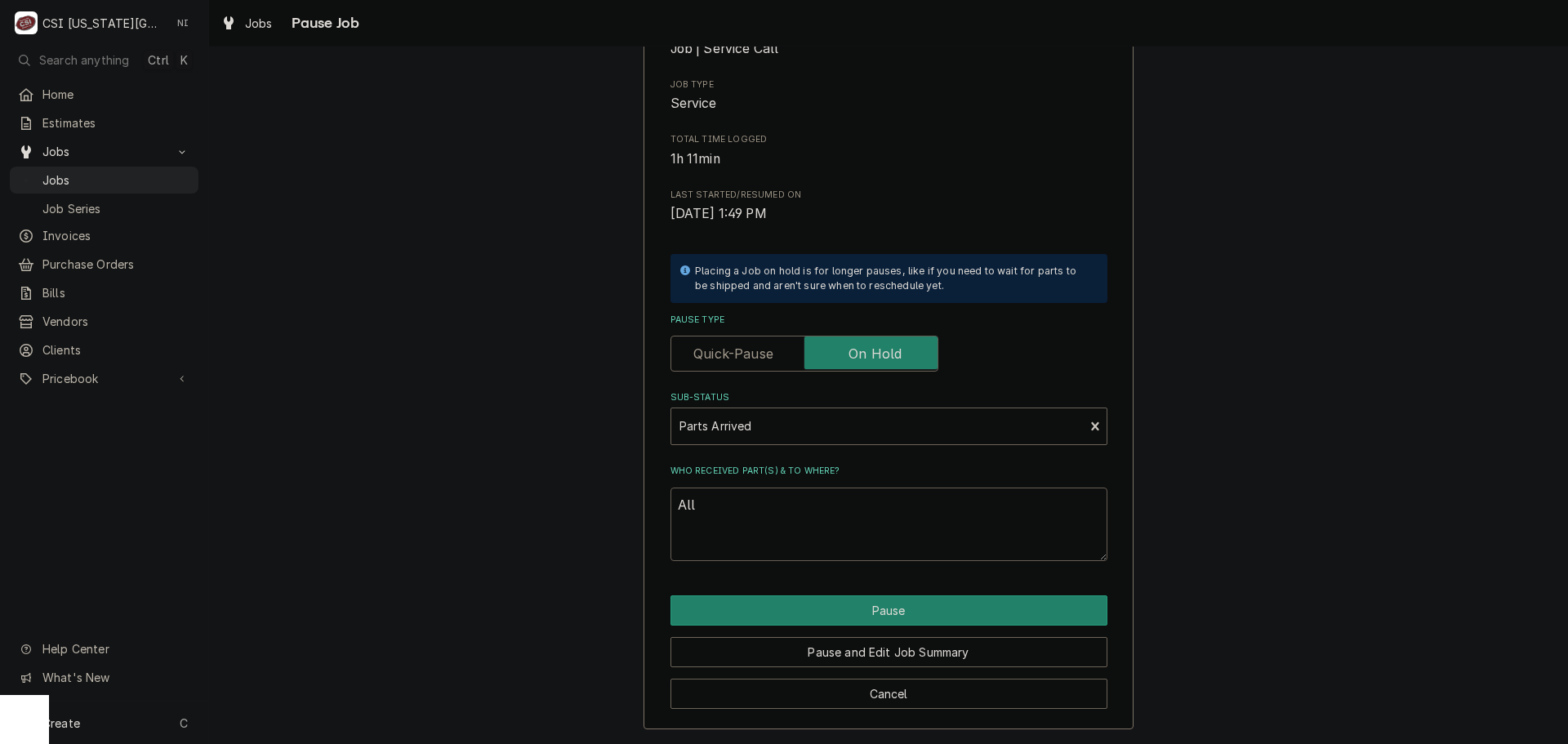
type textarea "x"
type textarea "Allp"
type textarea "x"
type textarea "Allpo"
type textarea "x"
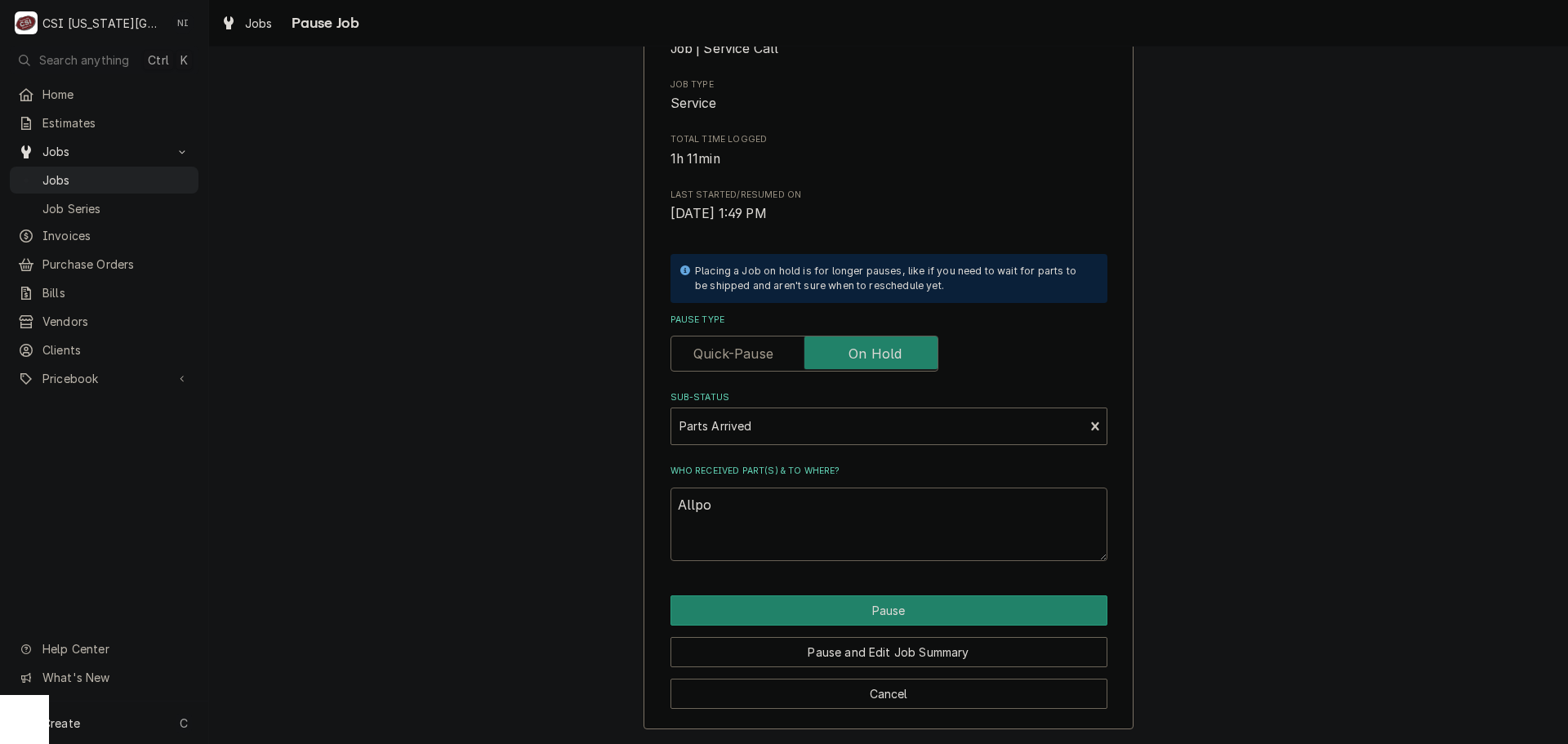
type textarea "Allpoi"
type textarea "x"
type textarea "Allpoin"
type textarea "x"
type textarea "Allpoint"
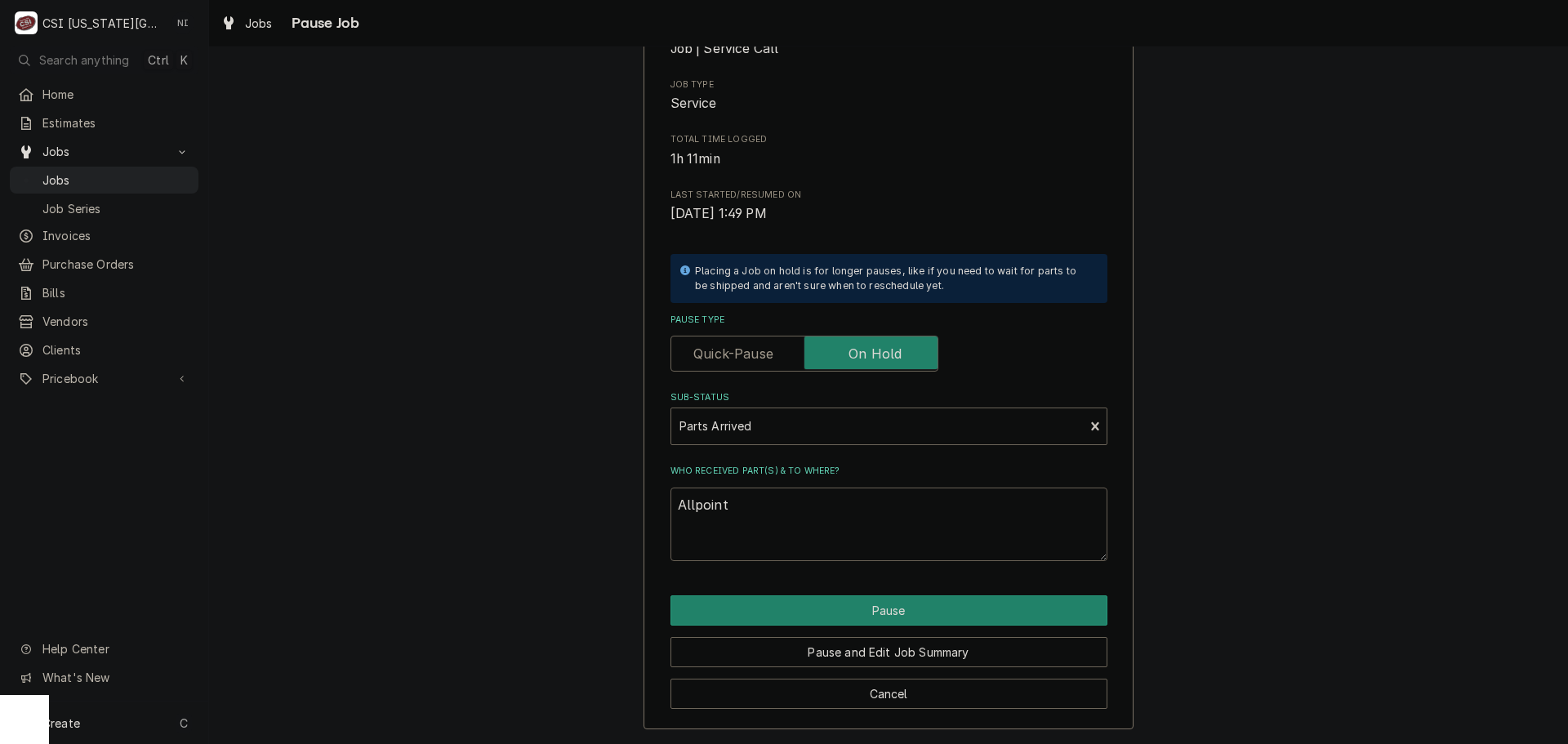
type textarea "x"
type textarea "Allpoints"
type textarea "x"
type textarea "Allpoints"
type textarea "x"
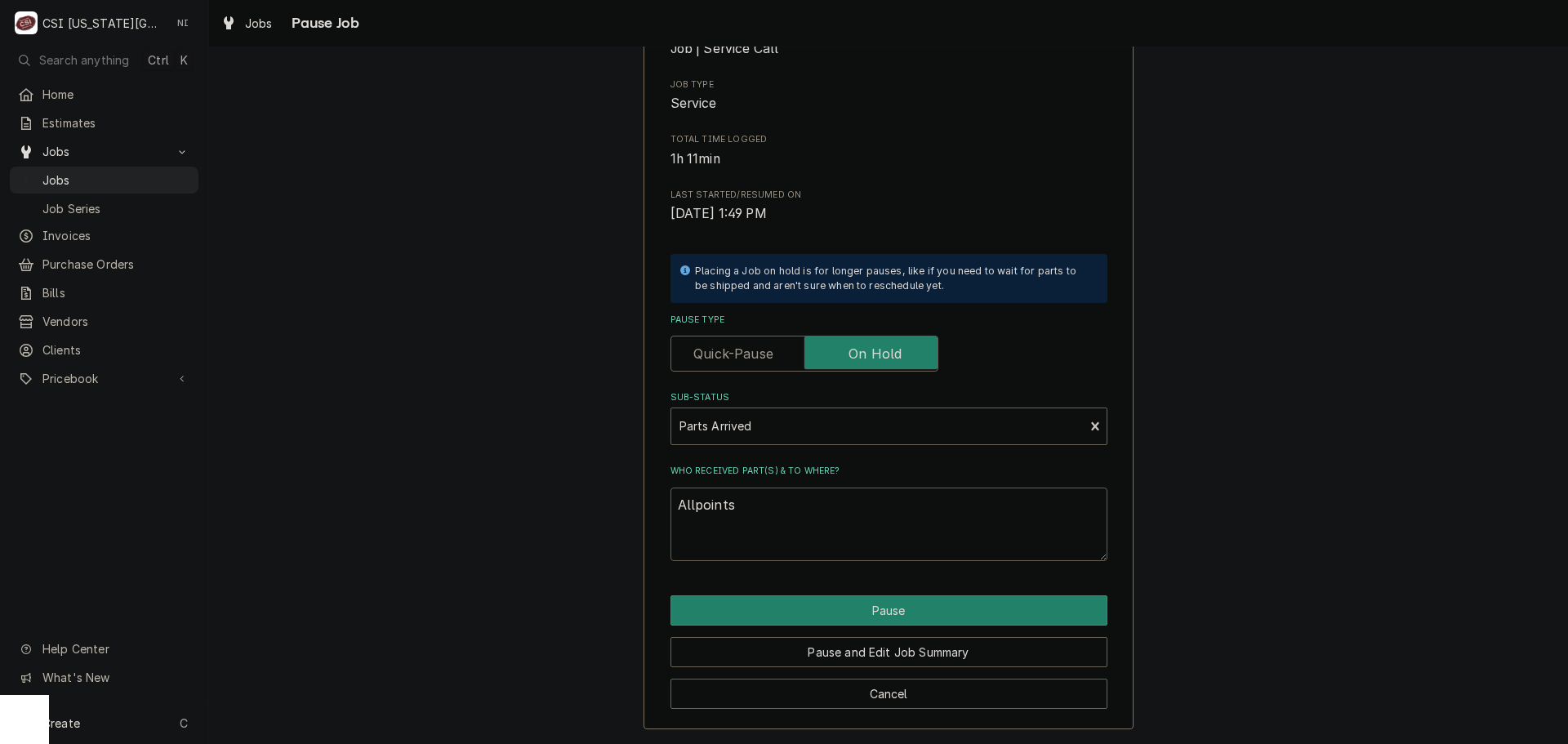
type textarea "Allpoints s"
type textarea "x"
type textarea "Allpoints sw"
type textarea "x"
type textarea "Allpoints swe"
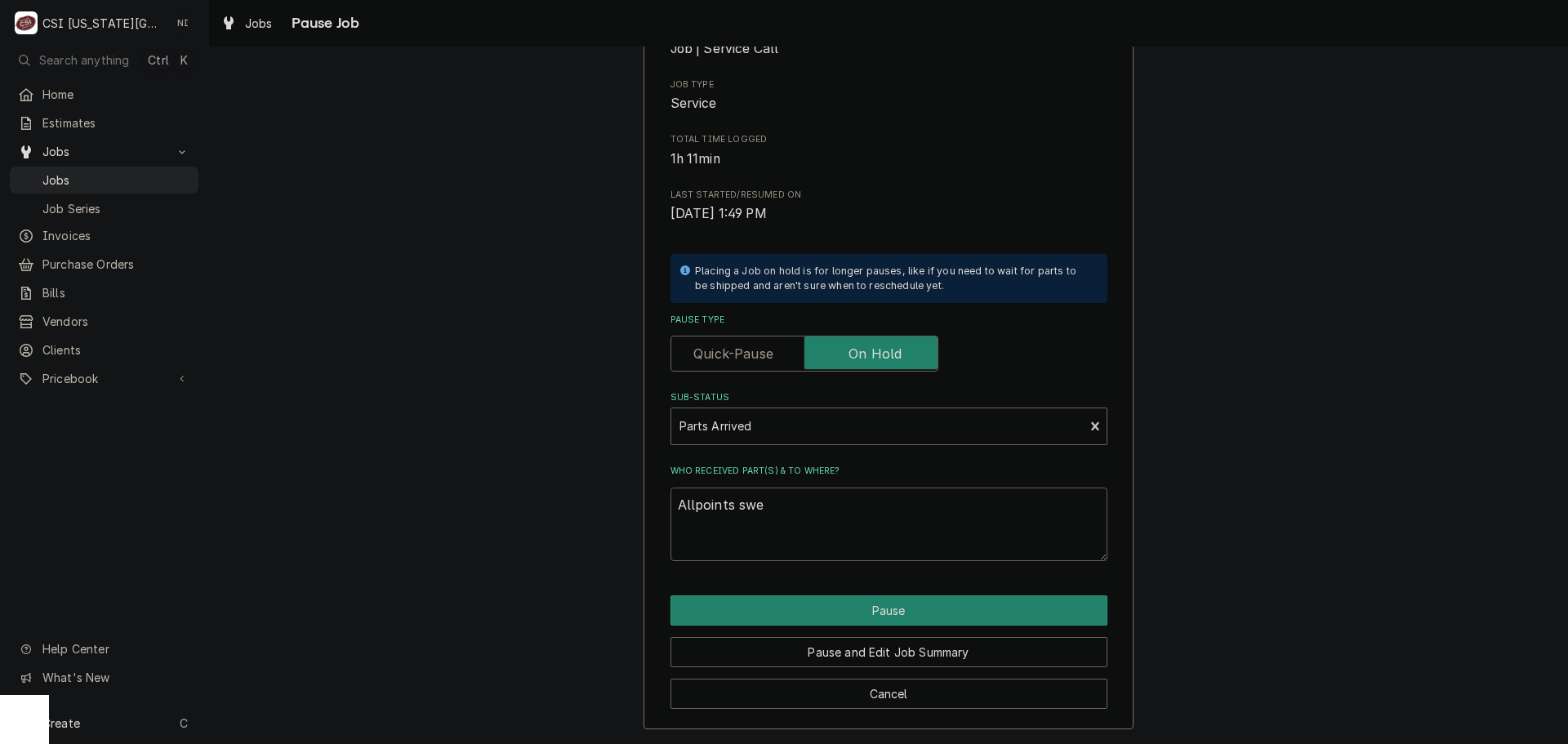
type textarea "x"
type textarea "Allpoints sw"
type textarea "x"
type textarea "Allpoints swi"
type textarea "x"
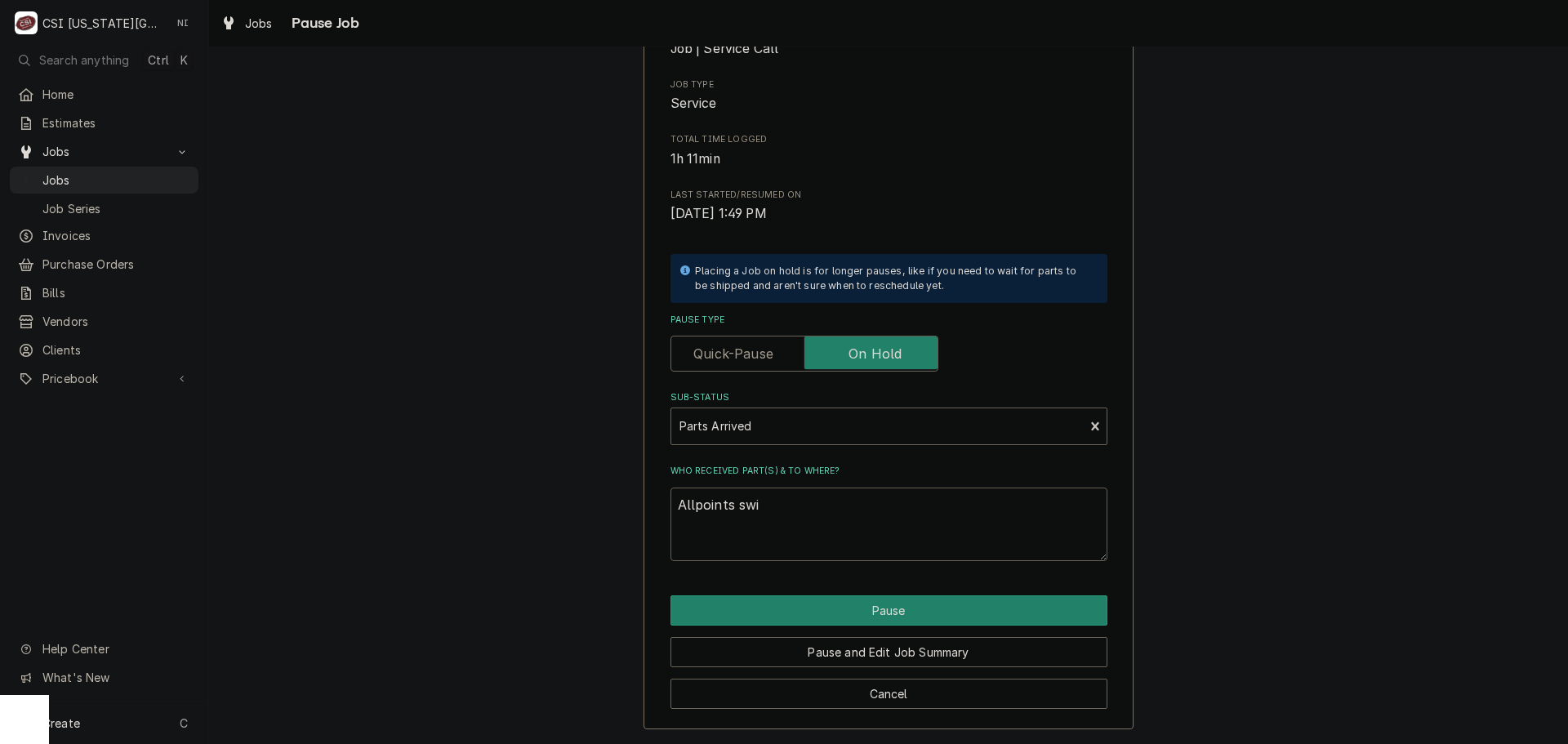
type textarea "Allpoints swit"
type textarea "x"
type textarea "Allpoints switc"
type textarea "x"
type textarea "Allpoints switch"
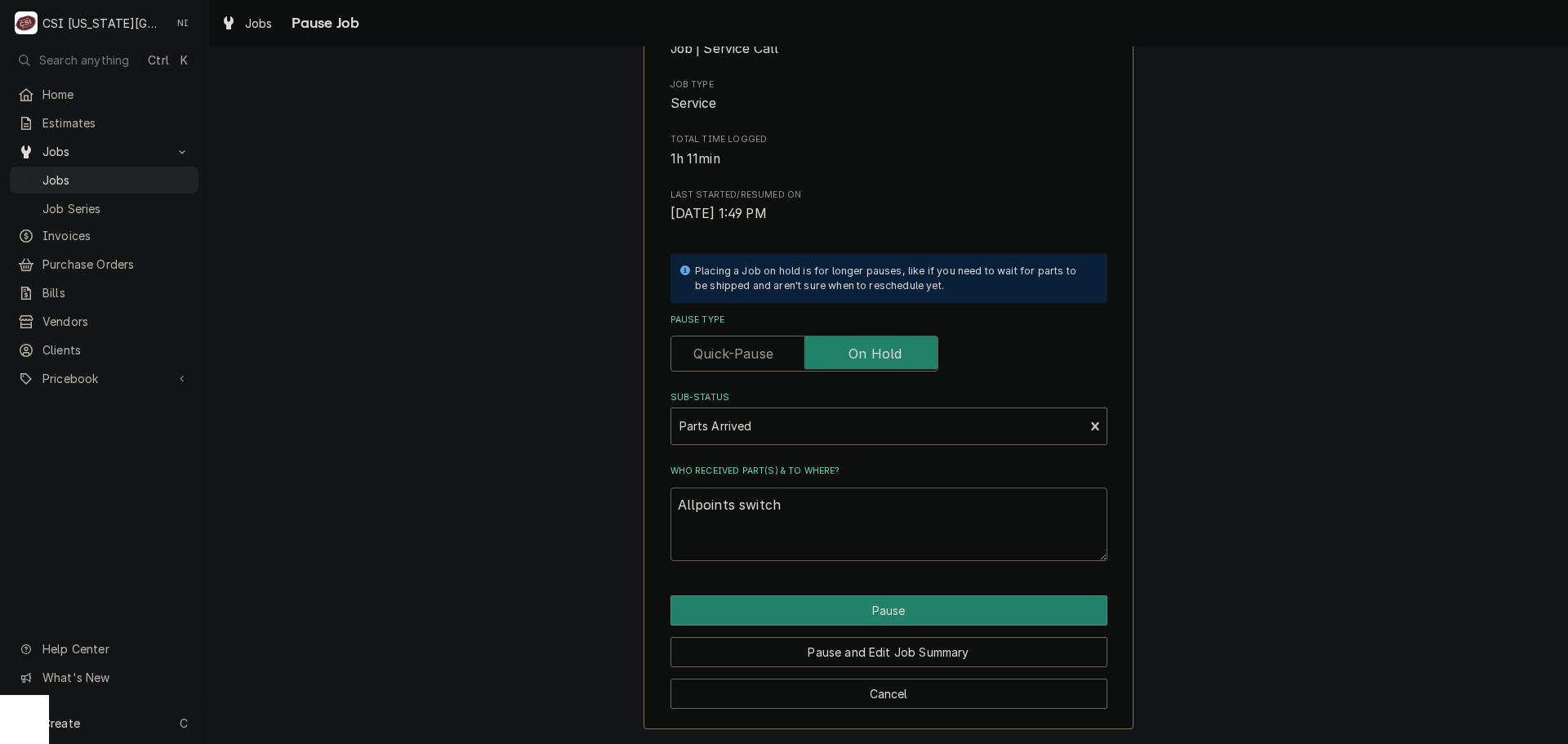
type textarea "x"
type textarea "Allpoints switch"
type textarea "x"
type textarea "Allpoints switch p"
type textarea "x"
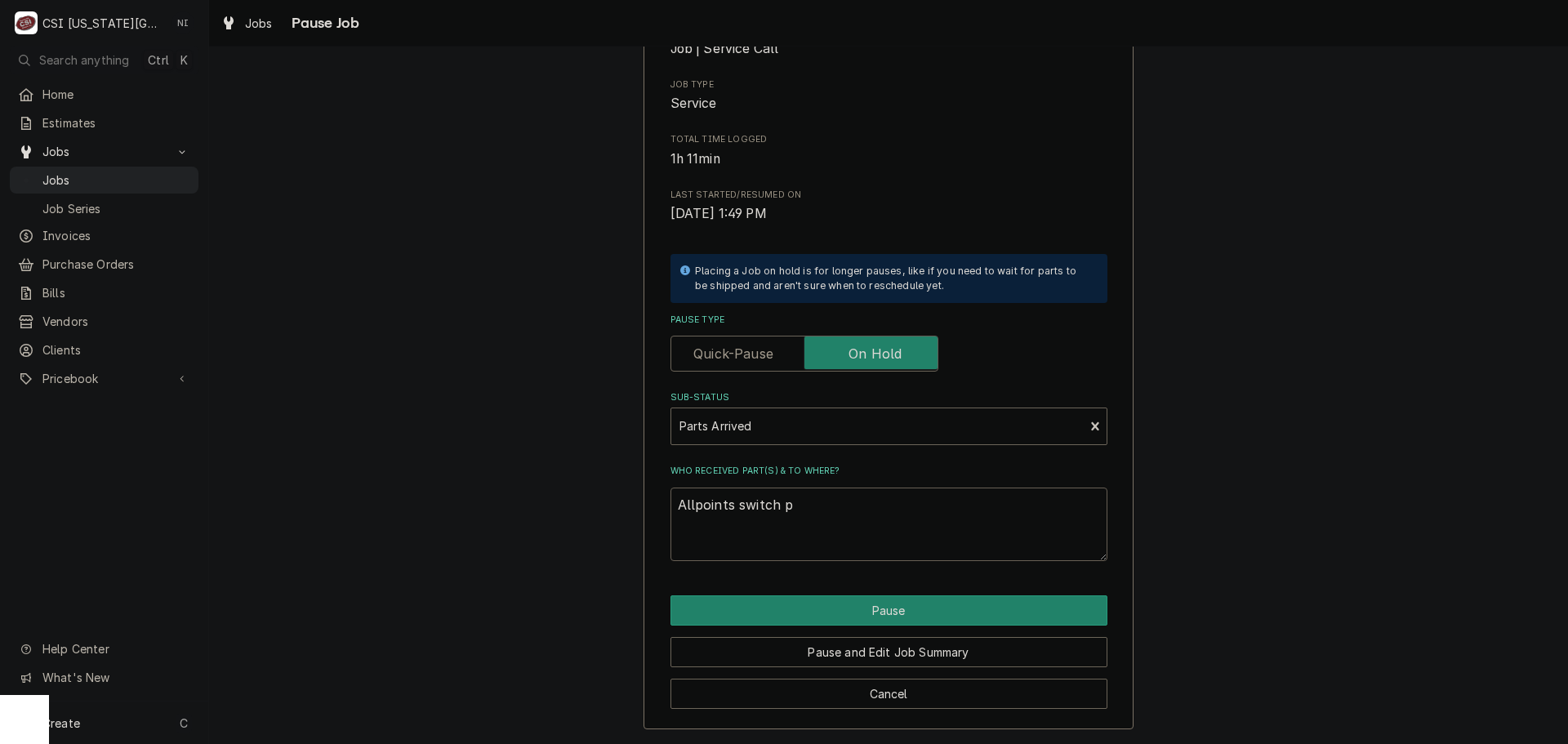
type textarea "Allpoints switch pu"
type textarea "x"
type textarea "Allpoints switch pul"
type textarea "x"
type textarea "Allpoints switch pulle"
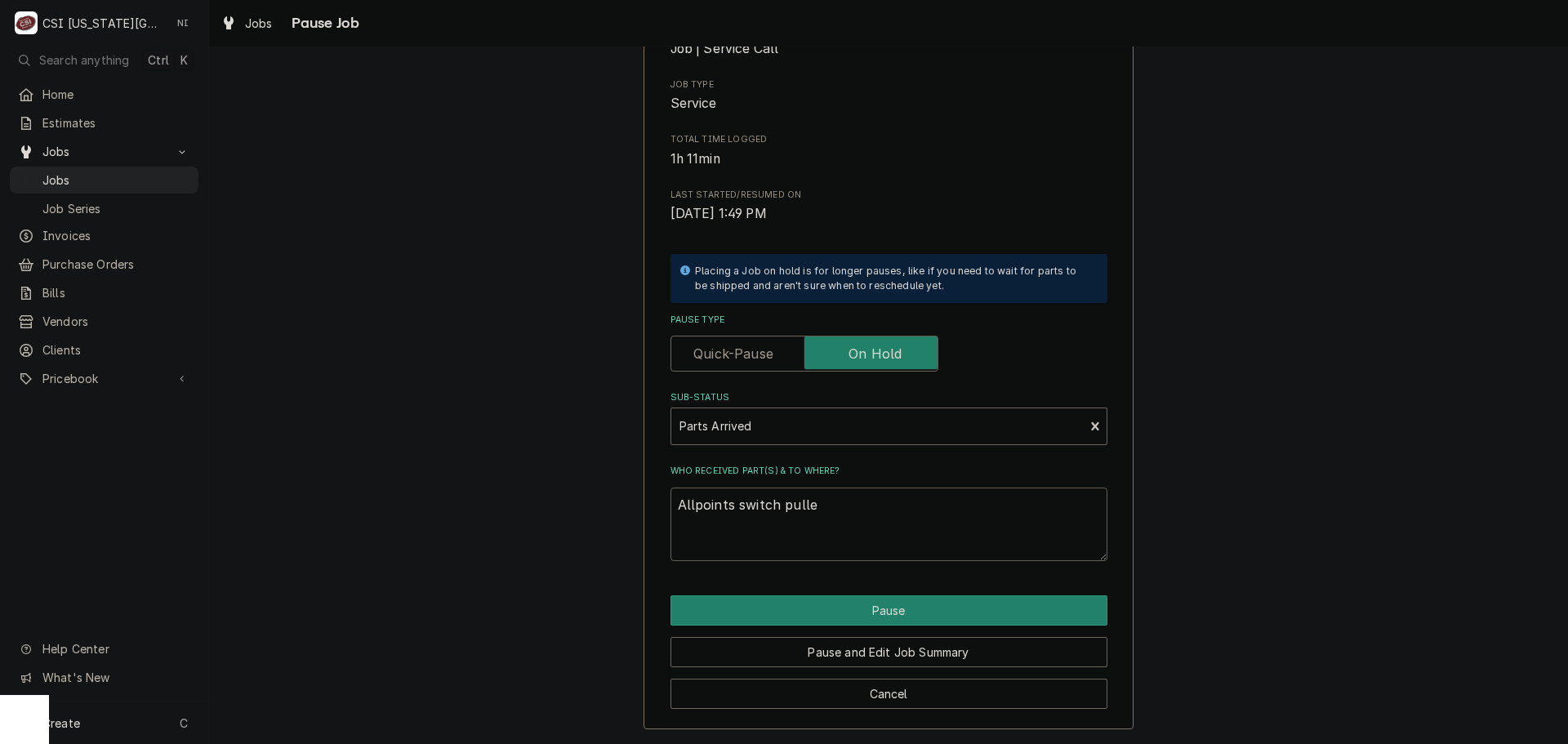
type textarea "x"
type textarea "Allpoints switch pulled"
type textarea "x"
type textarea "Allpoints switch pulled"
type textarea "x"
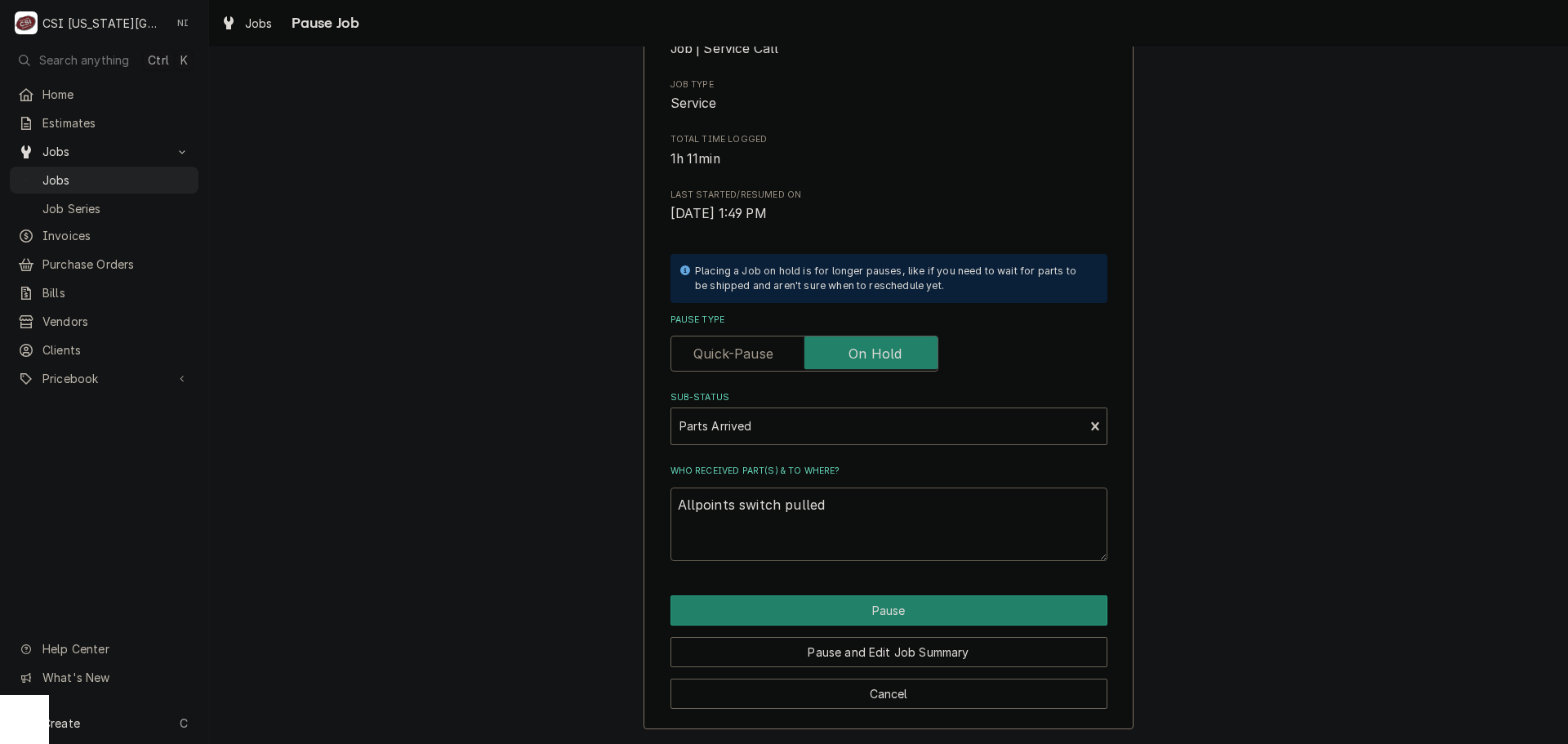
type textarea "Allpoints switch pulled f"
type textarea "x"
type textarea "Allpoints switch pulled fr"
type textarea "x"
type textarea "Allpoints switch pulled fro"
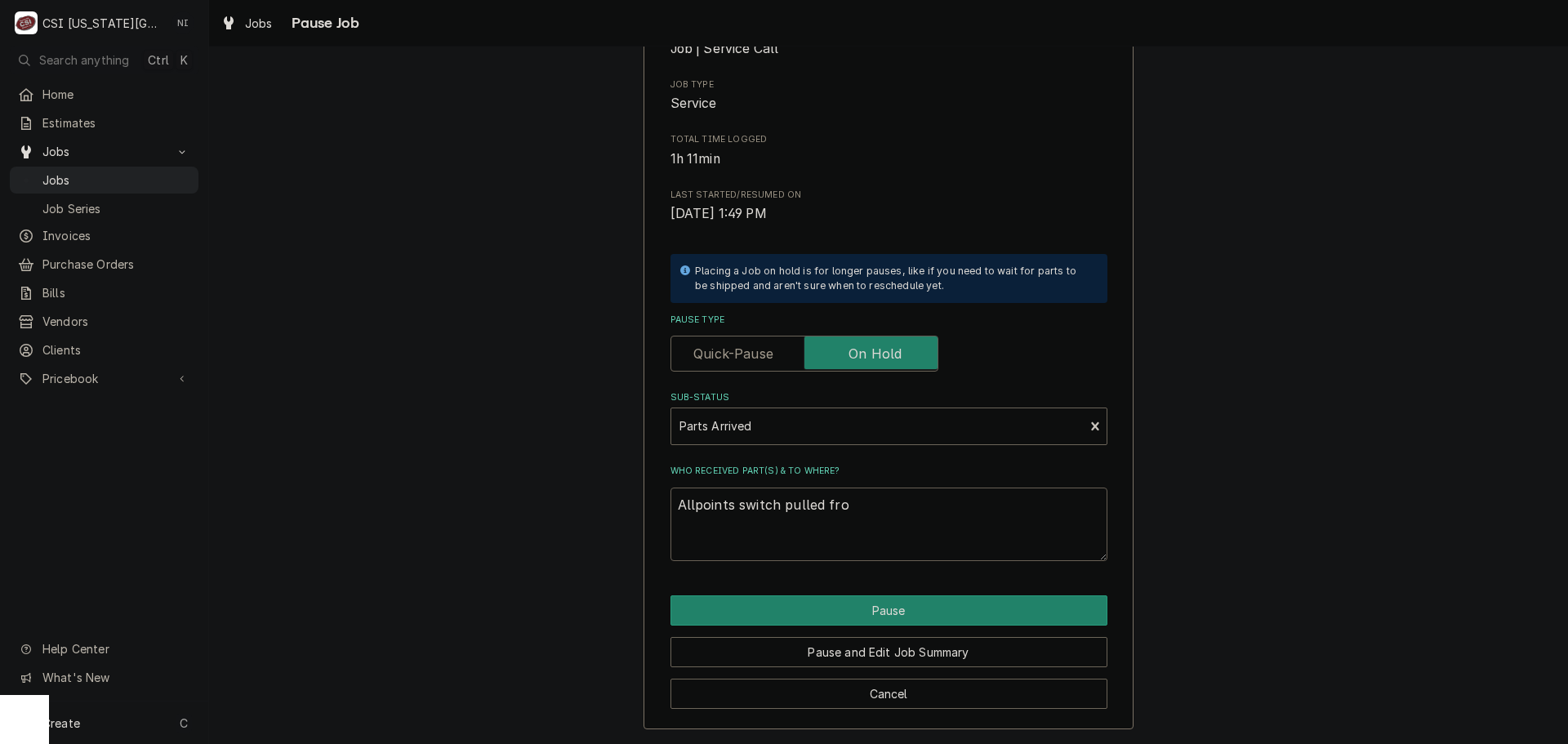
type textarea "x"
type textarea "Allpoints switch pulled from"
type textarea "x"
type textarea "Allpoints switch pulled from"
type textarea "x"
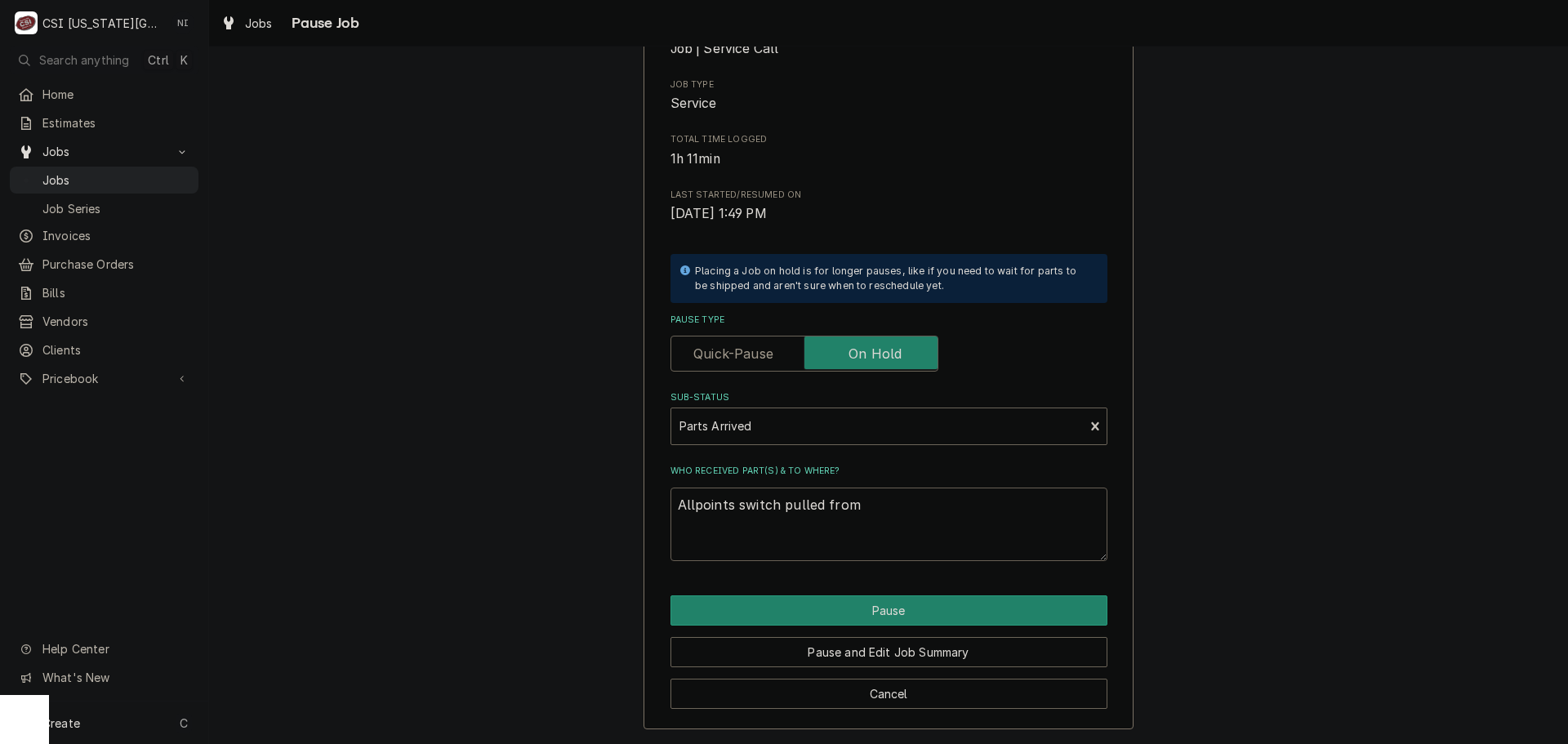
type textarea "Allpoints switch pulled from s"
type textarea "x"
type textarea "Allpoints switch pulled from st"
type textarea "x"
type textarea "Allpoints switch pulled from sto"
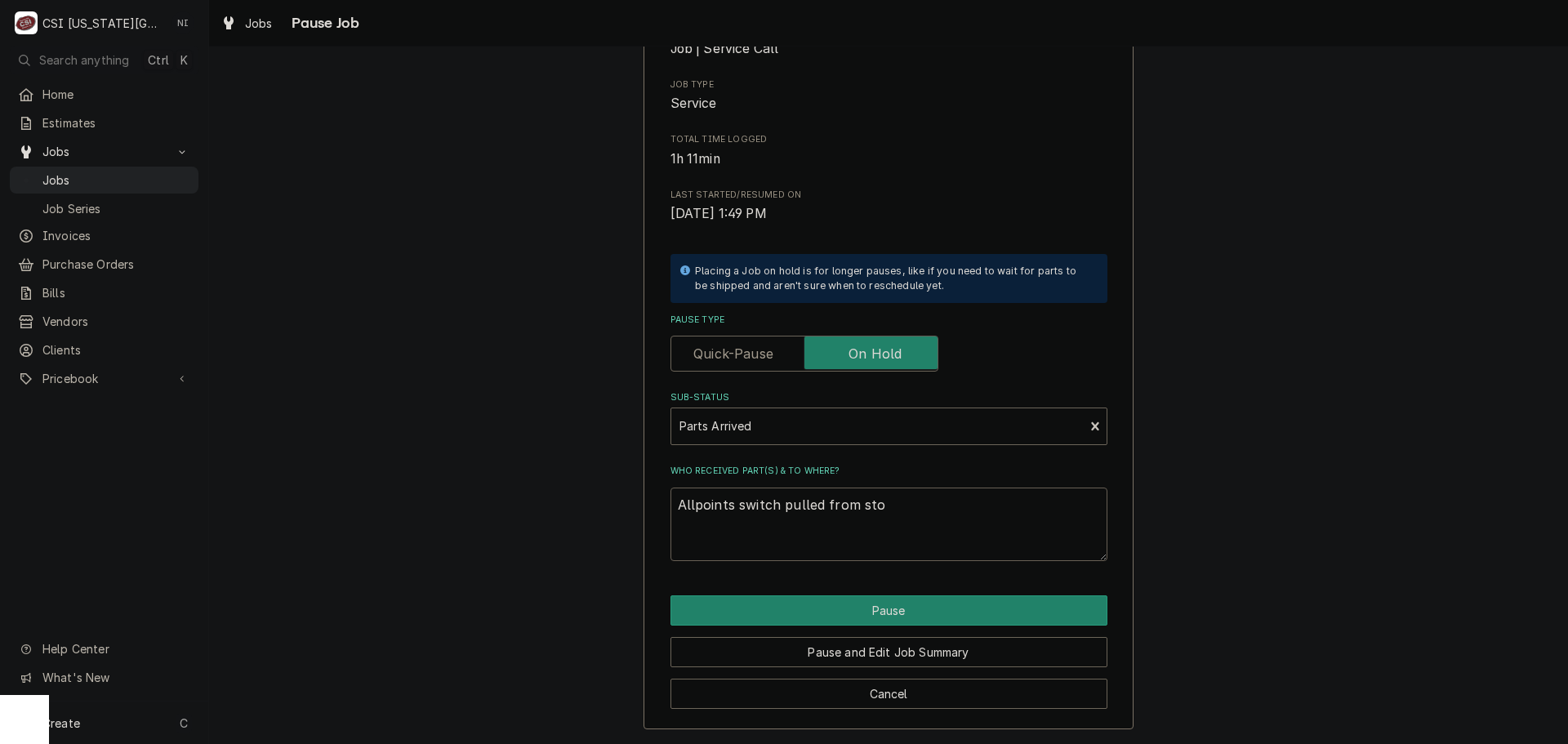
type textarea "x"
type textarea "Allpoints switch pulled from stoc"
type textarea "x"
type textarea "Allpoints switch pulled from stock"
type textarea "x"
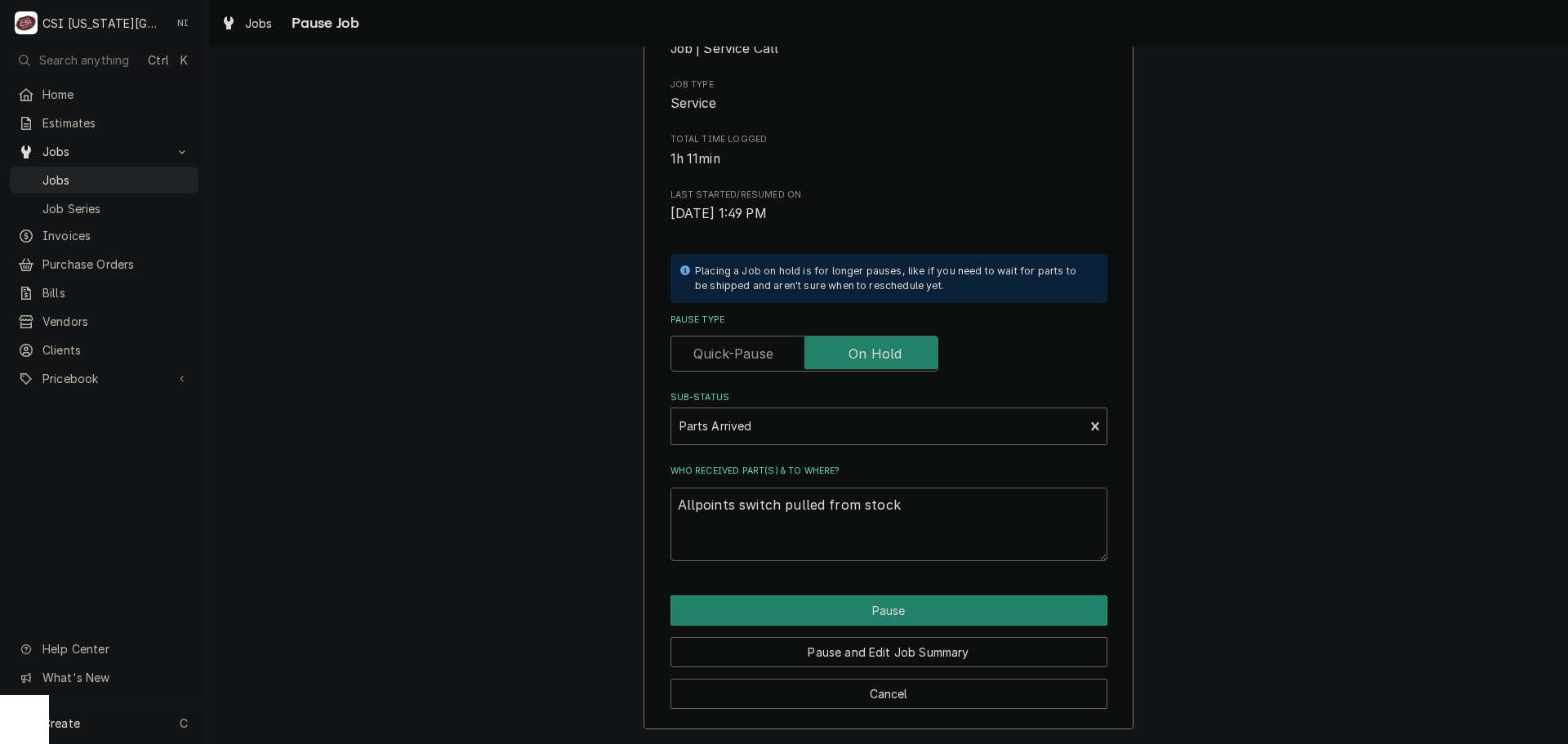
type textarea "Allpoints switch pulled from stock."
type textarea "x"
type textarea "Allpoints switch pulled from stock."
type textarea "x"
type textarea "Allpoints switch pulled from stock. O"
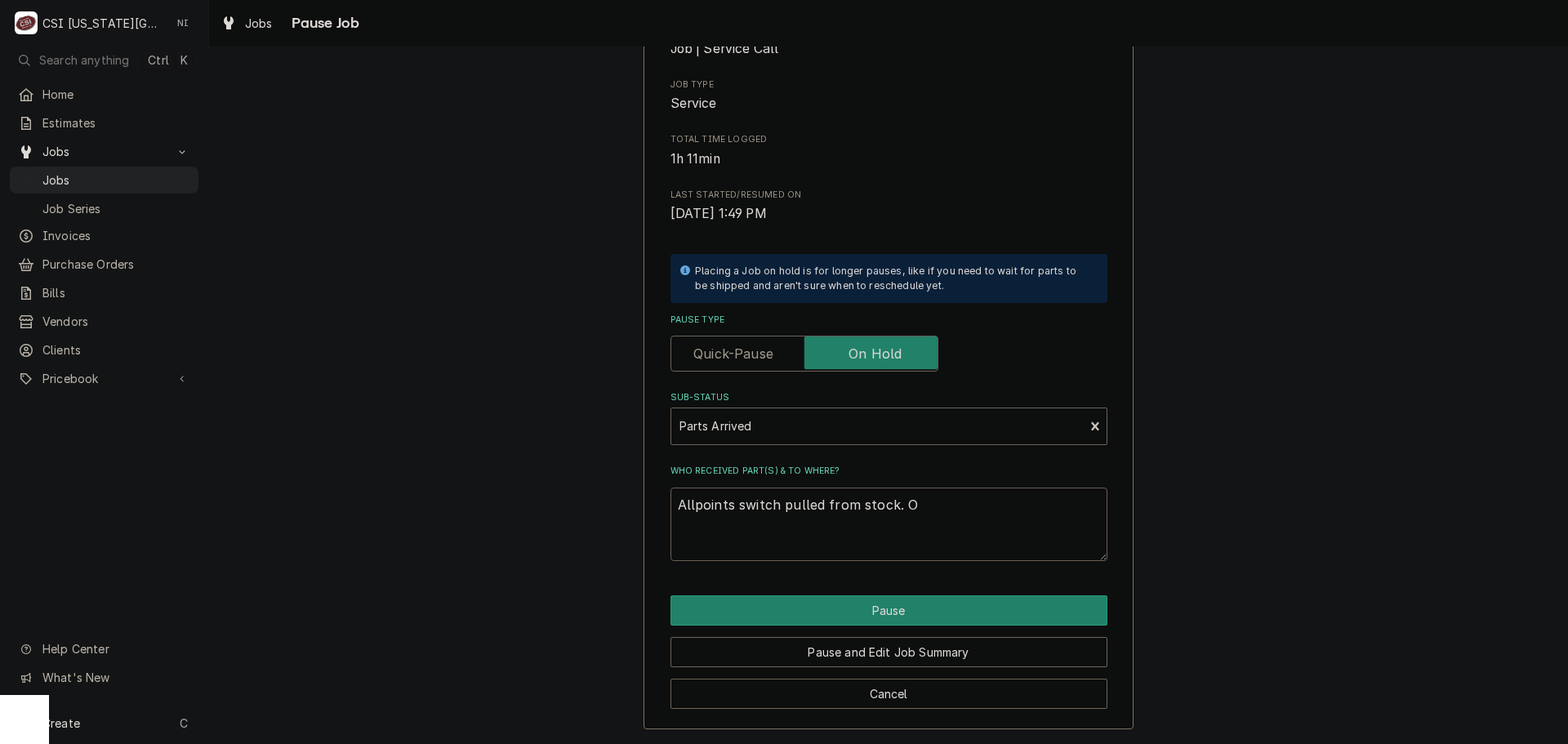
type textarea "x"
type textarea "Allpoints switch pulled from stock. On"
type textarea "x"
type textarea "Allpoints switch pulled from stock. On"
type textarea "x"
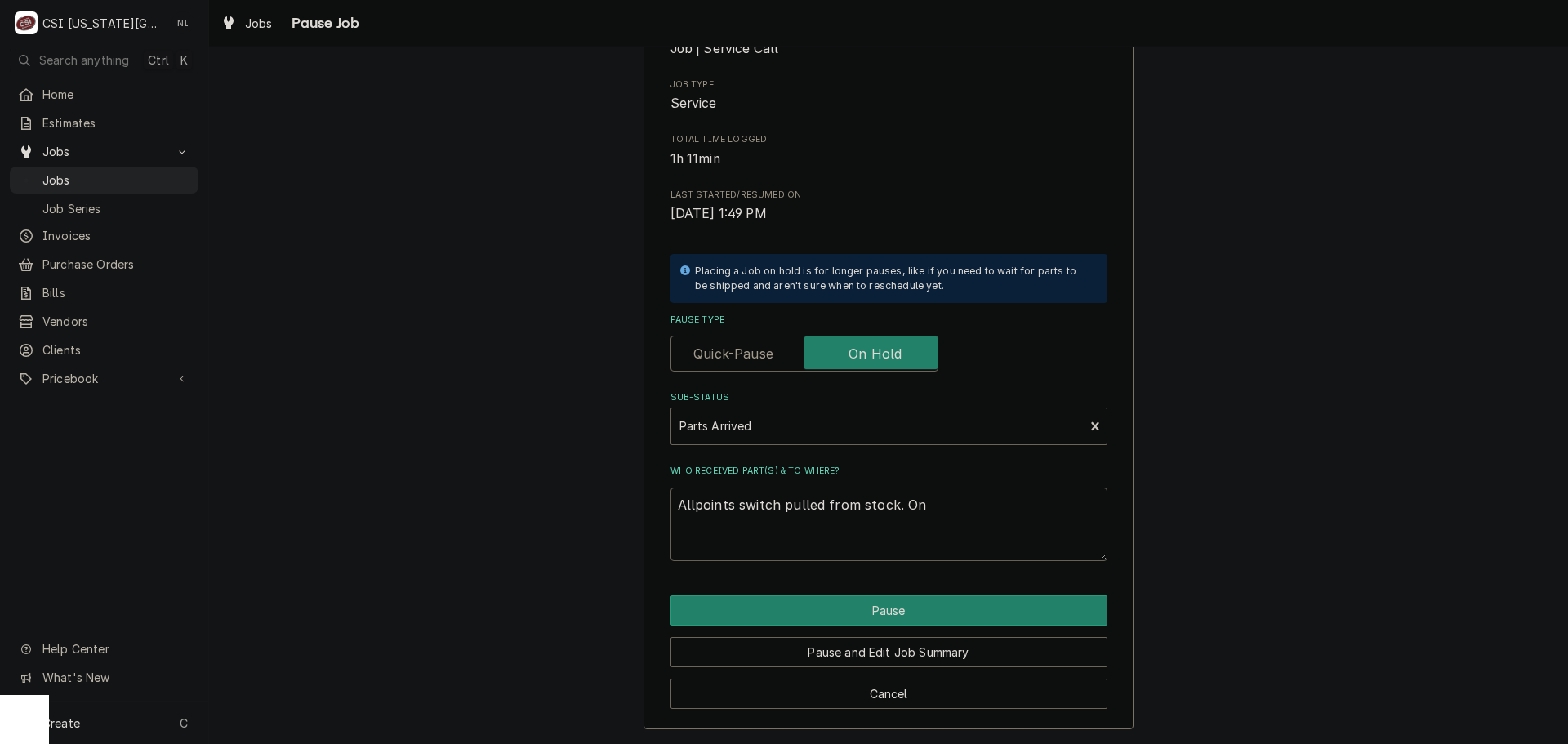
type textarea "Allpoints switch pulled from stock. On w"
type textarea "x"
type textarea "Allpoints switch pulled from stock. On wi"
type textarea "x"
type textarea "Allpoints switch pulled from stock. On wil"
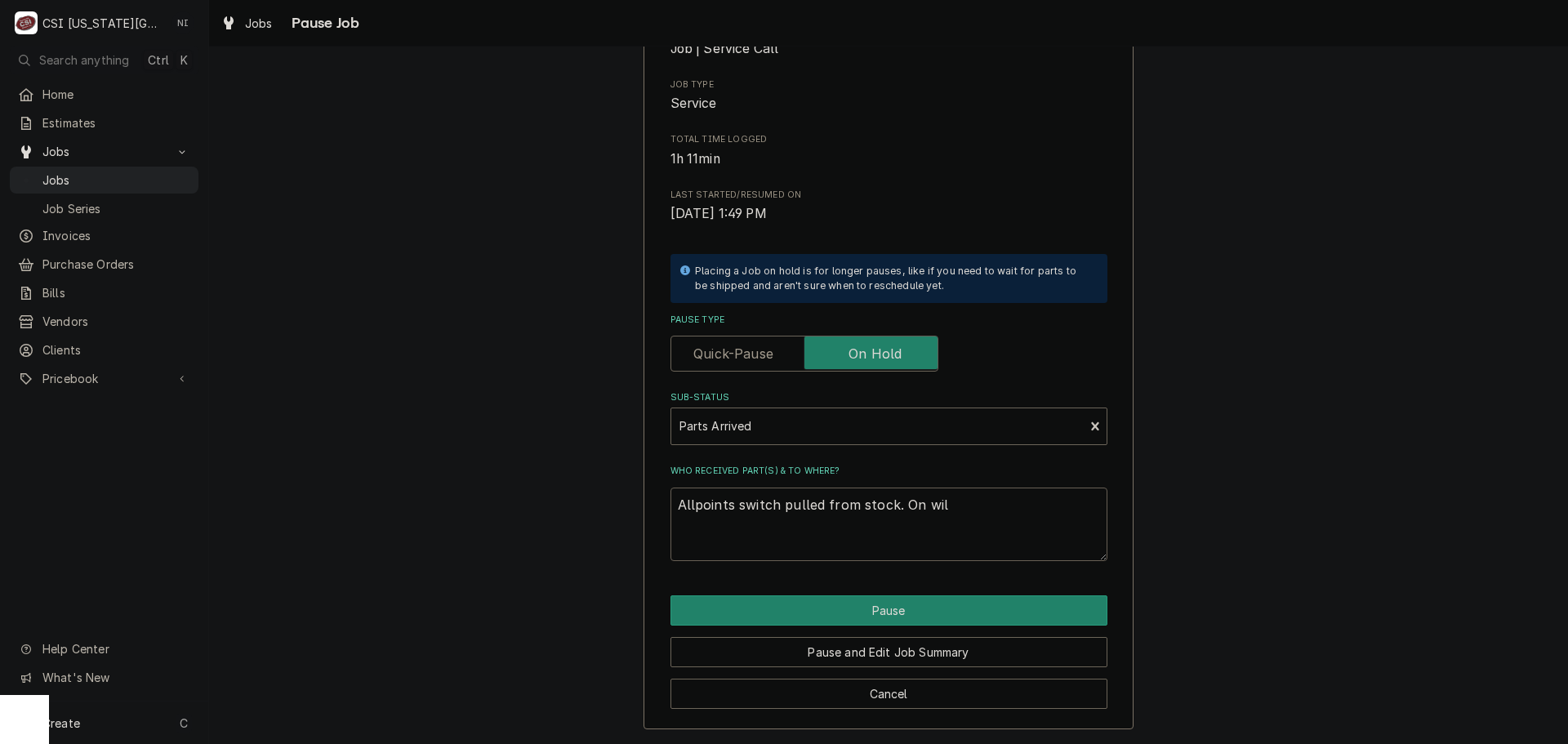
type textarea "x"
type textarea "Allpoints switch pulled from stock. On wils"
type textarea "x"
type textarea "Allpoints switch pulled from stock. On wilso"
type textarea "x"
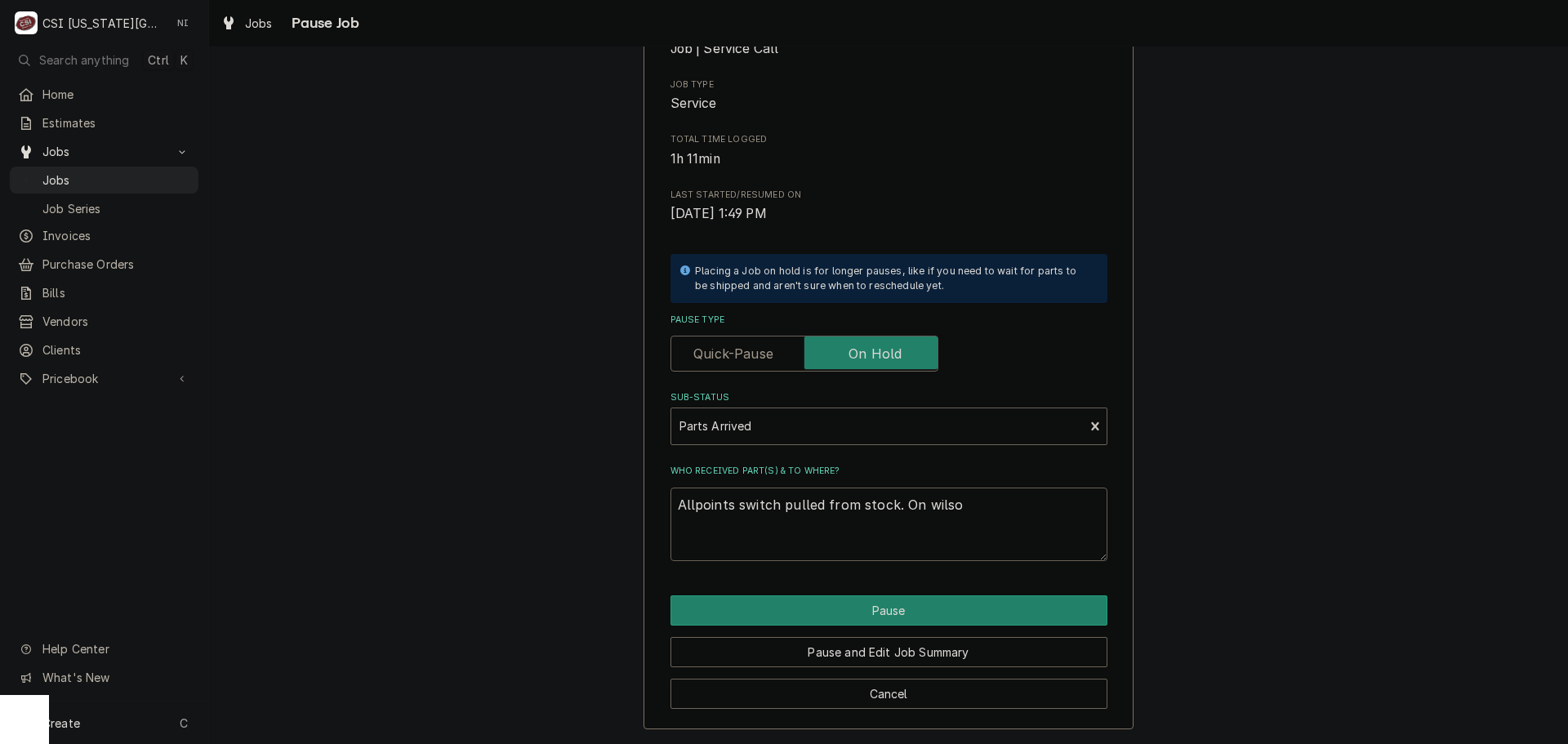
type textarea "Allpoints switch pulled from stock. On wilson"
type textarea "x"
type textarea "Allpoints switch pulled from stock. On wilson"
type textarea "x"
type textarea "Allpoints switch pulled from stock. On wilson s"
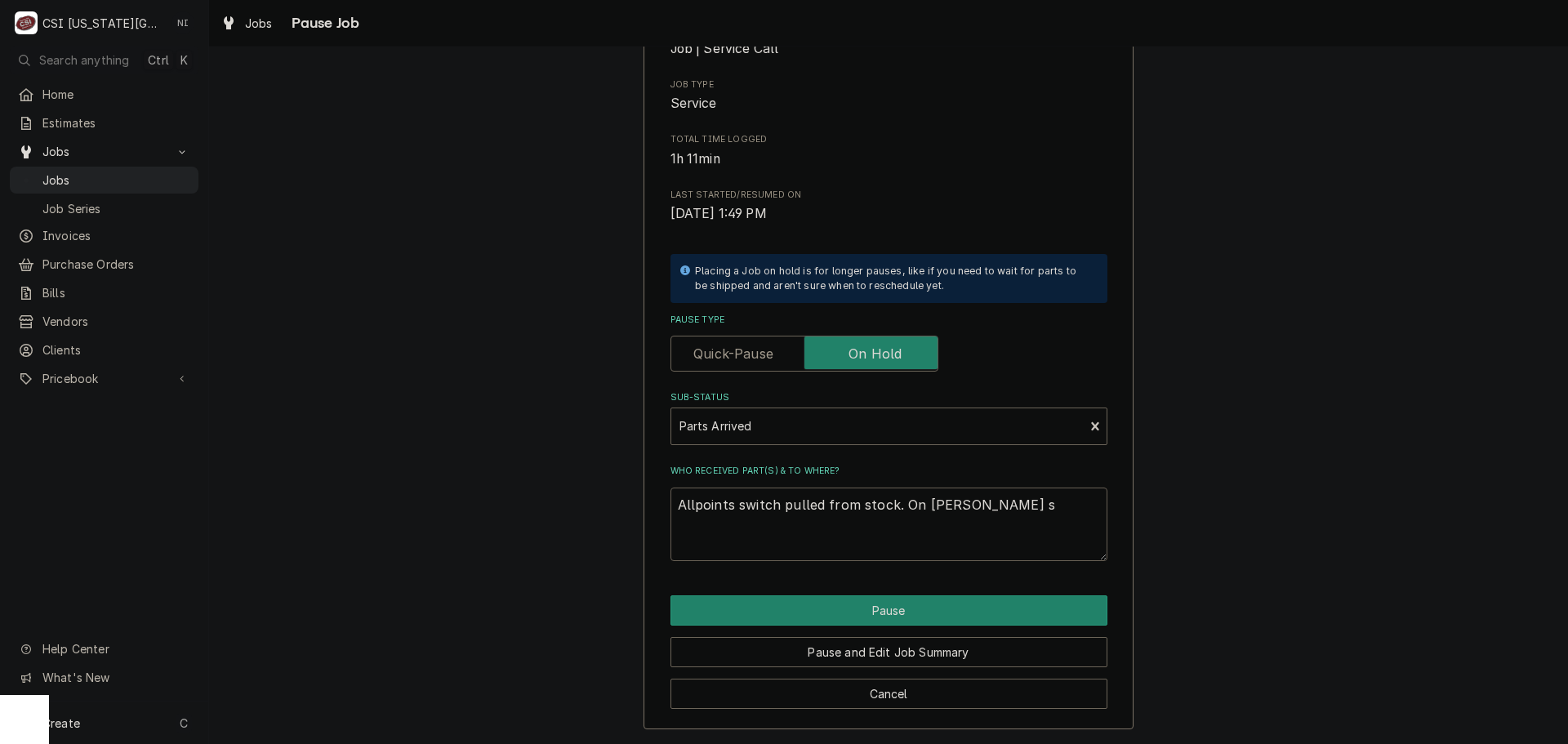
type textarea "x"
type textarea "Allpoints switch pulled from stock. On wilson sh"
type textarea "x"
type textarea "Allpoints switch pulled from stock. On wilson she"
type textarea "x"
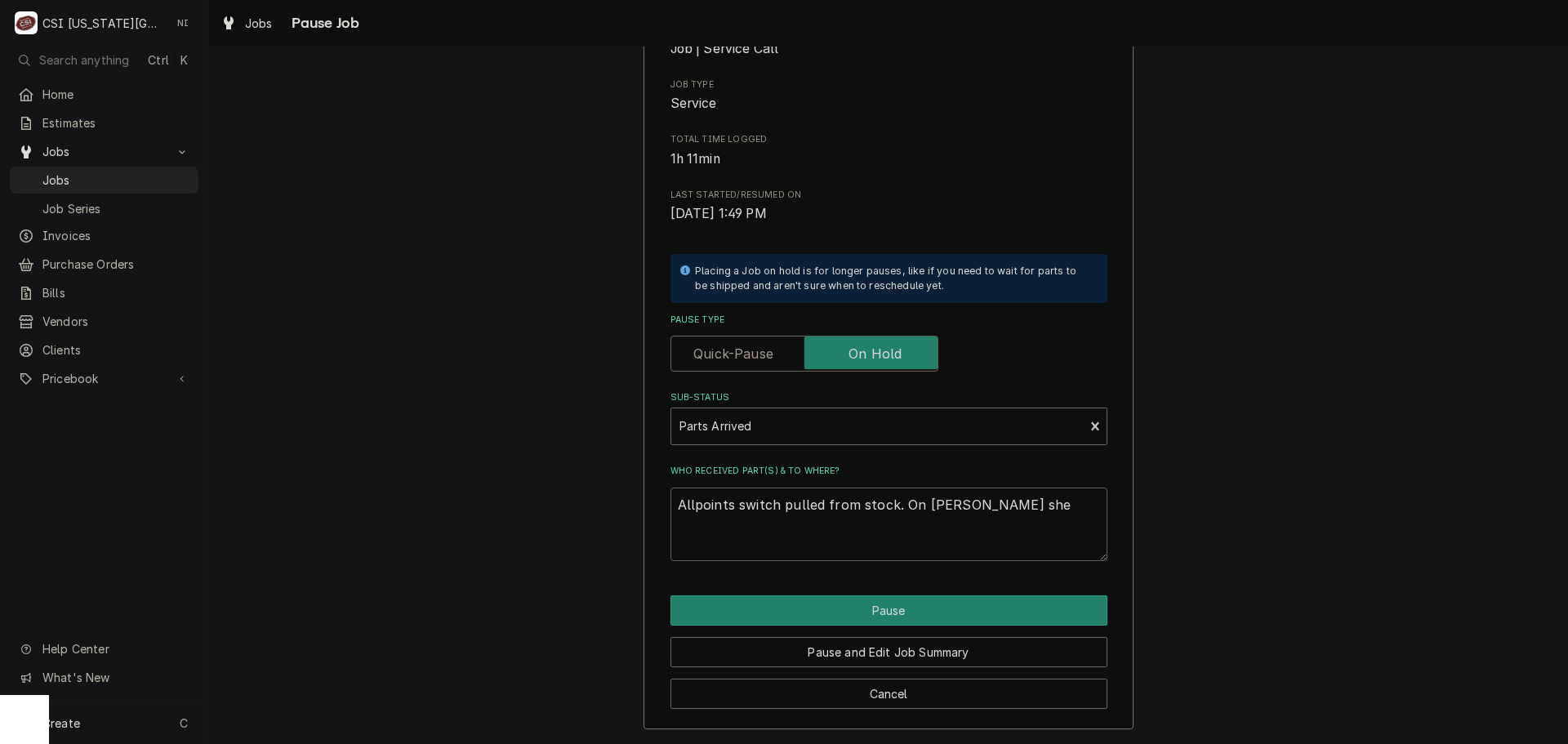
type textarea "Allpoints switch pulled from stock. On wilson shel"
type textarea "x"
type textarea "Allpoints switch pulled from stock. On wilson shelf"
click at [942, 614] on button "Pause" at bounding box center [889, 611] width 437 height 30
type textarea "x"
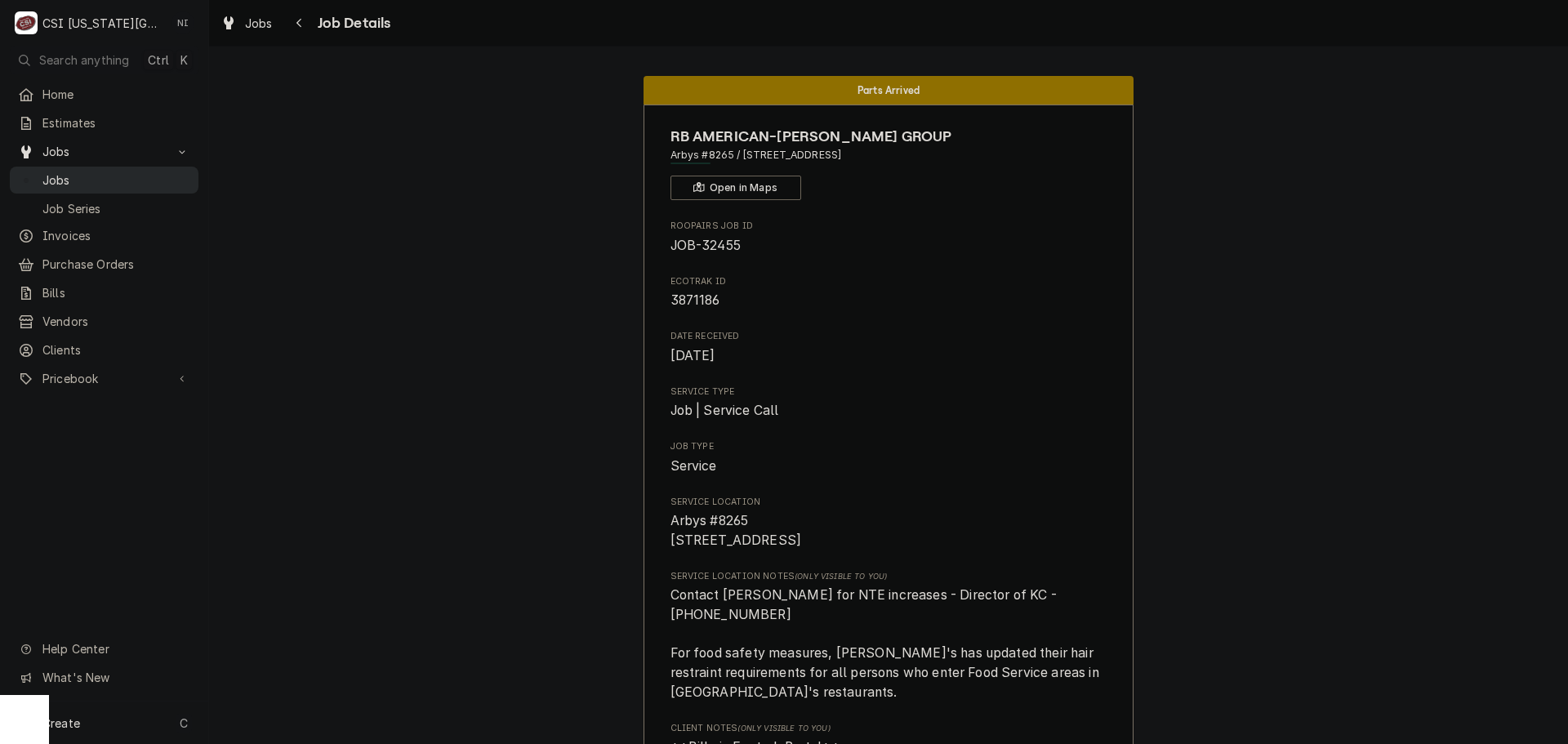
click at [114, 179] on span "Jobs" at bounding box center [116, 180] width 148 height 17
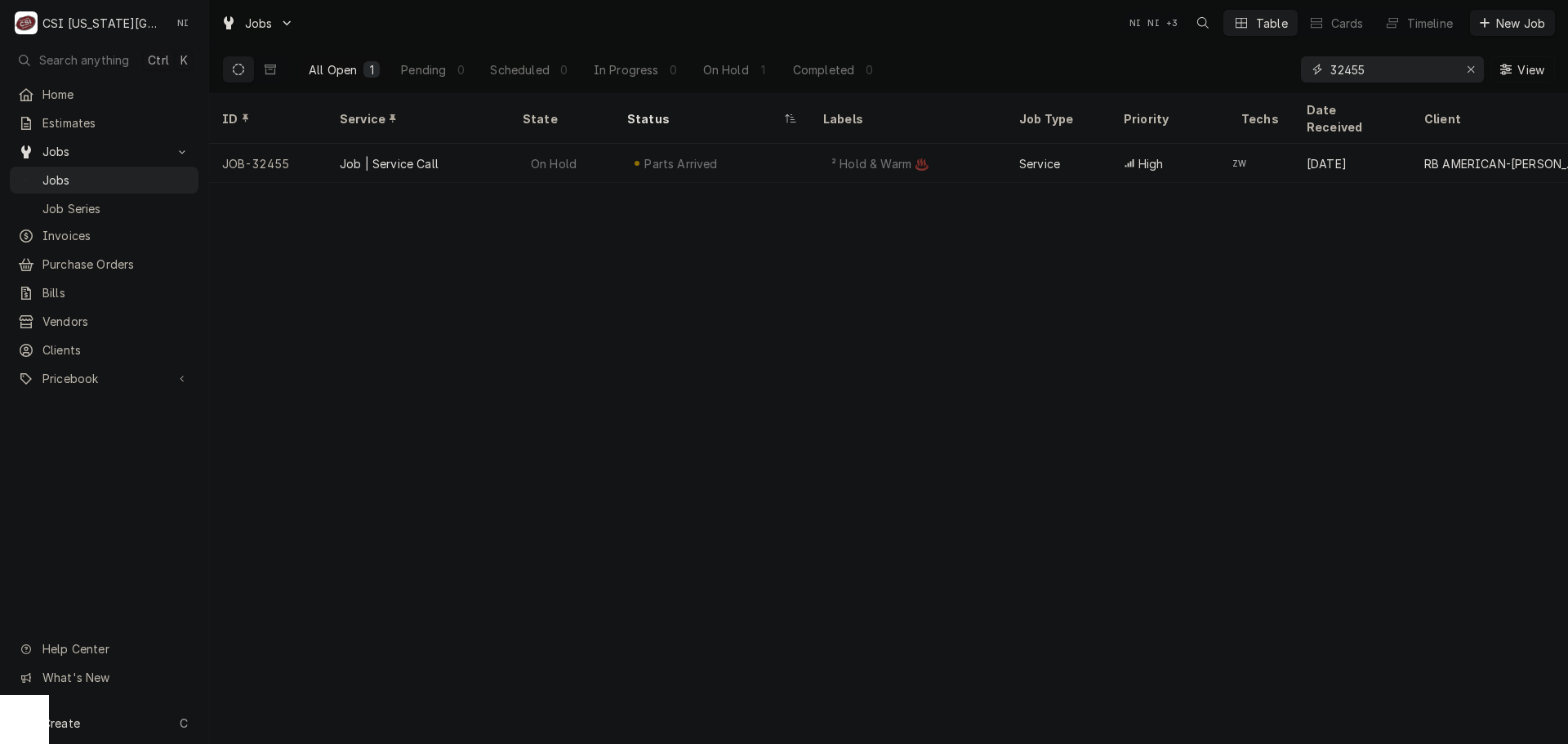
drag, startPoint x: 1388, startPoint y: 65, endPoint x: 1030, endPoint y: 68, distance: 358.0
click at [1051, 73] on div "All Open 1 Pending 0 Scheduled 0 In Progress 0 On Hold 1 Completed 0 32455 View" at bounding box center [888, 70] width 1333 height 46
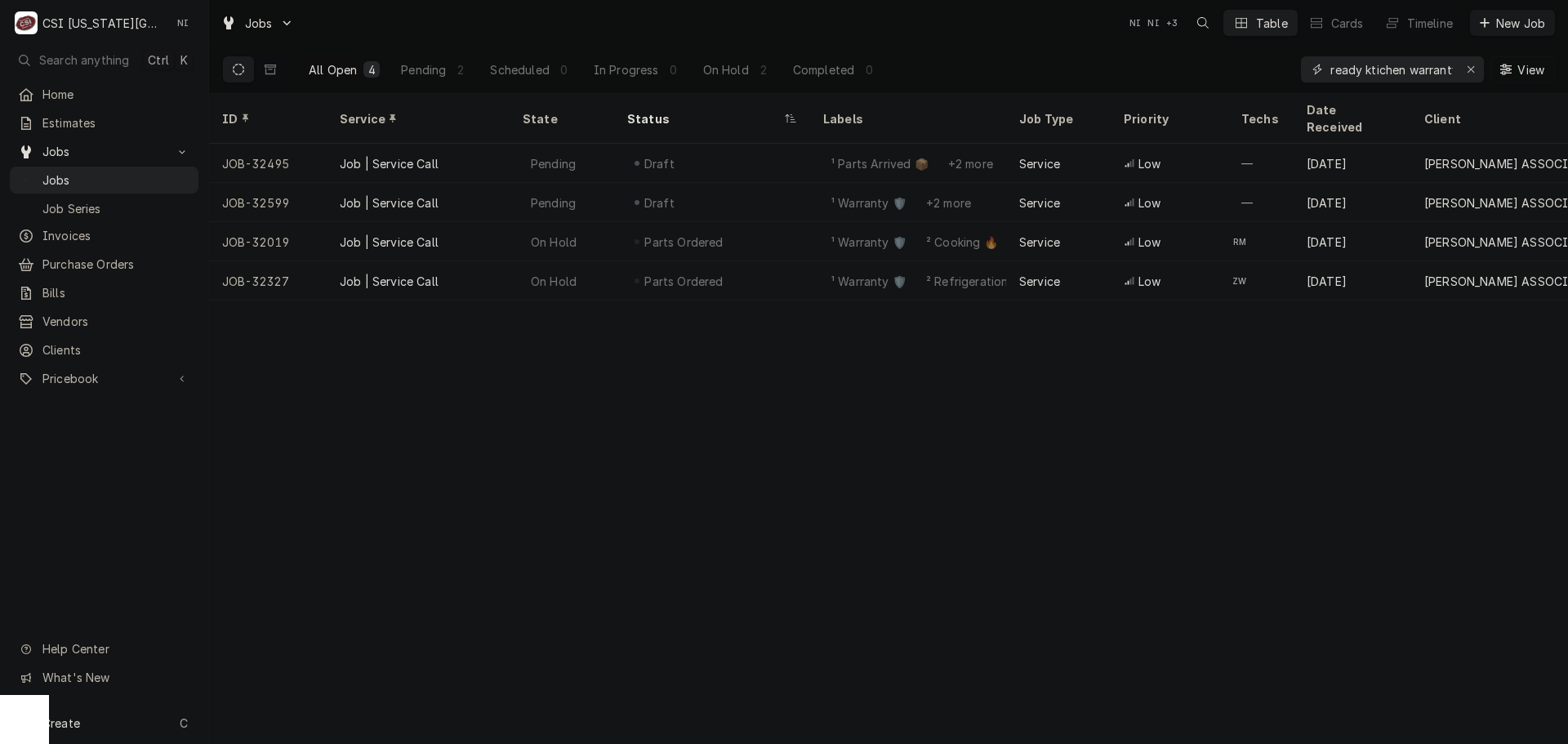
scroll to position [0, 6]
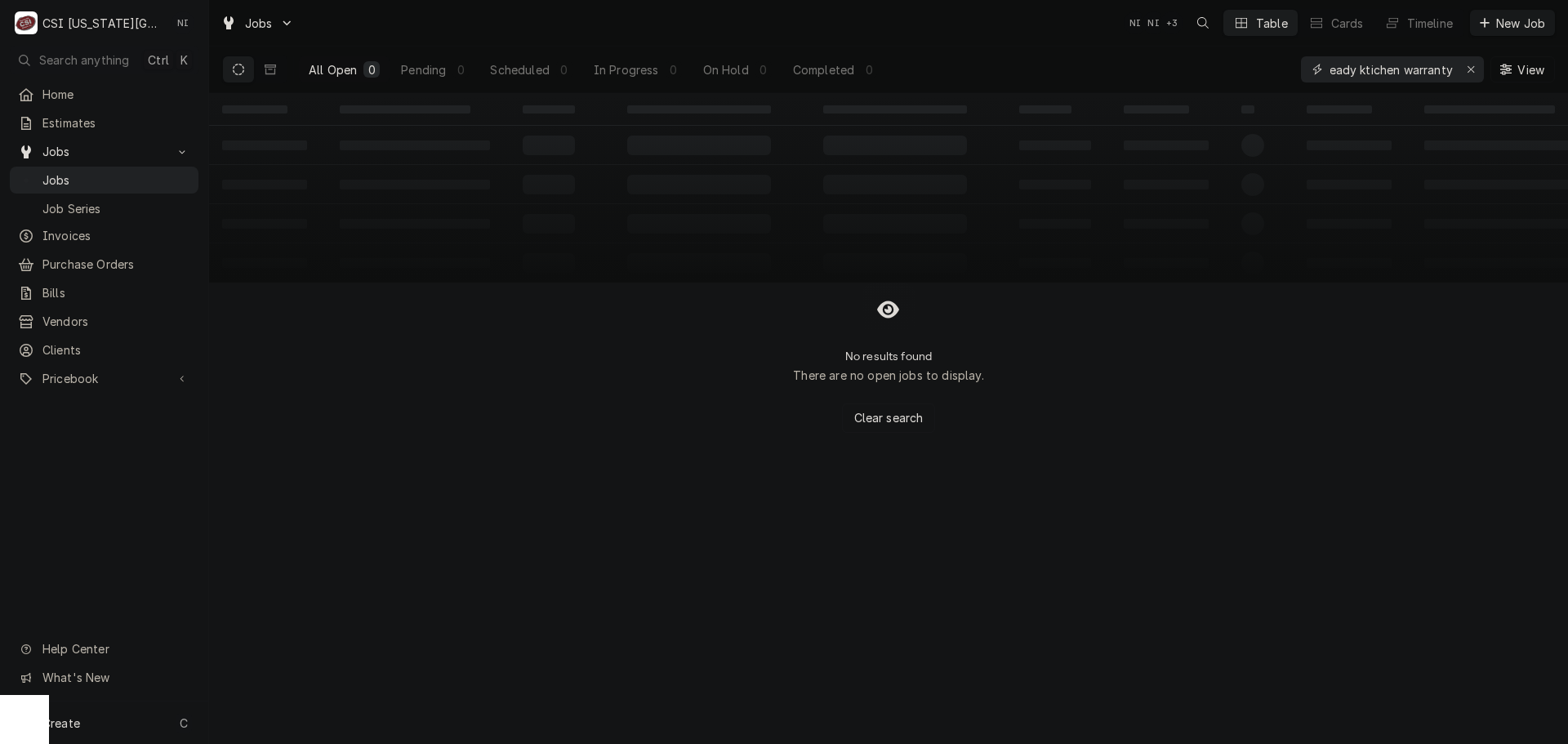
drag, startPoint x: 1399, startPoint y: 69, endPoint x: 1364, endPoint y: 69, distance: 35.0
click at [1364, 69] on input "ready ktichen warranty" at bounding box center [1392, 70] width 123 height 26
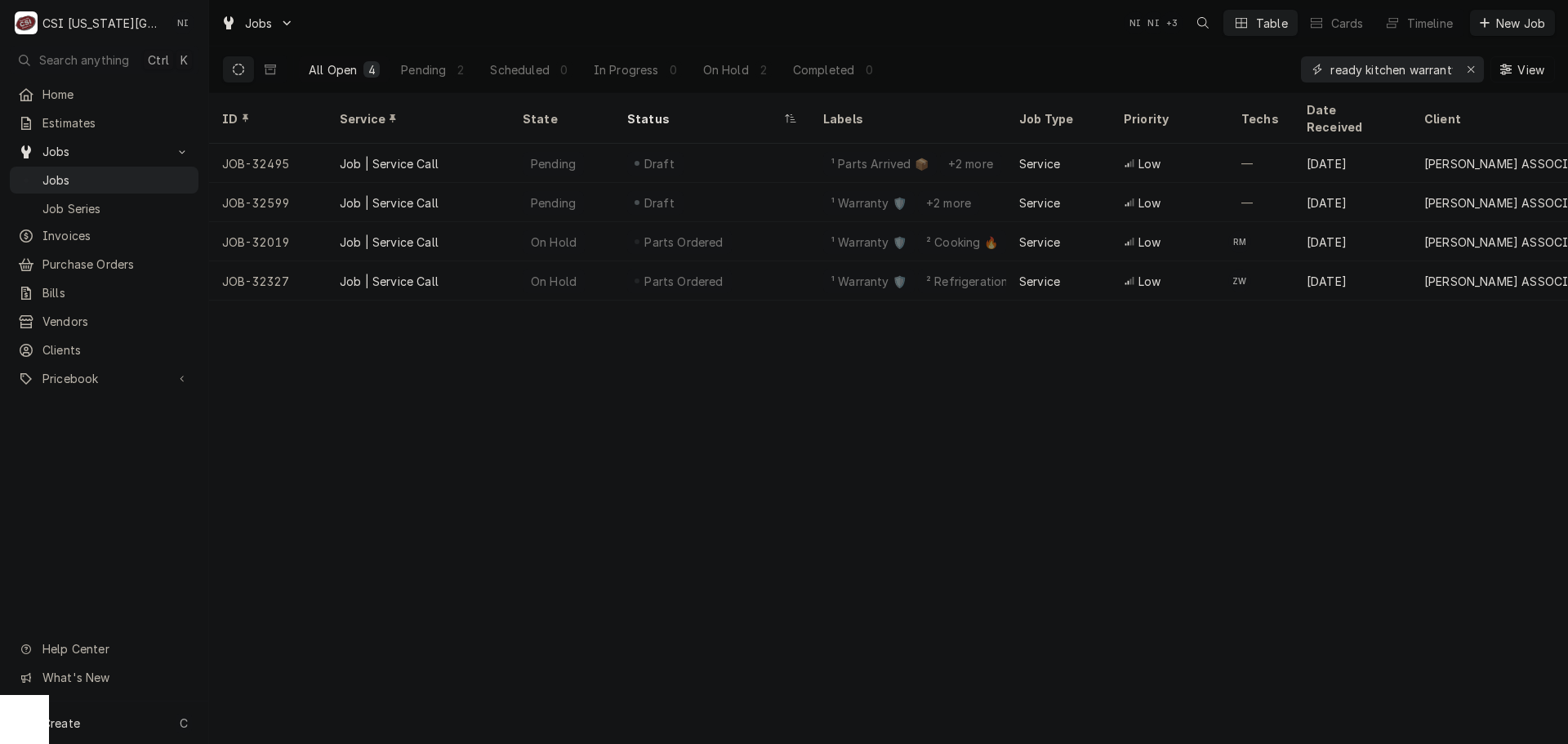
type input "ready kitchen warranty"
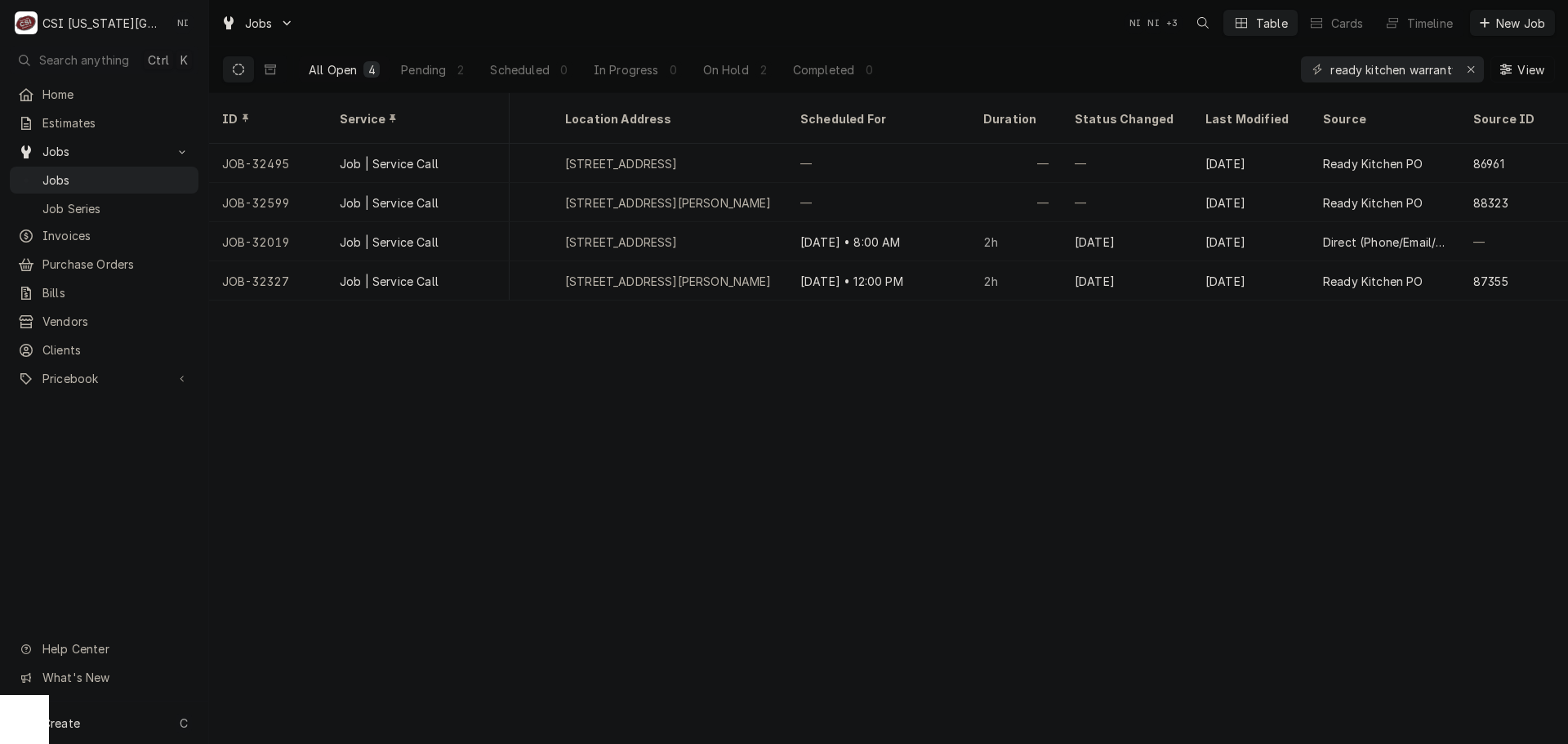
scroll to position [0, 1288]
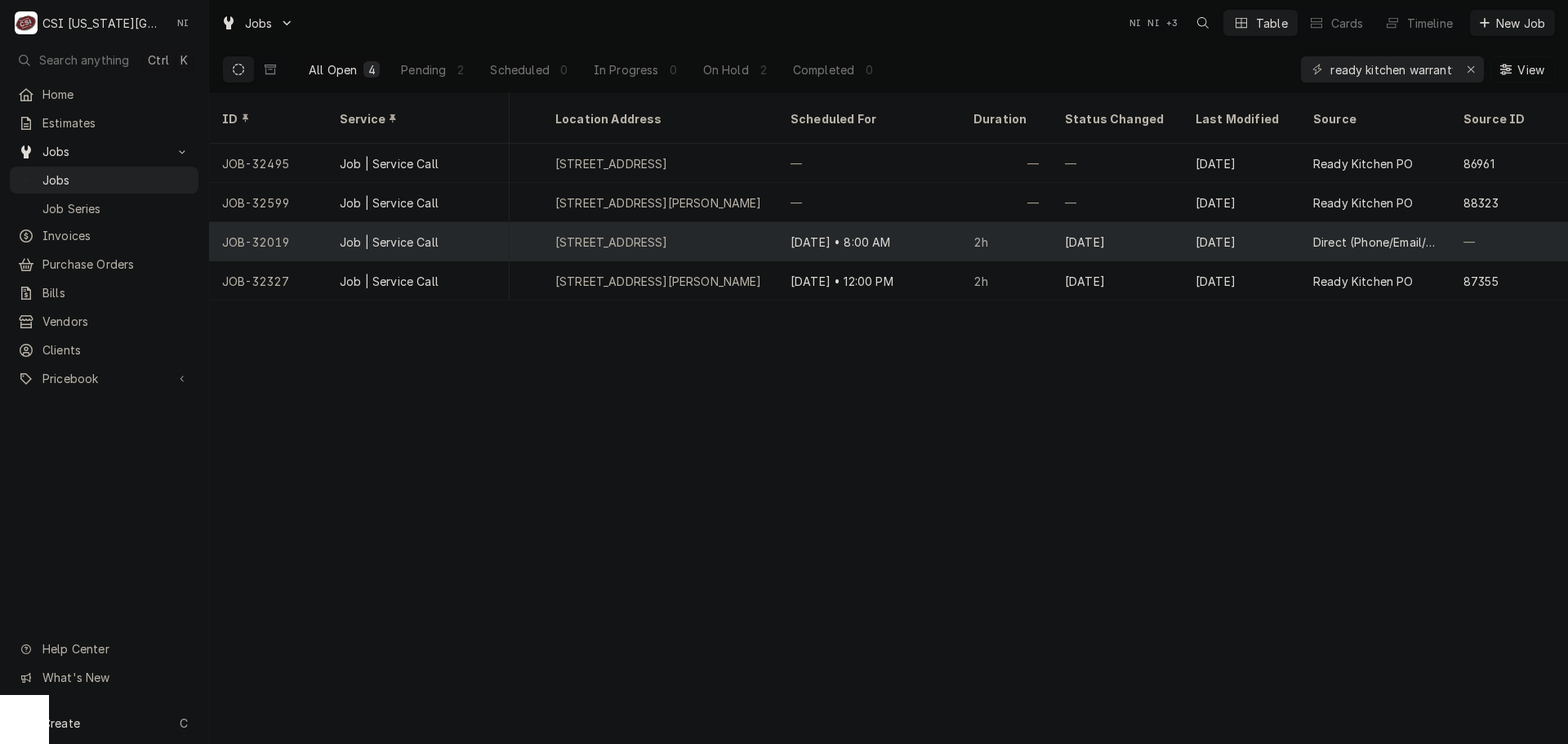
click at [489, 239] on div "Job | Service Call" at bounding box center [419, 242] width 183 height 39
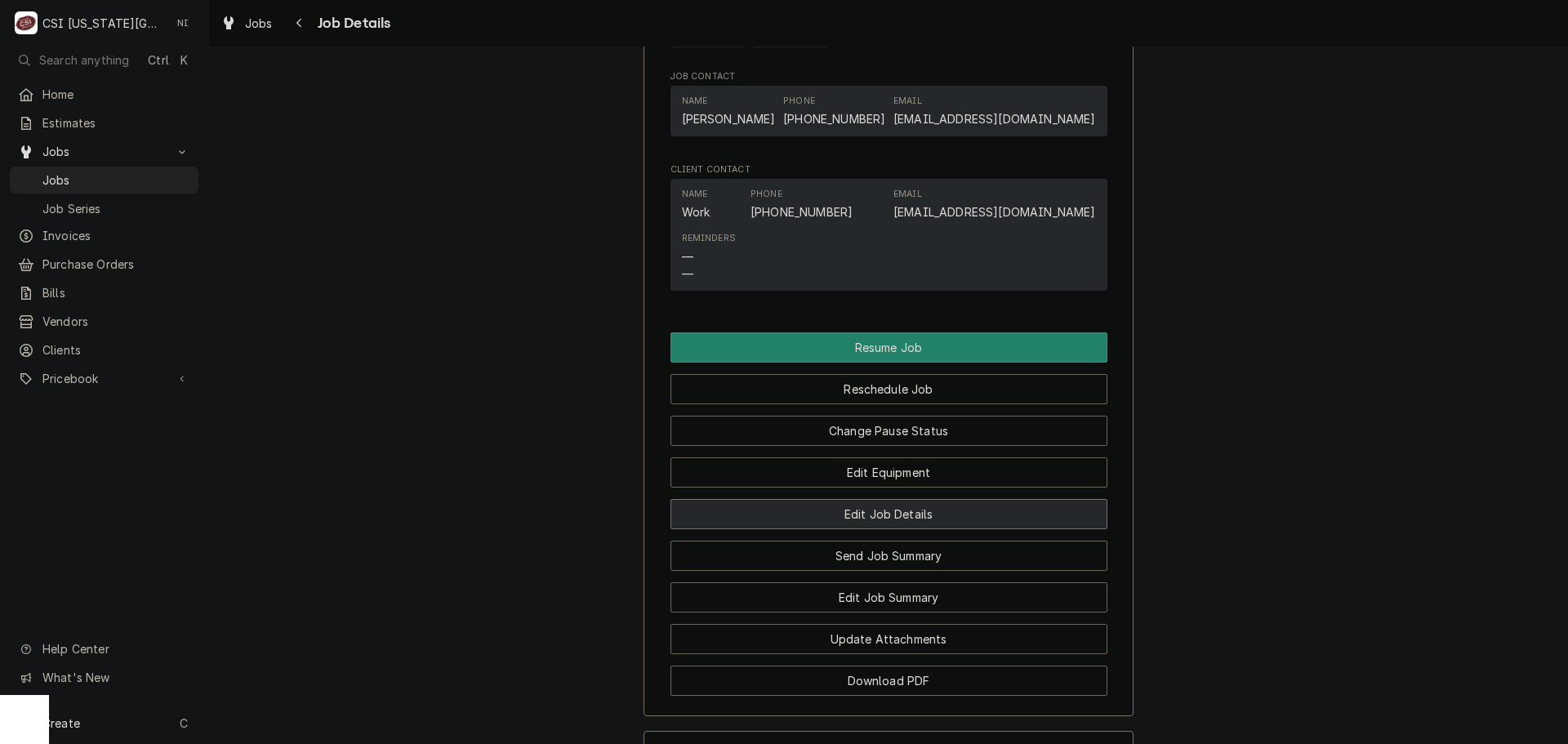
scroll to position [2640, 0]
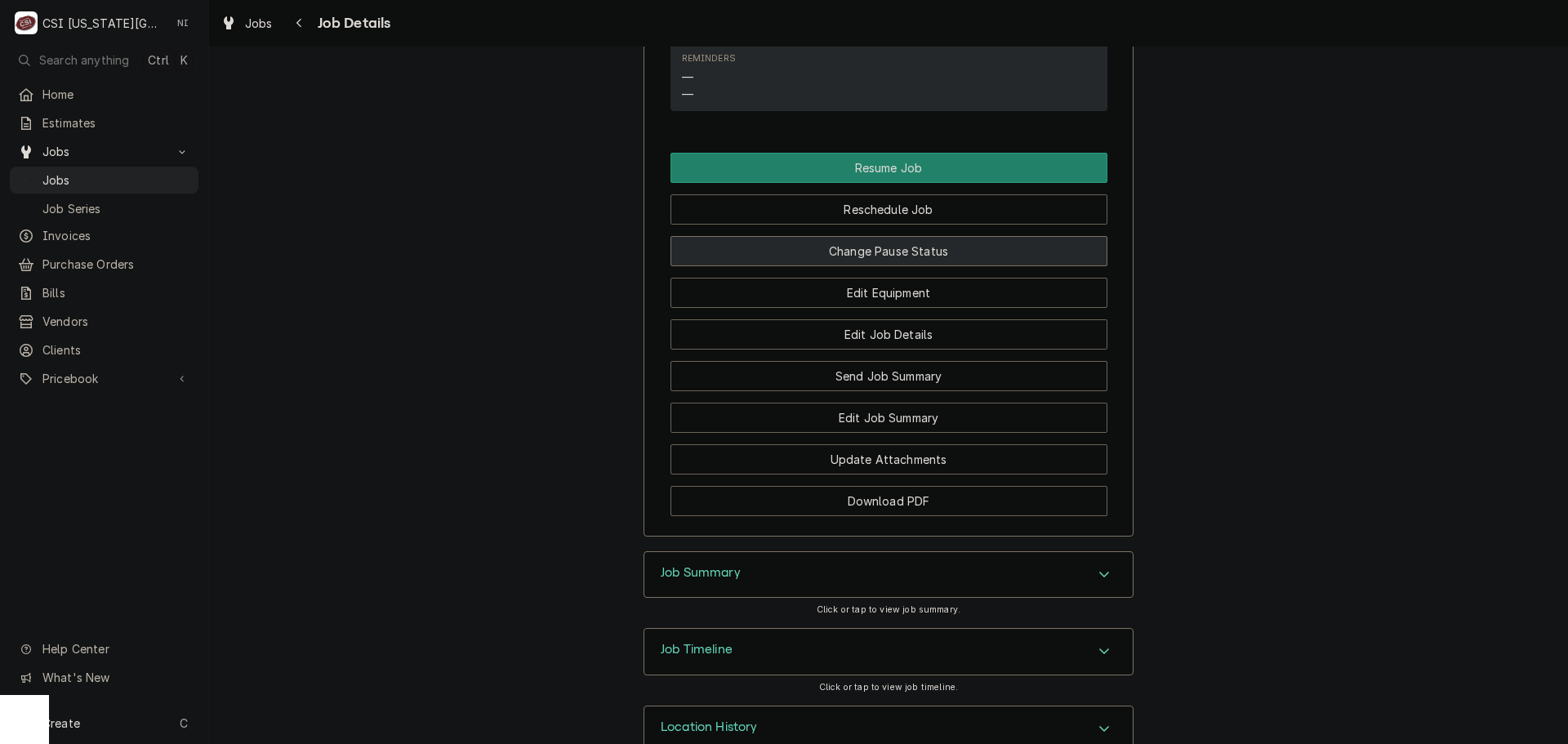
click at [935, 236] on button "Change Pause Status" at bounding box center [889, 251] width 437 height 30
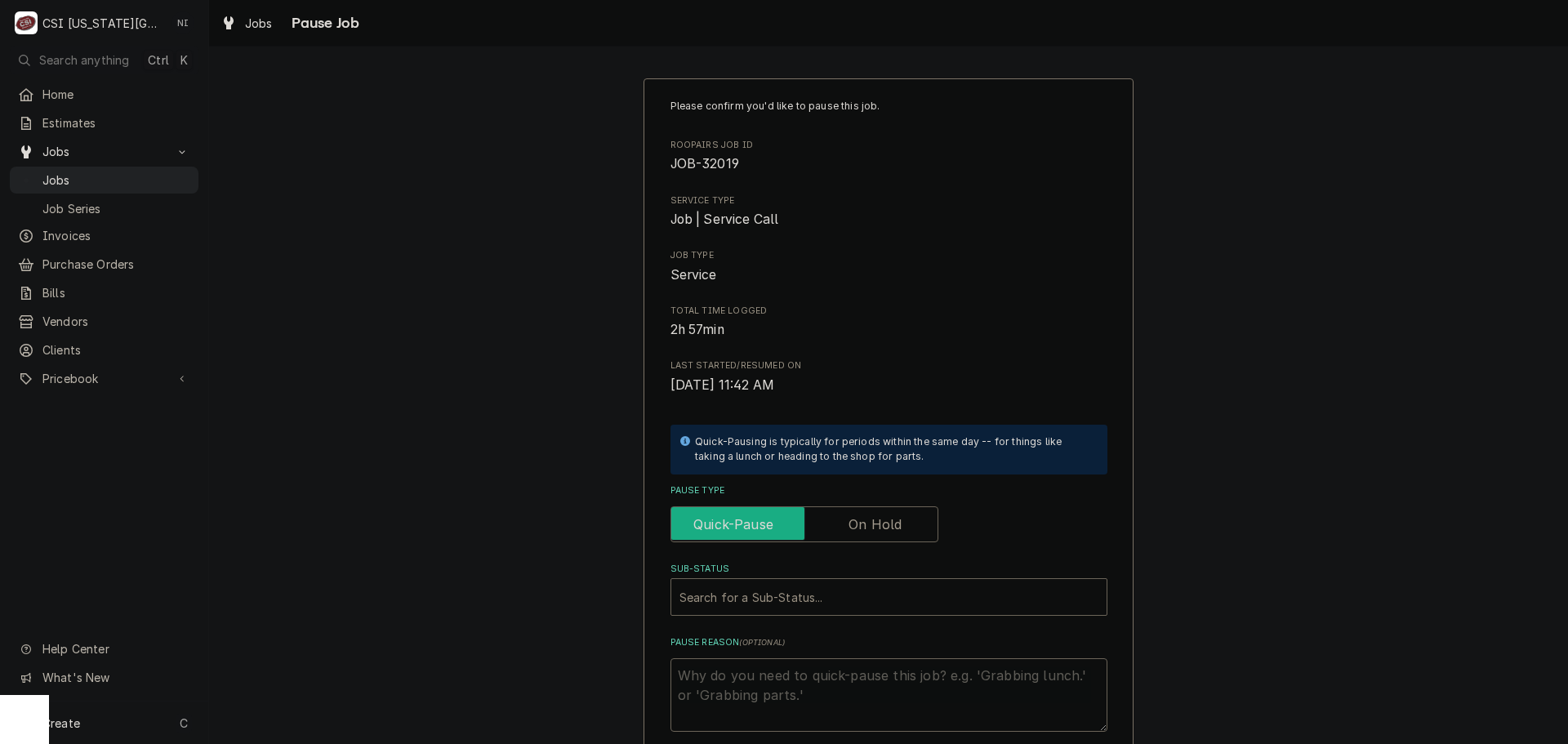
click at [843, 526] on input "Pause Type" at bounding box center [804, 525] width 253 height 36
checkbox input "true"
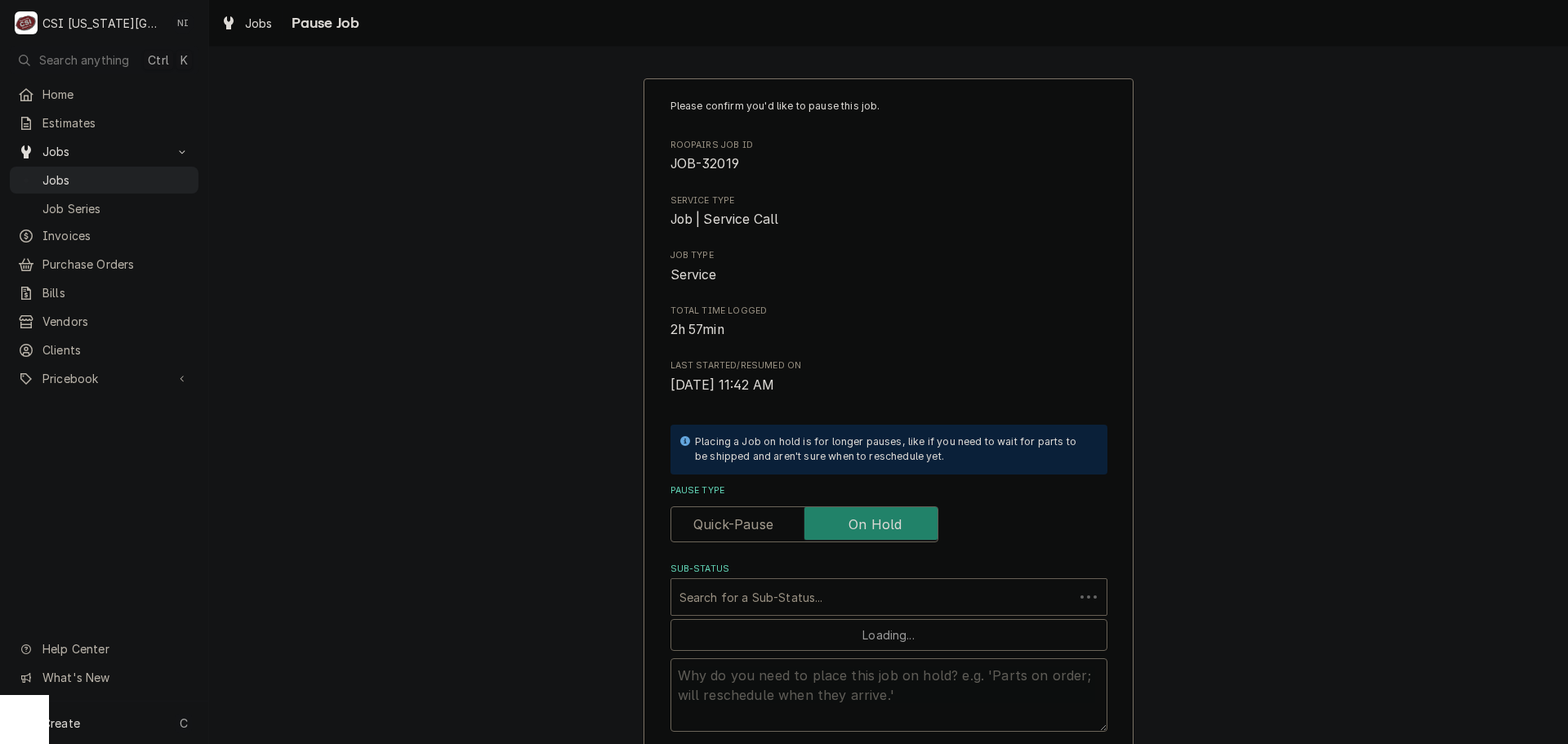
click at [808, 589] on div "Sub-Status" at bounding box center [873, 597] width 386 height 29
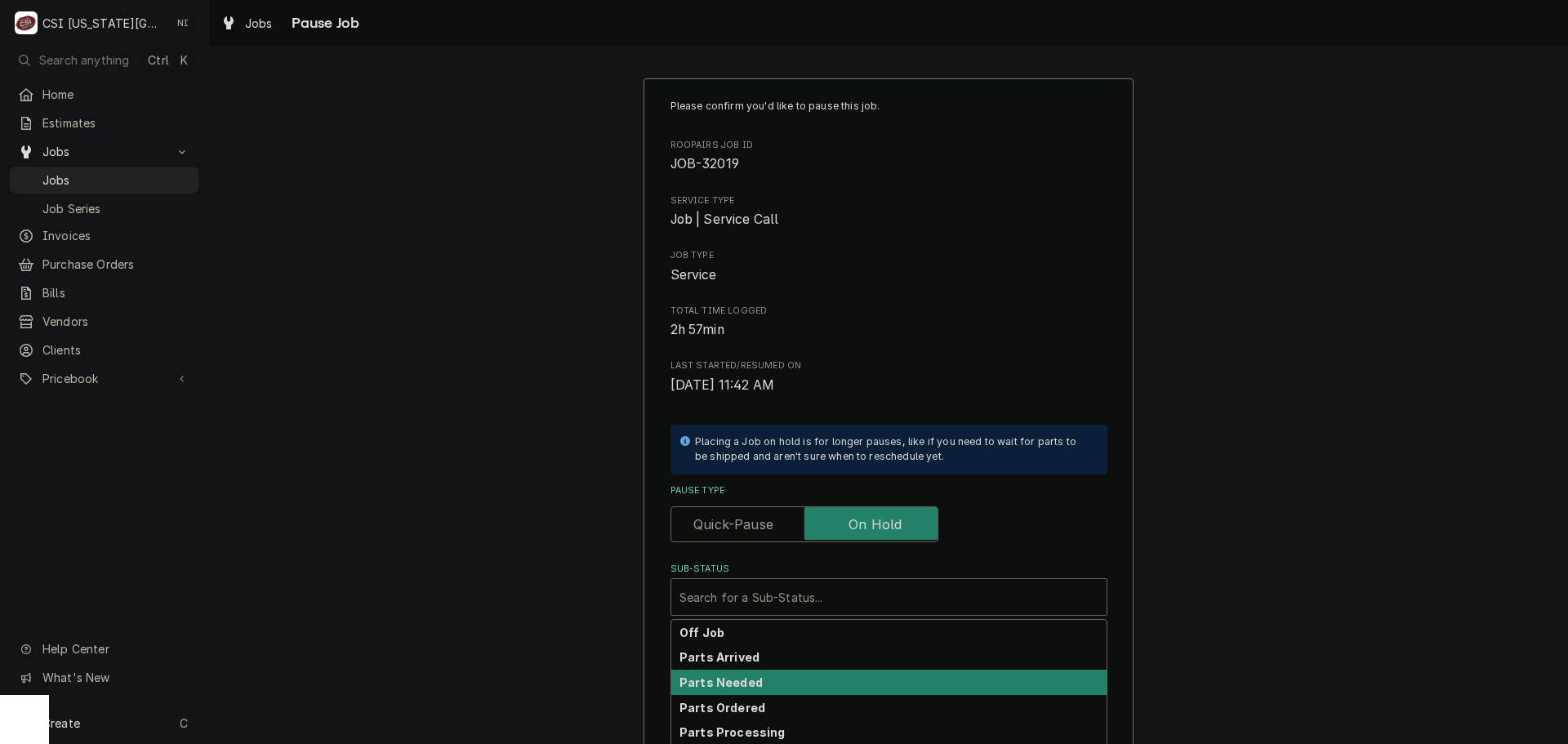
click at [733, 667] on div "Parts Arrived" at bounding box center [889, 657] width 435 height 26
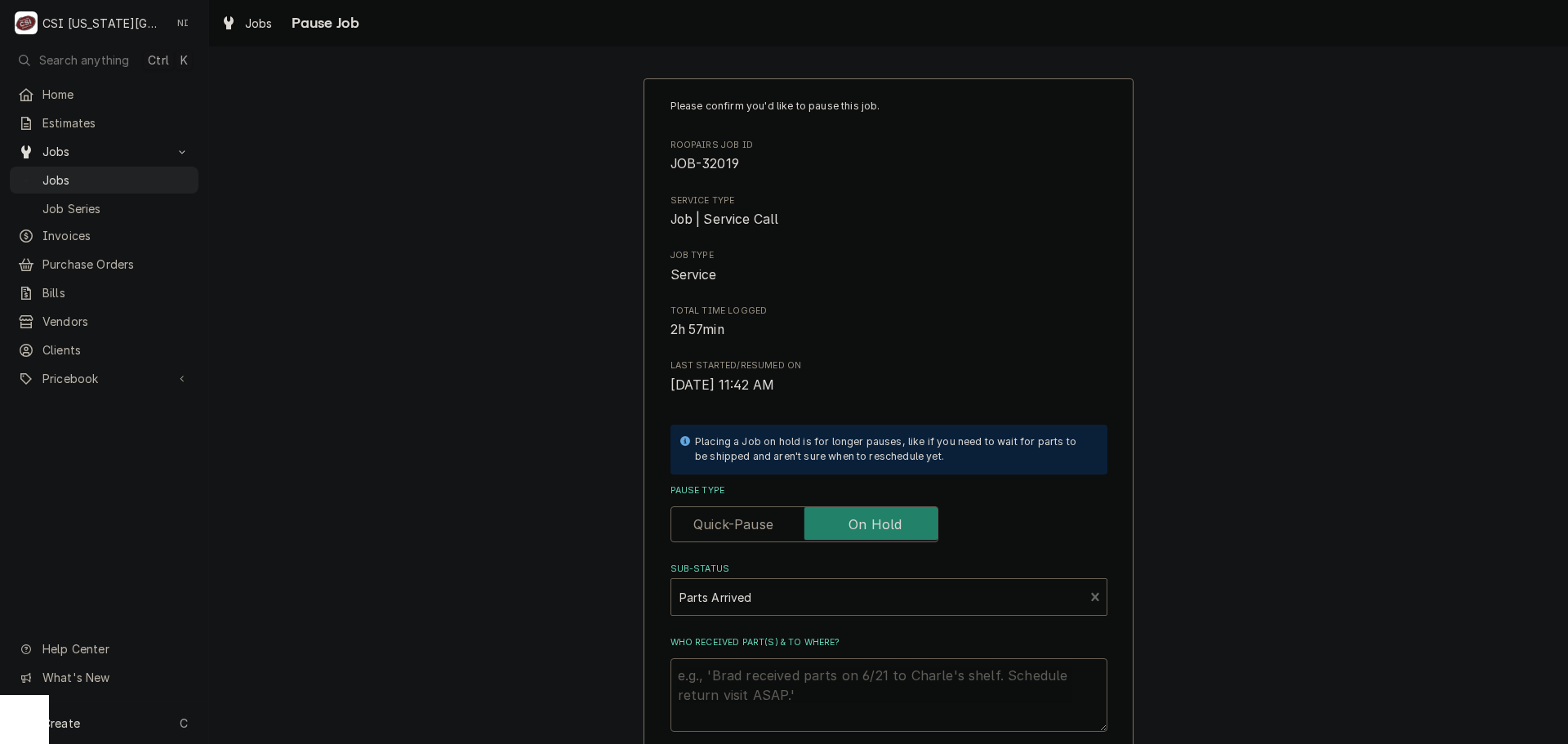
click at [736, 673] on textarea "Who received part(s) & to where?" at bounding box center [889, 695] width 437 height 73
type textarea "x"
type textarea "P"
type textarea "x"
type textarea "Pa"
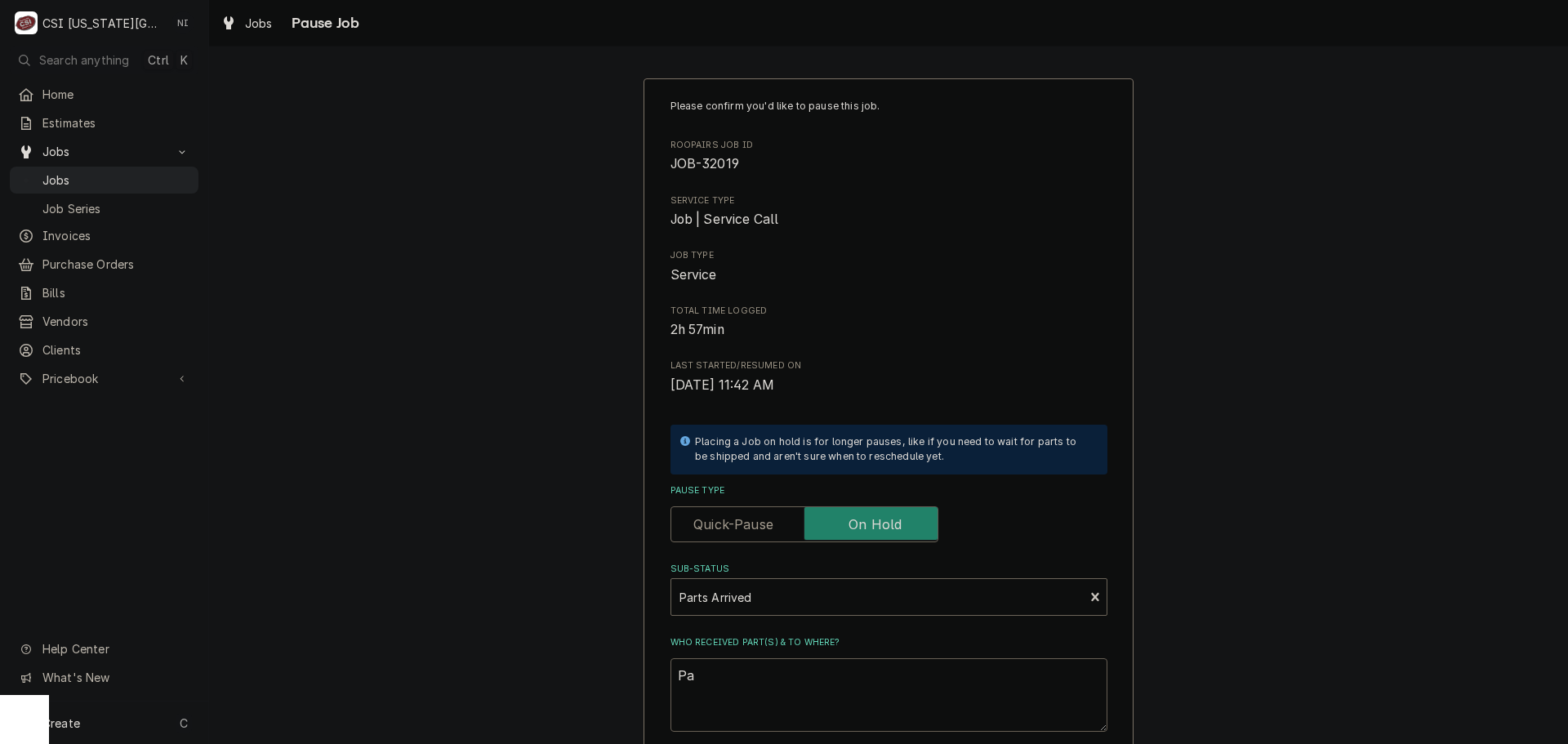
type textarea "x"
type textarea "Par"
type textarea "x"
type textarea "Parts"
type textarea "x"
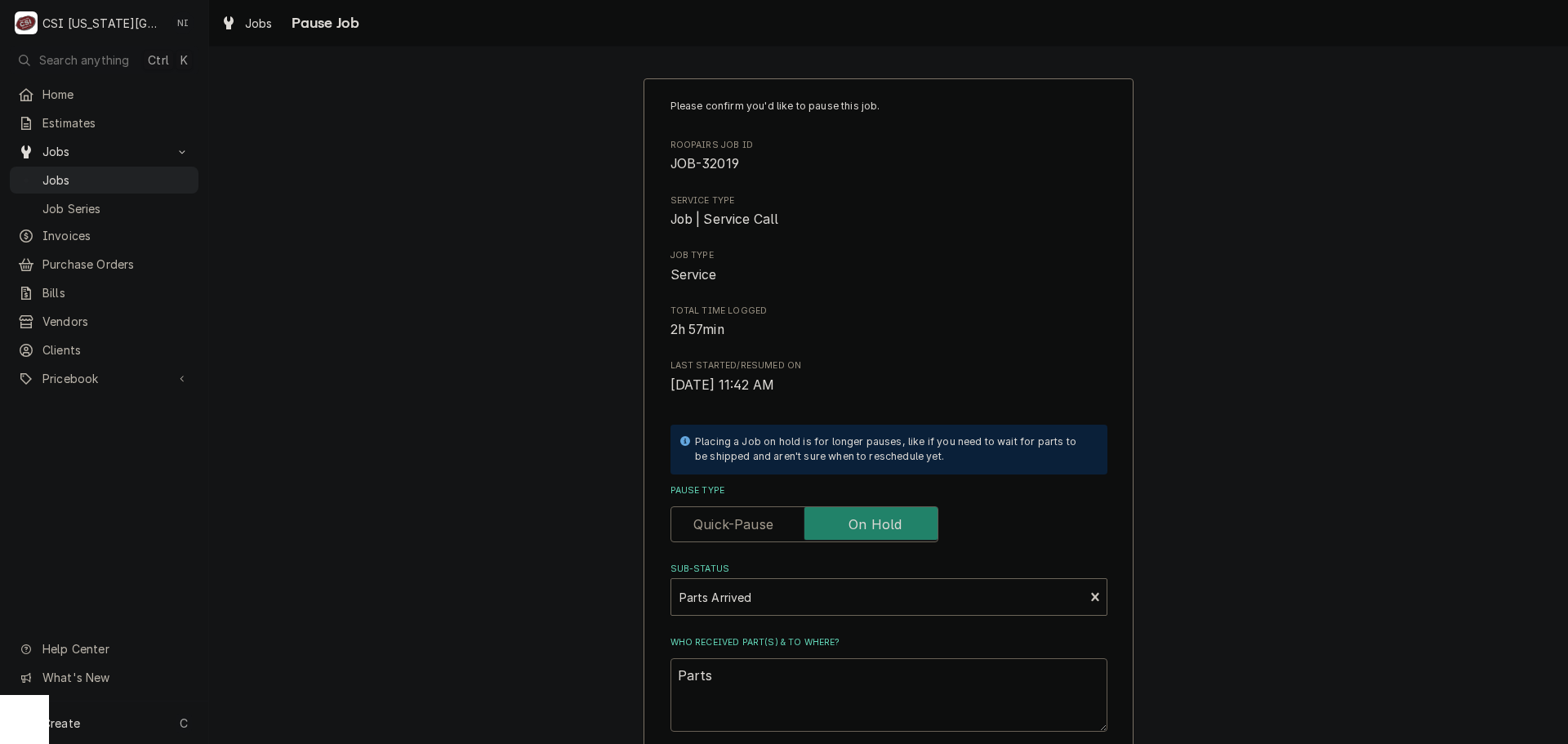
type textarea "Parts"
type textarea "x"
type textarea "Part"
type textarea "x"
type textarea "Par"
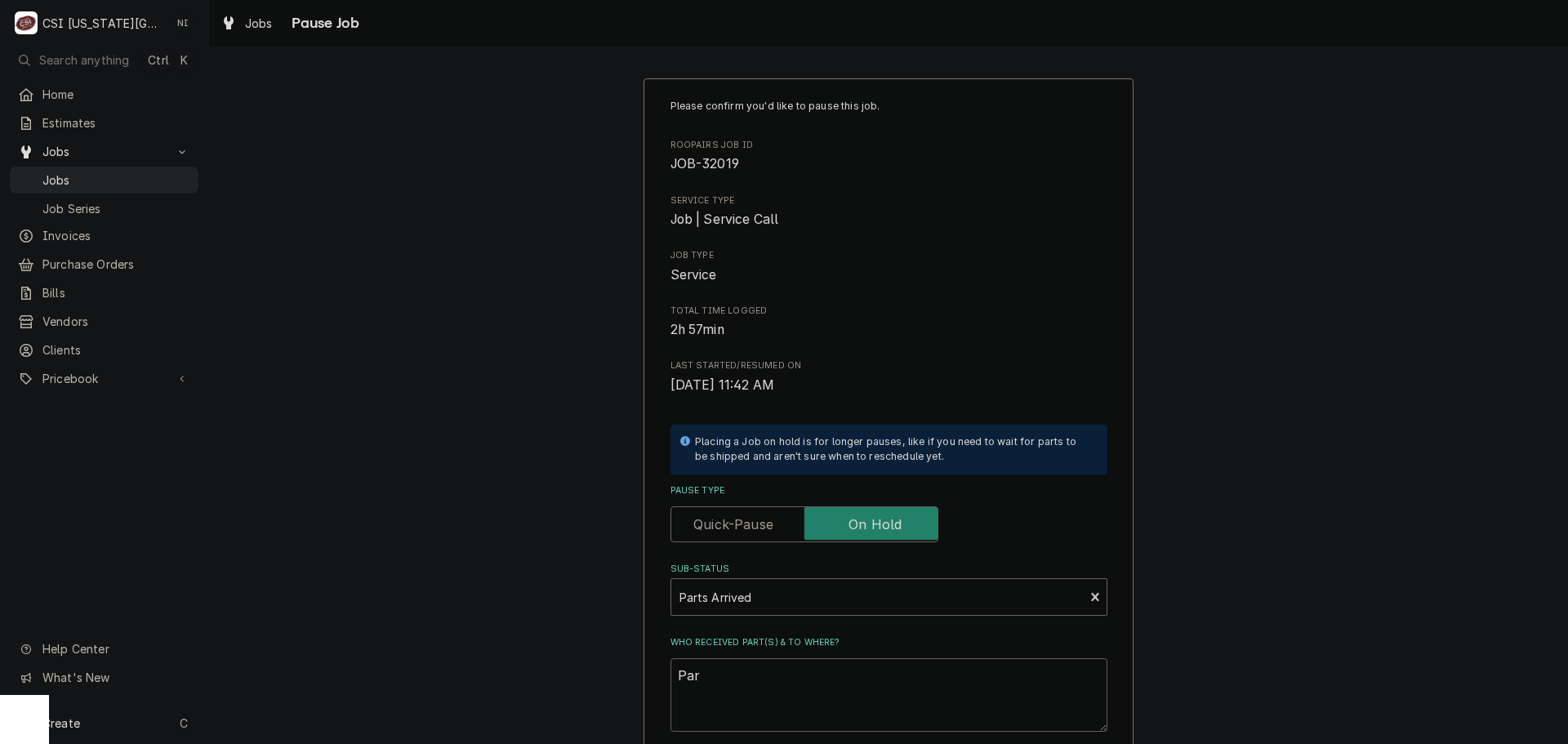
type textarea "x"
type textarea "Pa"
type textarea "x"
type textarea "P"
type textarea "x"
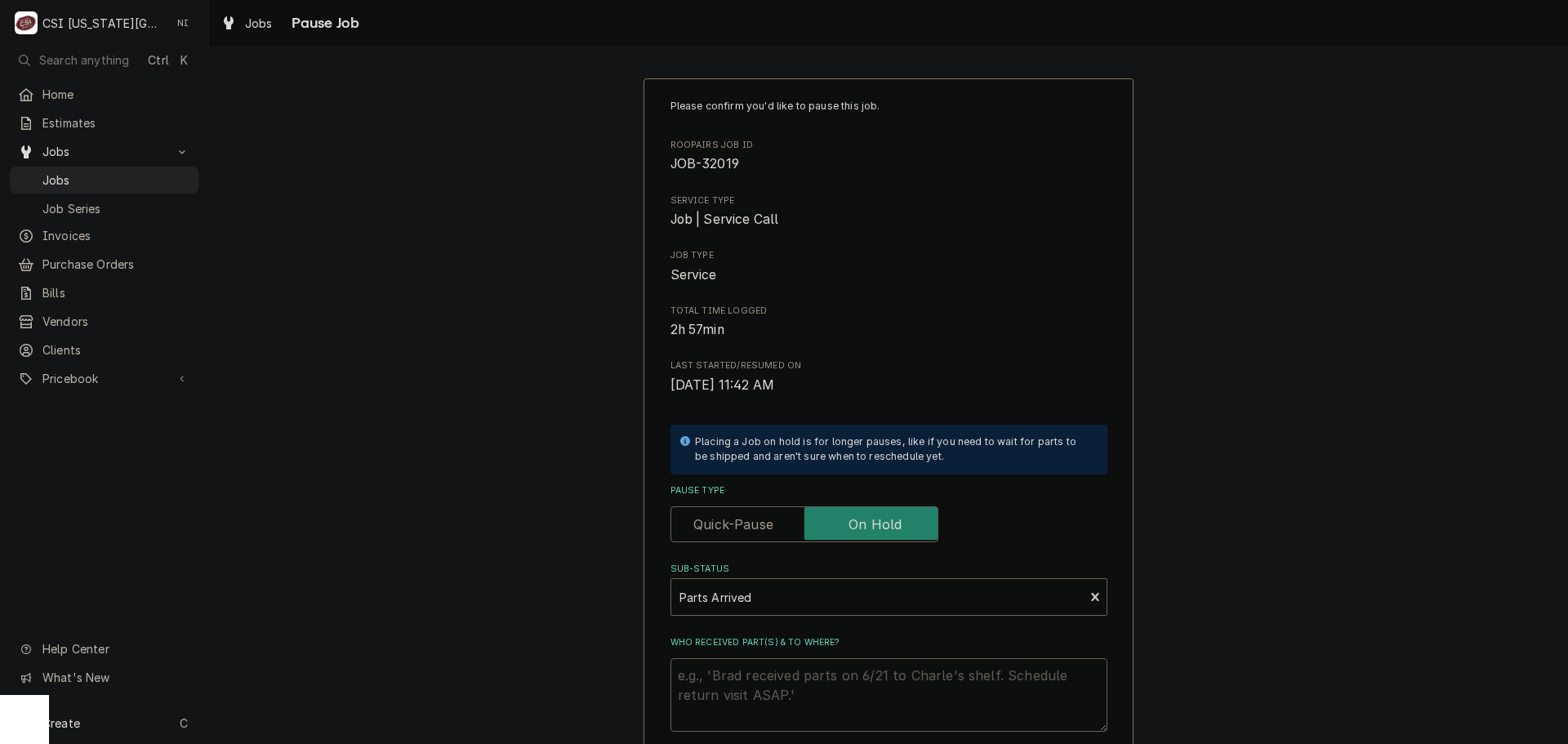
type textarea "x"
type textarea "p"
type textarea "x"
type textarea "pa"
type textarea "x"
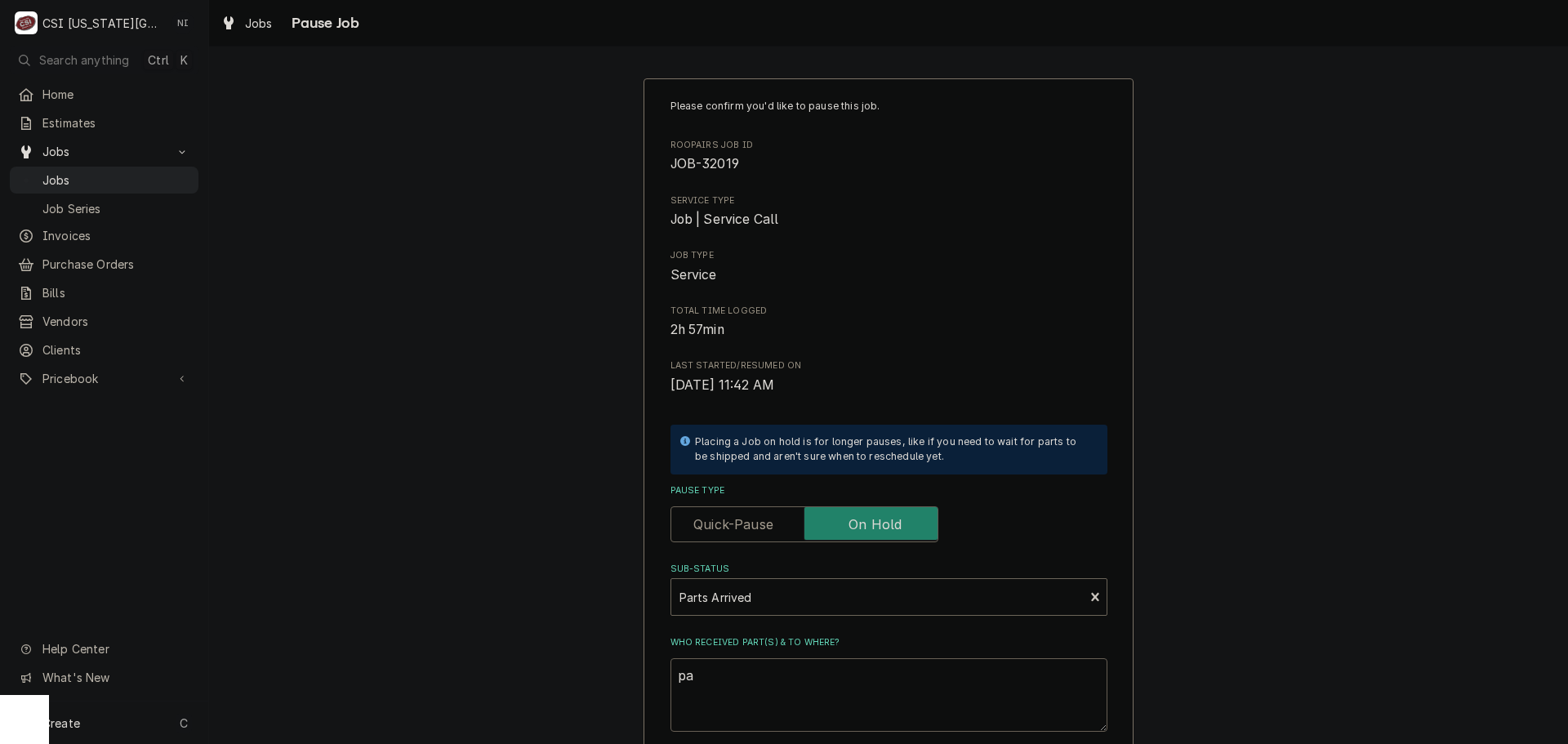
type textarea "par"
type textarea "x"
type textarea "part"
type textarea "x"
type textarea "part"
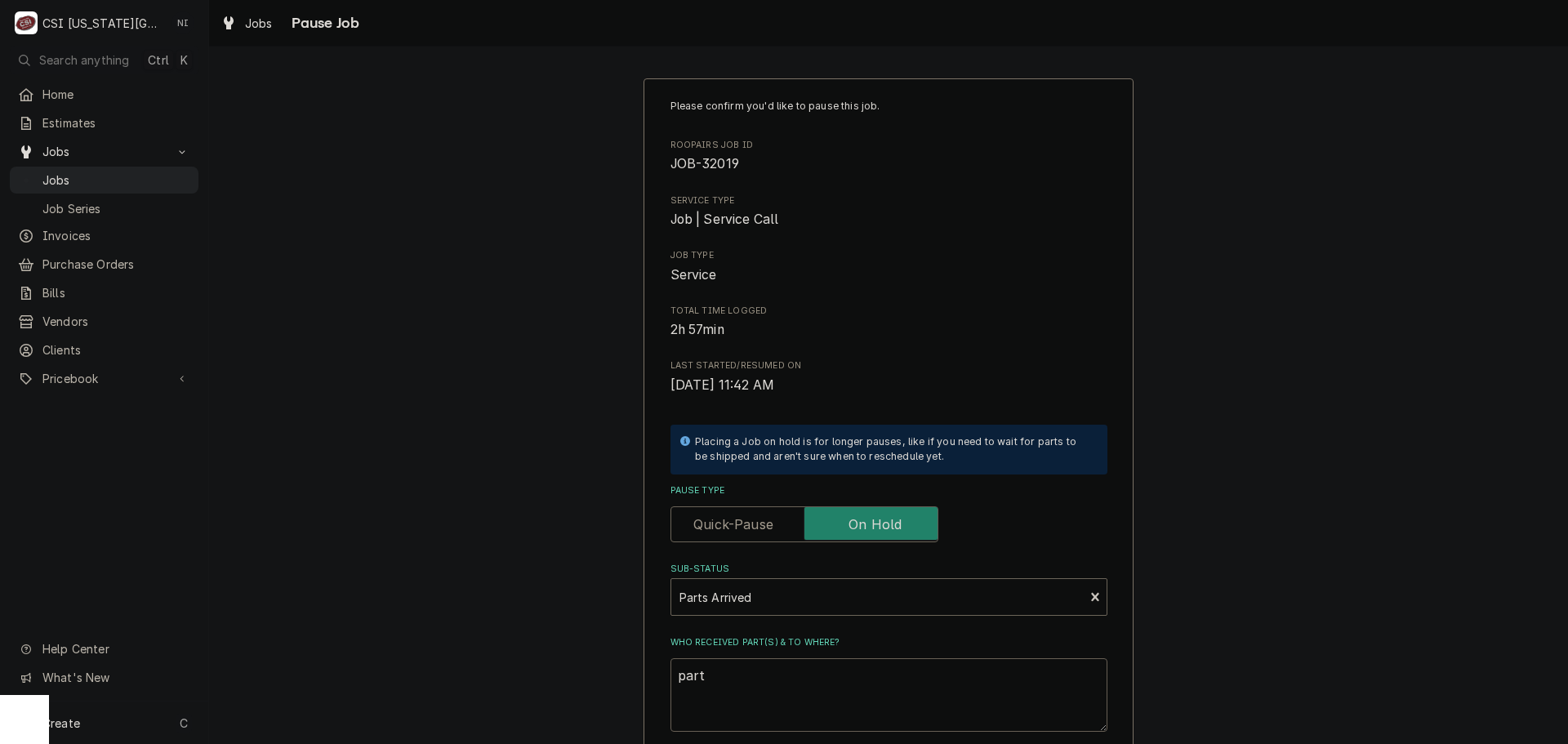
type textarea "x"
type textarea "part #"
type textarea "x"
type textarea "part #"
type textarea "x"
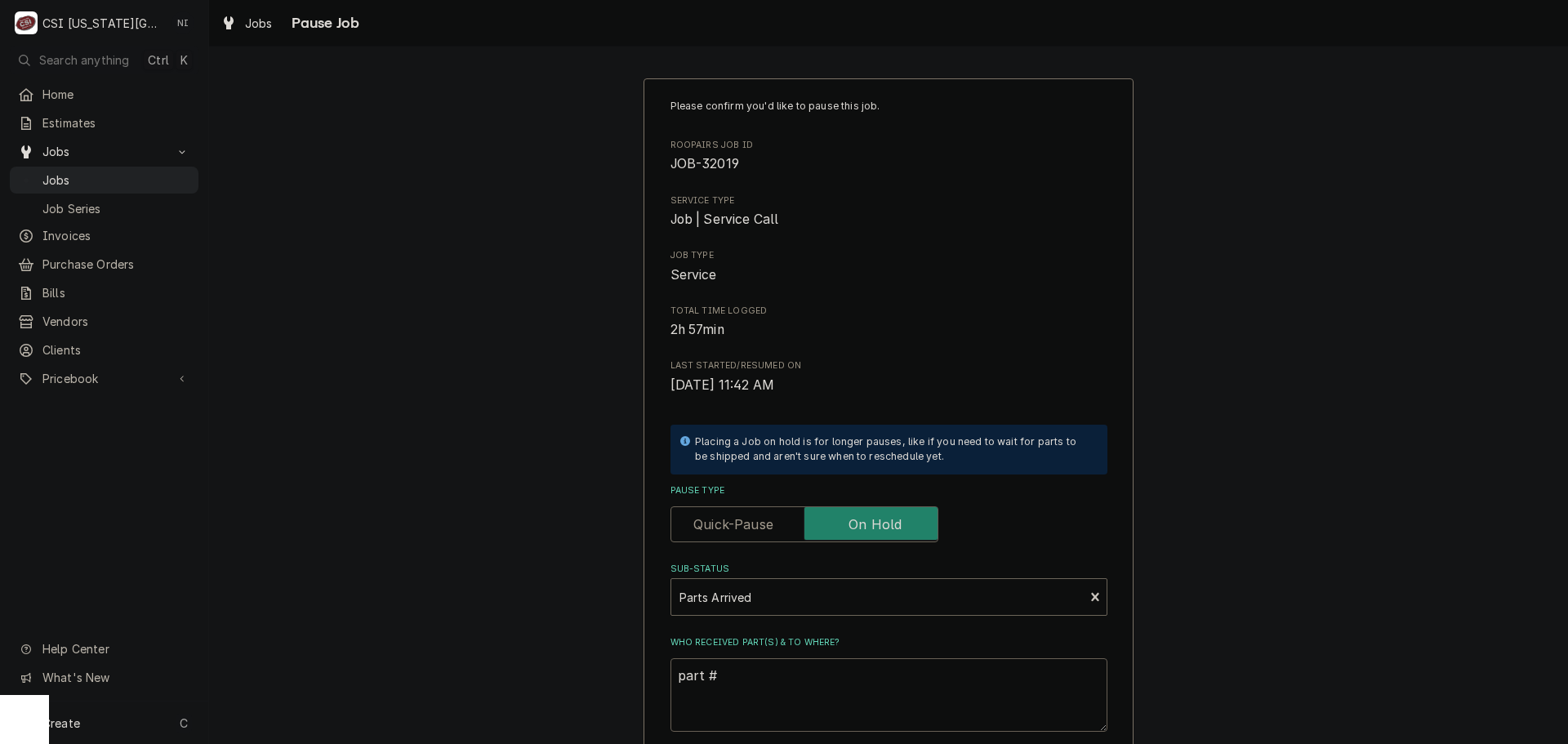
type textarea "part # 1"
type textarea "x"
type textarea "part # 17"
type textarea "x"
type textarea "part # 177"
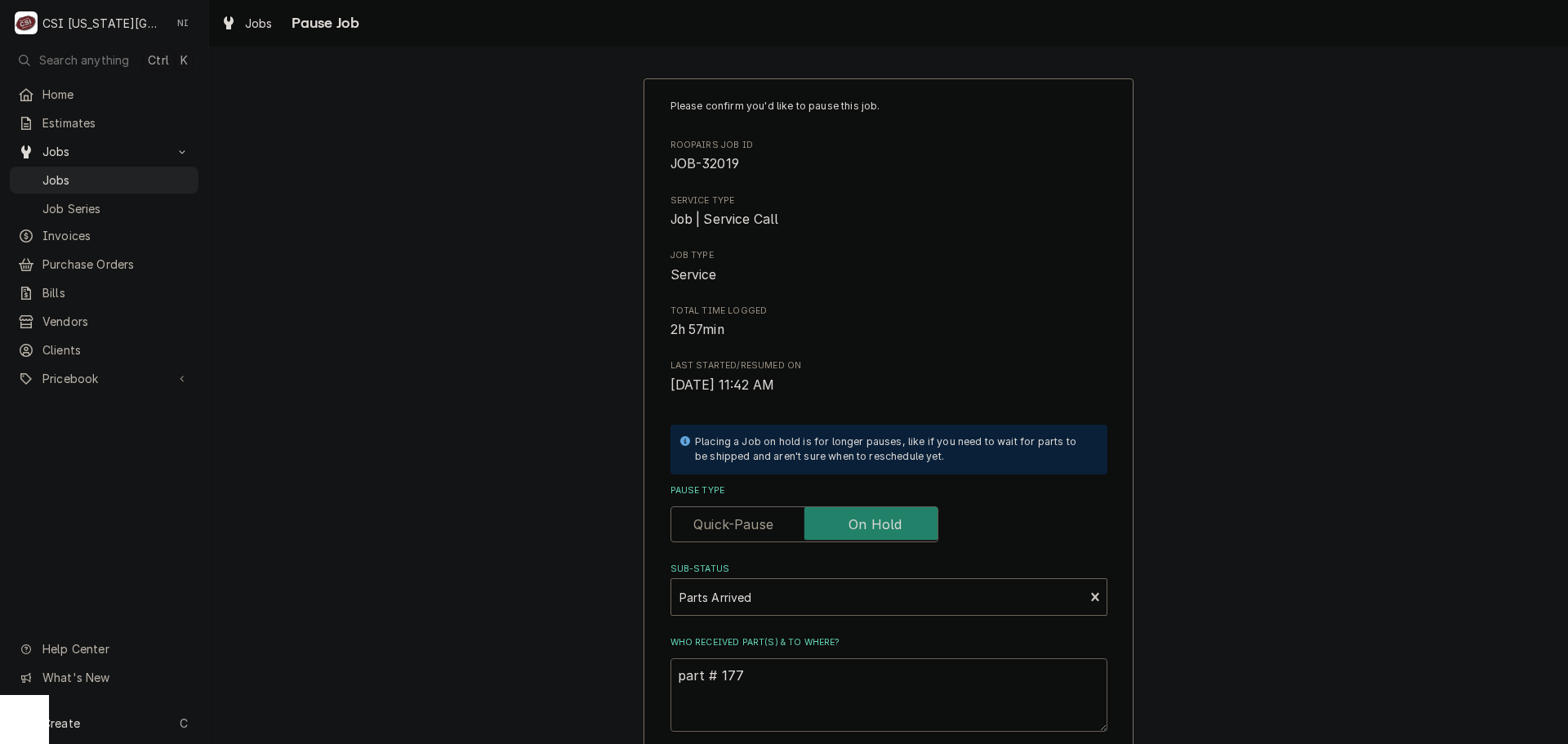
type textarea "x"
type textarea "part # 1772"
type textarea "x"
type textarea "part # 17720"
type textarea "x"
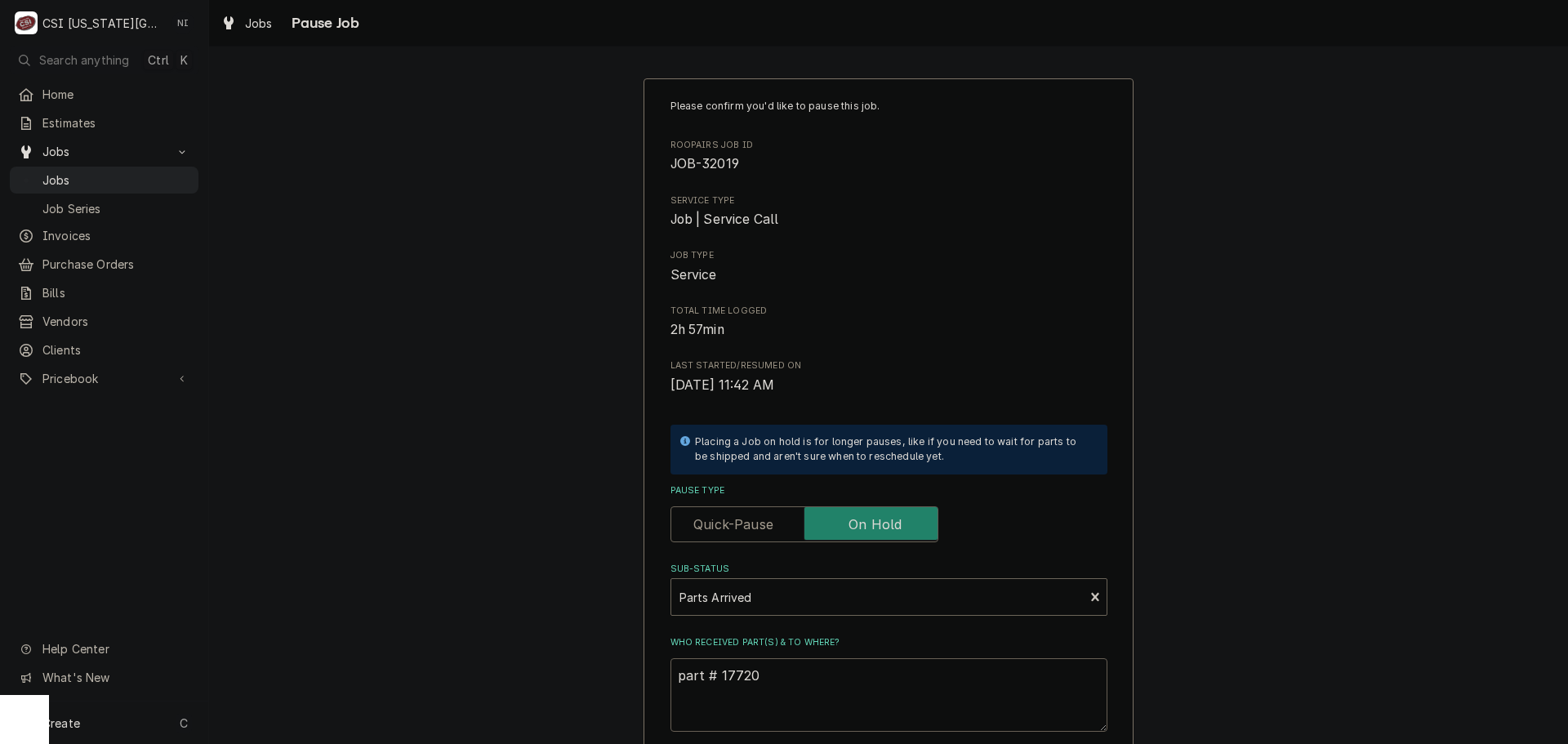
type textarea "part # 177201"
type textarea "x"
type textarea "part # 1772017"
type textarea "x"
type textarea "part # 17720170"
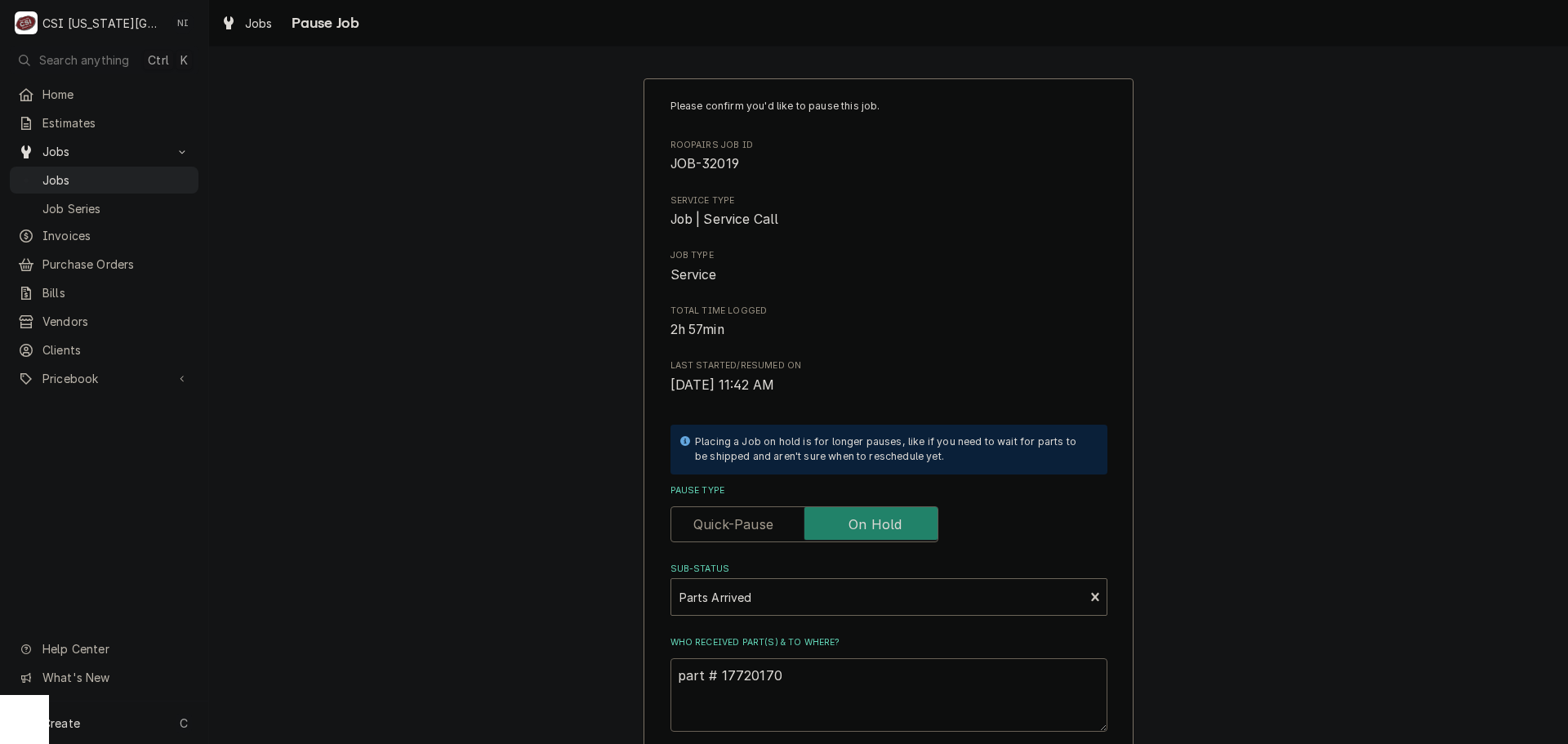
type textarea "x"
type textarea "part # 177201700"
type textarea "x"
type textarea "part # 1772017002"
type textarea "x"
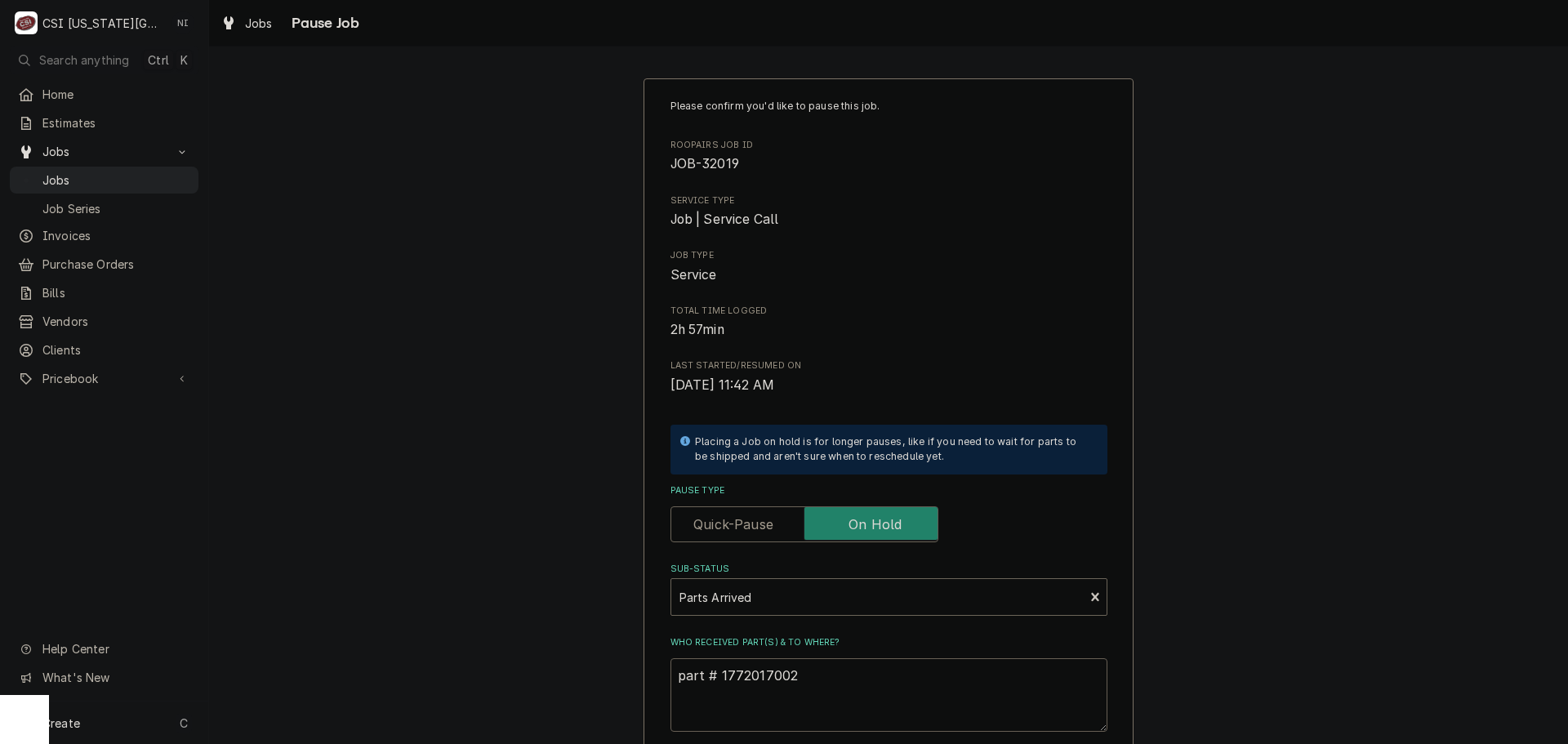
type textarea "part # 17720170023"
type textarea "x"
type textarea "part # 177201700237"
type textarea "x"
type textarea "part # 177201700237"
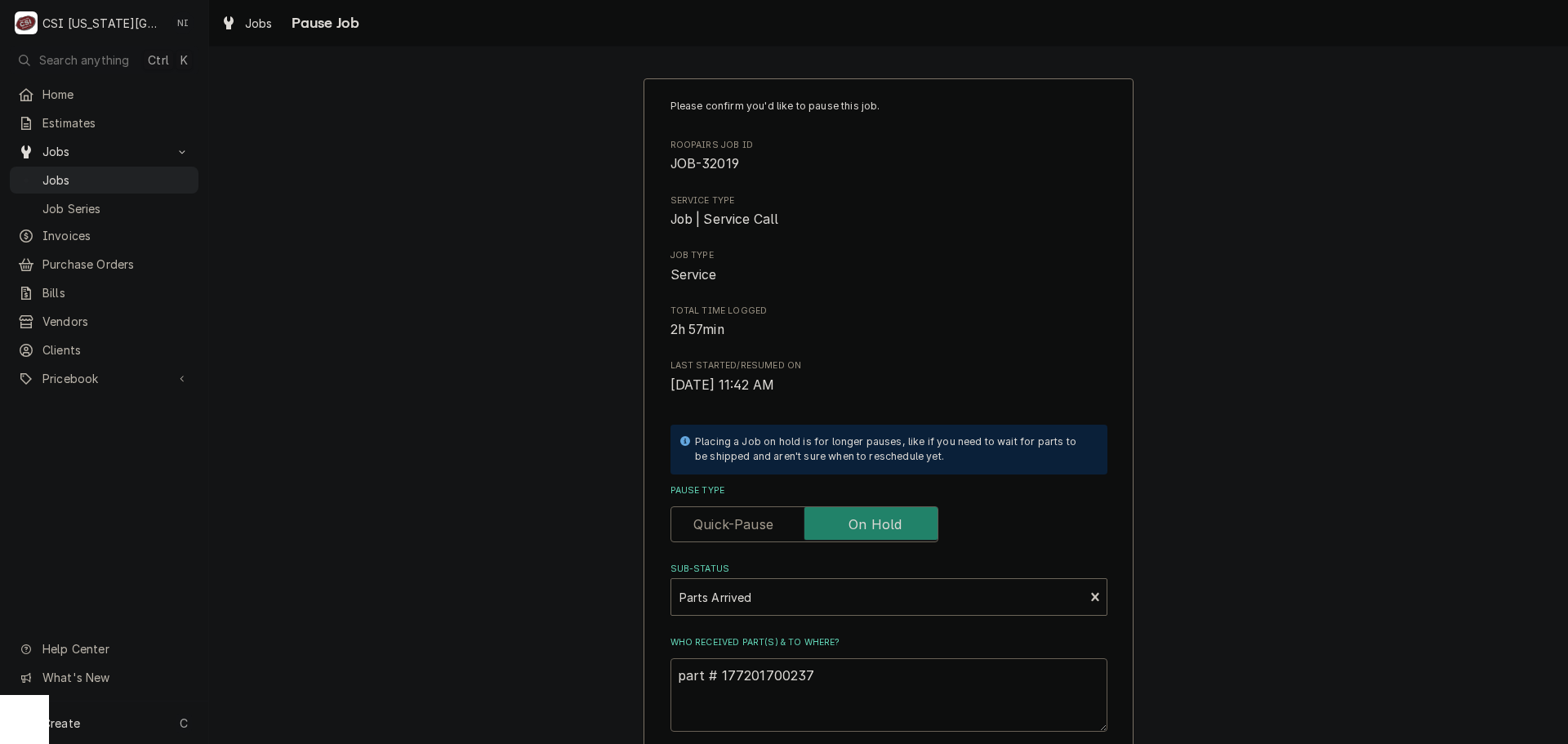
type textarea "x"
type textarea "part # 177201700237 j"
type textarea "x"
type textarea "part # 177201700237"
type textarea "x"
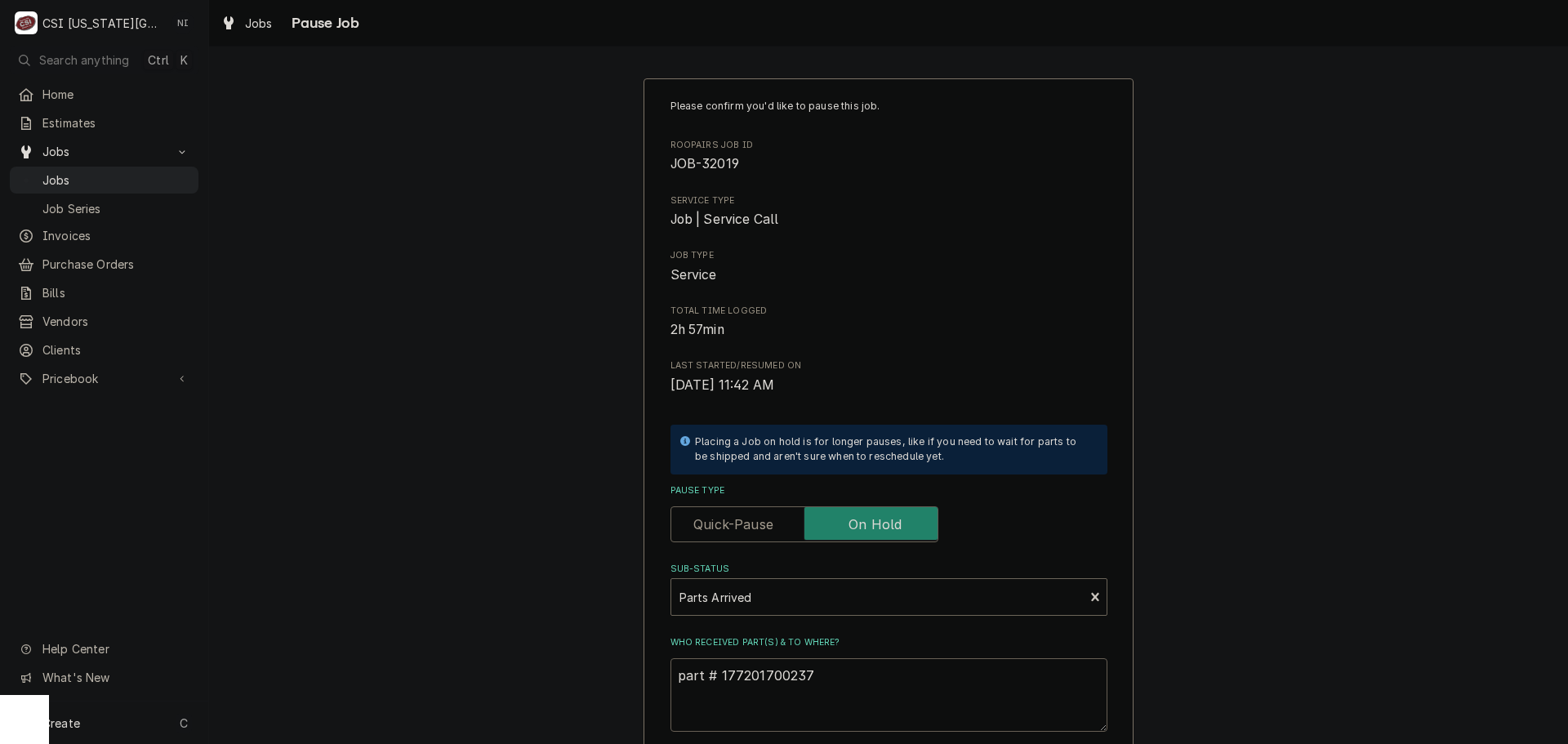
type textarea "part # 177201700237 i"
type textarea "x"
type textarea "part # 177201700237 is"
type textarea "x"
type textarea "part # 177201700237 is"
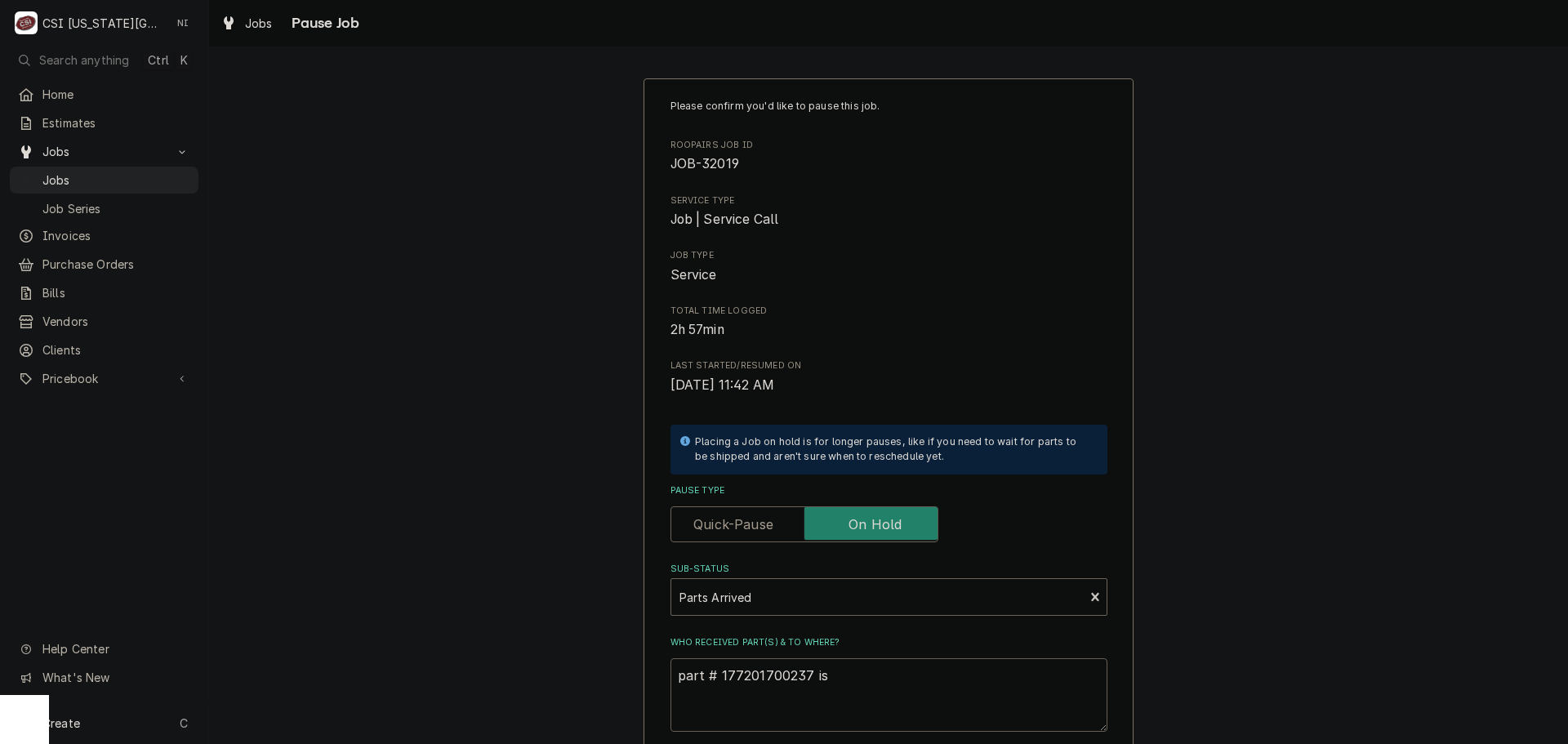
type textarea "x"
type textarea "part # 177201700237 is on"
type textarea "x"
type textarea "part # 177201700237 is on"
type textarea "x"
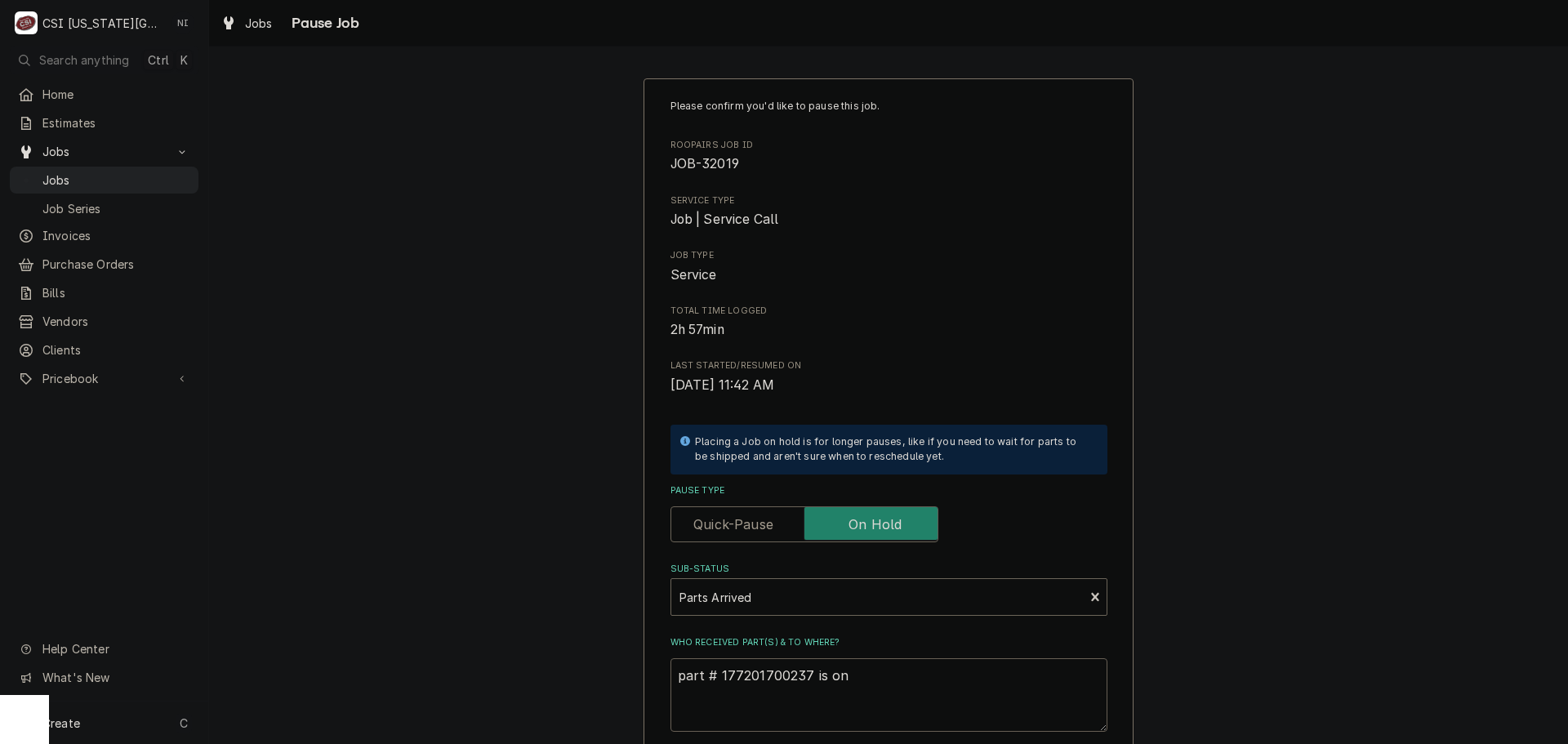
type textarea "part # 177201700237 is on m"
type textarea "x"
type textarea "part # 177201700237 is on me"
type textarea "x"
type textarea "part # 177201700237 is on men"
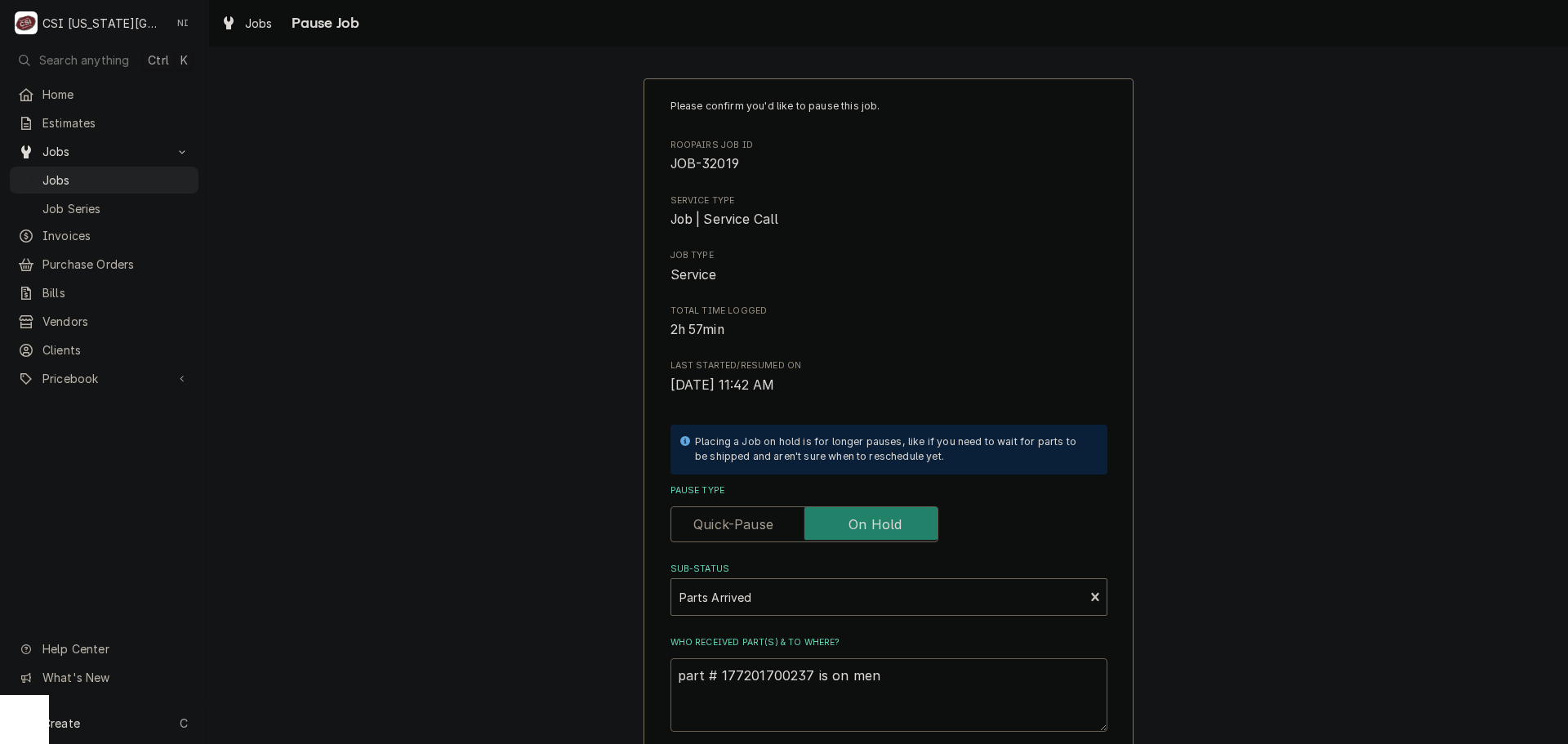
type textarea "x"
type textarea "part # 177201700237 is on mend"
type textarea "x"
type textarea "part # 177201700237 is on mendo"
type textarea "x"
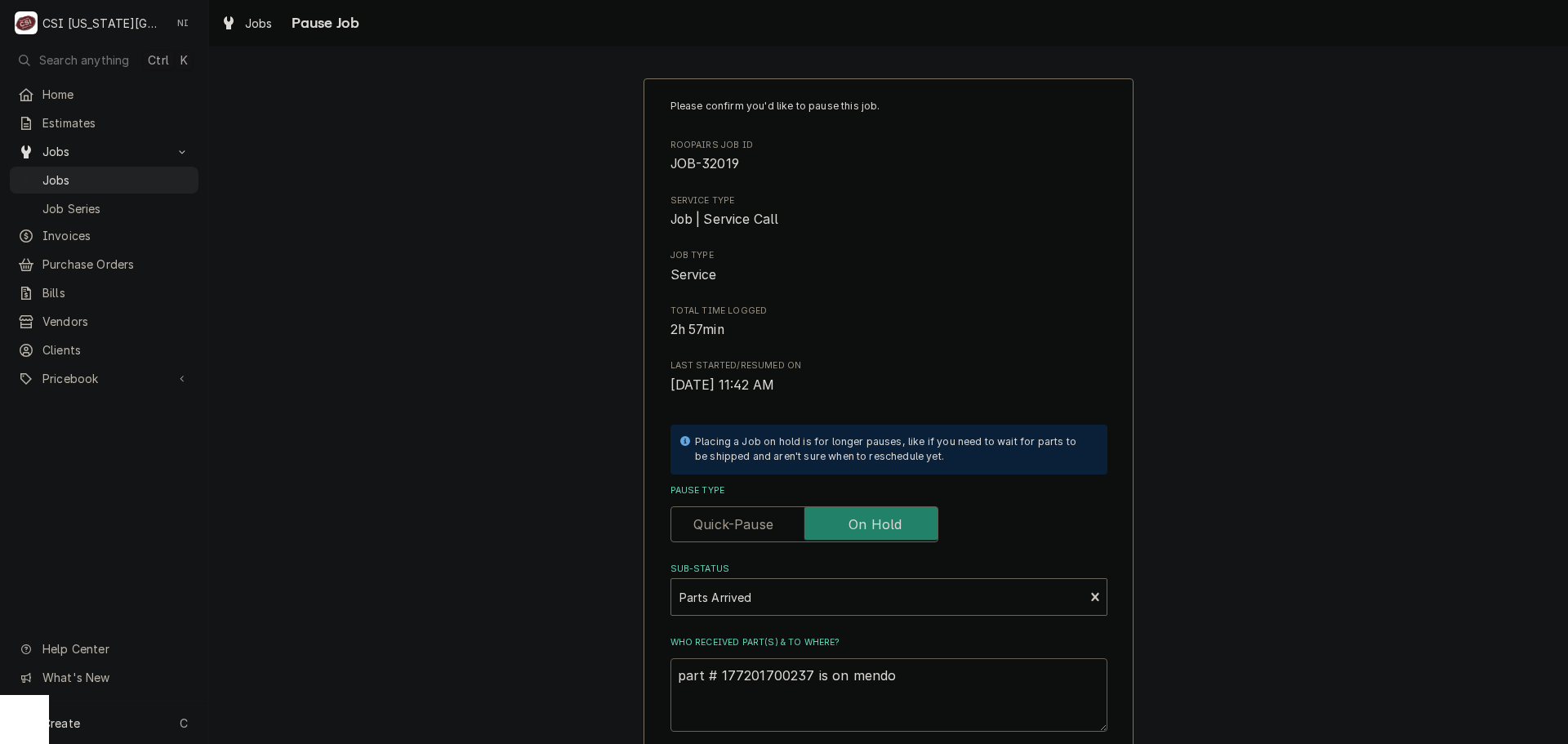
type textarea "part # 177201700237 is on mendon"
type textarea "x"
type textarea "part # 177201700237 is on mendon"
type textarea "x"
type textarea "part # 177201700237 is on mendon s"
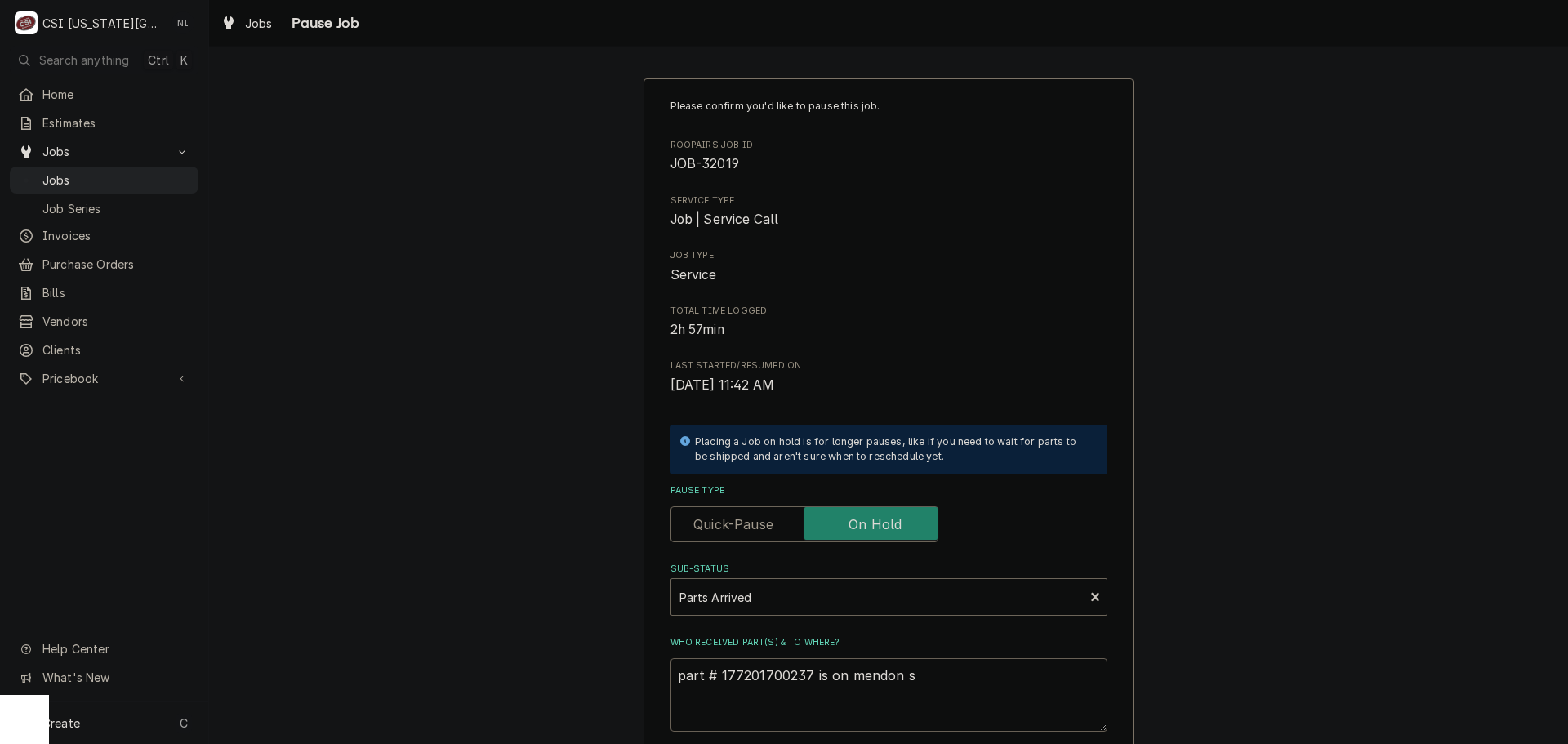
type textarea "x"
type textarea "part # 177201700237 is on mendon sh"
type textarea "x"
type textarea "part # 177201700237 is on mendon she"
type textarea "x"
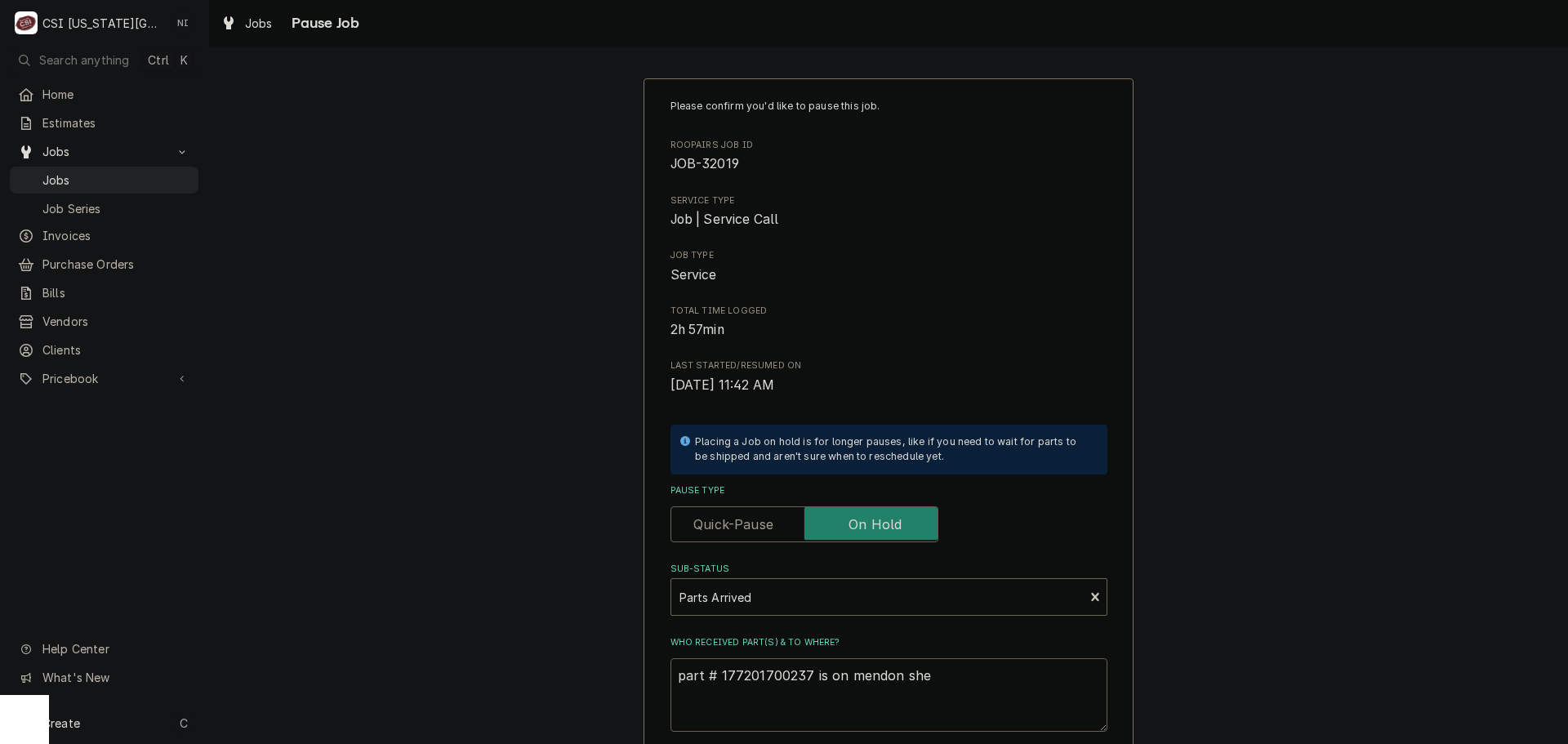
type textarea "part # 177201700237 is on mendon shel"
type textarea "x"
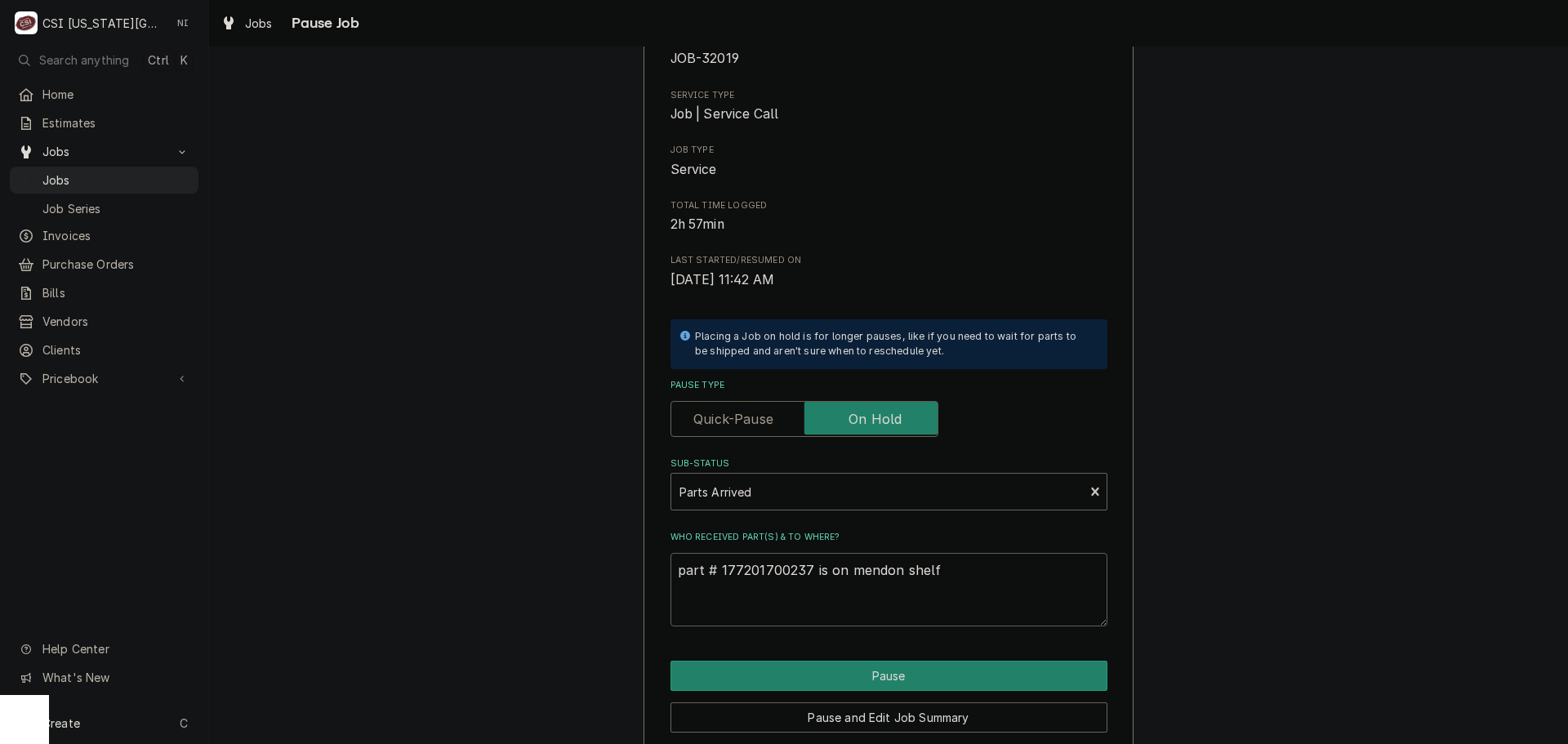
scroll to position [171, 0]
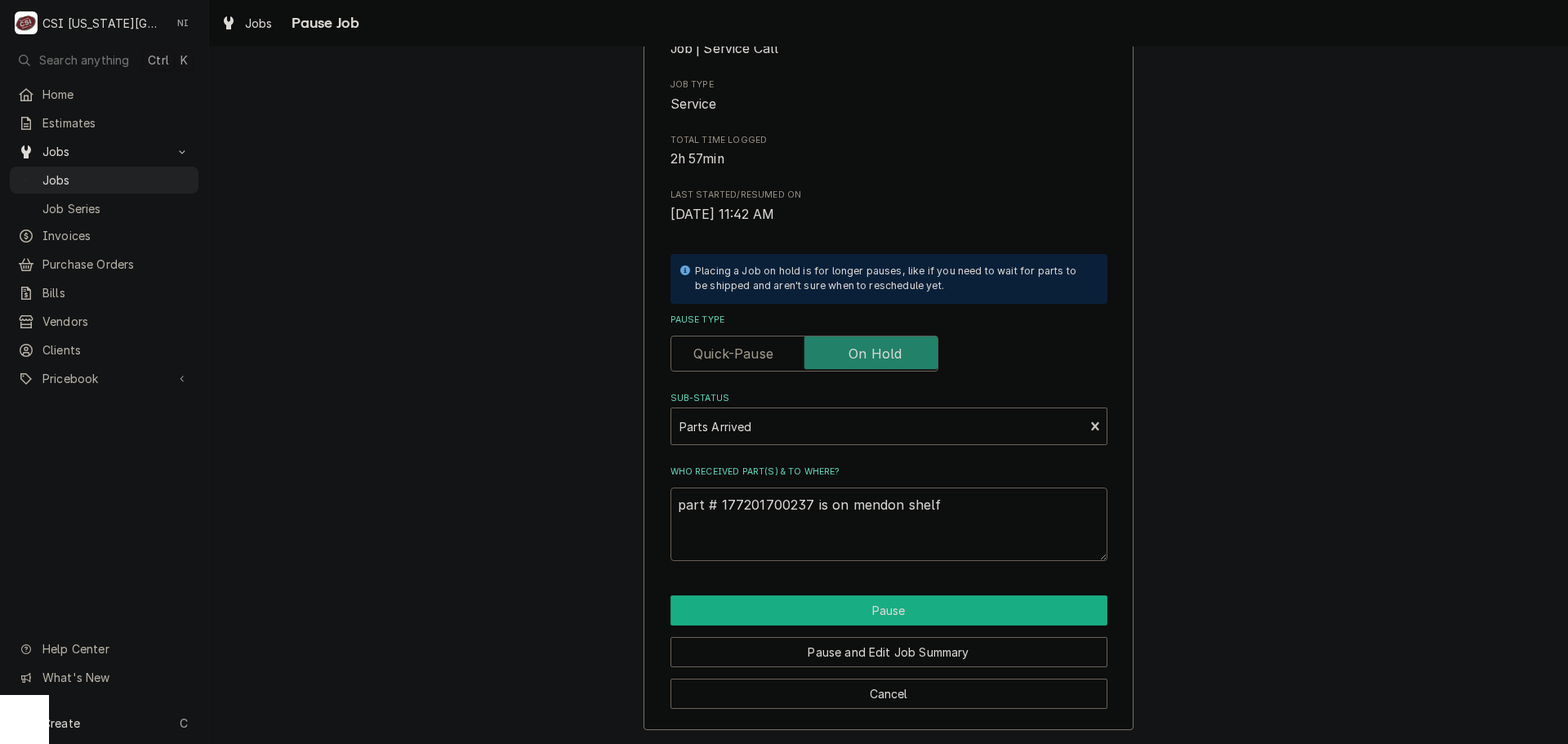
type textarea "part # 177201700237 is on mendon shelf"
click at [967, 605] on button "Pause" at bounding box center [889, 611] width 437 height 30
type textarea "x"
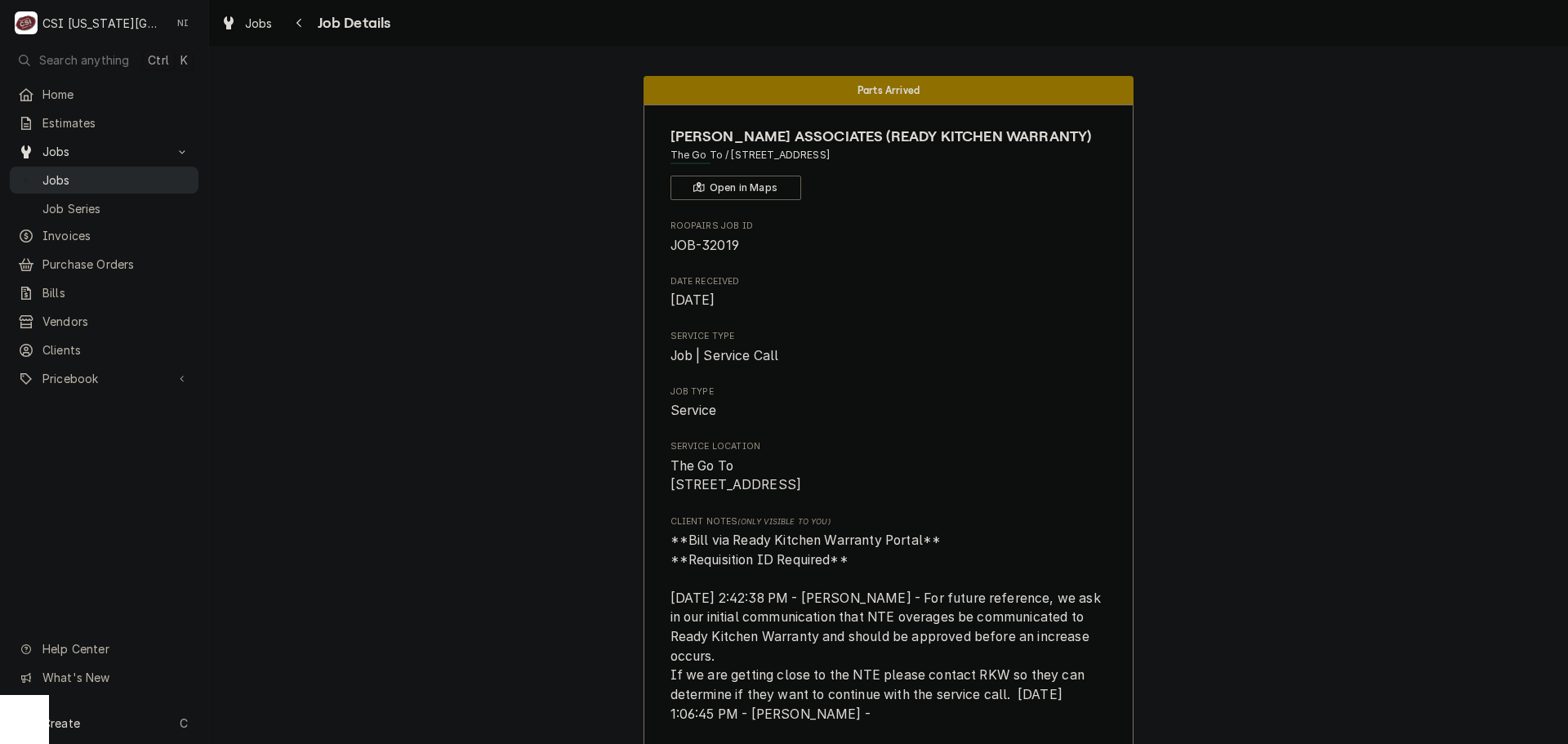
click at [105, 172] on span "Jobs" at bounding box center [116, 180] width 148 height 17
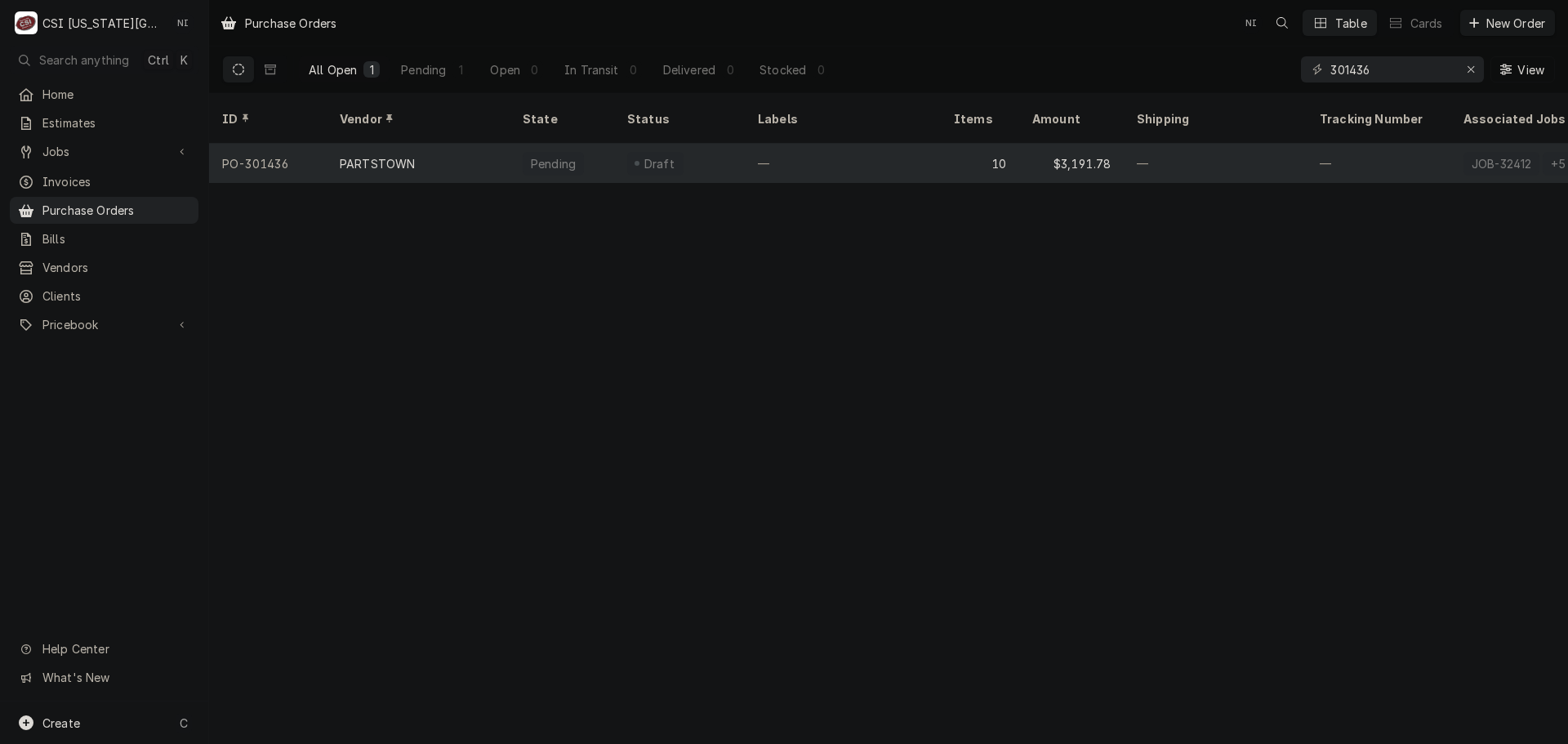
click at [953, 144] on div "10" at bounding box center [980, 163] width 78 height 39
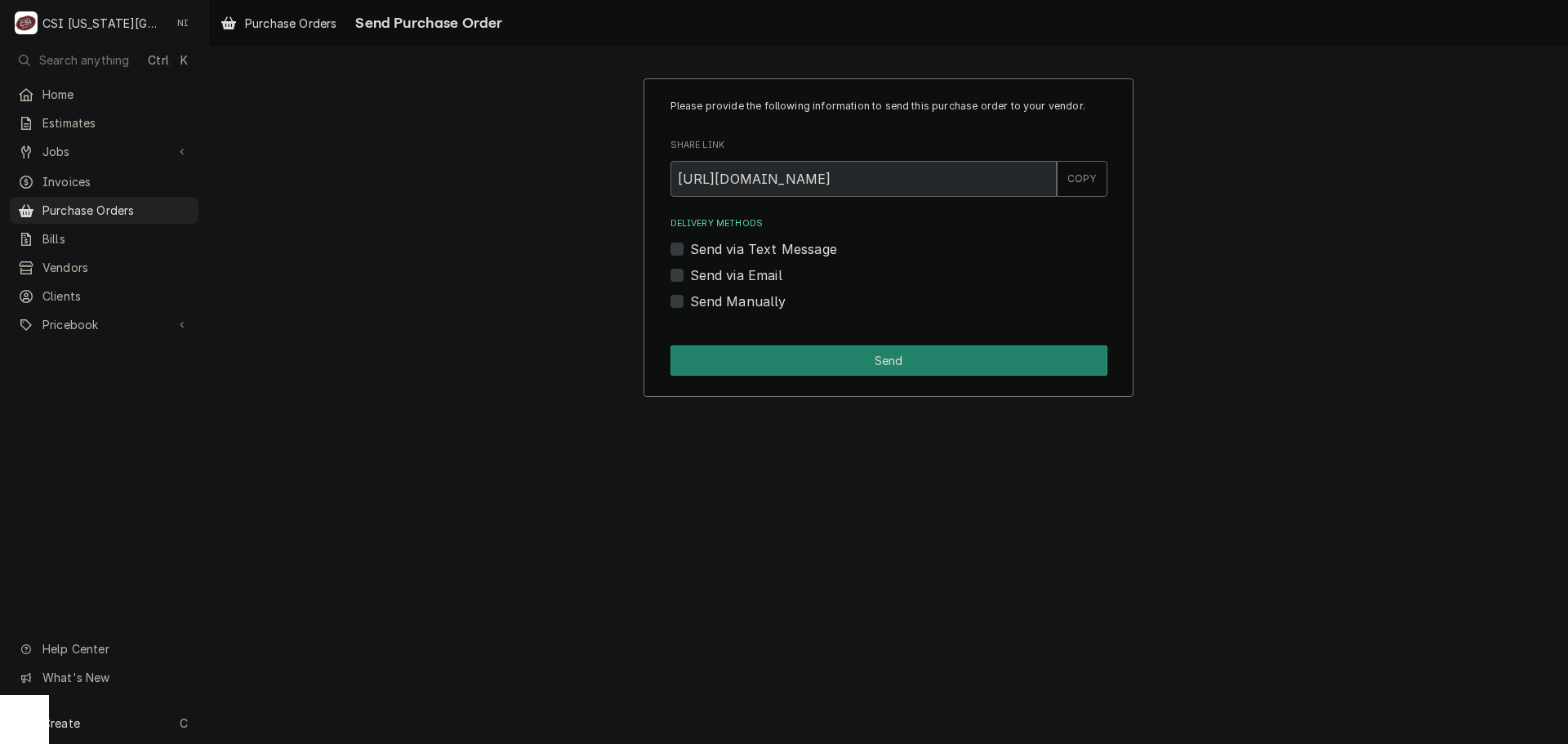
click at [690, 304] on label "Send Manually" at bounding box center [738, 301] width 96 height 19
click at [690, 304] on input "Send Manually" at bounding box center [909, 309] width 437 height 36
checkbox input "true"
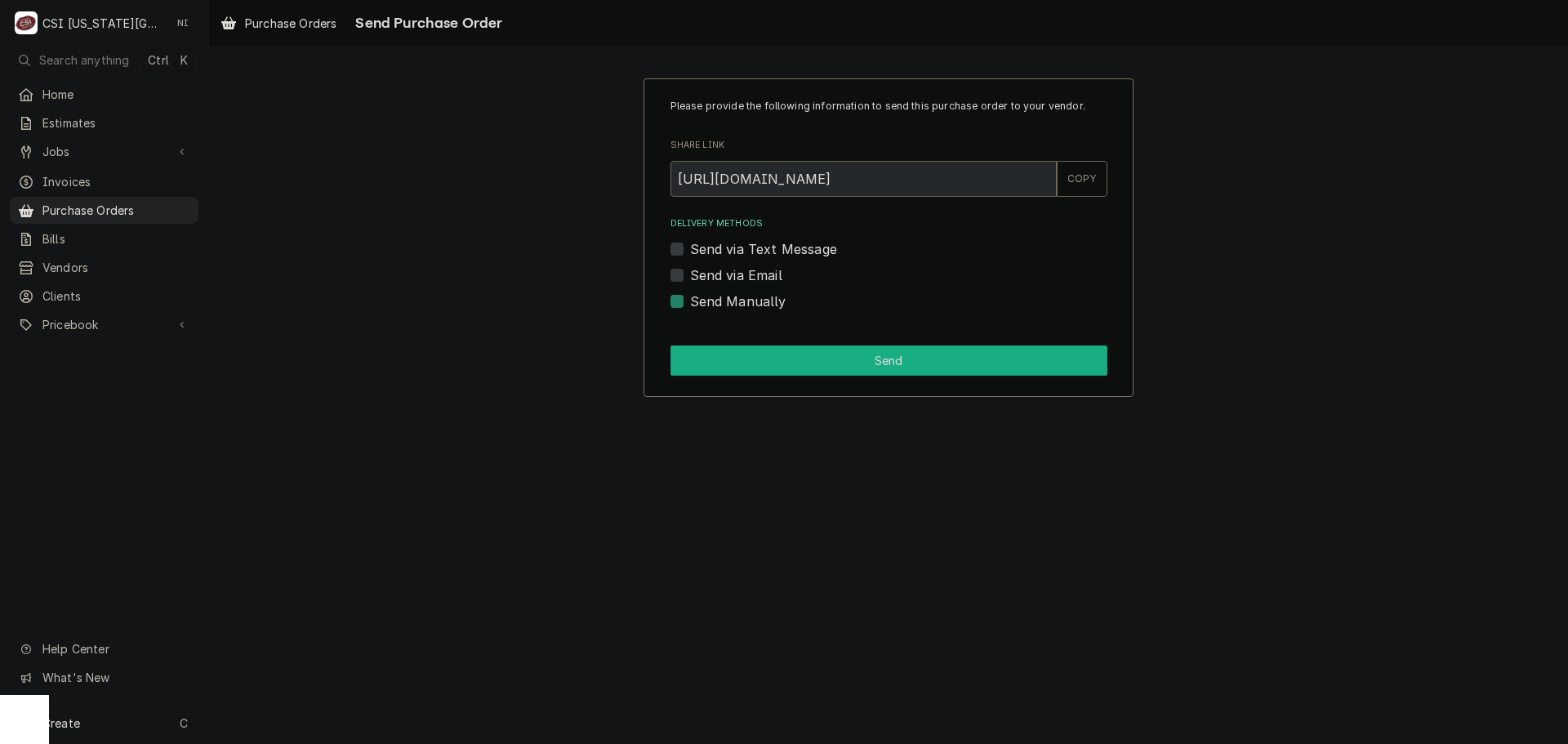
click at [695, 369] on button "Send" at bounding box center [889, 361] width 437 height 30
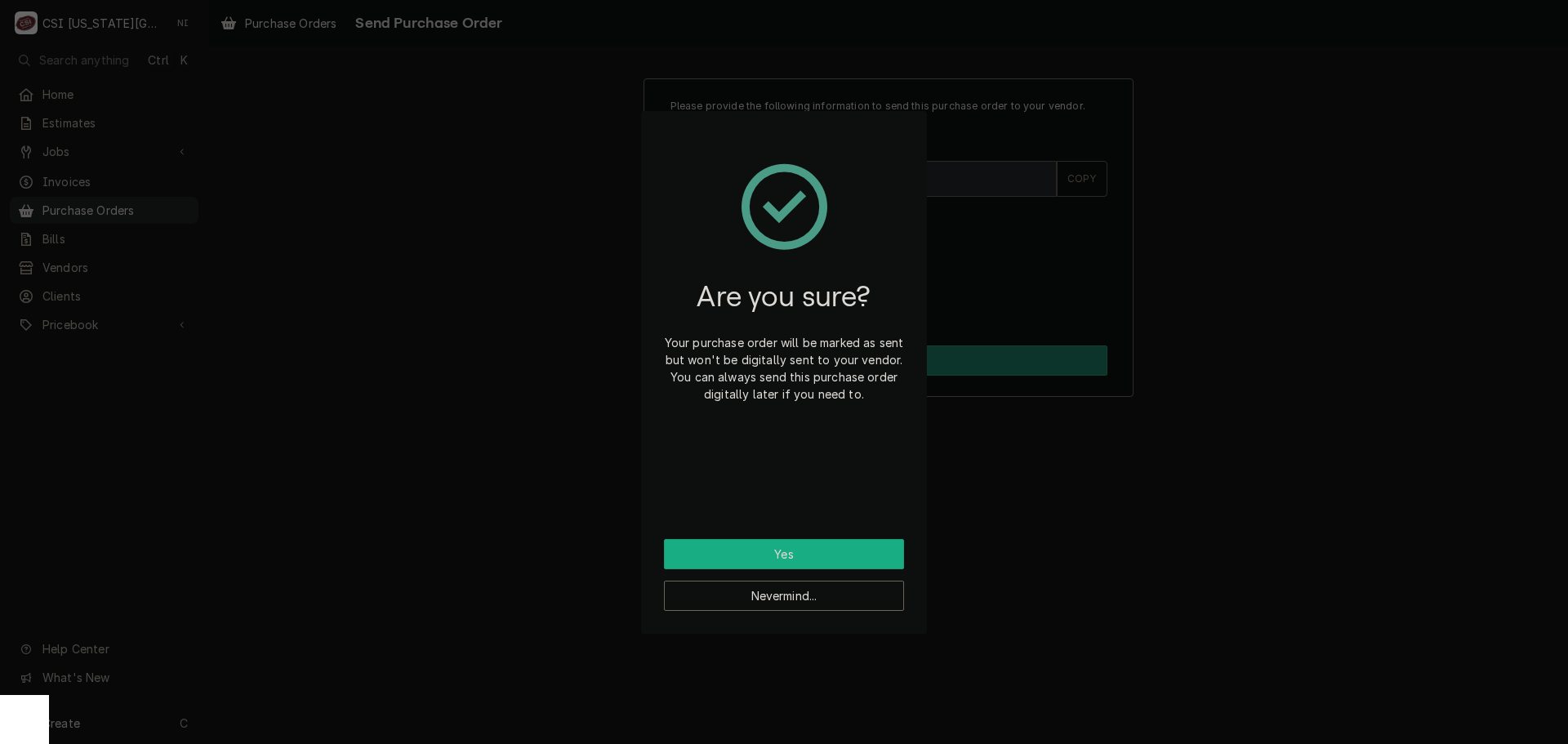
click at [790, 557] on button "Yes" at bounding box center [784, 554] width 240 height 30
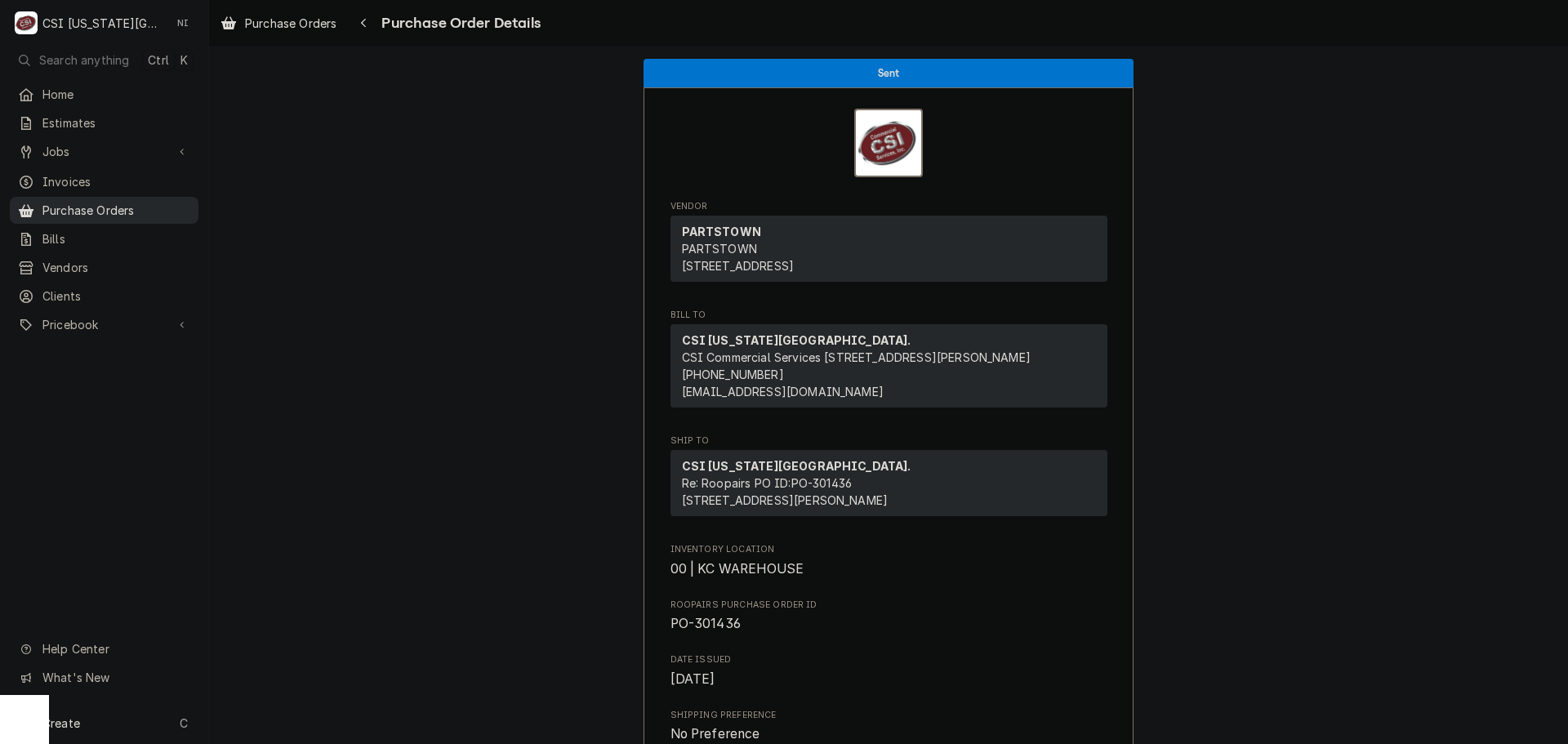
click at [175, 205] on span "Purchase Orders" at bounding box center [116, 210] width 148 height 17
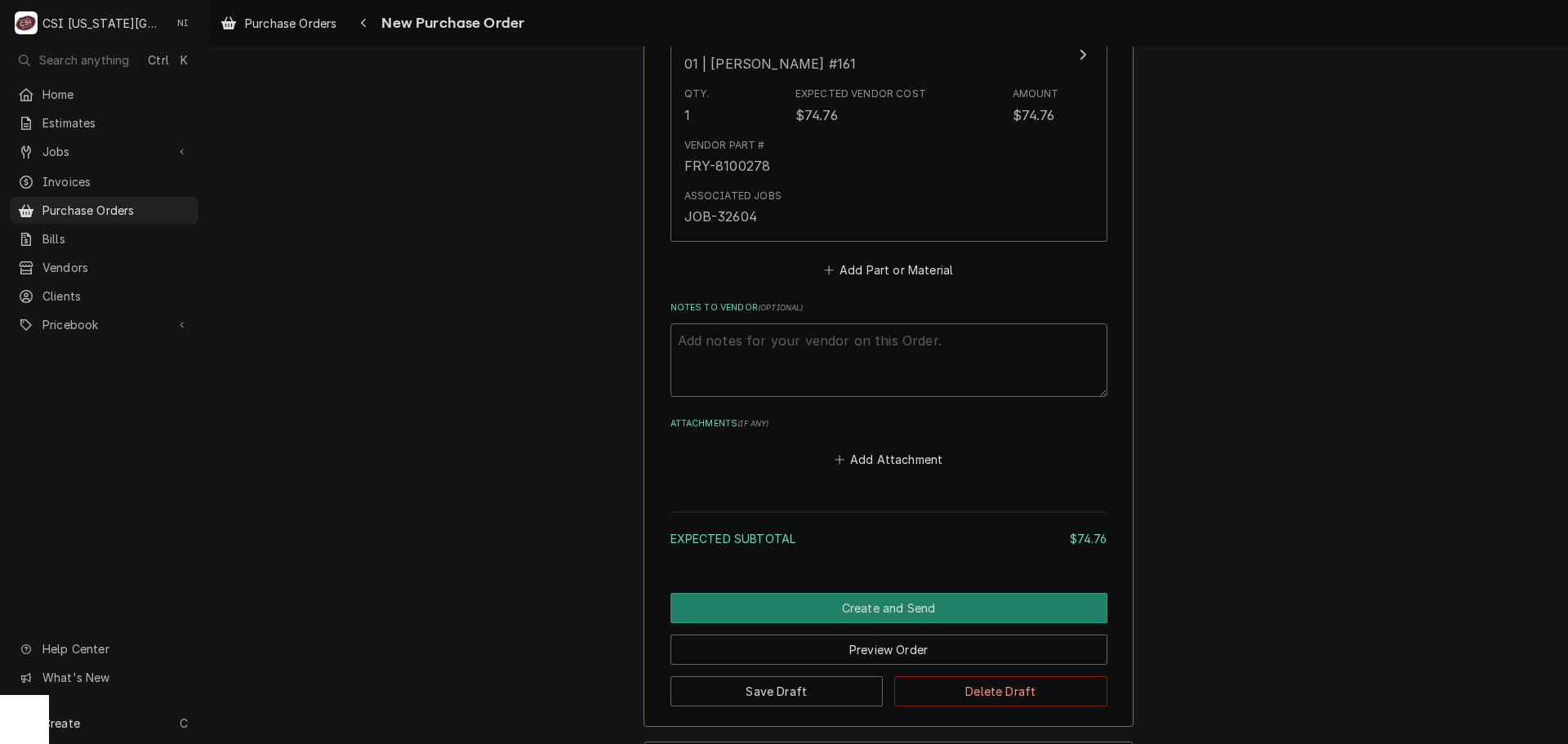
scroll to position [898, 0]
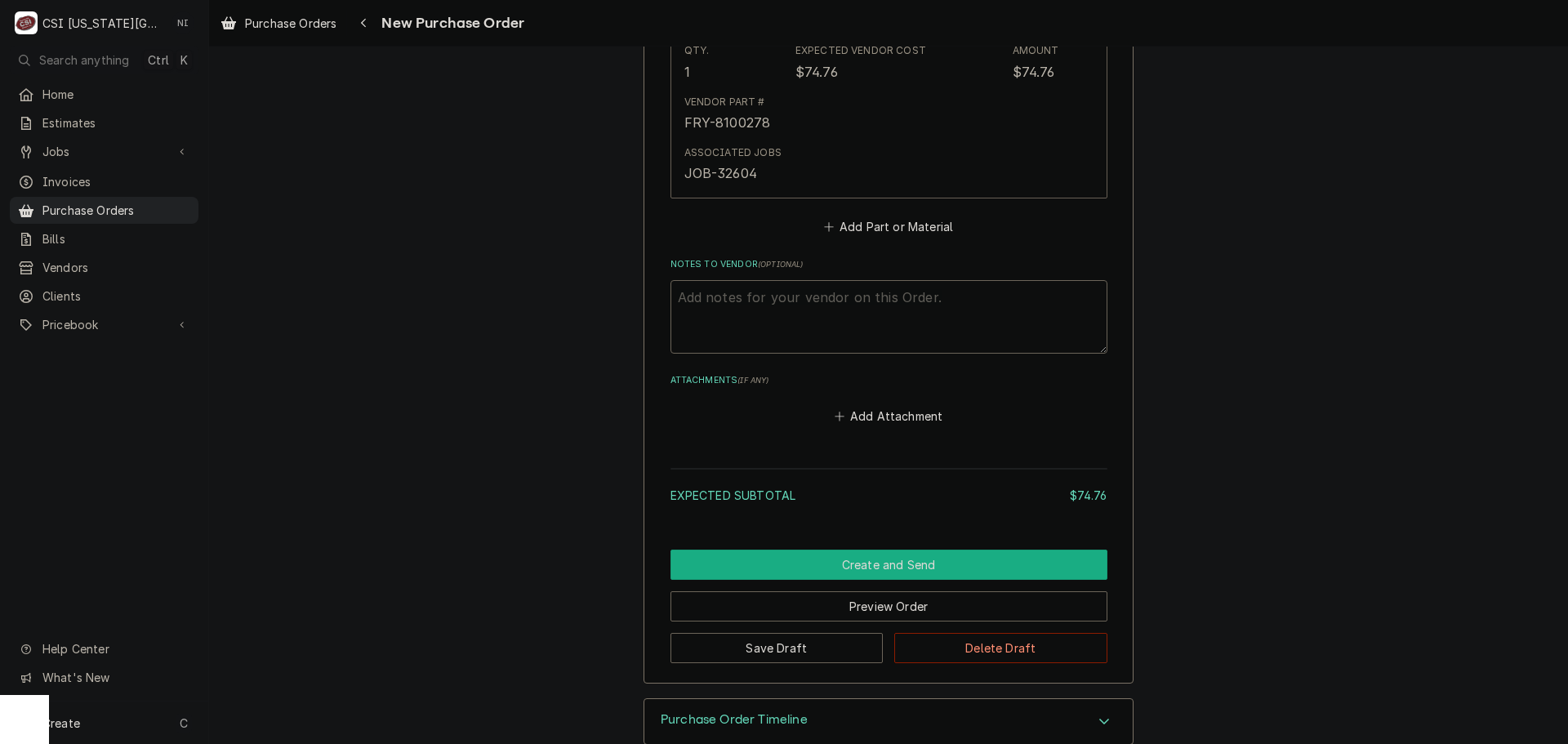
click at [937, 572] on button "Create and Send" at bounding box center [889, 565] width 437 height 30
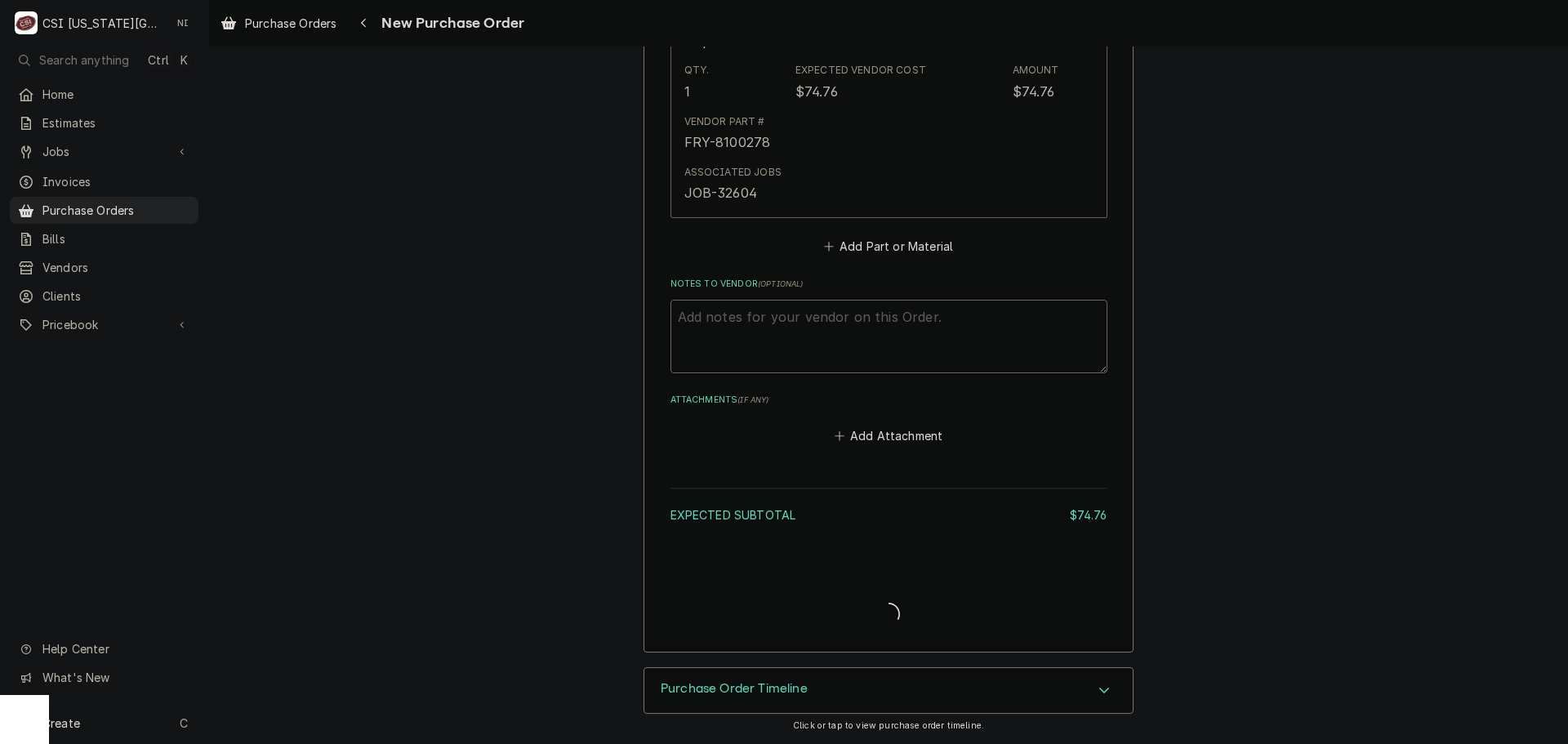
type textarea "x"
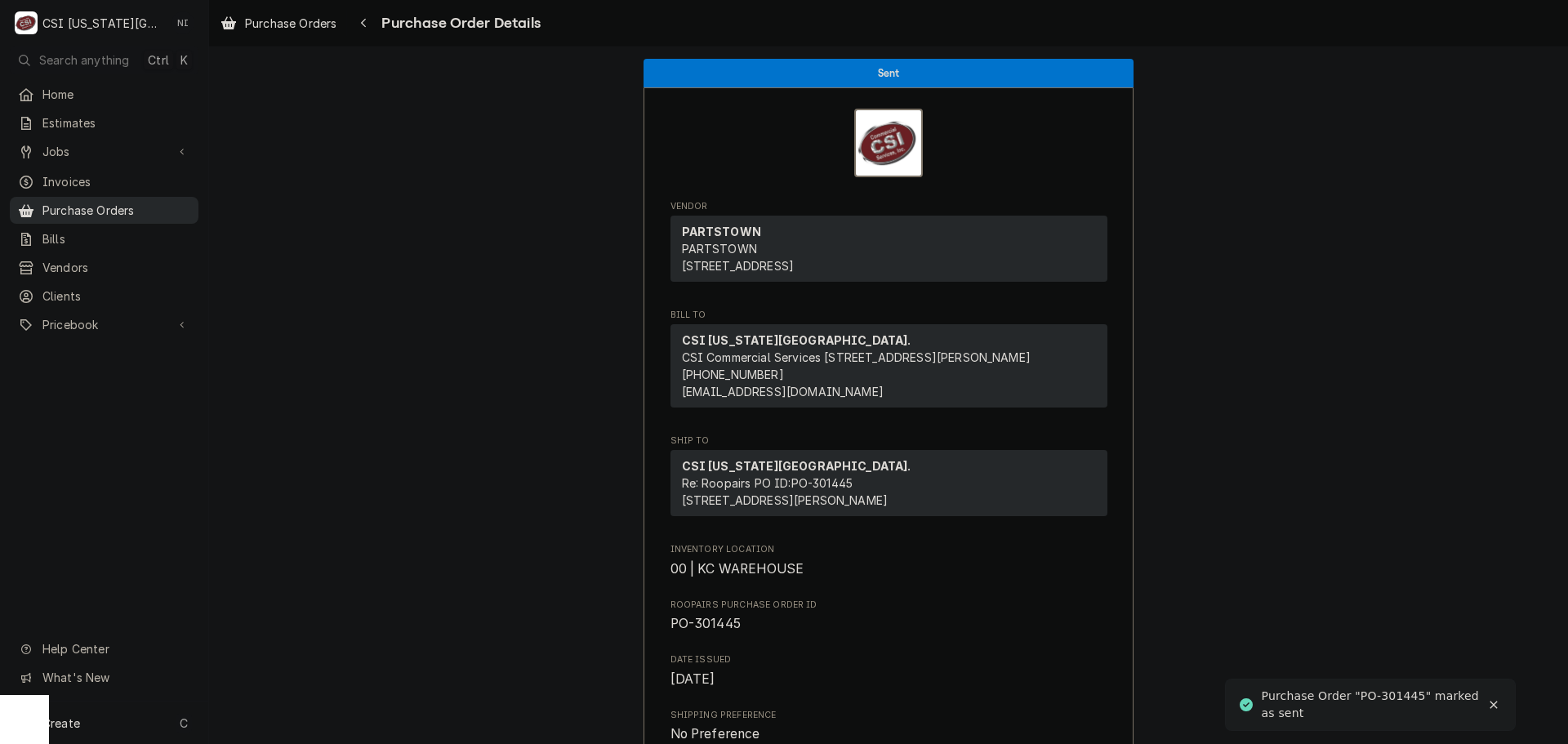
drag, startPoint x: 128, startPoint y: 196, endPoint x: 136, endPoint y: 195, distance: 8.1
click at [128, 202] on span "Purchase Orders" at bounding box center [116, 210] width 148 height 17
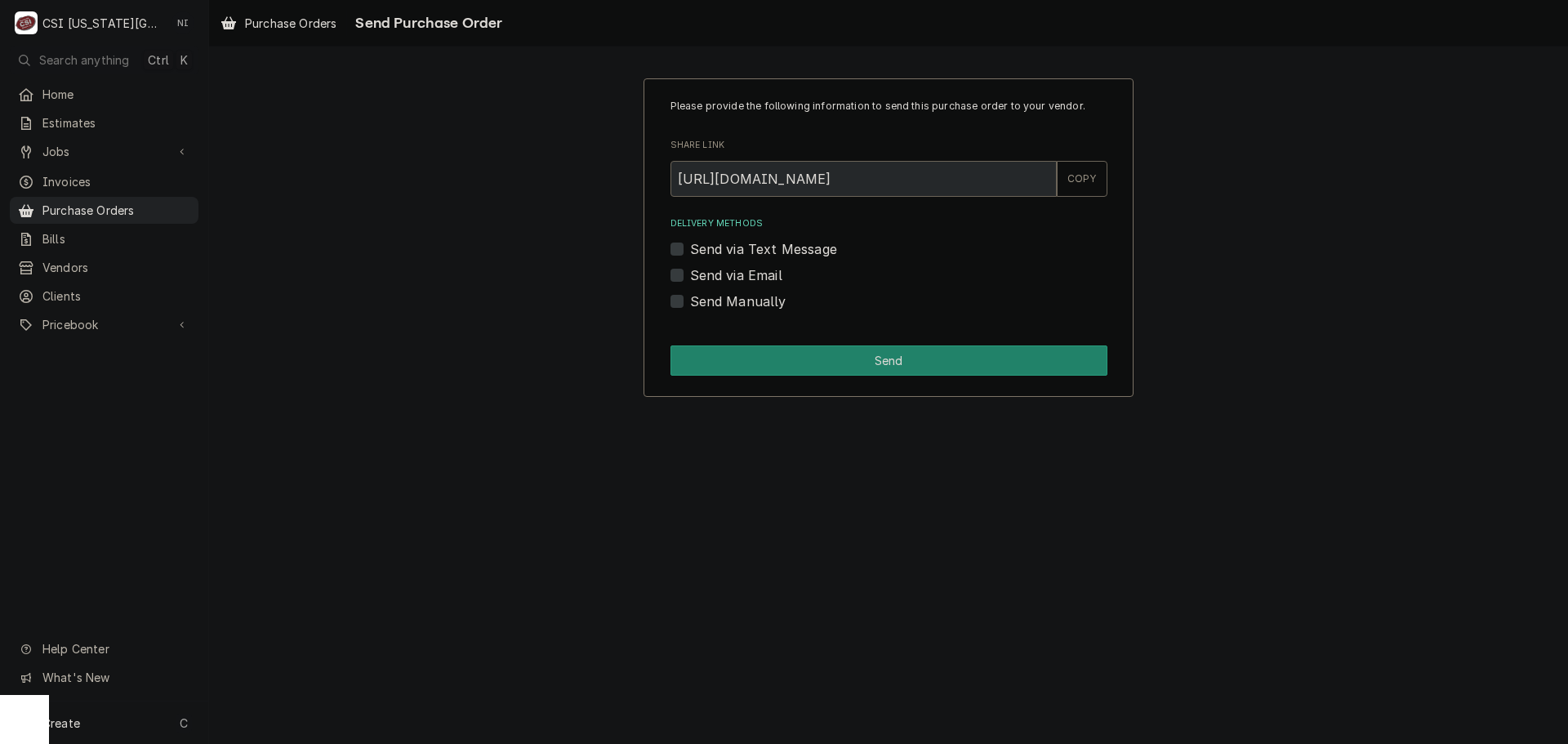
click at [684, 276] on div "Send via Email" at bounding box center [889, 275] width 437 height 19
click at [690, 273] on label "Send via Email" at bounding box center [736, 275] width 93 height 19
click at [690, 273] on input "Send via Email" at bounding box center [909, 283] width 437 height 36
checkbox input "true"
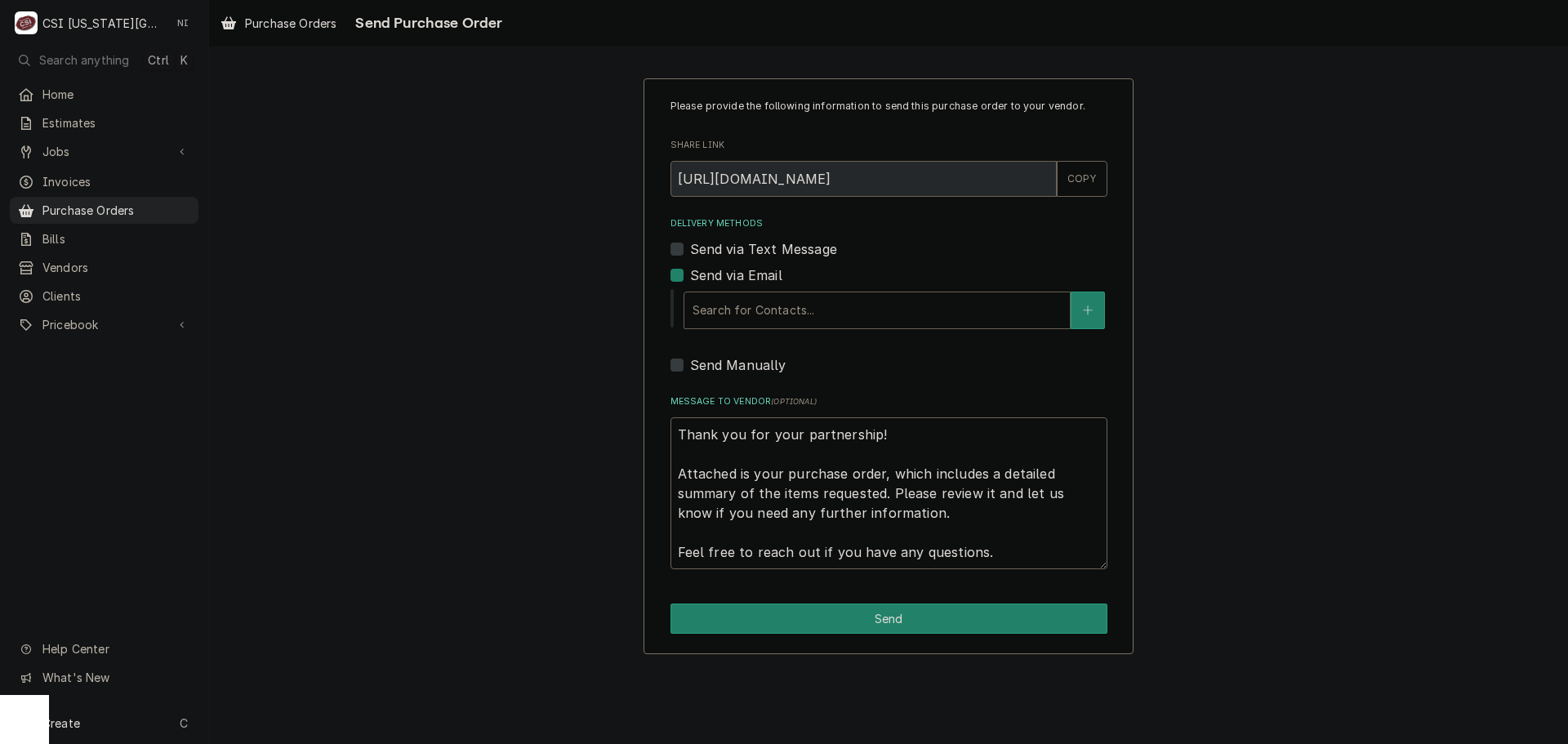
click at [774, 307] on div "Delivery Methods" at bounding box center [877, 309] width 369 height 29
type textarea "x"
type input "N"
type textarea "x"
type input "NA"
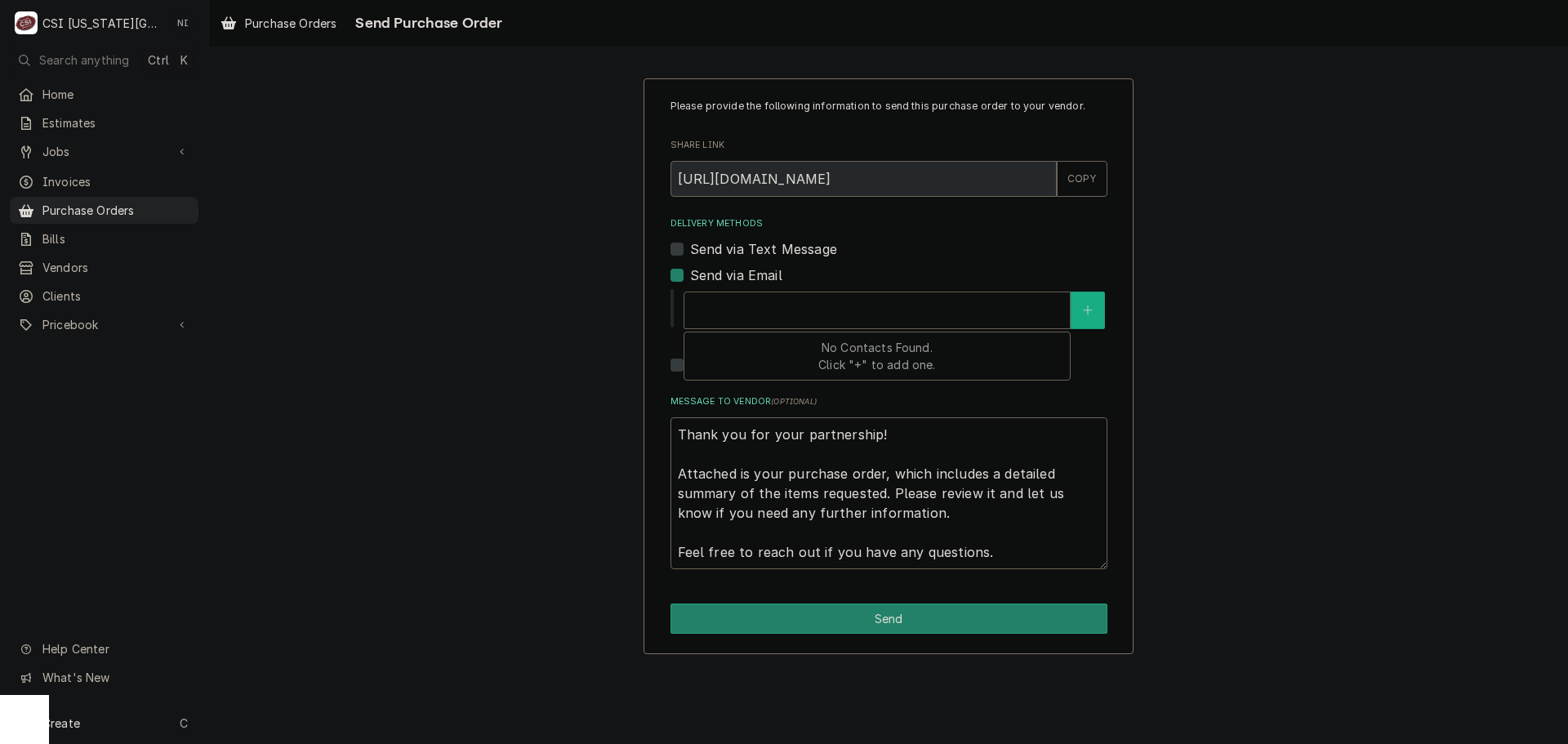
click at [1081, 303] on button "Delivery Methods" at bounding box center [1088, 310] width 34 height 38
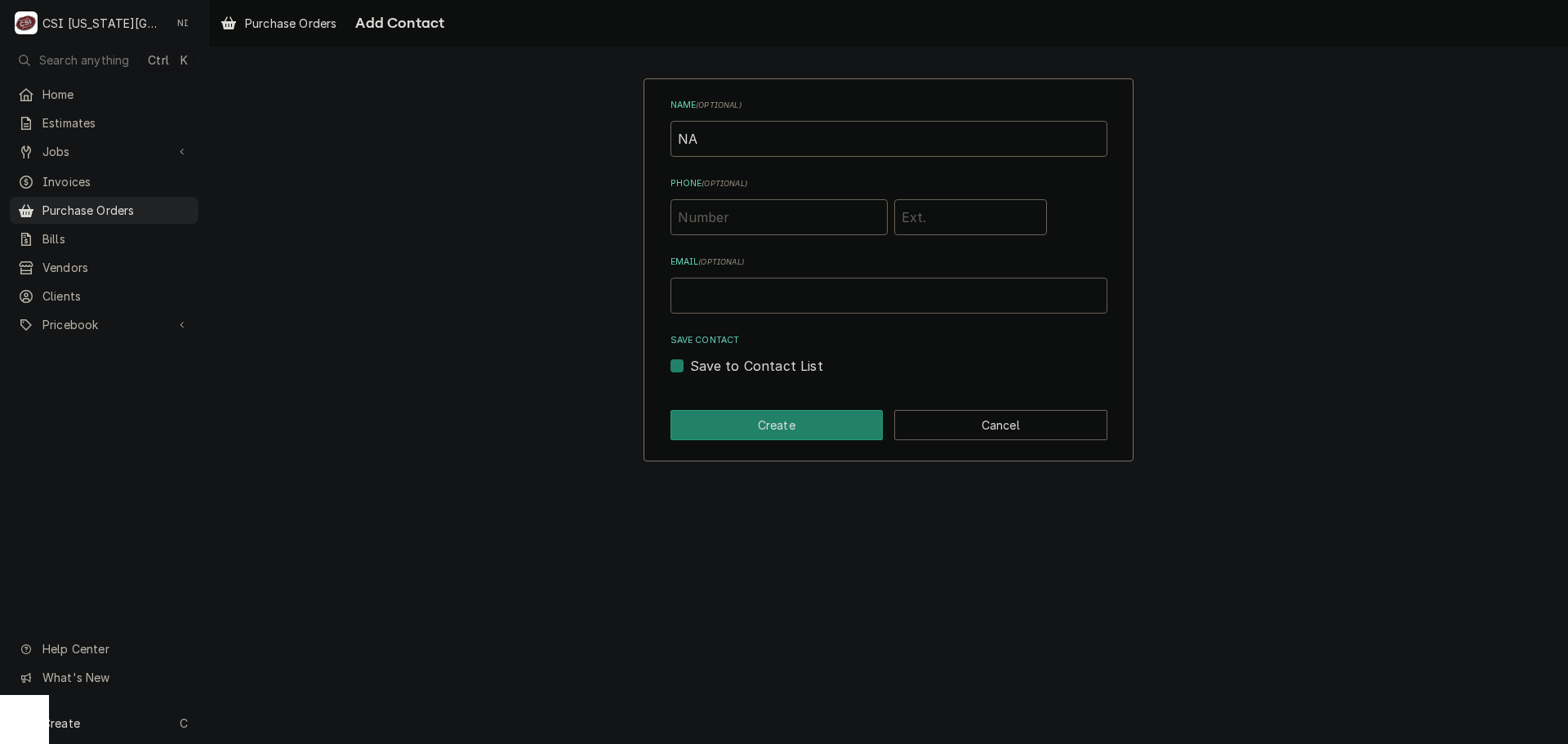
click at [751, 296] on input "Email ( optional )" at bounding box center [889, 295] width 437 height 36
type input "nate.ingram@csi1.com"
drag, startPoint x: 740, startPoint y: 148, endPoint x: 607, endPoint y: 153, distance: 133.1
click at [607, 153] on div "Name ( optional ) NA Phone ( optional ) Email ( optional ) nate.ingram@csi1.com…" at bounding box center [888, 269] width 1359 height 412
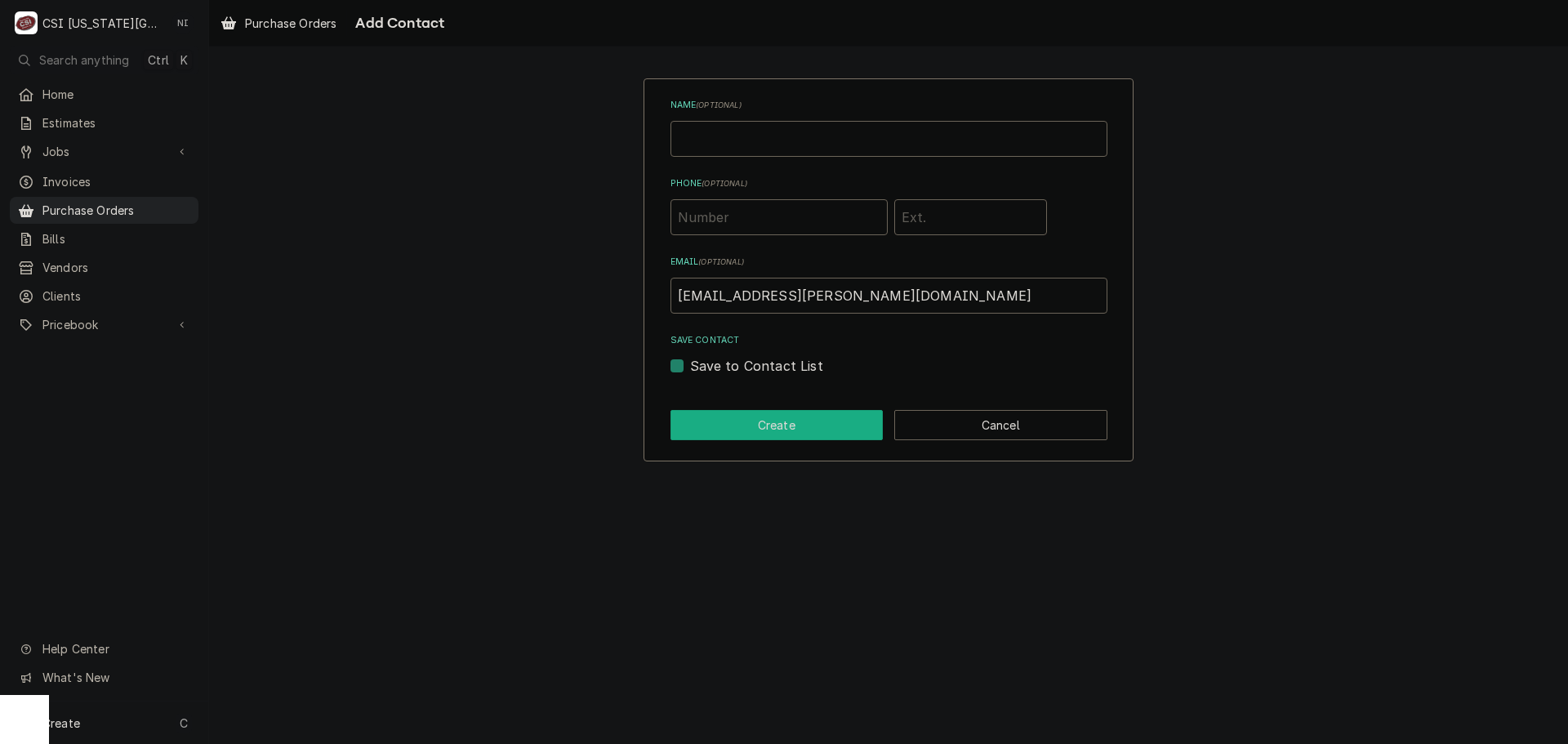
click at [747, 419] on button "Create" at bounding box center [777, 425] width 213 height 30
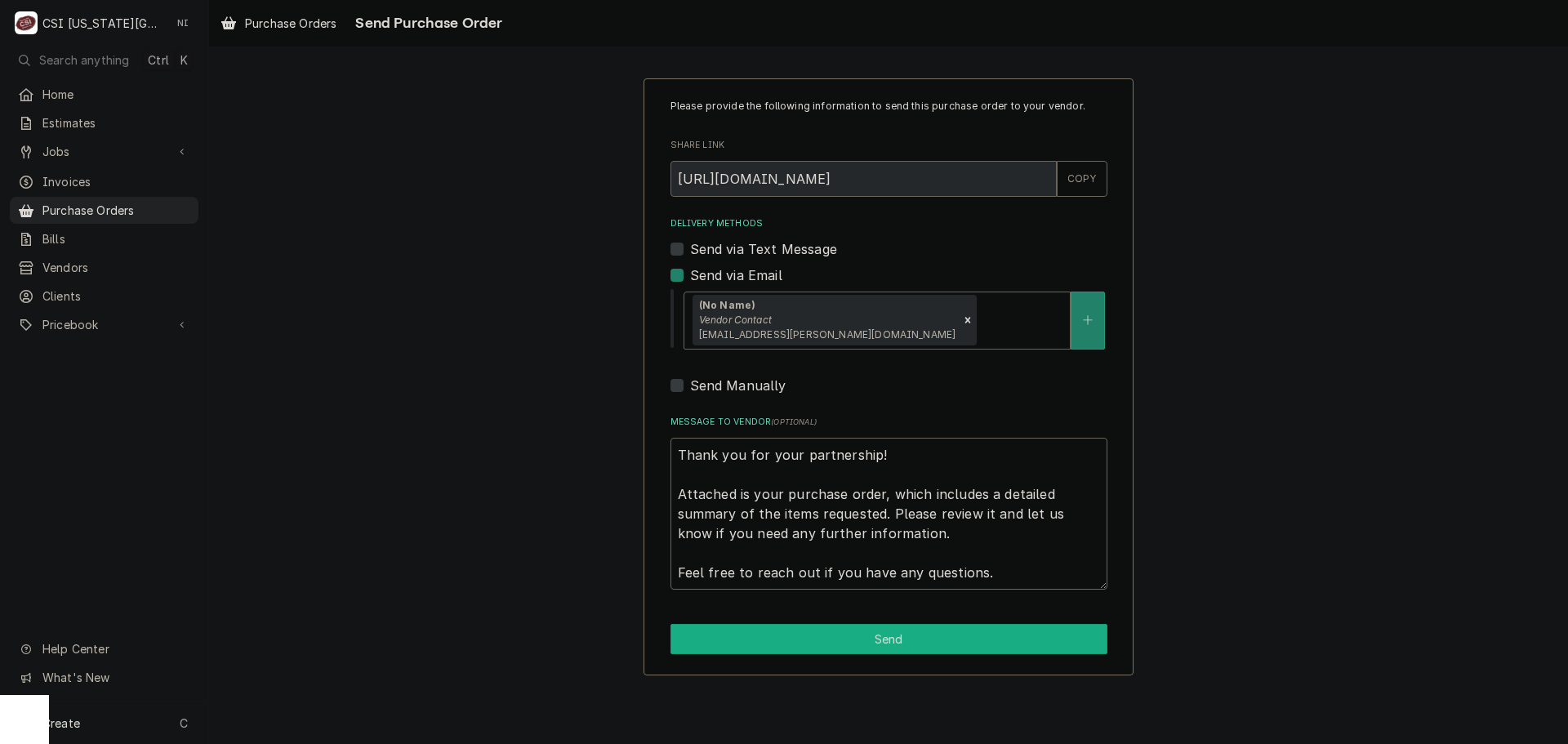
click at [951, 636] on button "Send" at bounding box center [889, 639] width 437 height 30
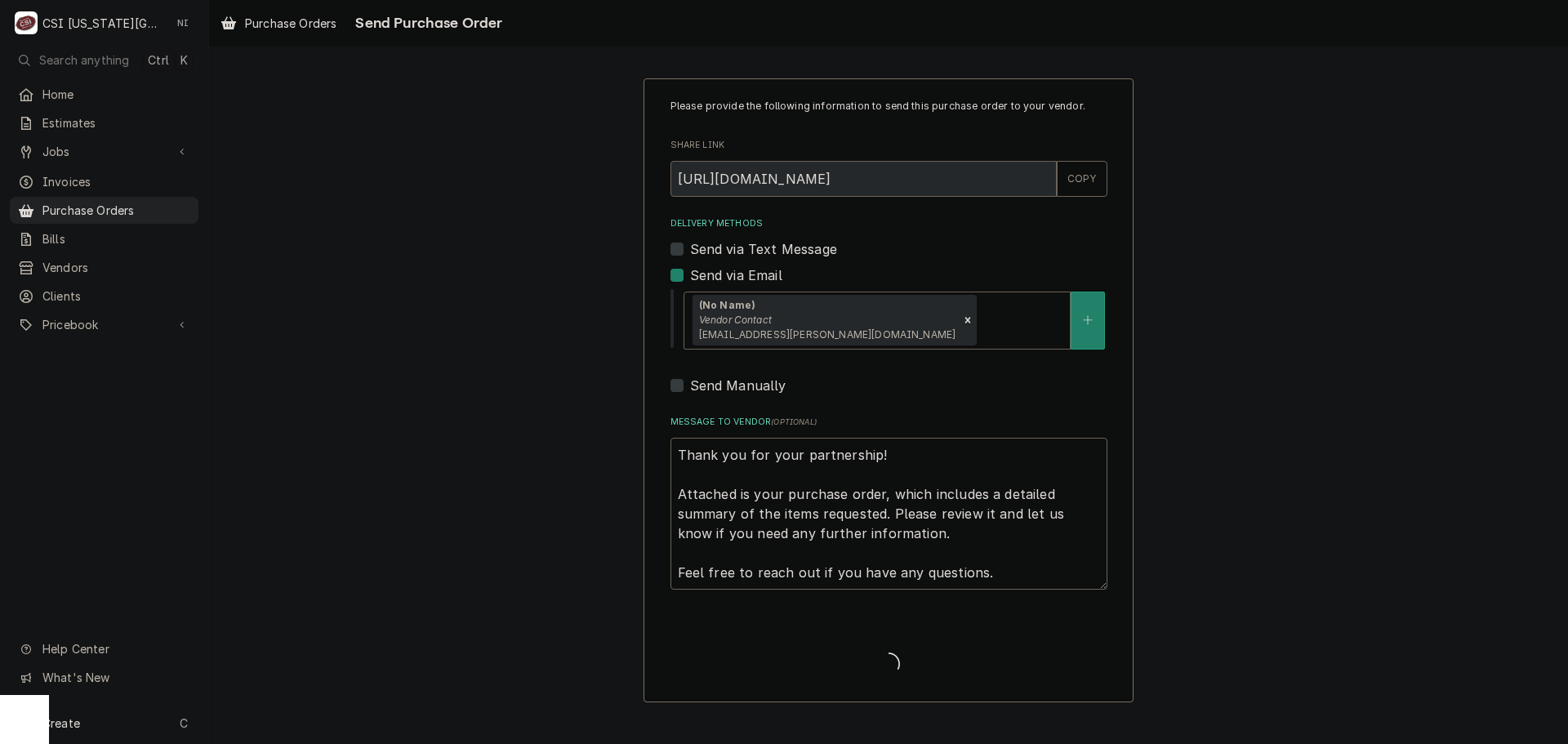
type textarea "x"
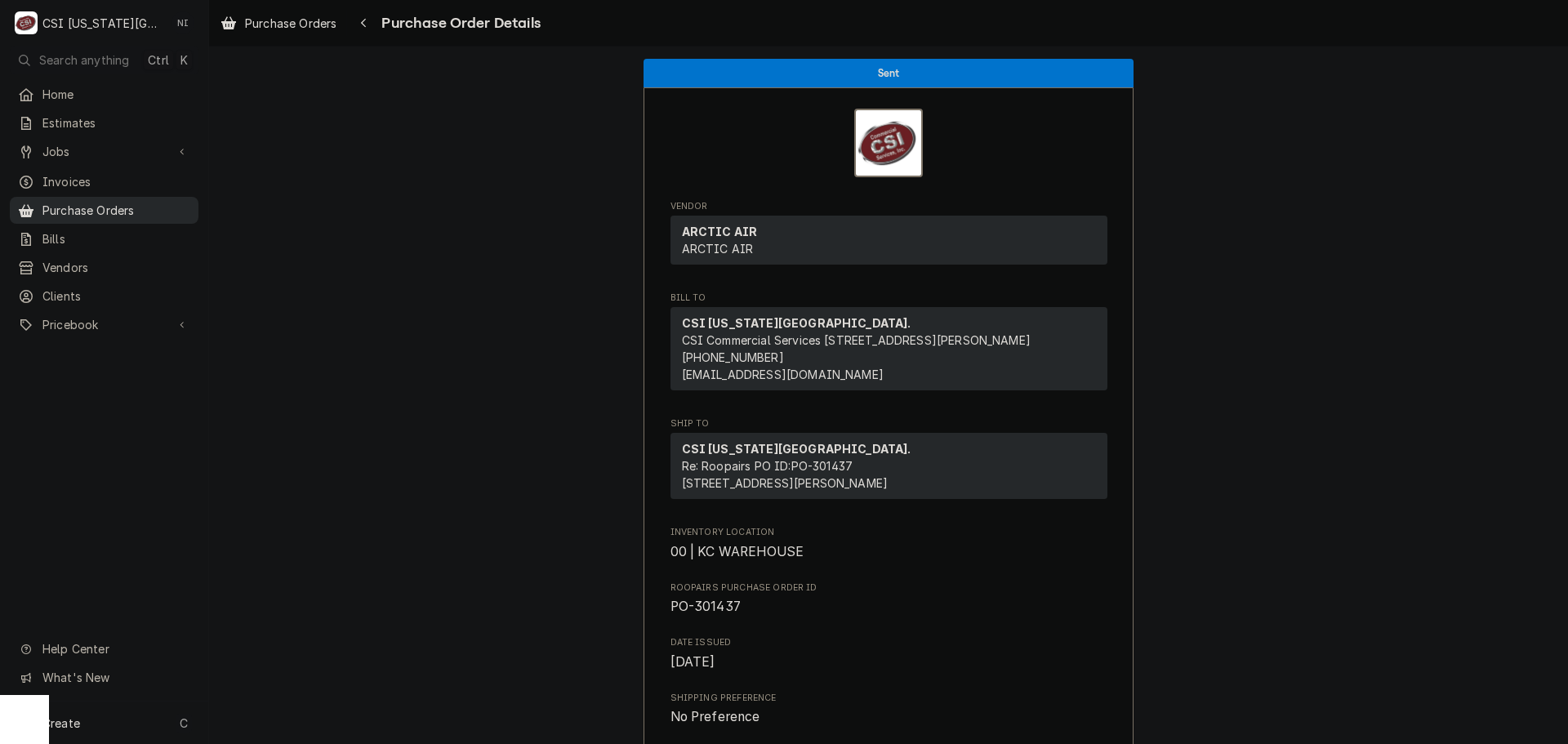
click at [170, 209] on span "Purchase Orders" at bounding box center [116, 210] width 148 height 17
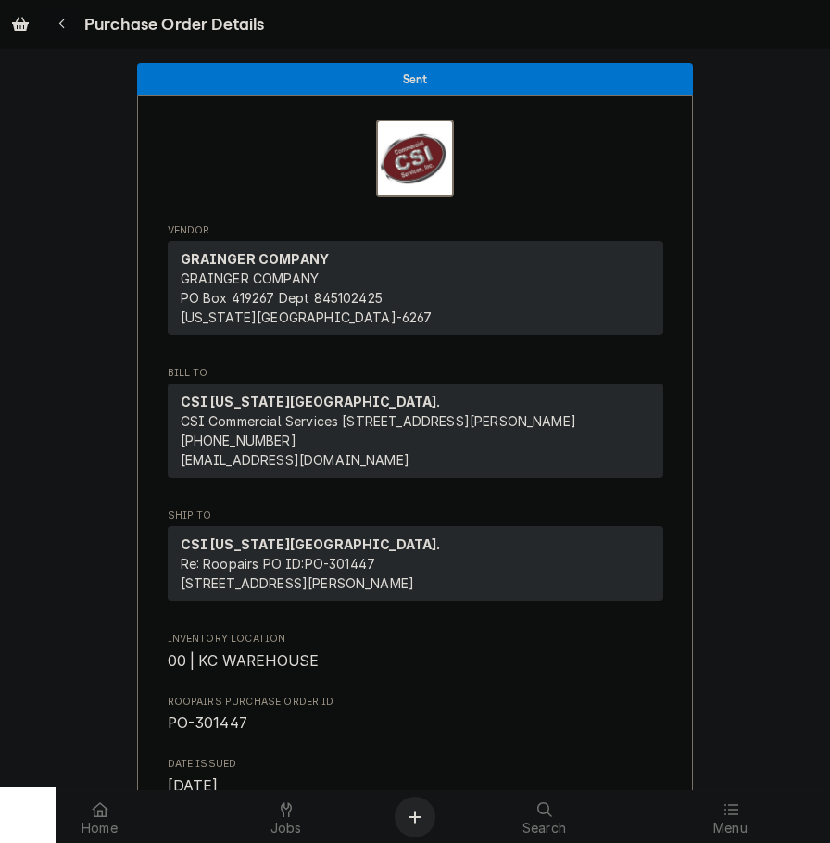
click at [57, 17] on div "Navigate back" at bounding box center [62, 24] width 19 height 19
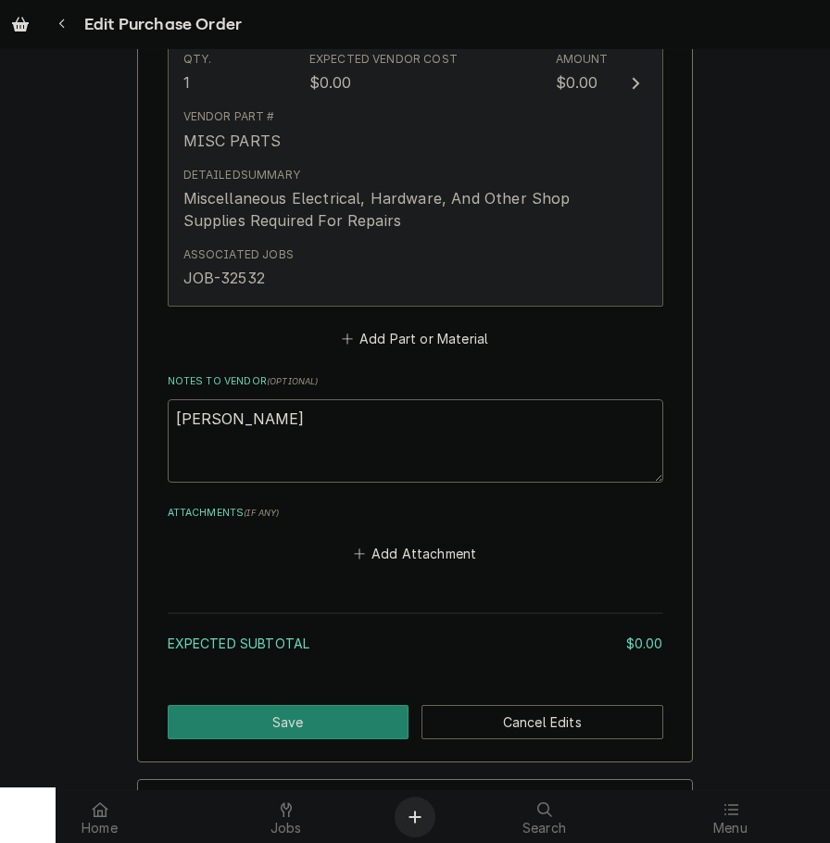
click at [358, 278] on div "Associated Jobs JOB-32532" at bounding box center [395, 267] width 425 height 57
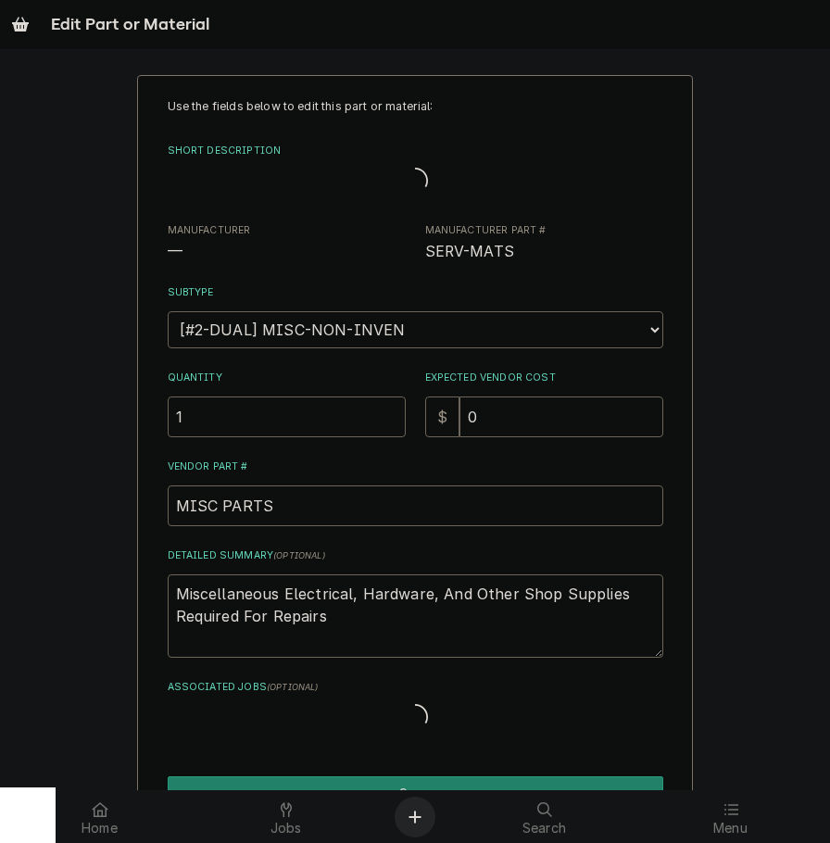
type textarea "x"
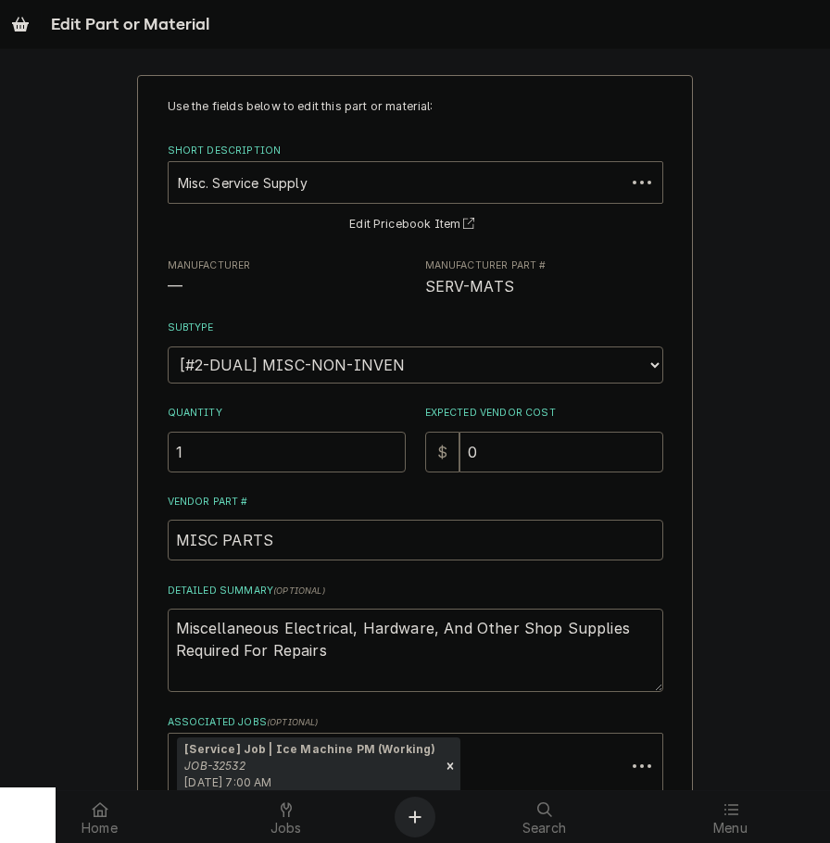
scroll to position [0, 0]
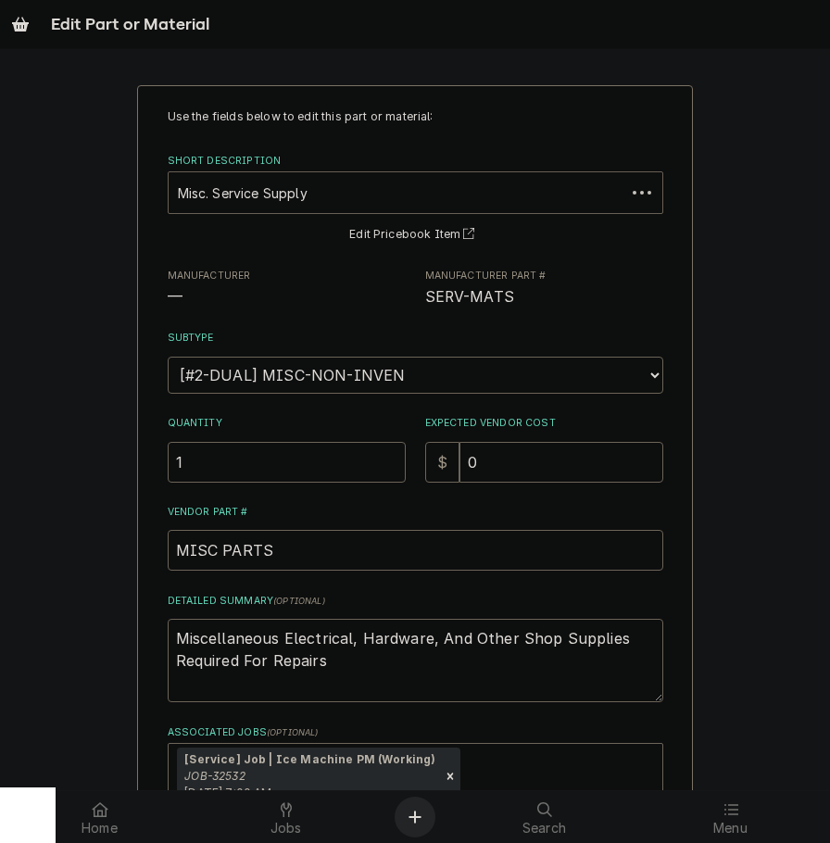
drag, startPoint x: 303, startPoint y: 182, endPoint x: 295, endPoint y: 192, distance: 13.2
click at [300, 184] on div "Short Description" at bounding box center [397, 192] width 438 height 33
type input "24x24x2p"
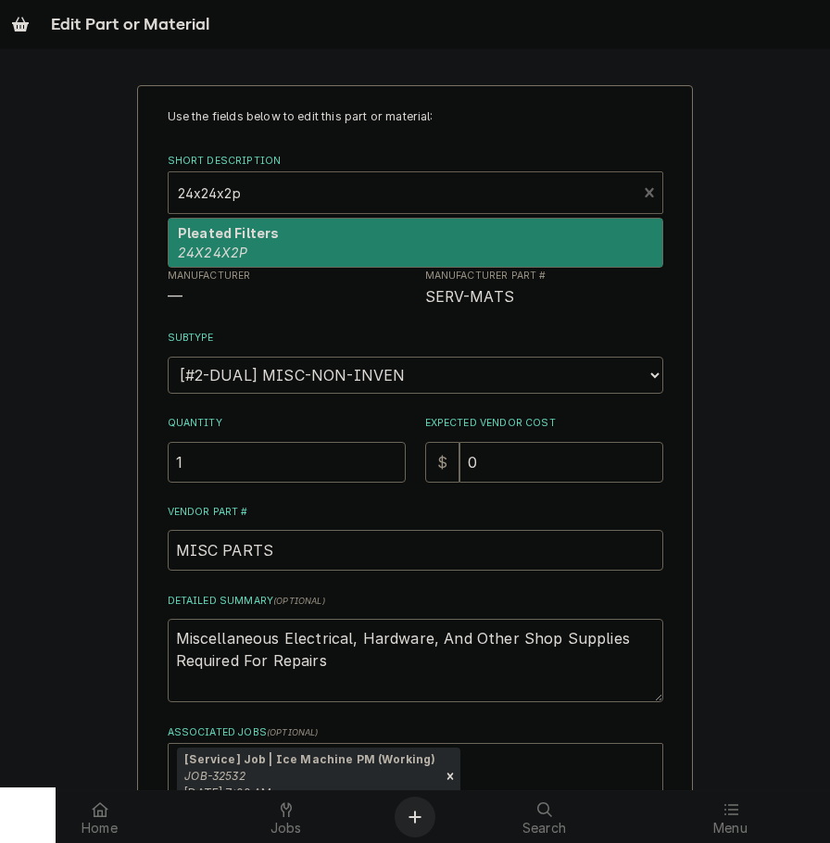
click at [231, 227] on strong "Pleated Filters" at bounding box center [228, 233] width 101 height 16
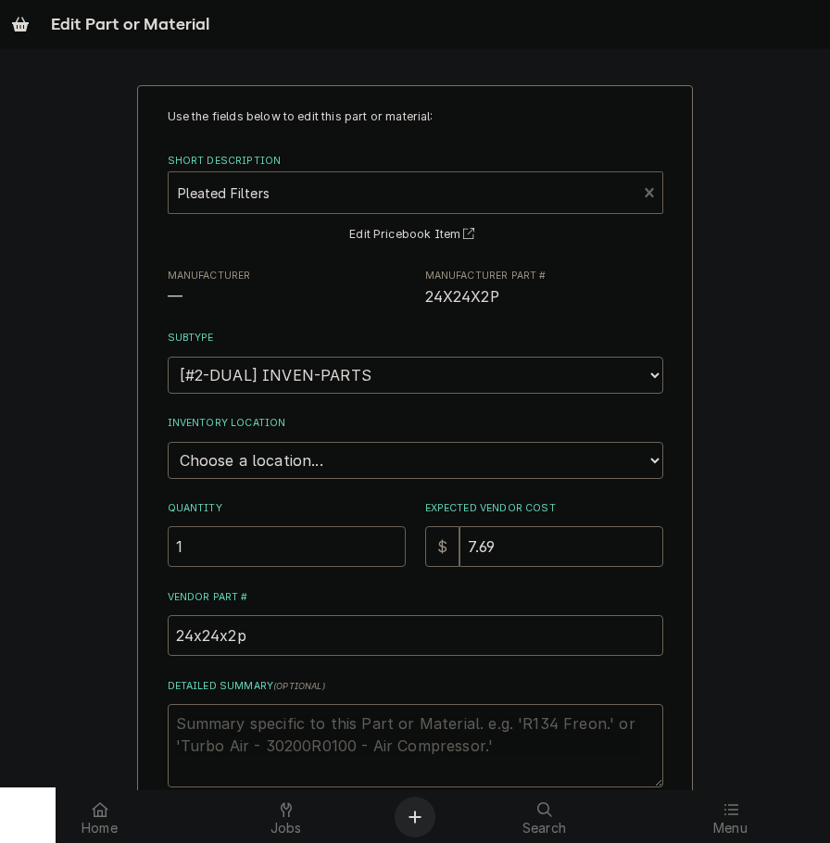
click at [137, 557] on div "Use the fields below to edit this part or material: Short Description option [o…" at bounding box center [415, 562] width 556 height 954
type textarea "x"
type input "12"
click at [259, 457] on select "Choose a location... 00 | KC WAREHOUSE 00 | MAIN WAREHOUSE 01 | [PERSON_NAME] #…" at bounding box center [416, 460] width 496 height 37
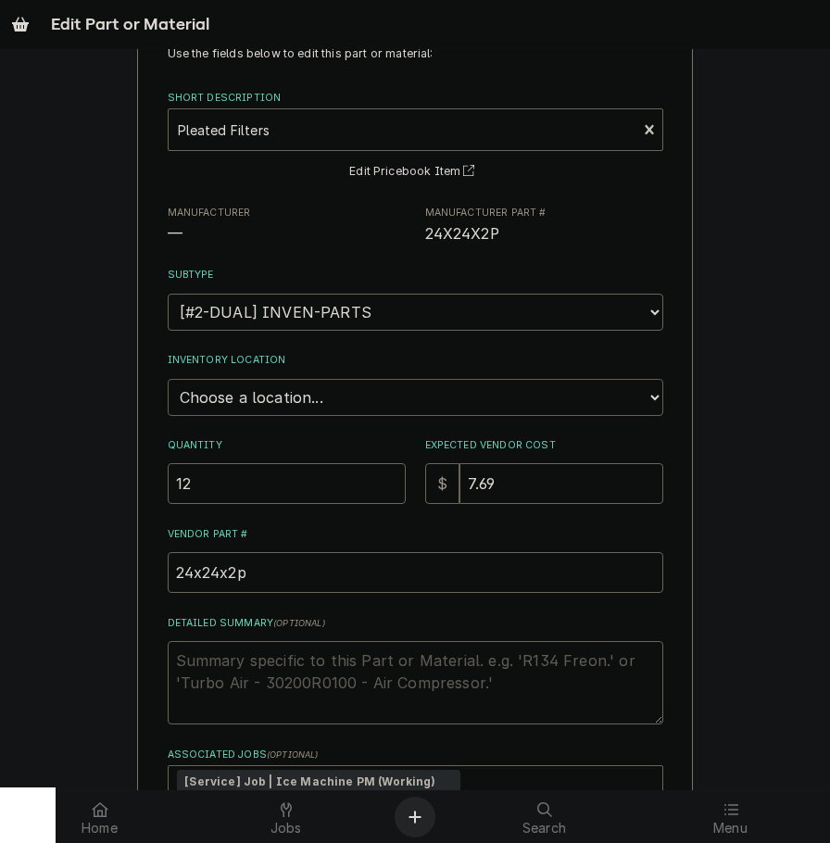
scroll to position [264, 0]
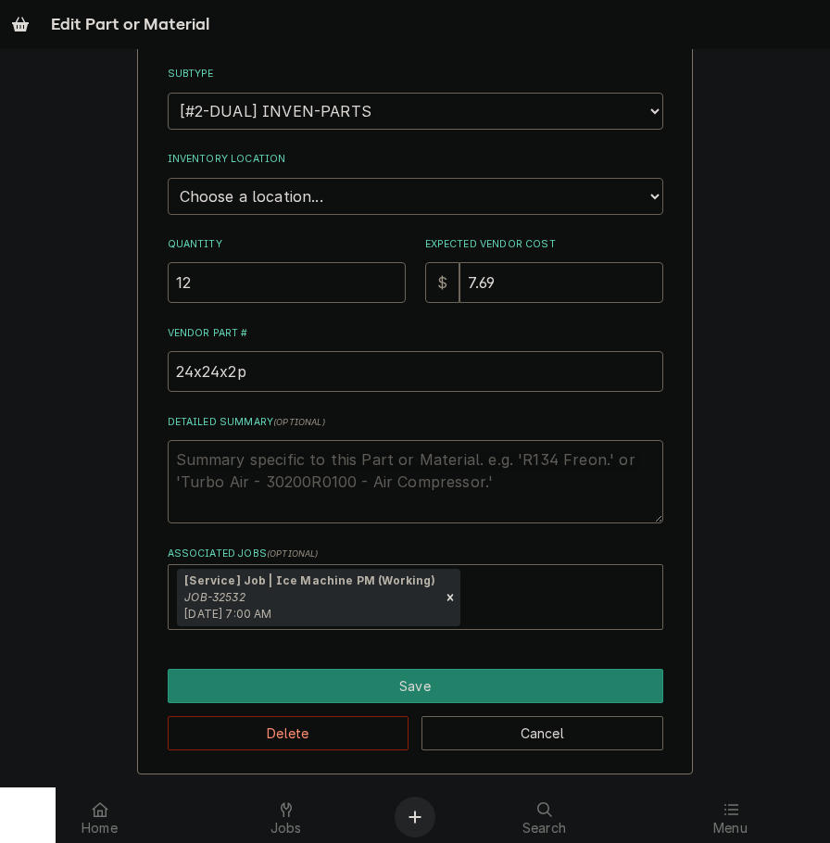
drag, startPoint x: 447, startPoint y: 191, endPoint x: 616, endPoint y: 205, distance: 170.2
click at [449, 192] on select "Choose a location... 00 | KC WAREHOUSE 00 | MAIN WAREHOUSE 01 | [PERSON_NAME] #…" at bounding box center [416, 196] width 496 height 37
select select "2698"
click at [168, 178] on select "Choose a location... 00 | KC WAREHOUSE 00 | MAIN WAREHOUSE 01 | [PERSON_NAME] #…" at bounding box center [416, 196] width 496 height 37
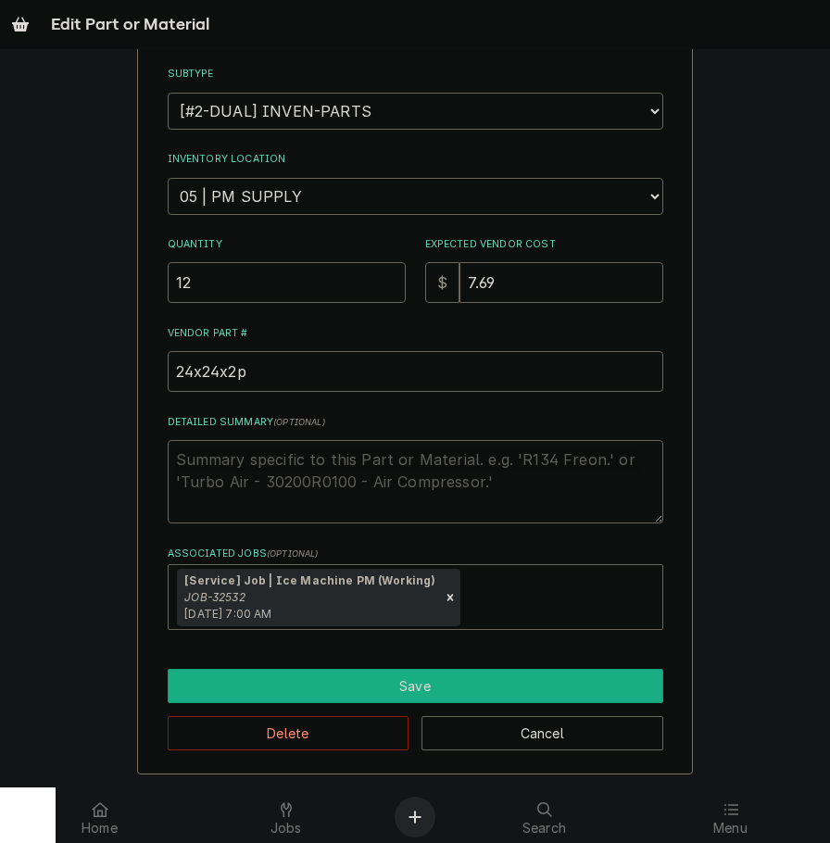
click at [409, 684] on button "Save" at bounding box center [416, 686] width 496 height 34
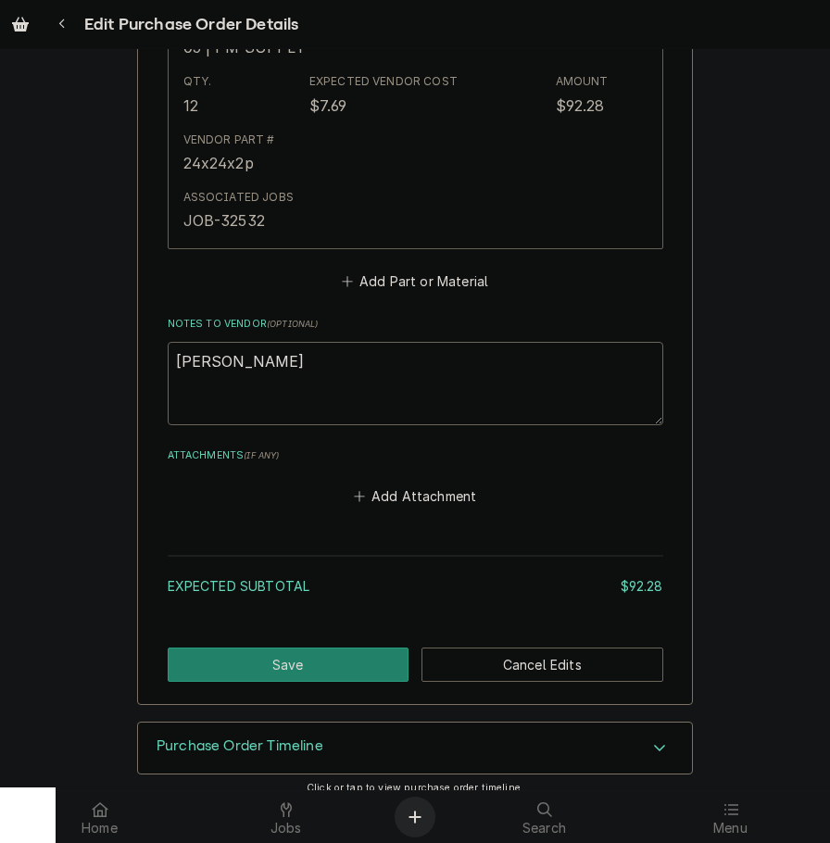
scroll to position [1073, 0]
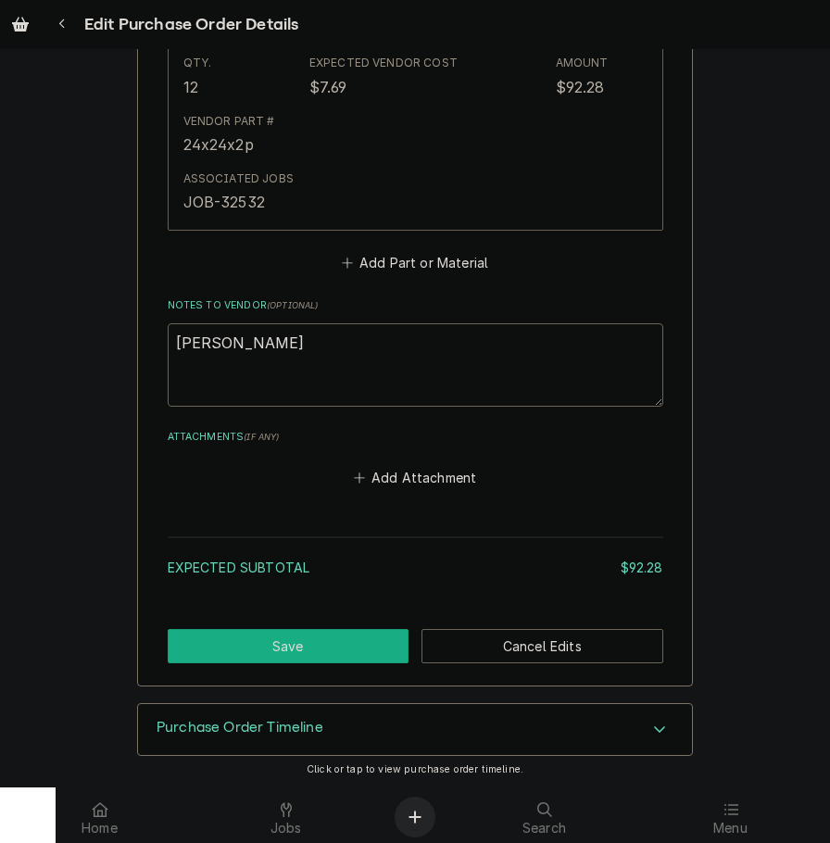
click at [293, 655] on button "Save" at bounding box center [289, 646] width 242 height 34
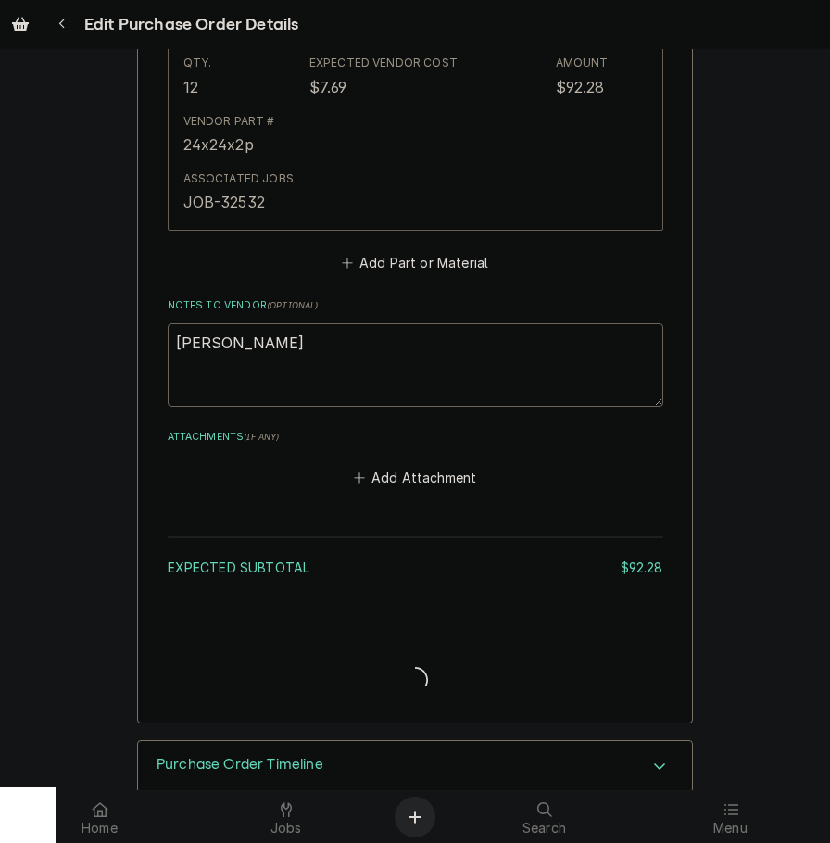
type textarea "x"
